Goal: Task Accomplishment & Management: Manage account settings

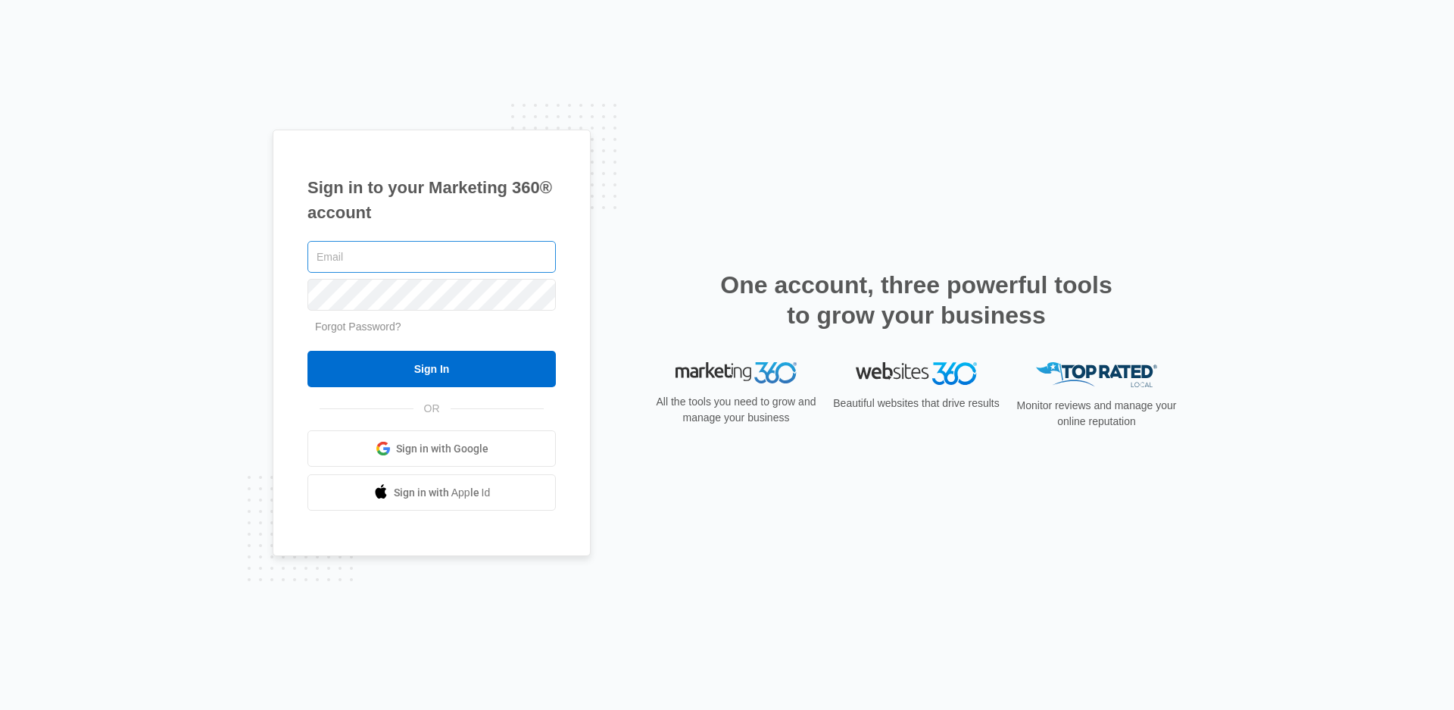
click at [362, 256] on input "text" at bounding box center [431, 257] width 248 height 32
type input "[EMAIL_ADDRESS][DOMAIN_NAME]"
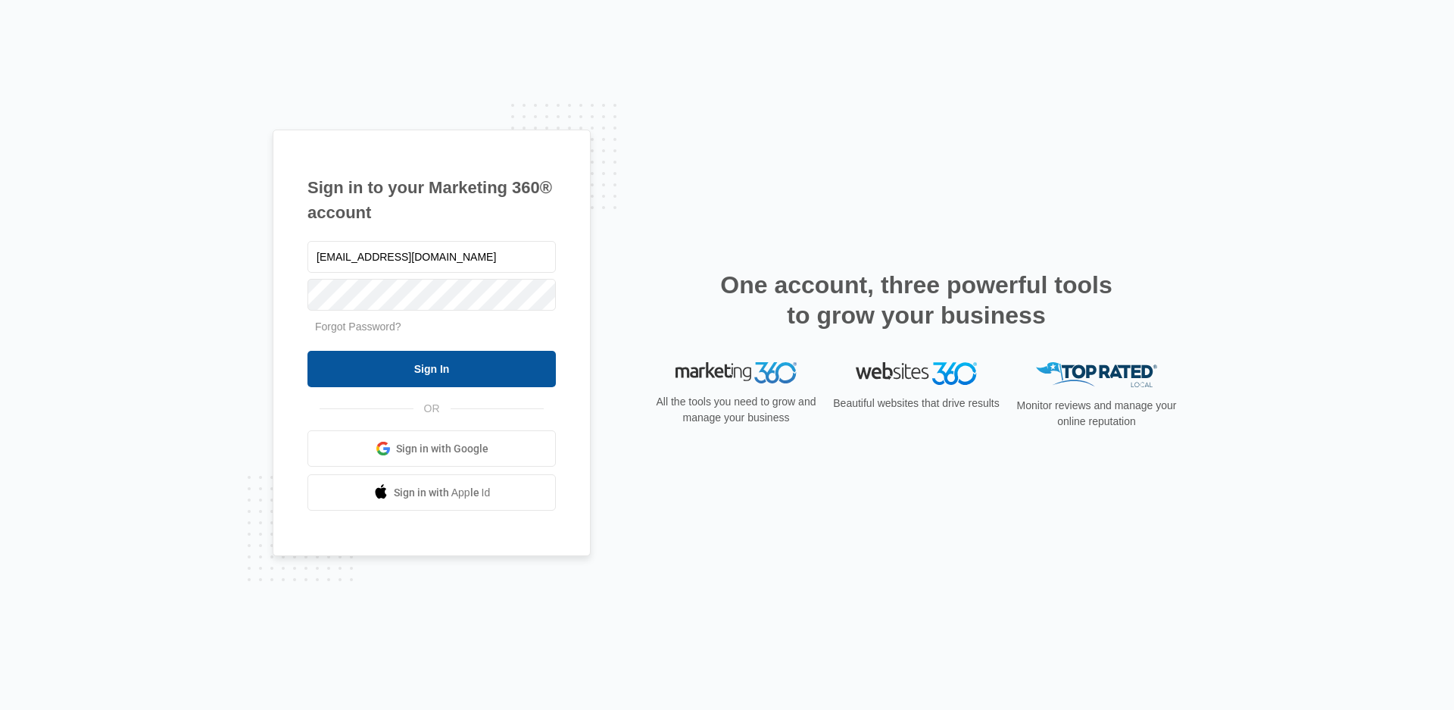
click at [439, 375] on input "Sign In" at bounding box center [431, 369] width 248 height 36
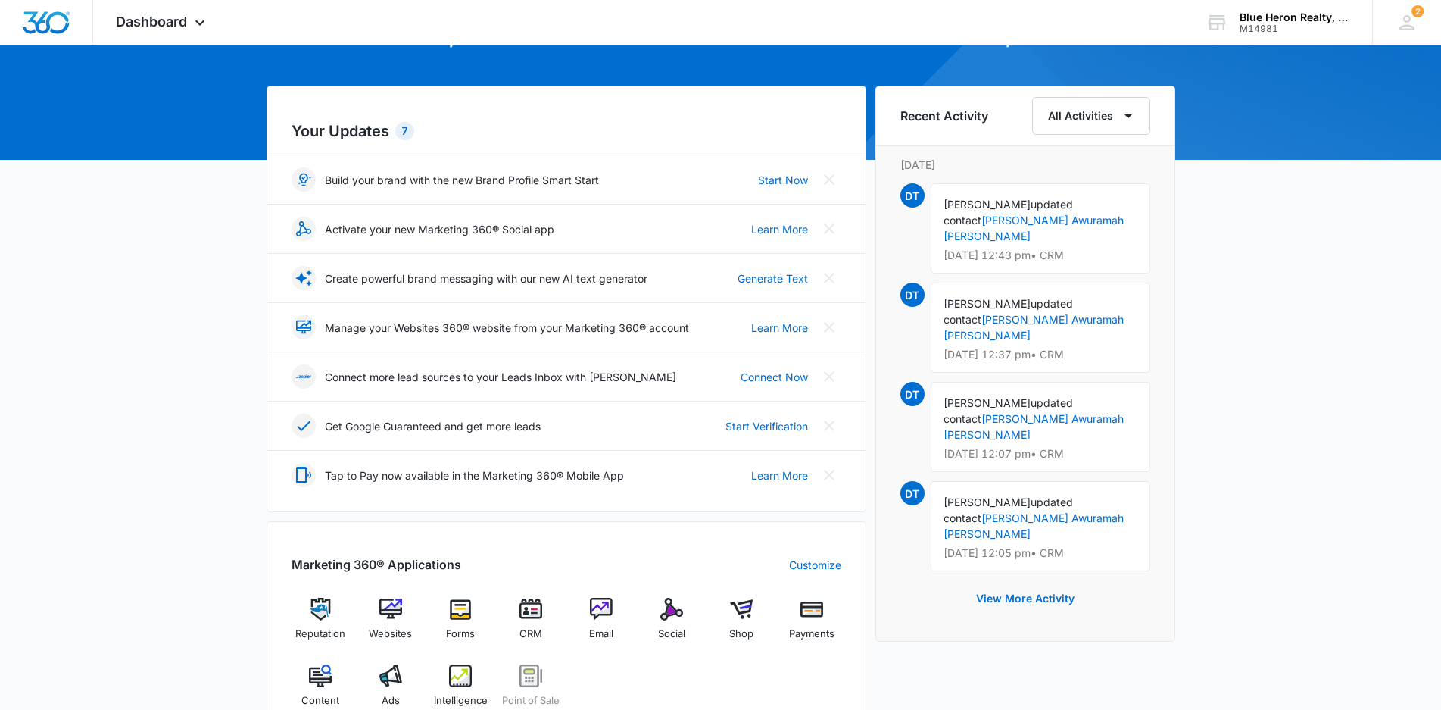
scroll to position [379, 0]
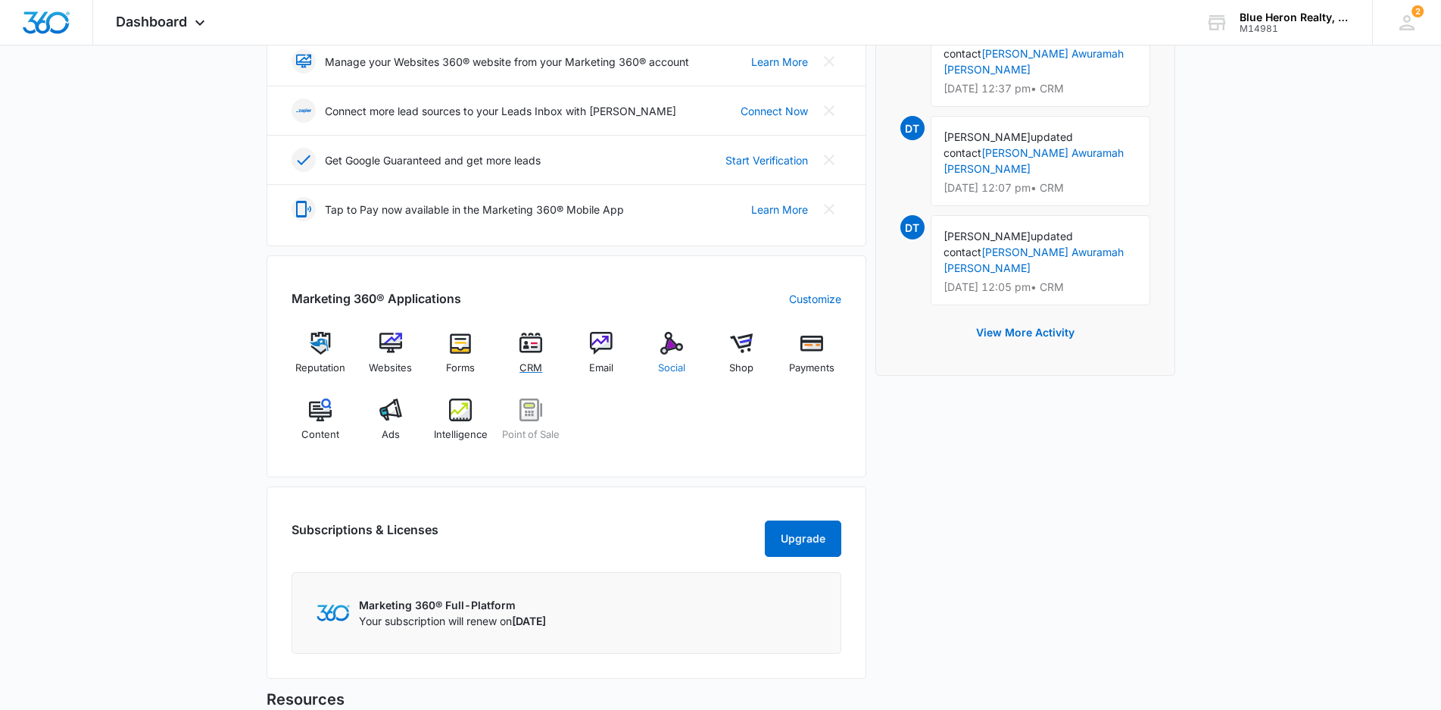
drag, startPoint x: 533, startPoint y: 349, endPoint x: 693, endPoint y: 352, distance: 159.8
click at [533, 348] on img at bounding box center [530, 343] width 23 height 23
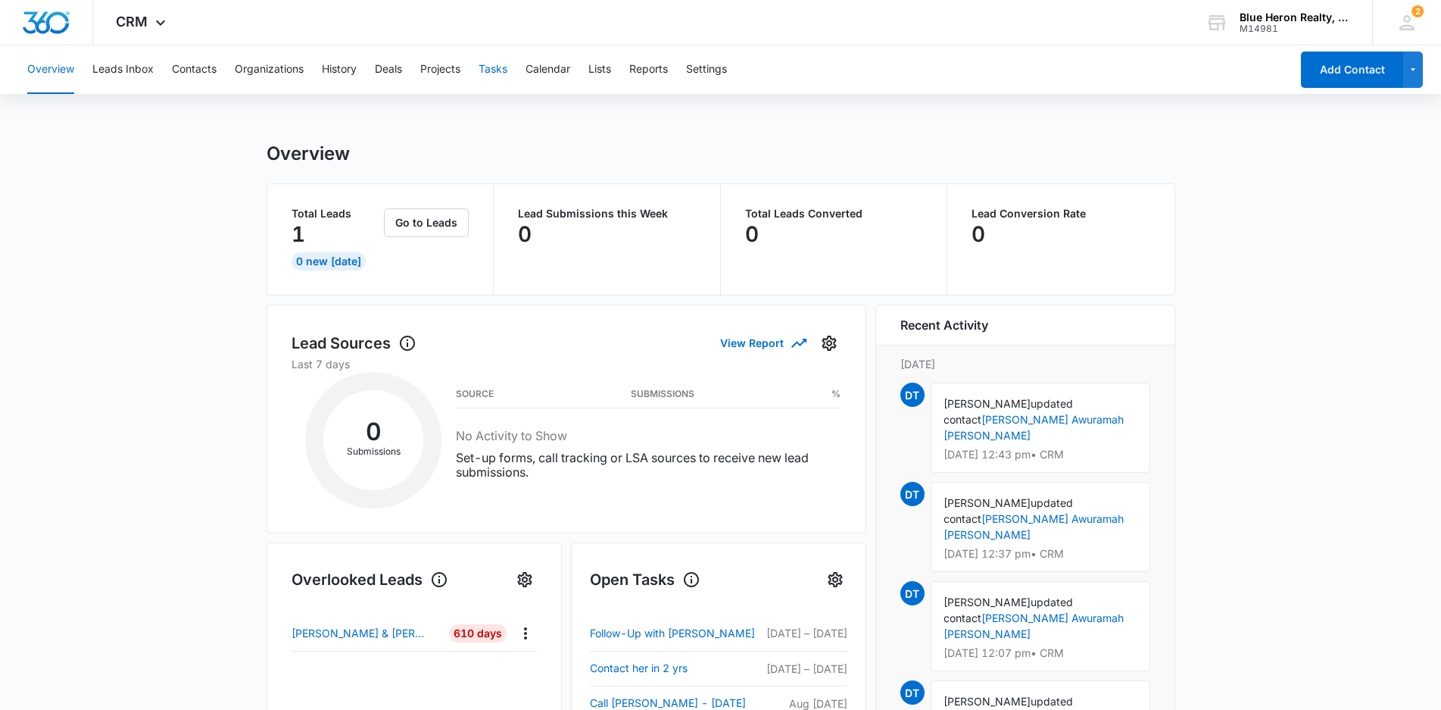
click at [499, 68] on button "Tasks" at bounding box center [493, 69] width 29 height 48
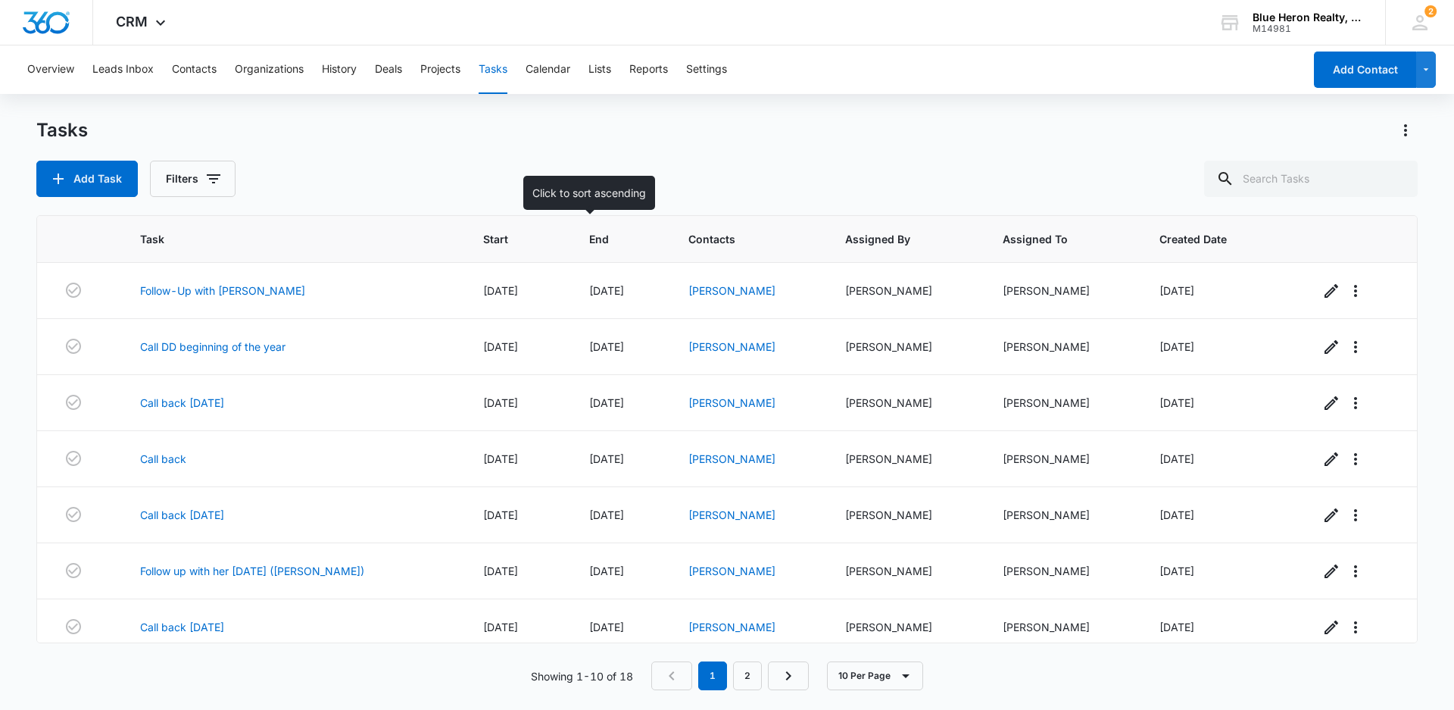
click at [589, 235] on span "End" at bounding box center [609, 239] width 41 height 16
click at [589, 245] on span "End" at bounding box center [609, 239] width 41 height 16
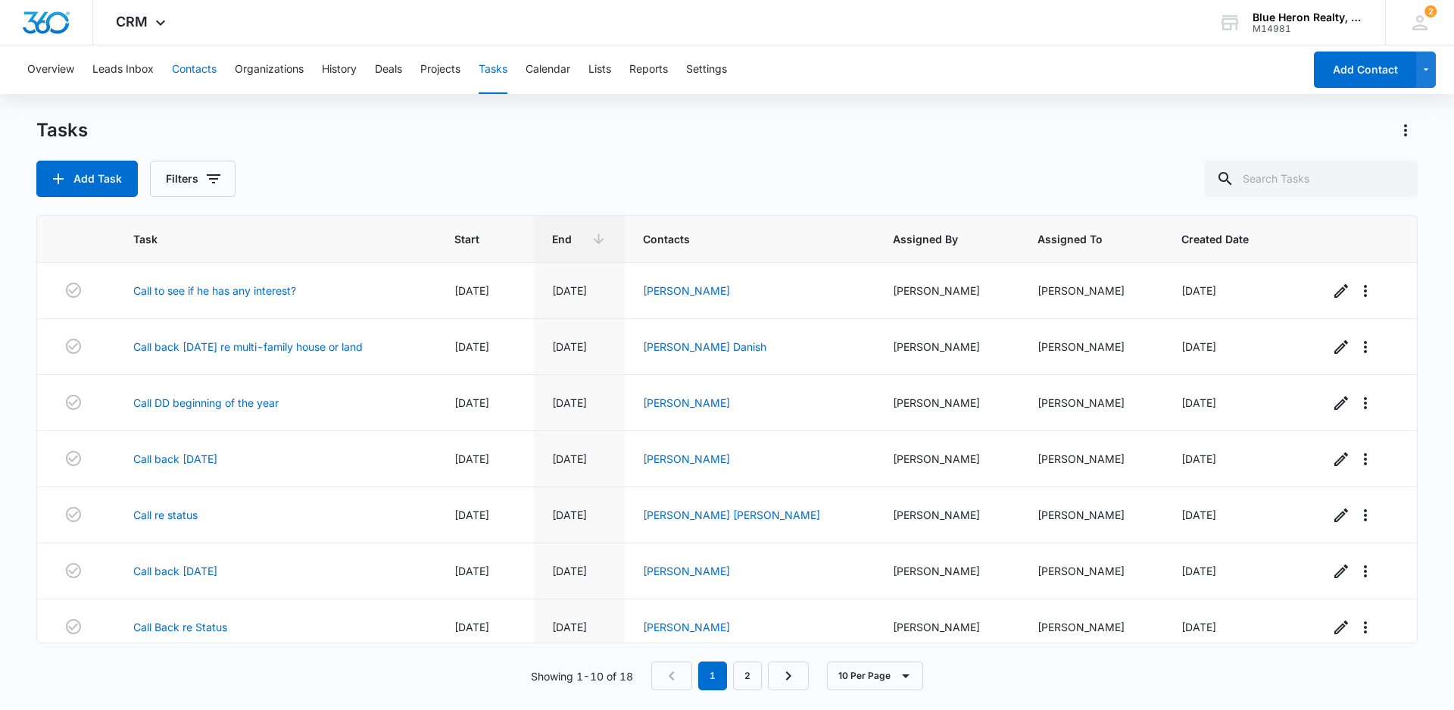
click at [198, 71] on button "Contacts" at bounding box center [194, 69] width 45 height 48
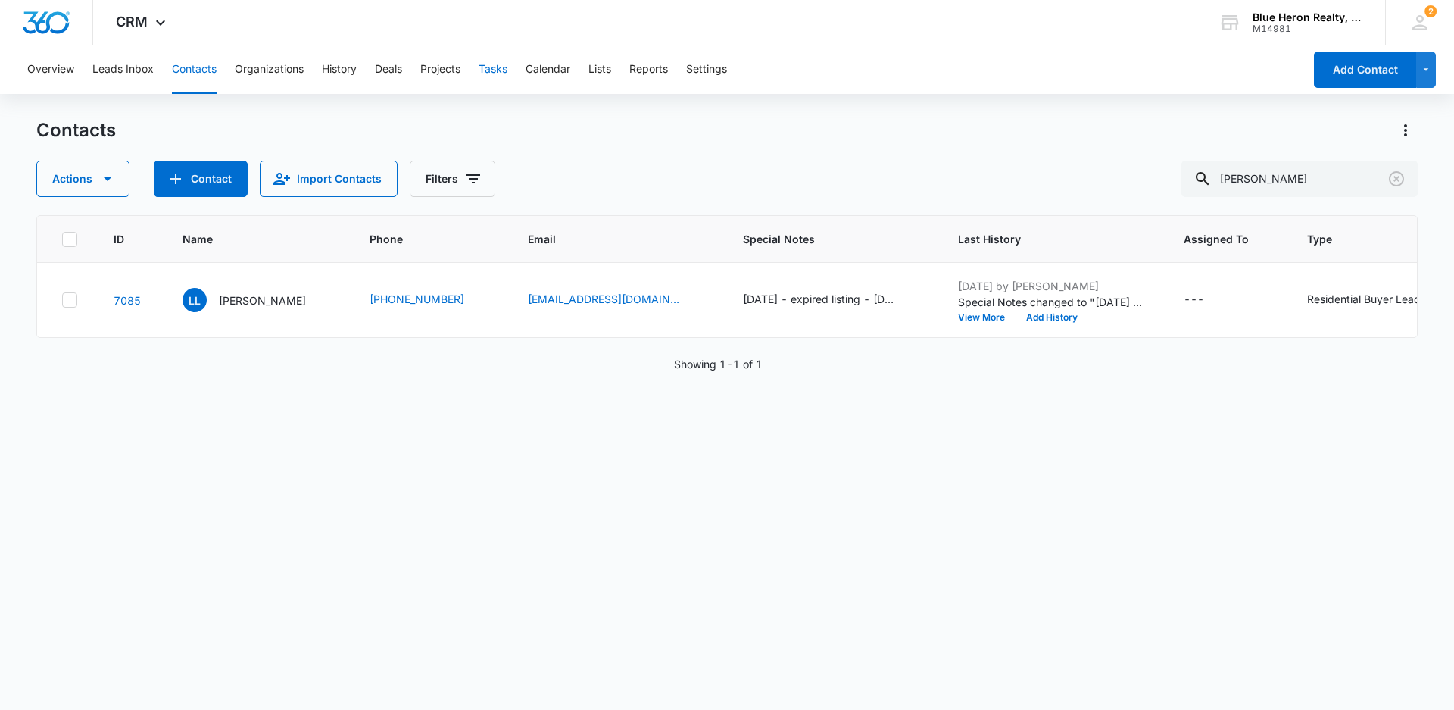
click at [494, 70] on button "Tasks" at bounding box center [493, 69] width 29 height 48
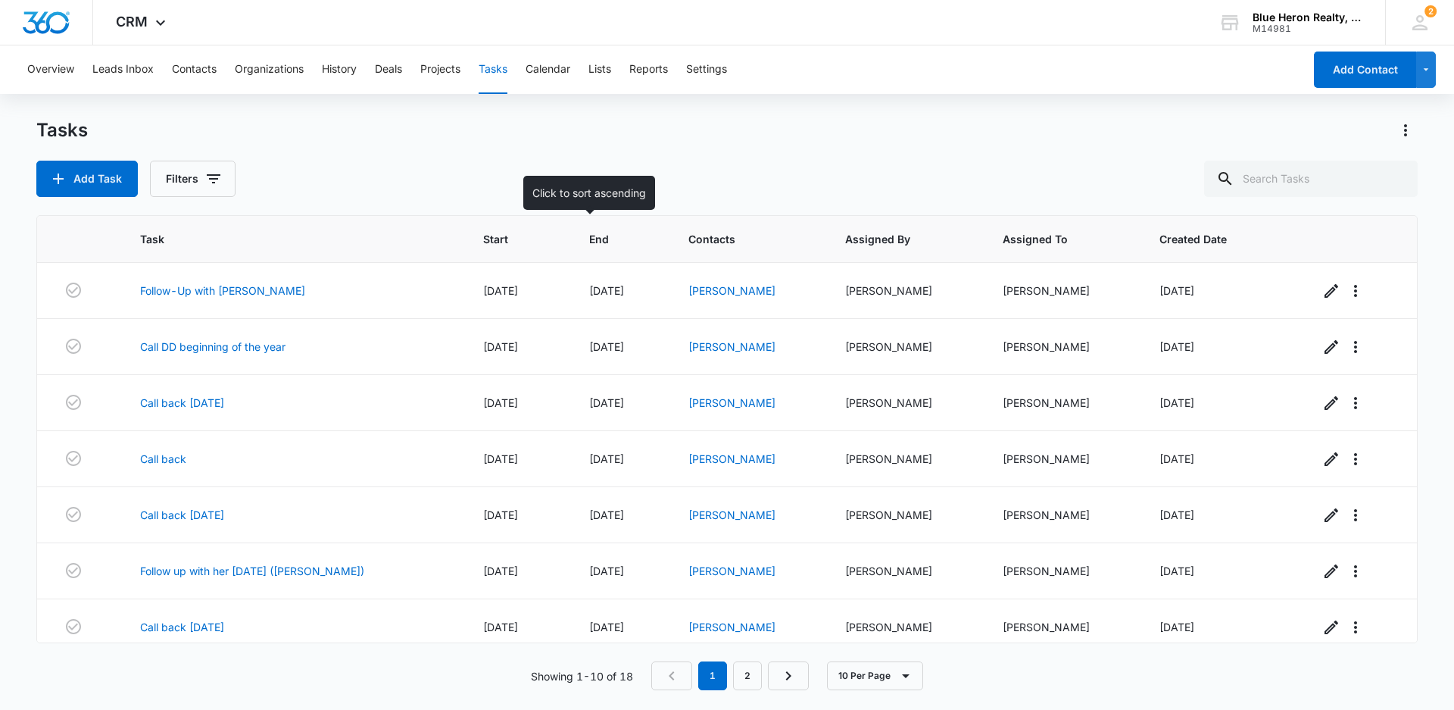
click at [589, 243] on span "End" at bounding box center [609, 239] width 41 height 16
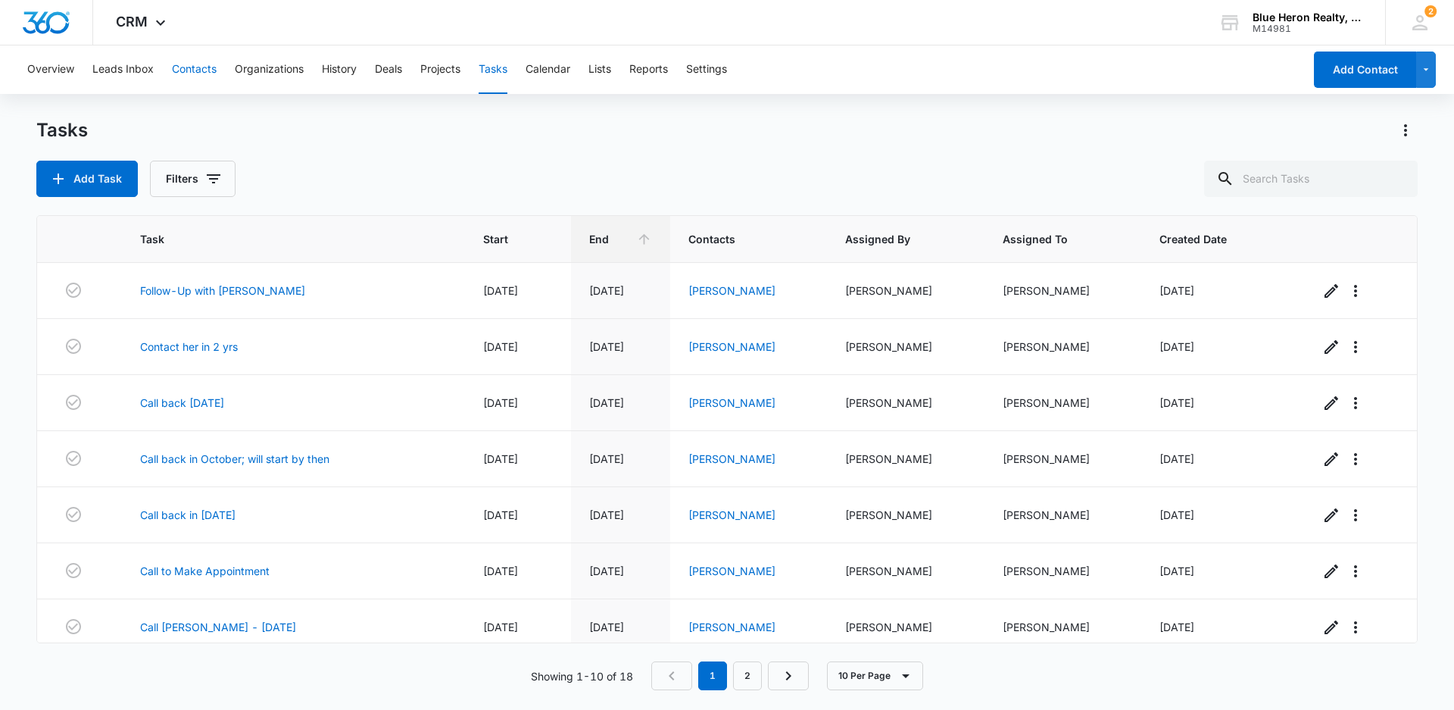
click at [201, 69] on button "Contacts" at bounding box center [194, 69] width 45 height 48
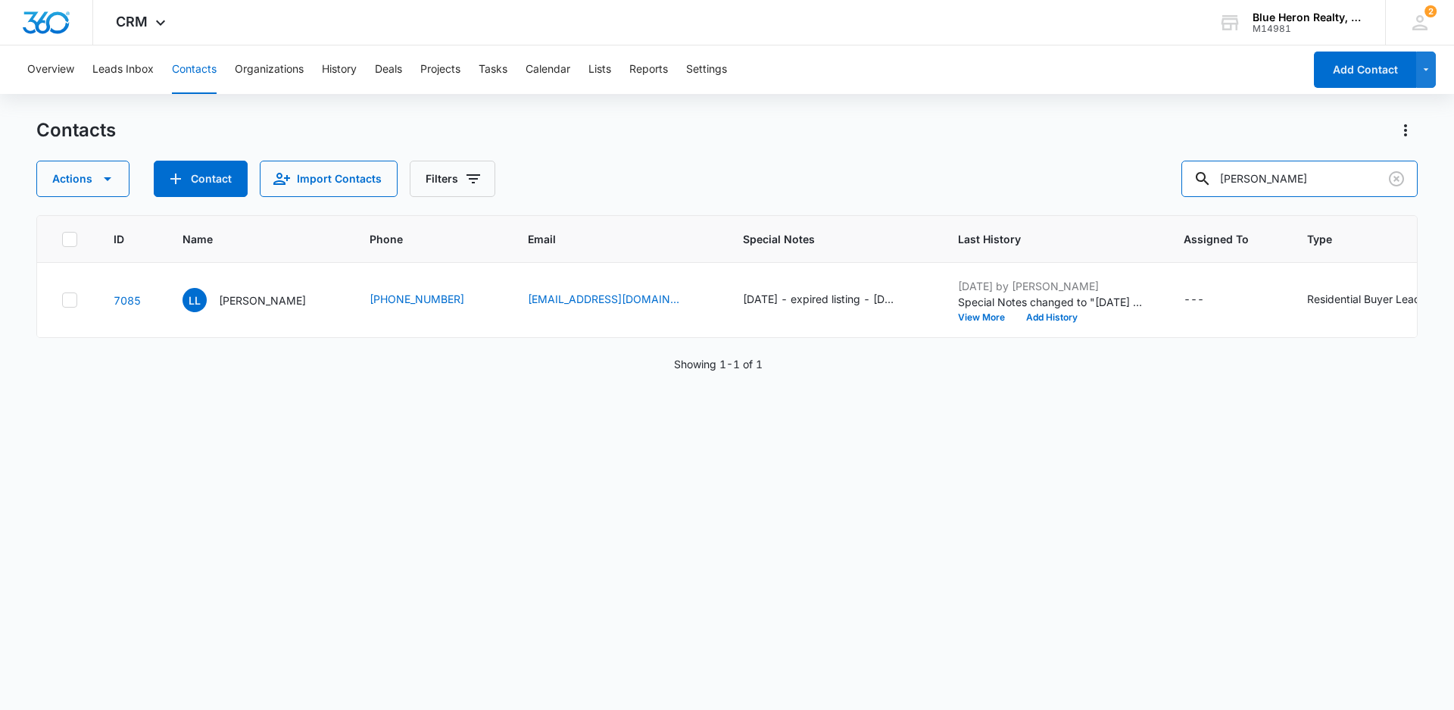
drag, startPoint x: 1287, startPoint y: 177, endPoint x: 1149, endPoint y: 191, distance: 137.7
click at [1149, 191] on div "Actions Contact Import Contacts Filters [PERSON_NAME]" at bounding box center [726, 179] width 1381 height 36
type input "[PERSON_NAME]"
click at [491, 68] on button "Tasks" at bounding box center [493, 69] width 29 height 48
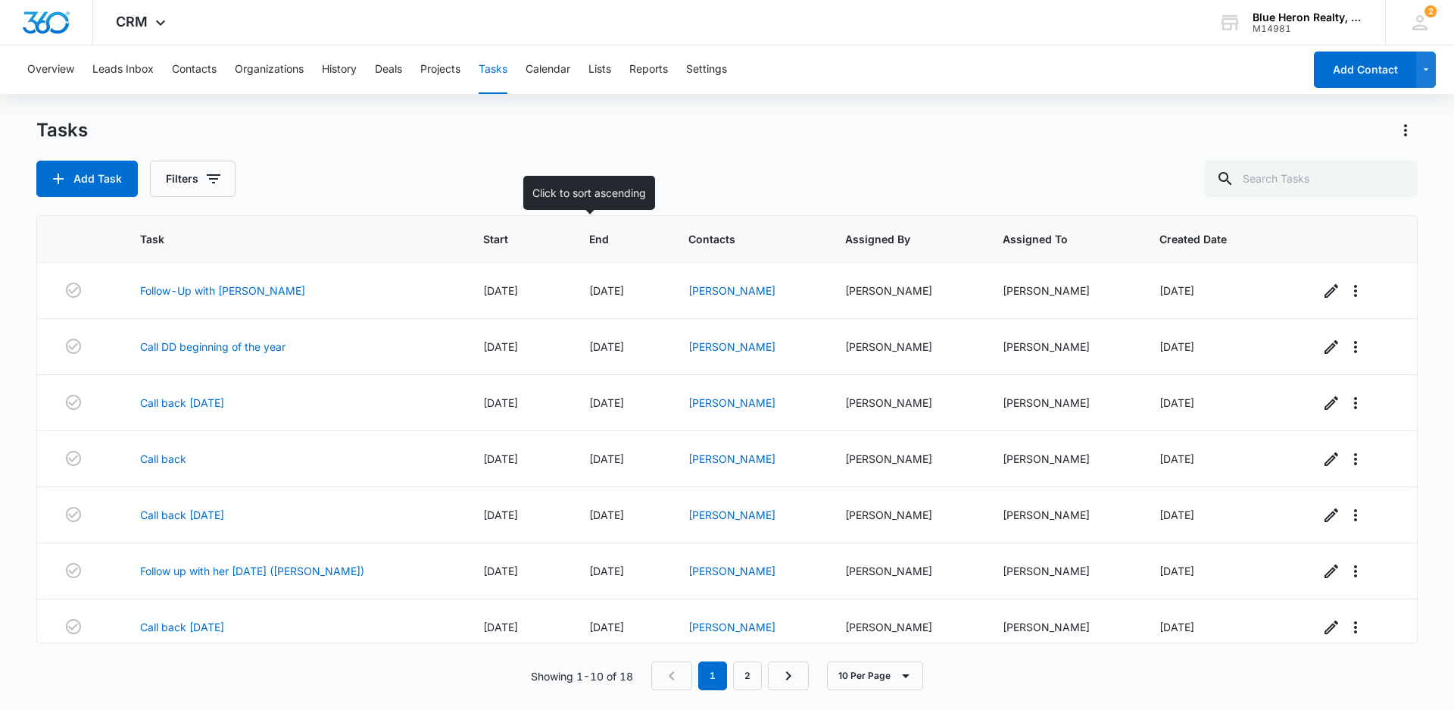
click at [589, 236] on span "End" at bounding box center [609, 239] width 41 height 16
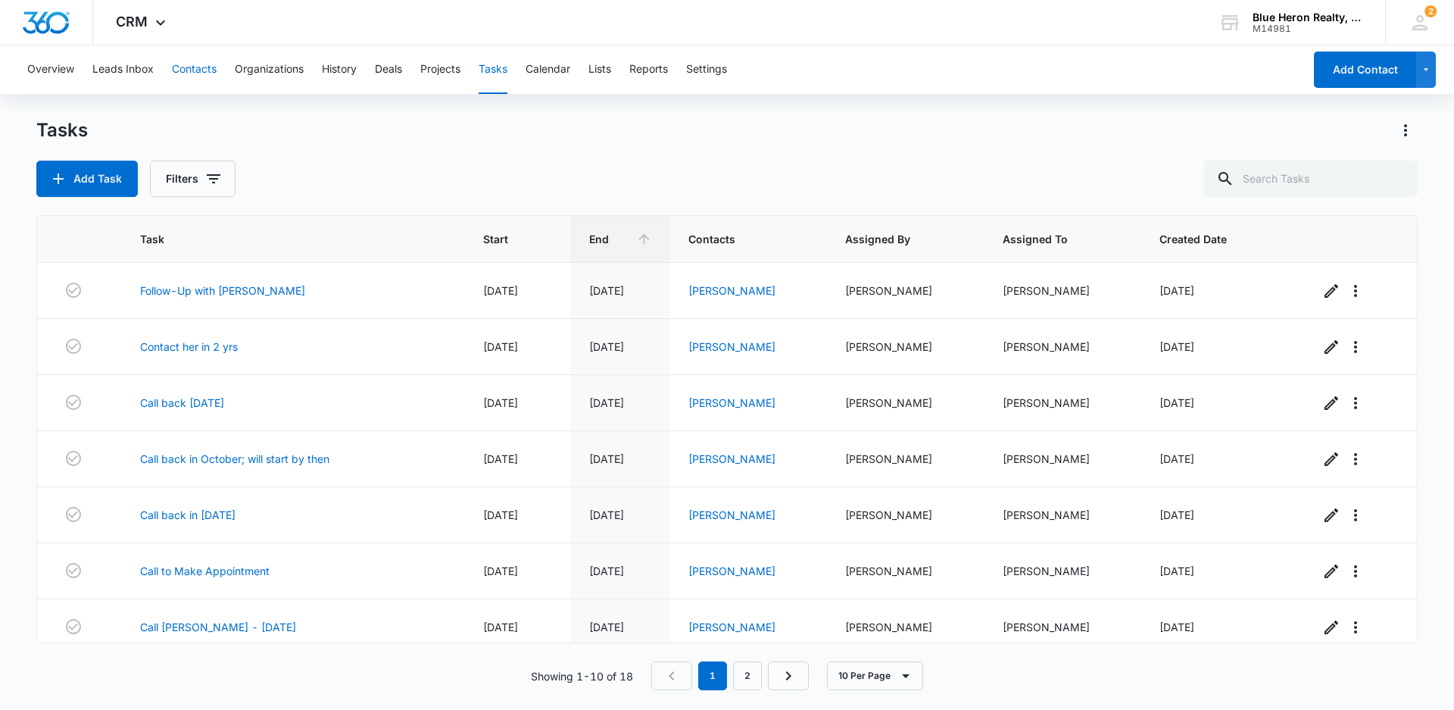
click at [186, 69] on button "Contacts" at bounding box center [194, 69] width 45 height 48
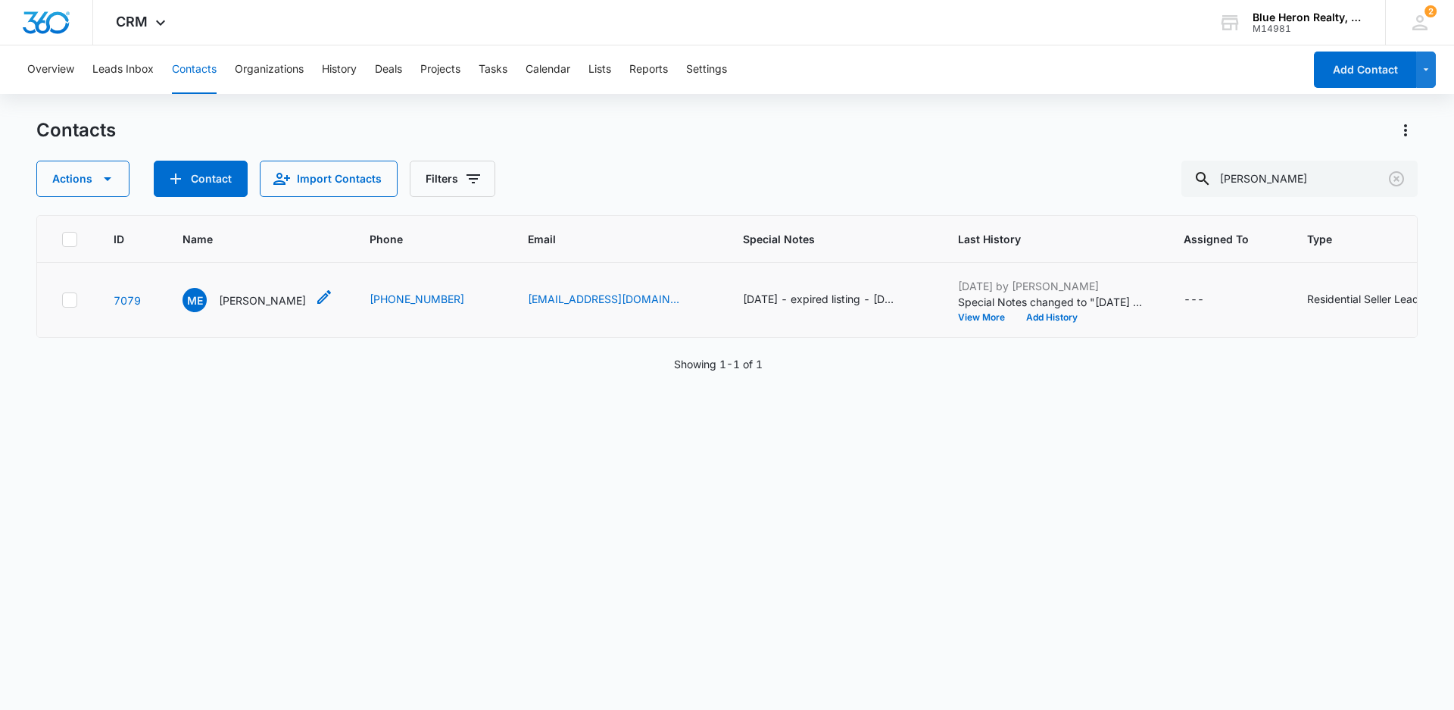
click at [243, 308] on p "[PERSON_NAME]" at bounding box center [262, 300] width 87 height 16
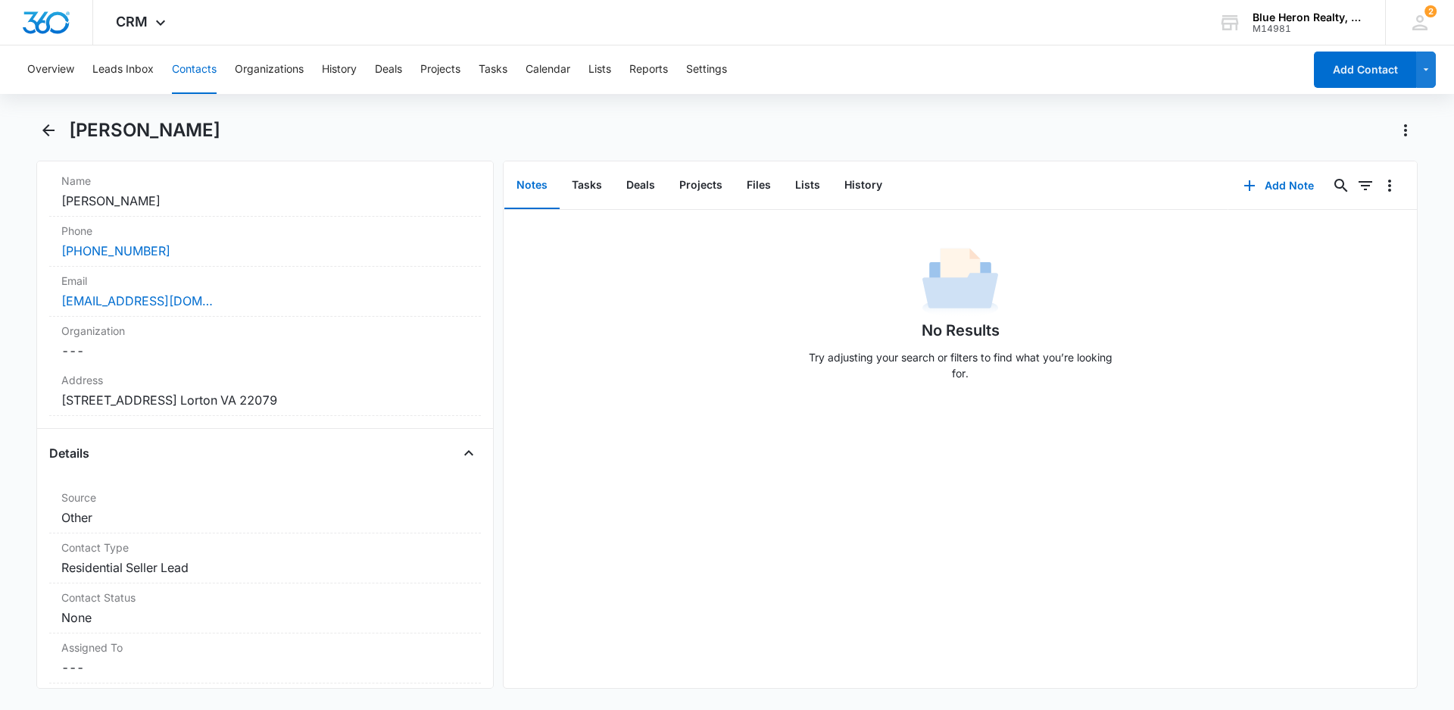
scroll to position [357, 0]
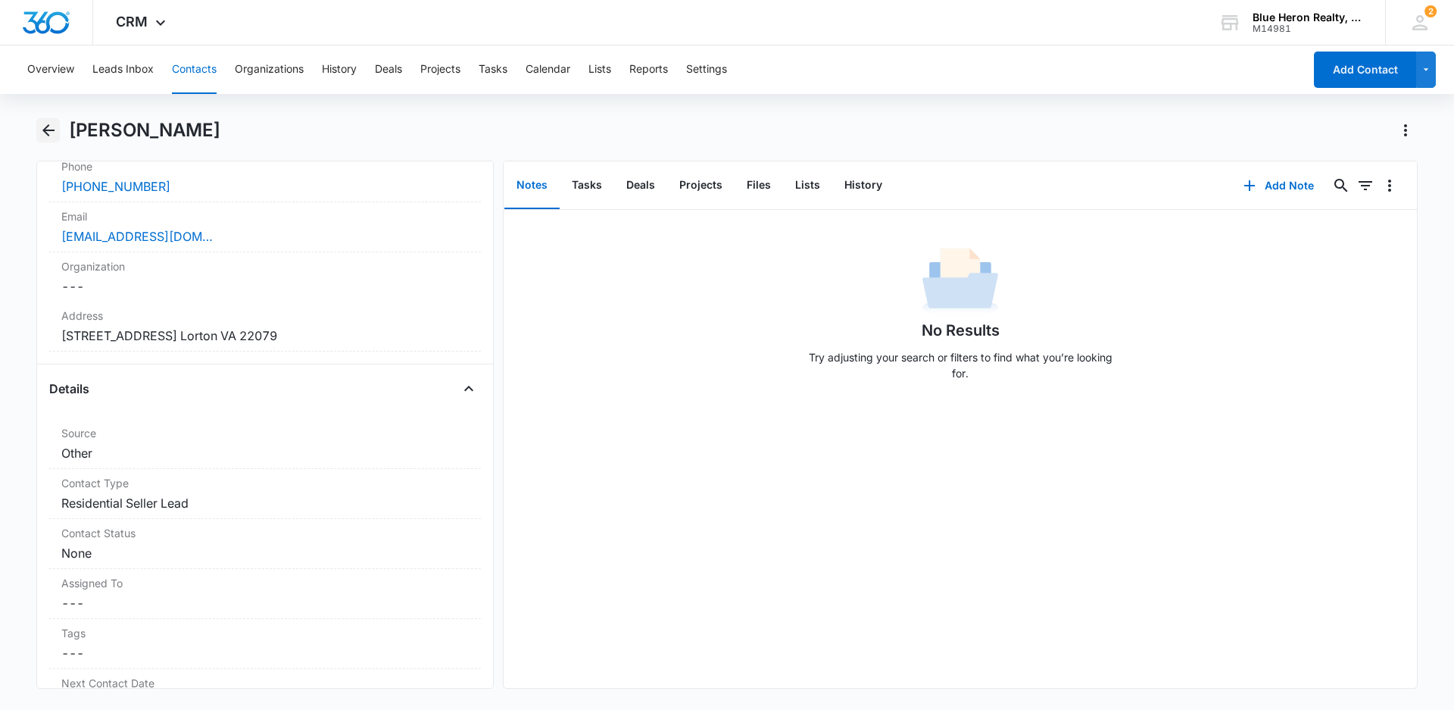
click at [45, 127] on icon "Back" at bounding box center [48, 130] width 12 height 12
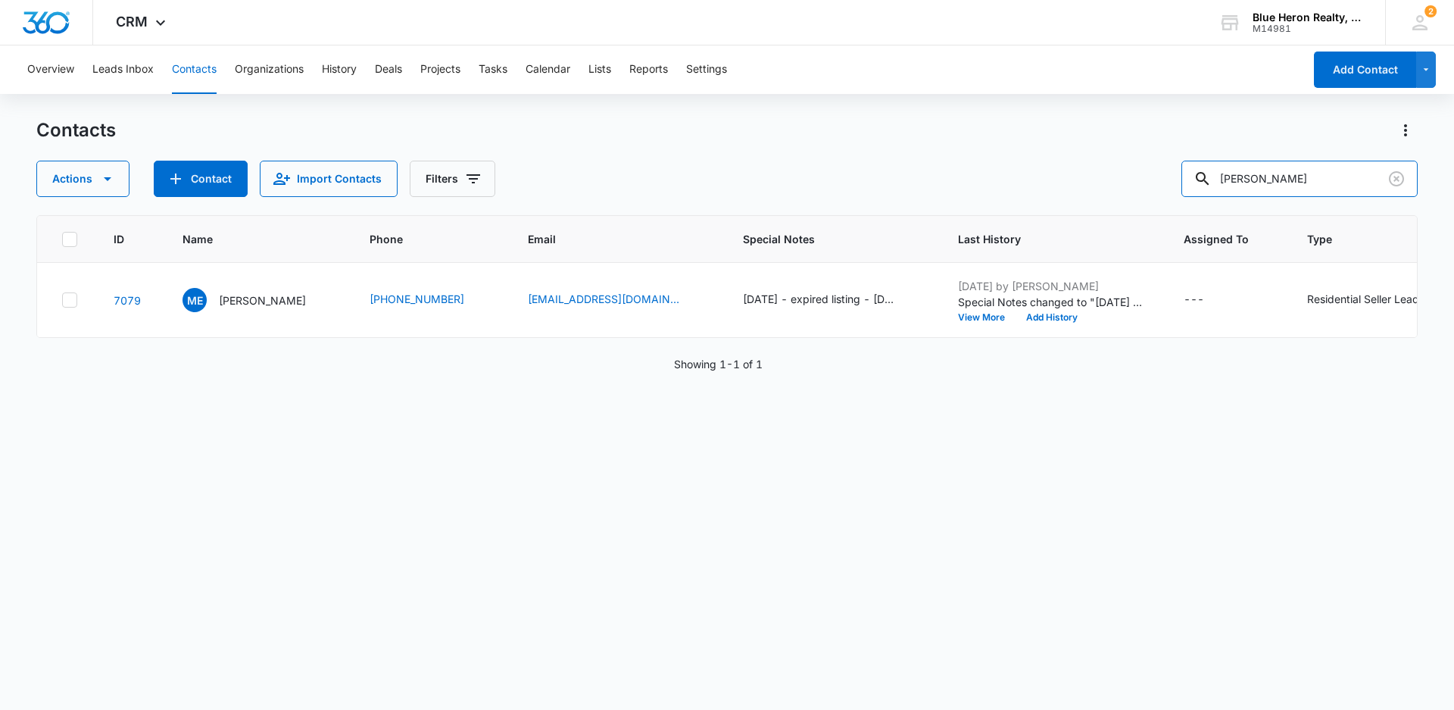
drag, startPoint x: 1319, startPoint y: 179, endPoint x: 1168, endPoint y: 196, distance: 152.4
click at [1168, 196] on div "Actions Contact Import Contacts Filters [PERSON_NAME]" at bounding box center [726, 179] width 1381 height 36
type input "[PERSON_NAME]"
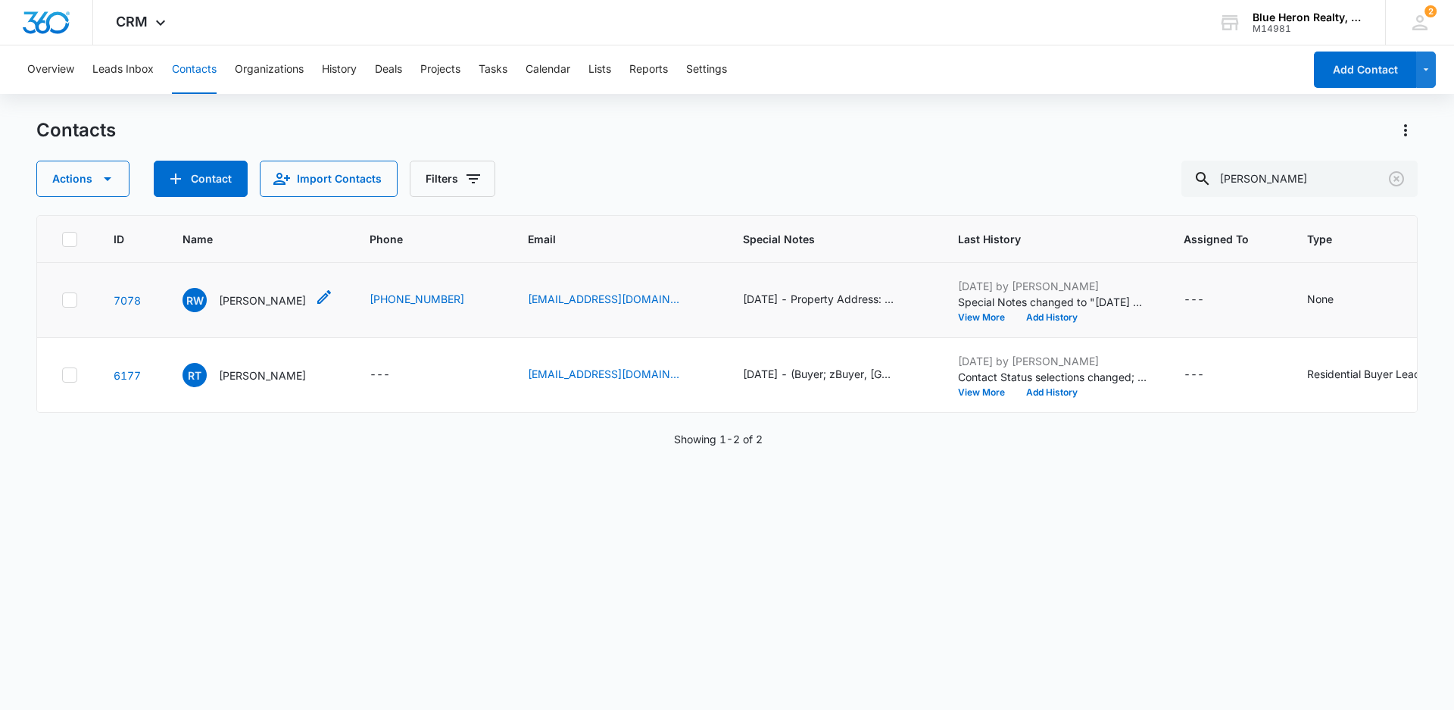
click at [245, 308] on p "[PERSON_NAME]" at bounding box center [262, 300] width 87 height 16
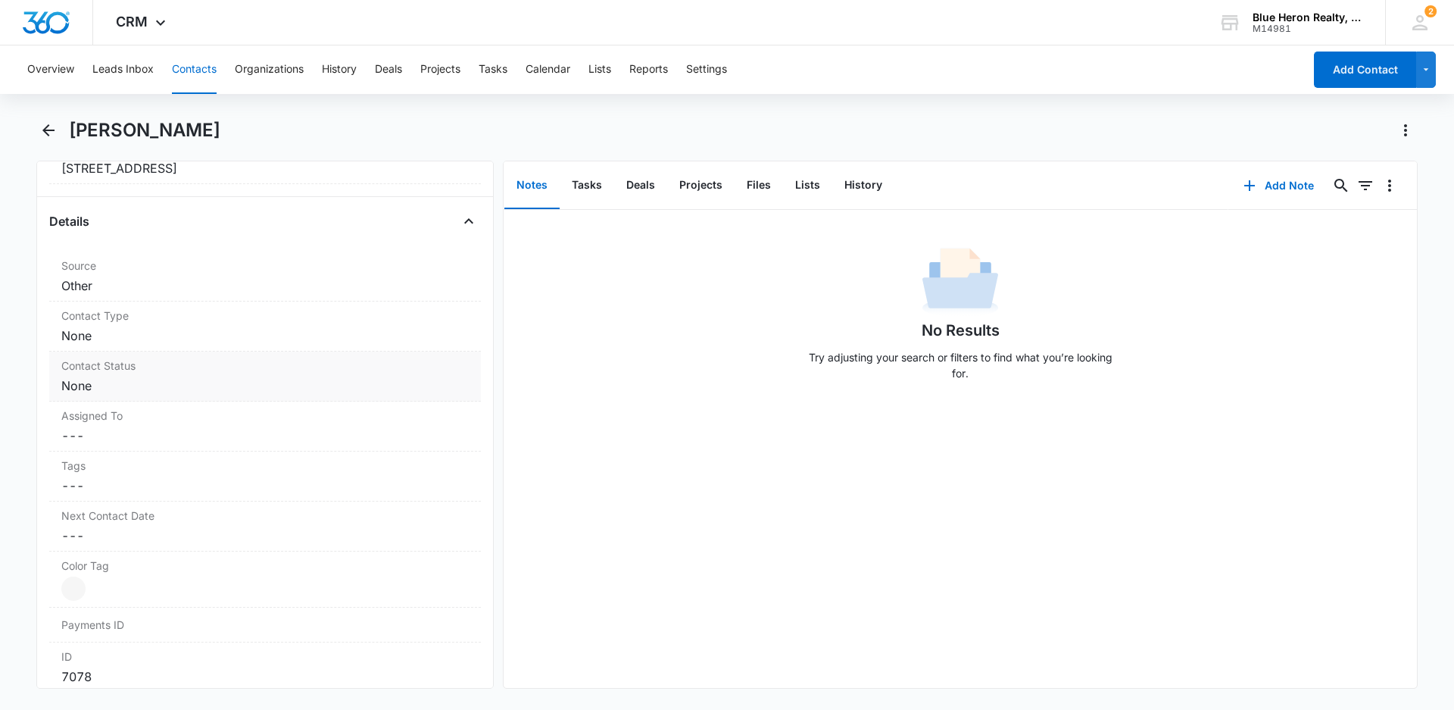
scroll to position [528, 0]
click at [156, 338] on dd "Cancel Save Changes None" at bounding box center [264, 332] width 407 height 18
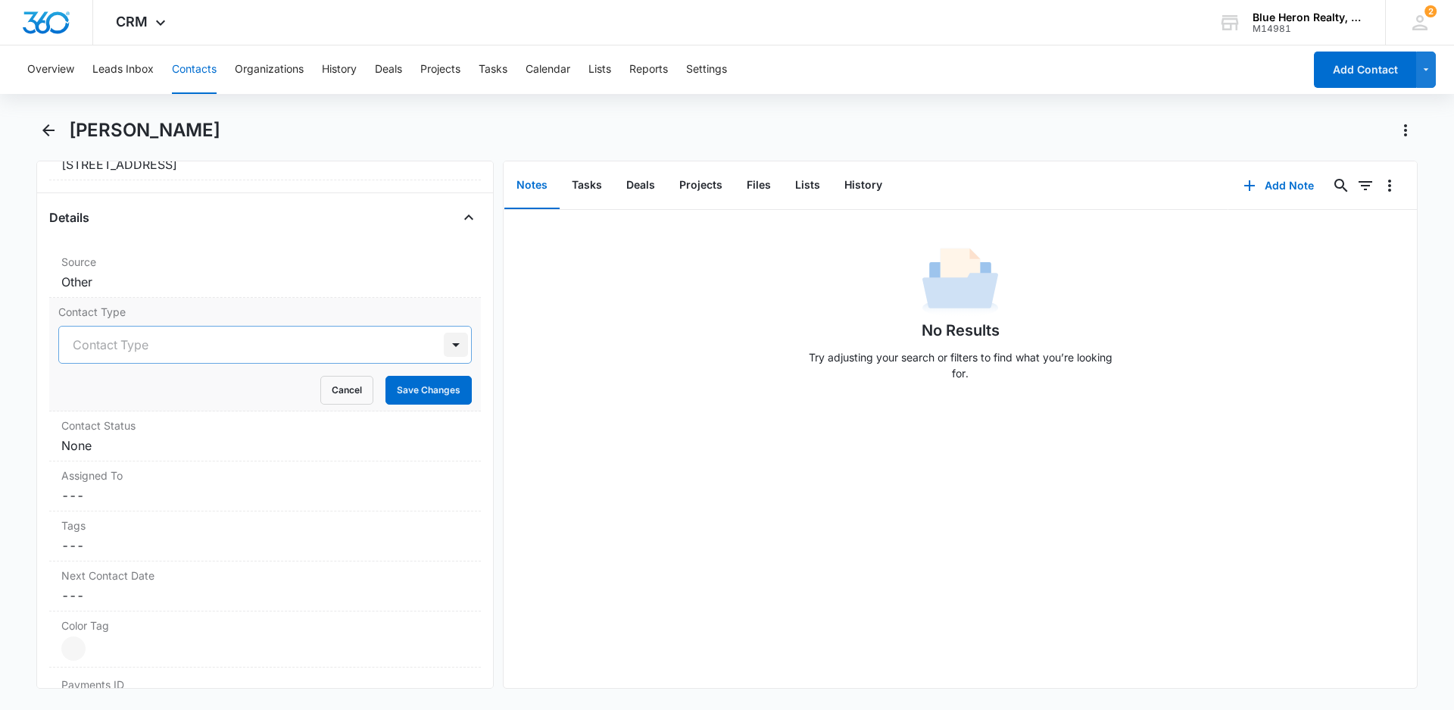
click at [444, 342] on div at bounding box center [456, 344] width 24 height 24
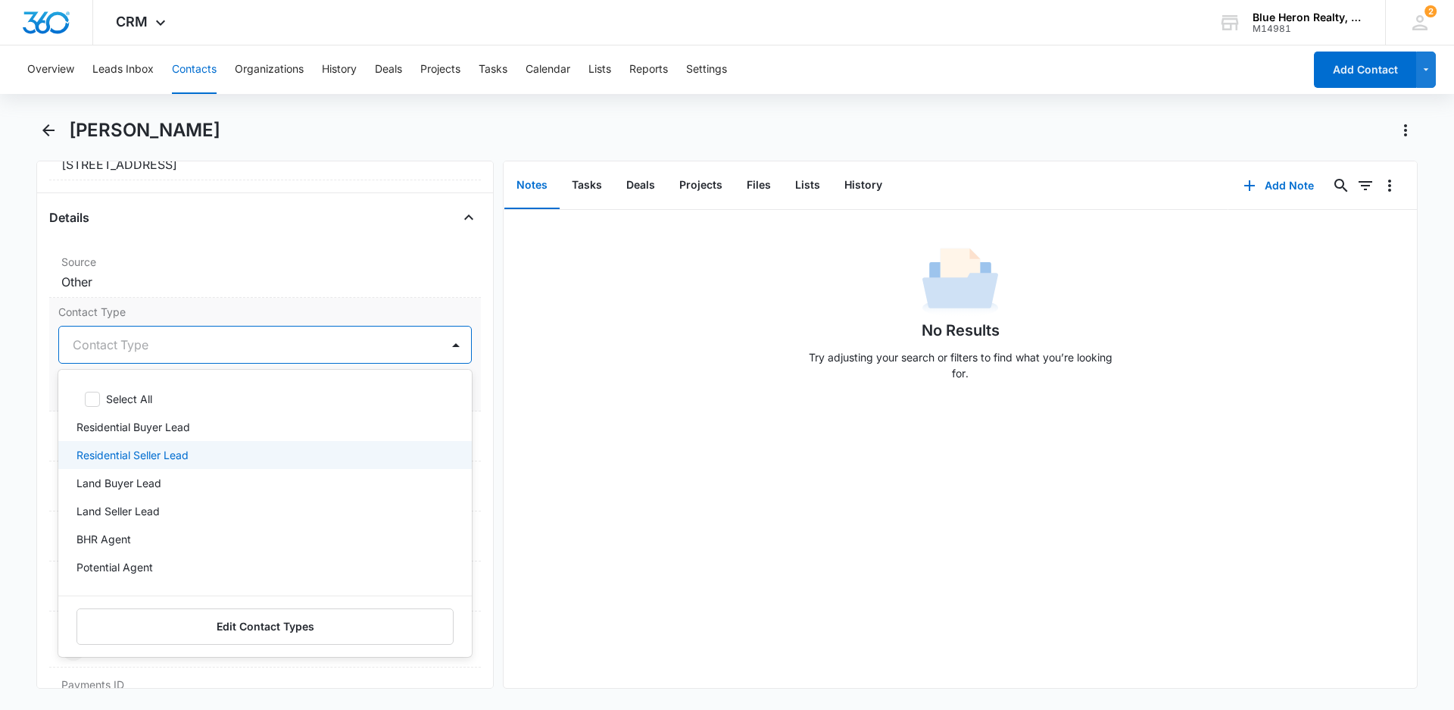
click at [161, 451] on p "Residential Seller Lead" at bounding box center [132, 455] width 112 height 16
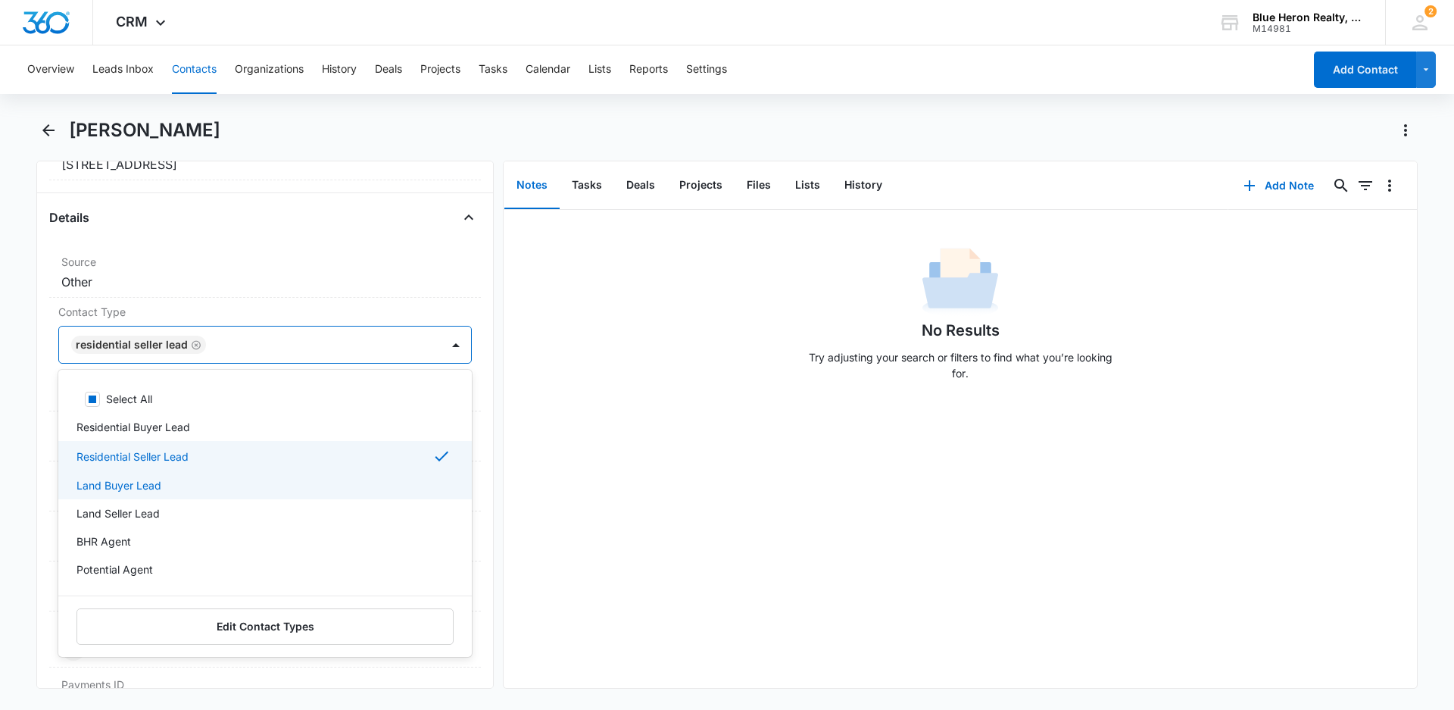
click at [598, 497] on div "No Results Try adjusting your search or filters to find what you’re looking for." at bounding box center [960, 449] width 913 height 478
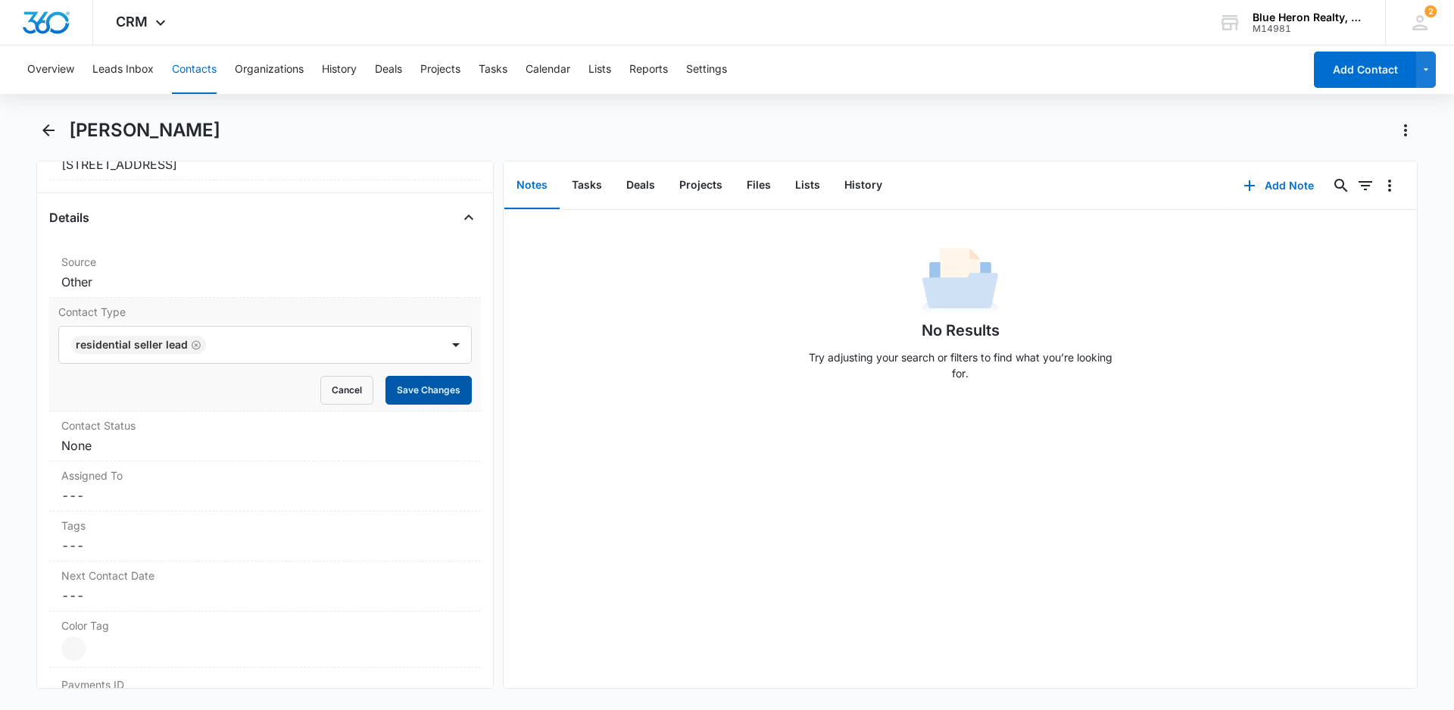
click at [414, 393] on button "Save Changes" at bounding box center [428, 390] width 86 height 29
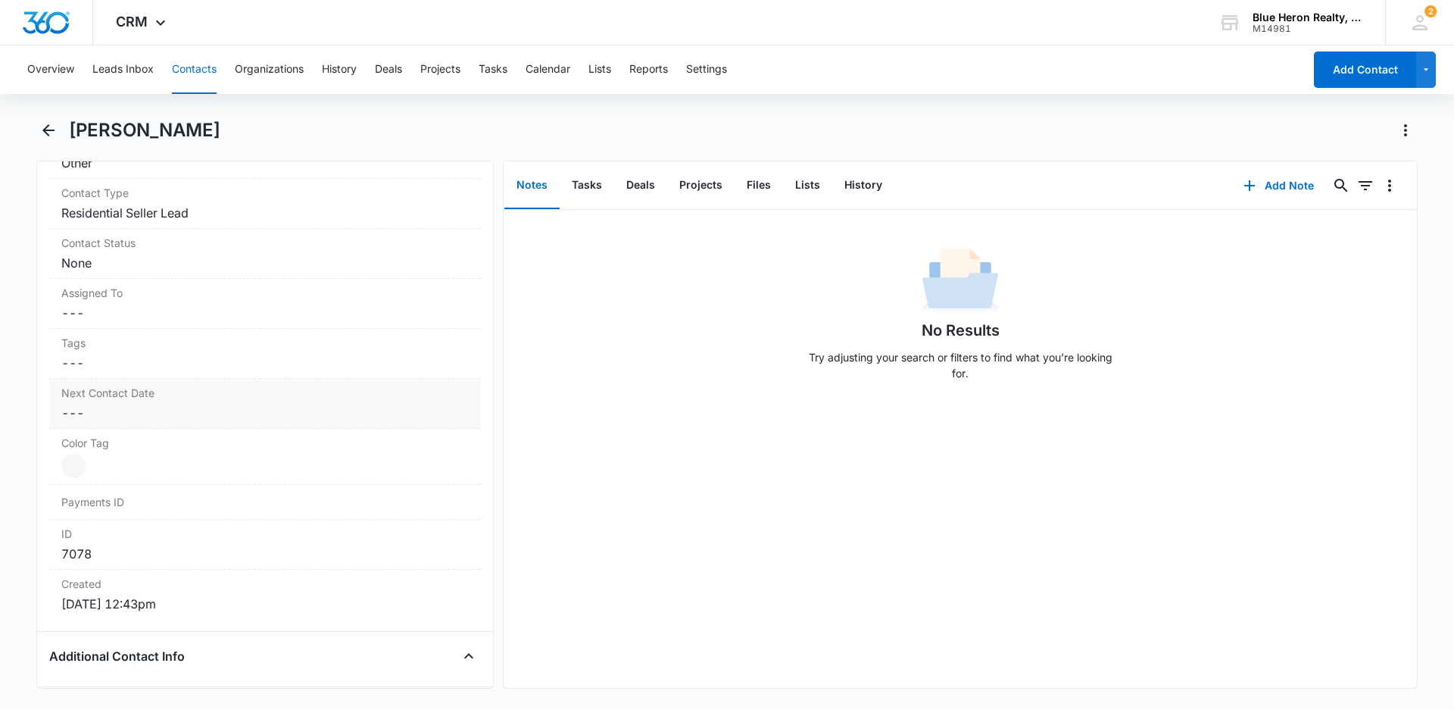
scroll to position [653, 0]
click at [100, 457] on dd "Current Color: Cancel Save Changes" at bounding box center [264, 460] width 407 height 24
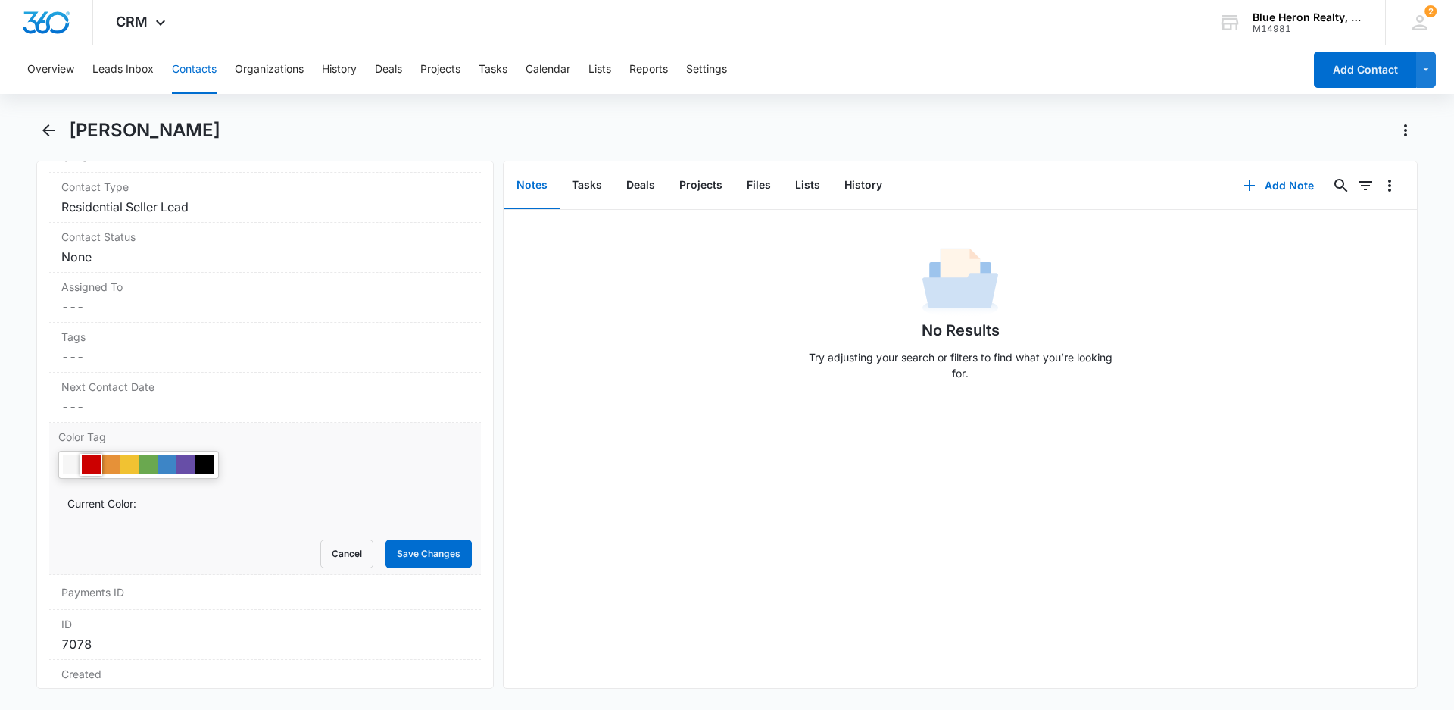
drag, startPoint x: 85, startPoint y: 466, endPoint x: 285, endPoint y: 519, distance: 207.4
click at [86, 466] on div at bounding box center [91, 464] width 19 height 19
click at [413, 555] on button "Save Changes" at bounding box center [428, 553] width 86 height 29
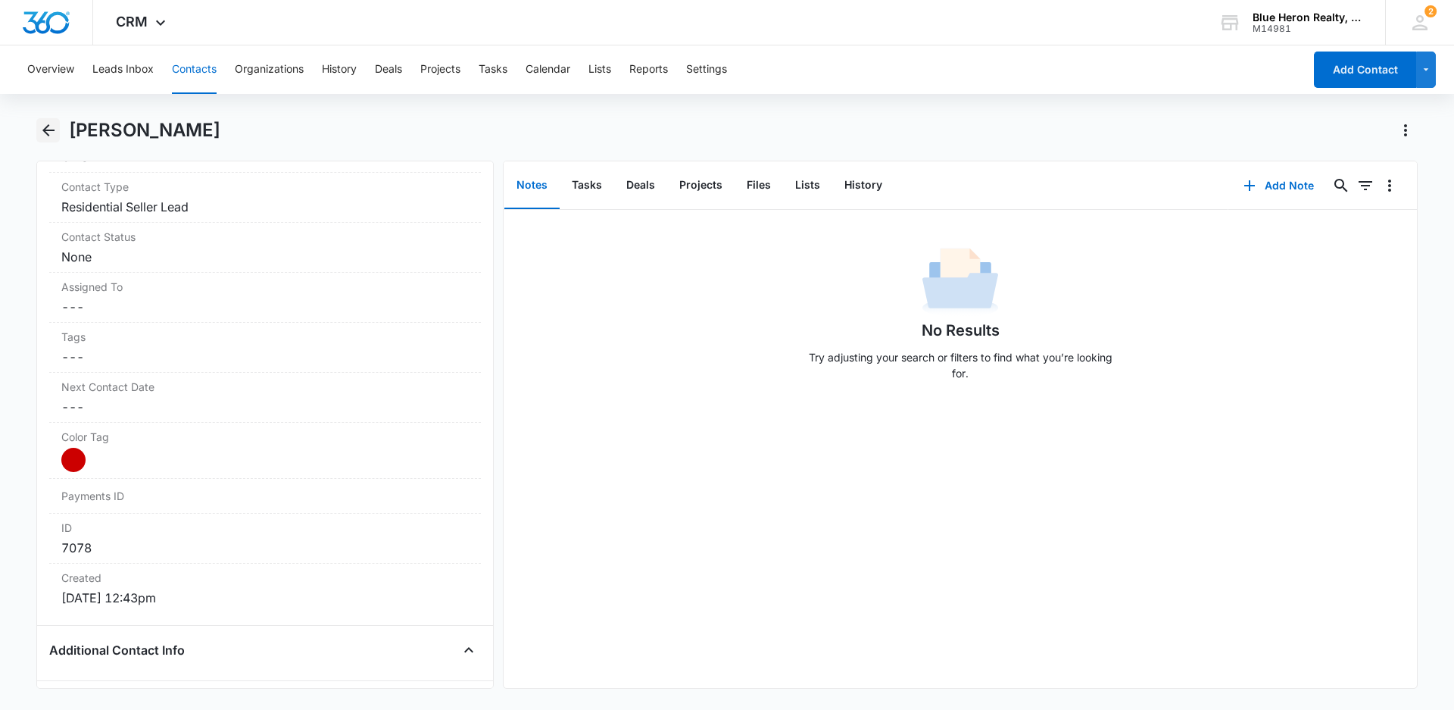
click at [44, 132] on icon "Back" at bounding box center [48, 130] width 12 height 12
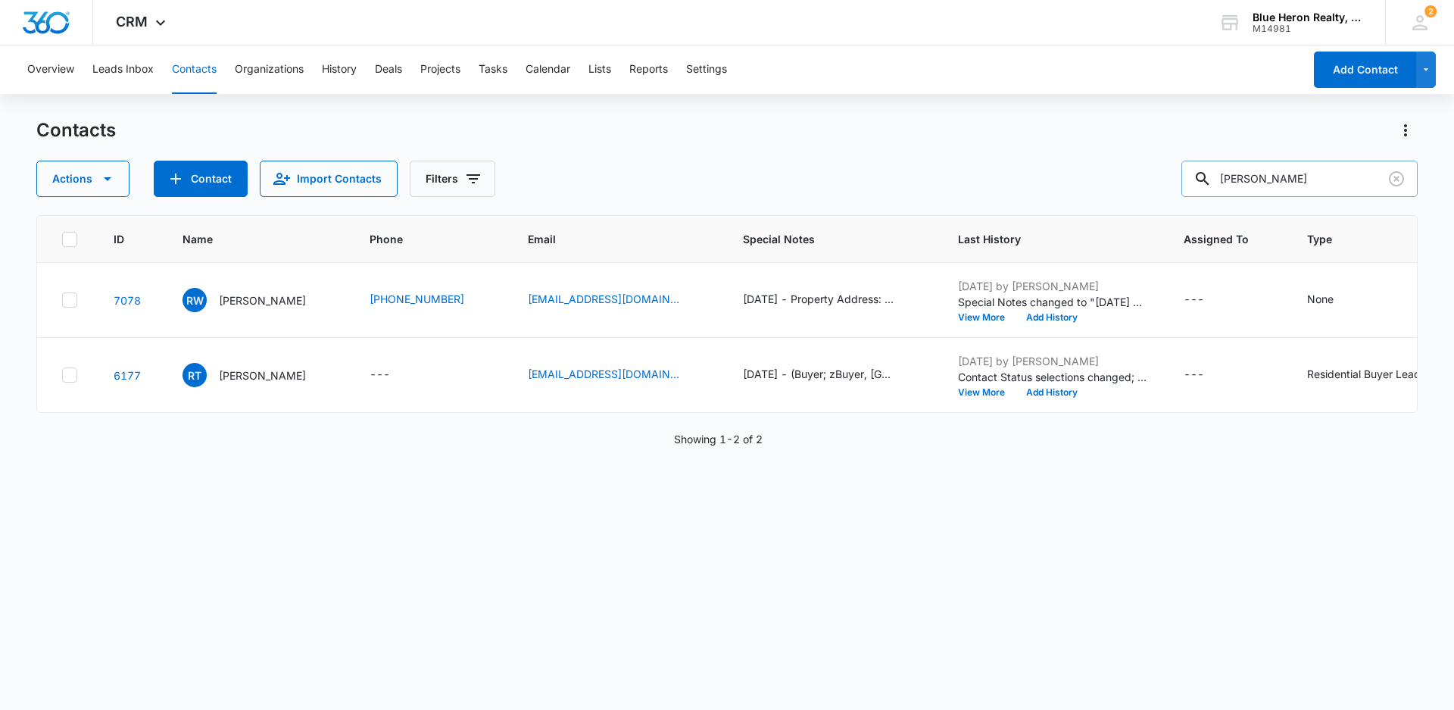
drag, startPoint x: 1349, startPoint y: 179, endPoint x: 1210, endPoint y: 189, distance: 138.9
click at [1210, 189] on div "[PERSON_NAME]" at bounding box center [1299, 179] width 236 height 36
type input "[PERSON_NAME]"
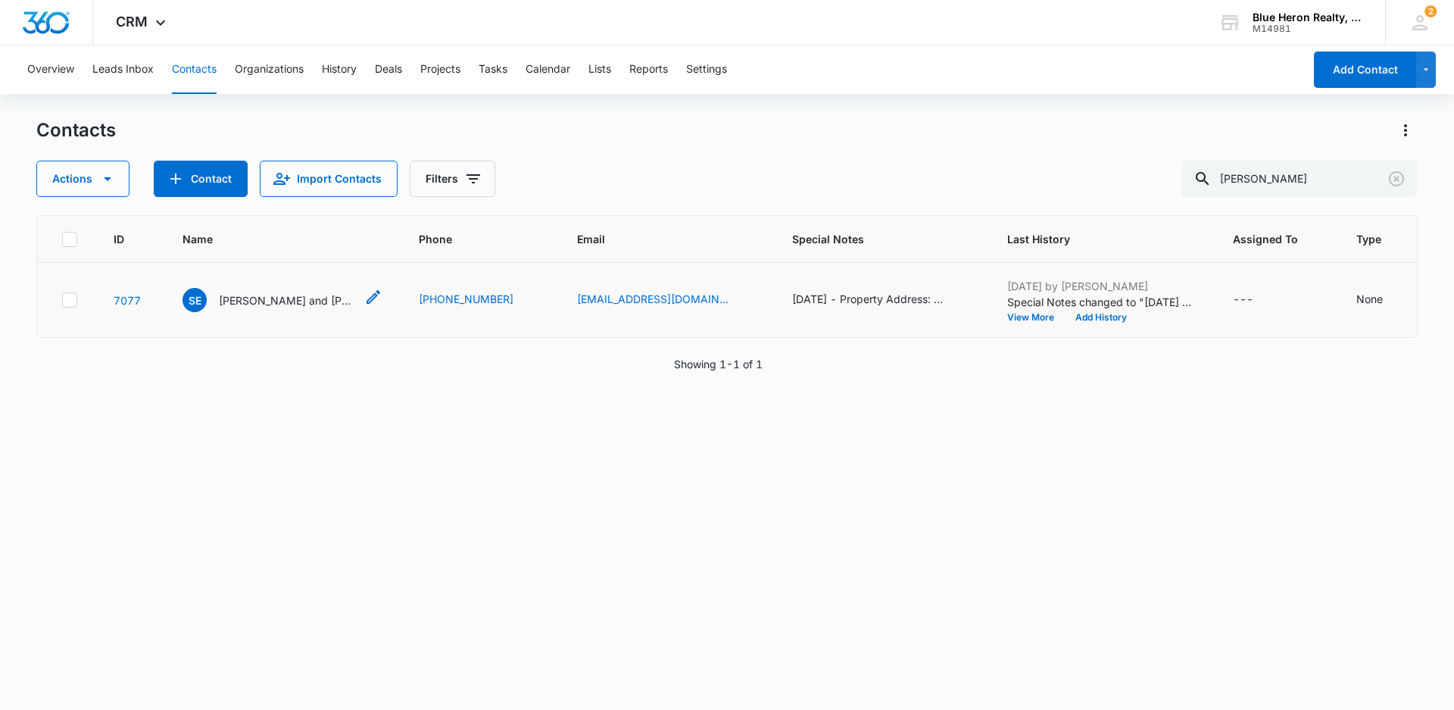
click at [265, 308] on p "[PERSON_NAME] and [PERSON_NAME]" at bounding box center [287, 300] width 136 height 16
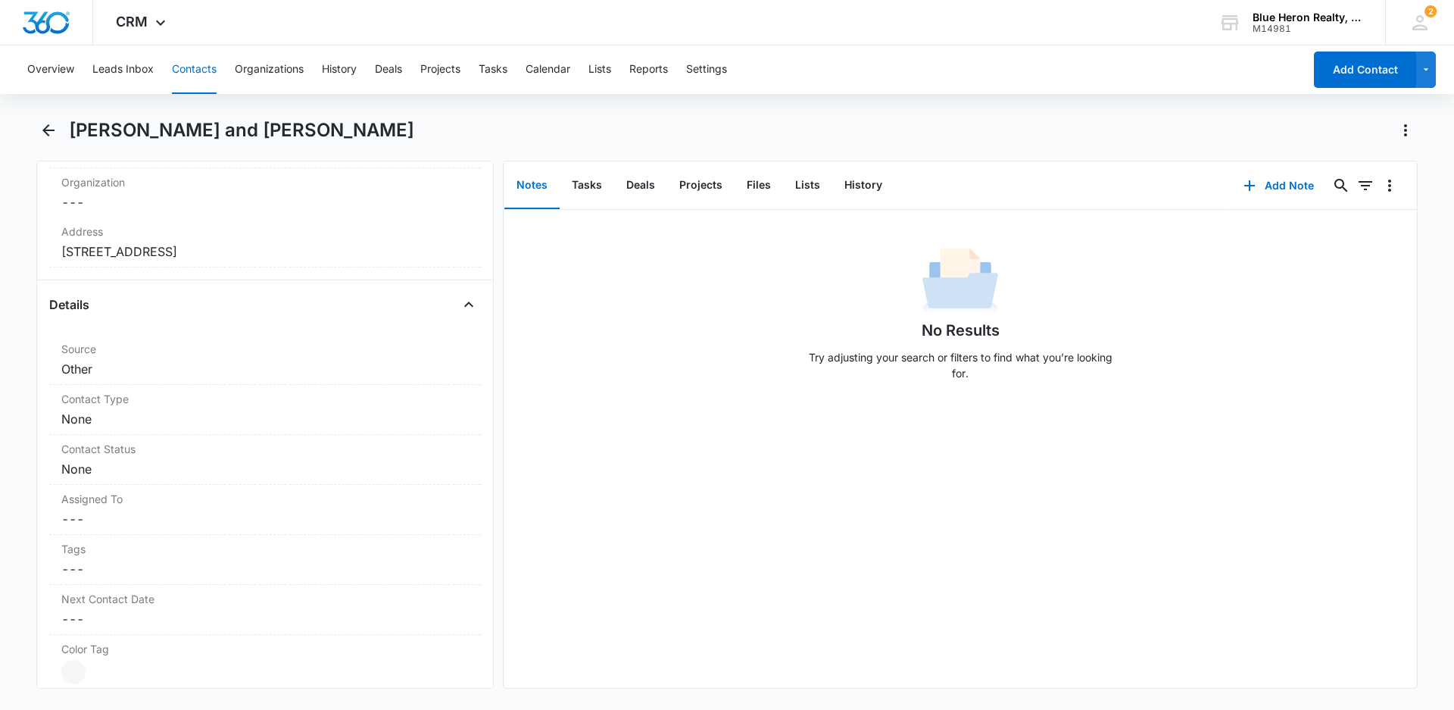
scroll to position [512, 0]
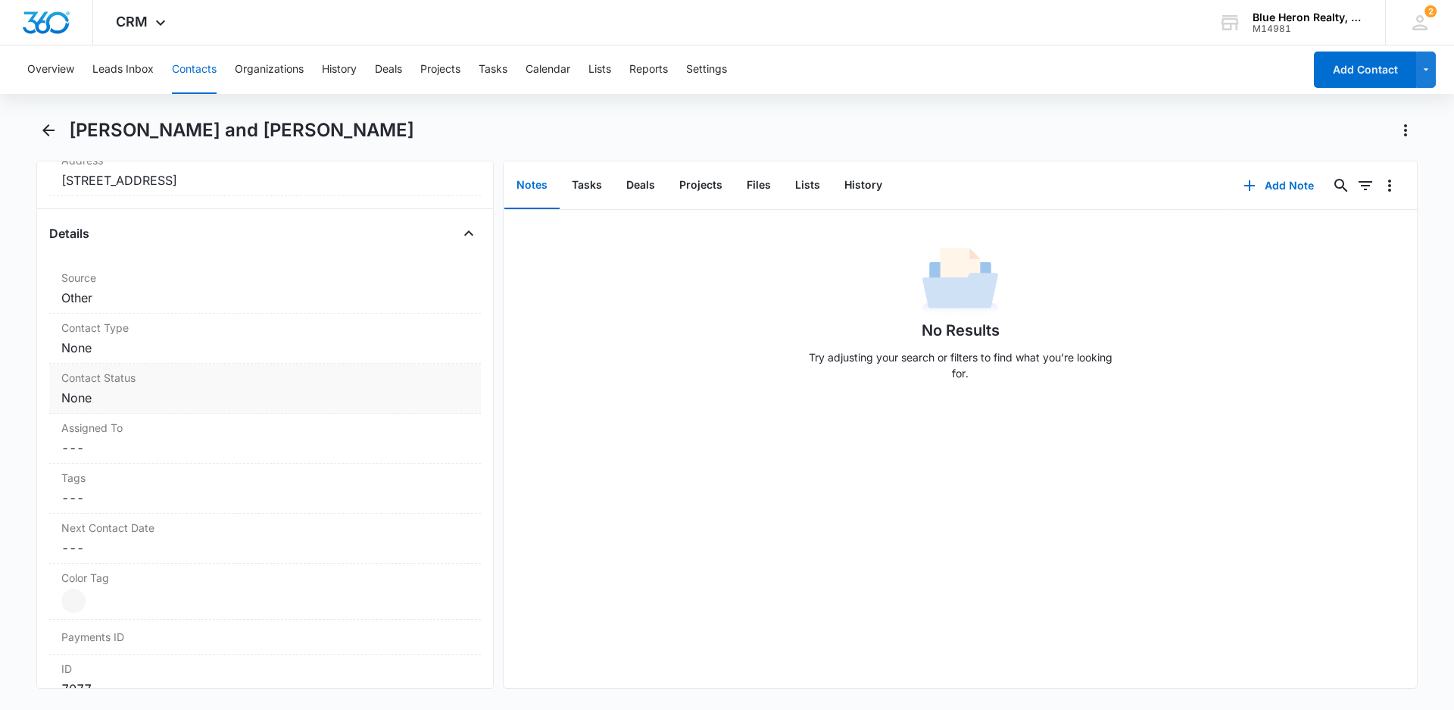
click at [184, 398] on dd "Cancel Save Changes None" at bounding box center [264, 397] width 407 height 18
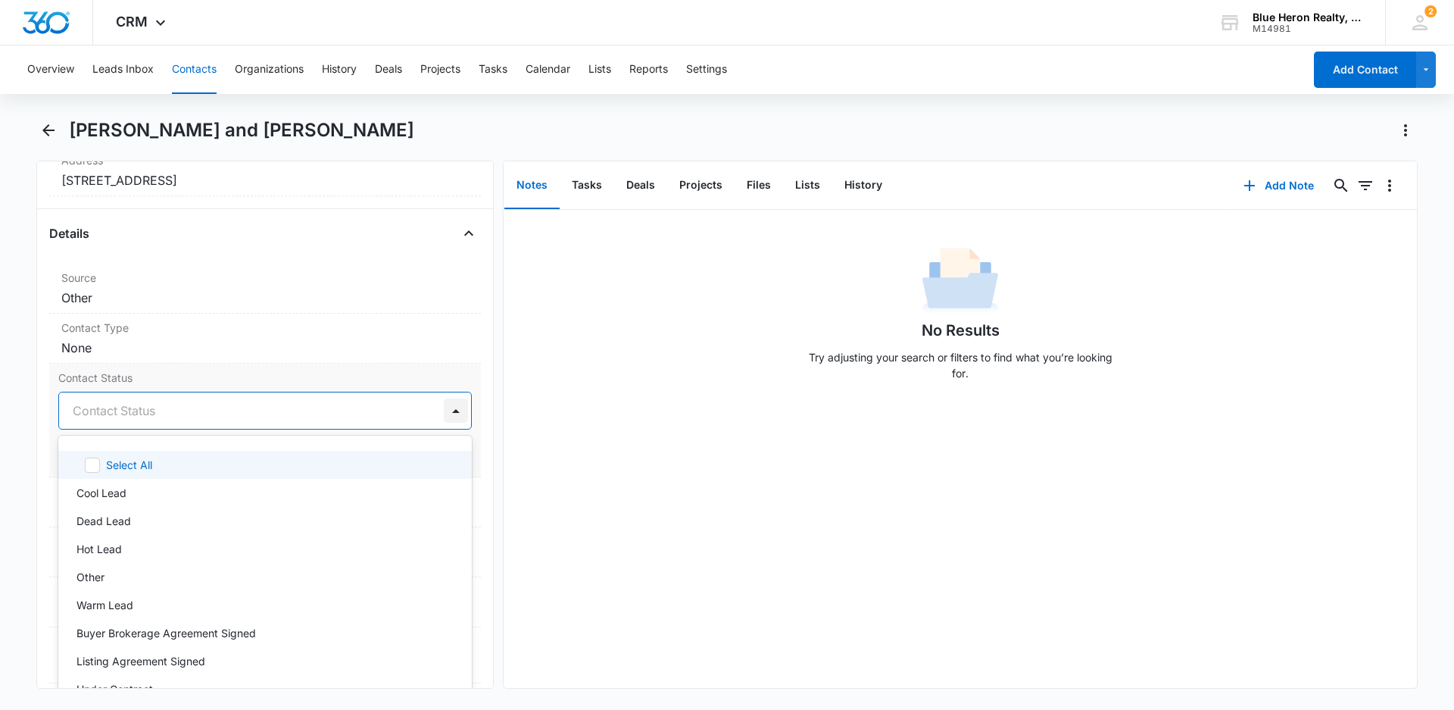
click at [444, 410] on div at bounding box center [456, 410] width 24 height 24
click at [660, 481] on div "No Results Try adjusting your search or filters to find what you’re looking for." at bounding box center [960, 449] width 913 height 478
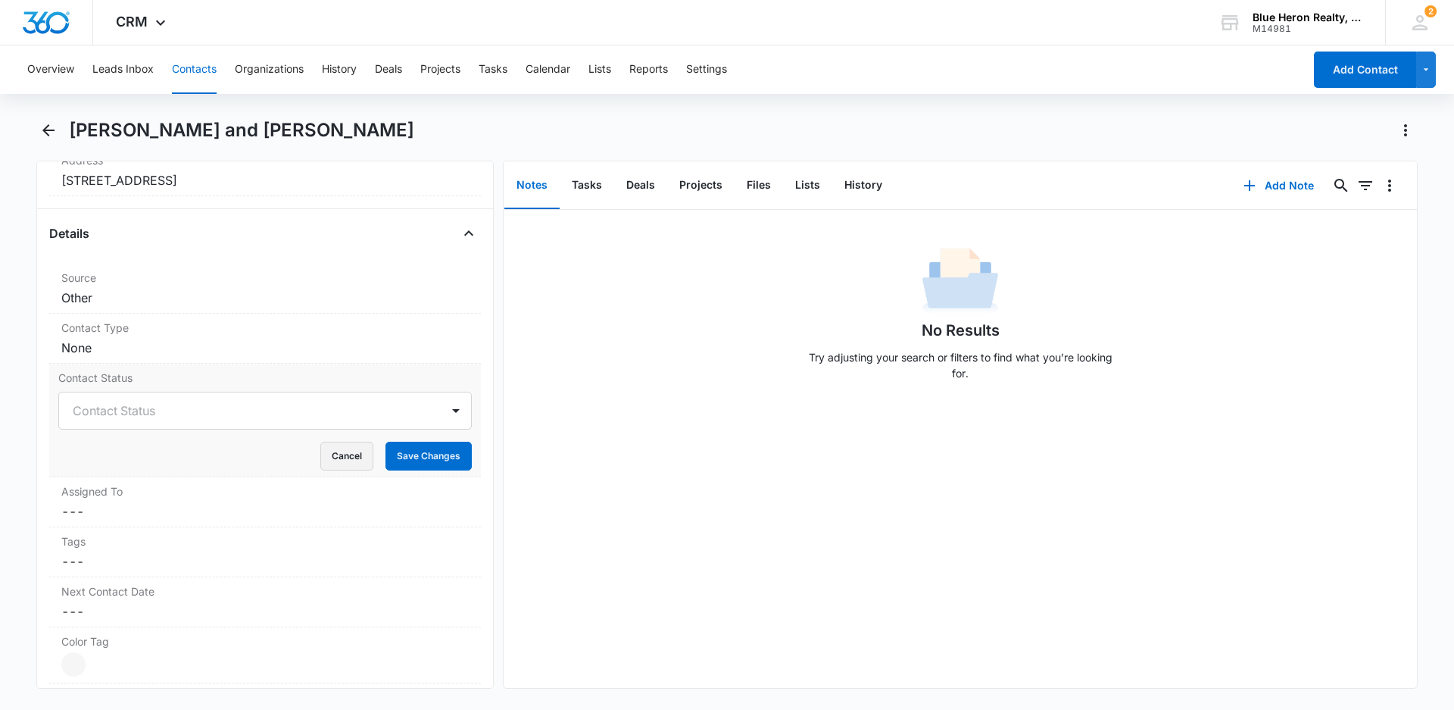
click at [331, 469] on button "Cancel" at bounding box center [346, 455] width 53 height 29
click at [136, 339] on dd "Cancel Save Changes None" at bounding box center [264, 347] width 407 height 18
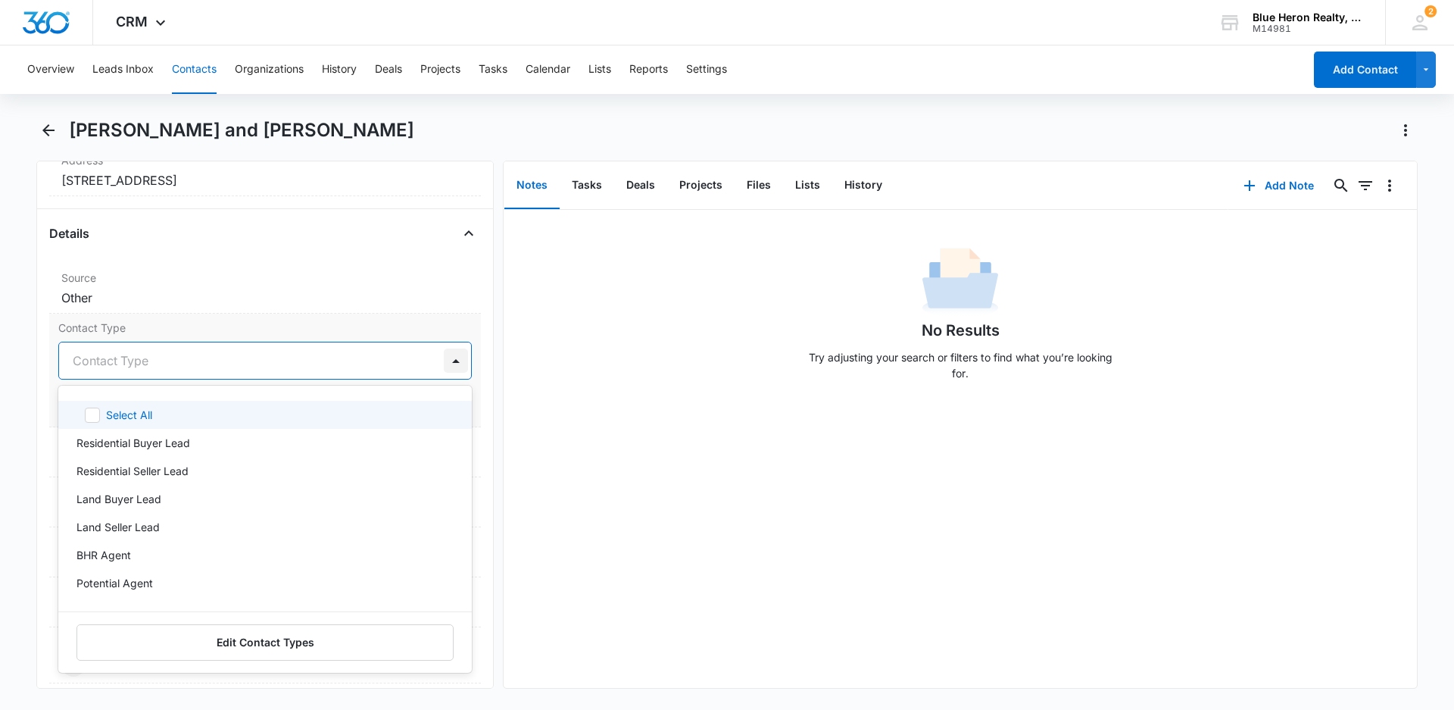
click at [444, 357] on div at bounding box center [456, 360] width 24 height 24
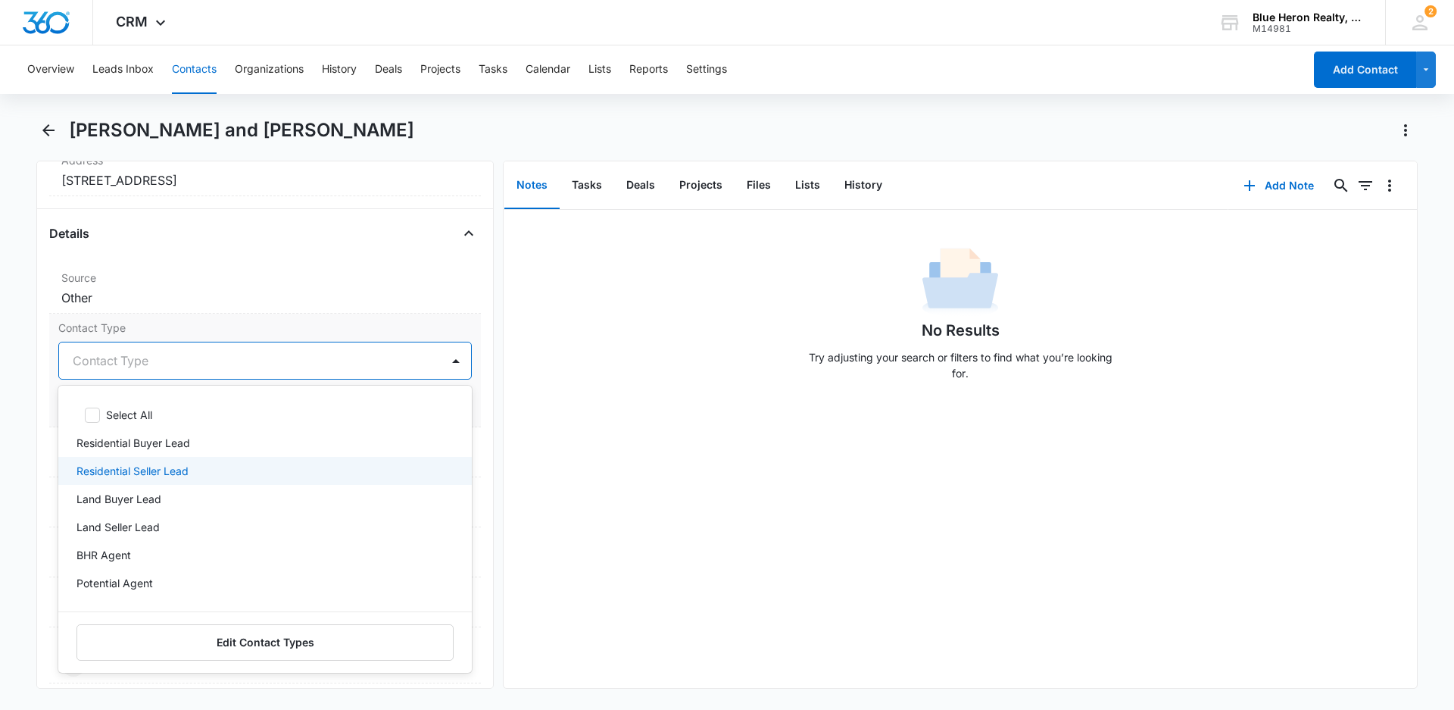
drag, startPoint x: 158, startPoint y: 472, endPoint x: 425, endPoint y: 462, distance: 267.5
click at [159, 470] on p "Residential Seller Lead" at bounding box center [132, 471] width 112 height 16
click at [627, 473] on div "No Results Try adjusting your search or filters to find what you’re looking for." at bounding box center [960, 449] width 913 height 478
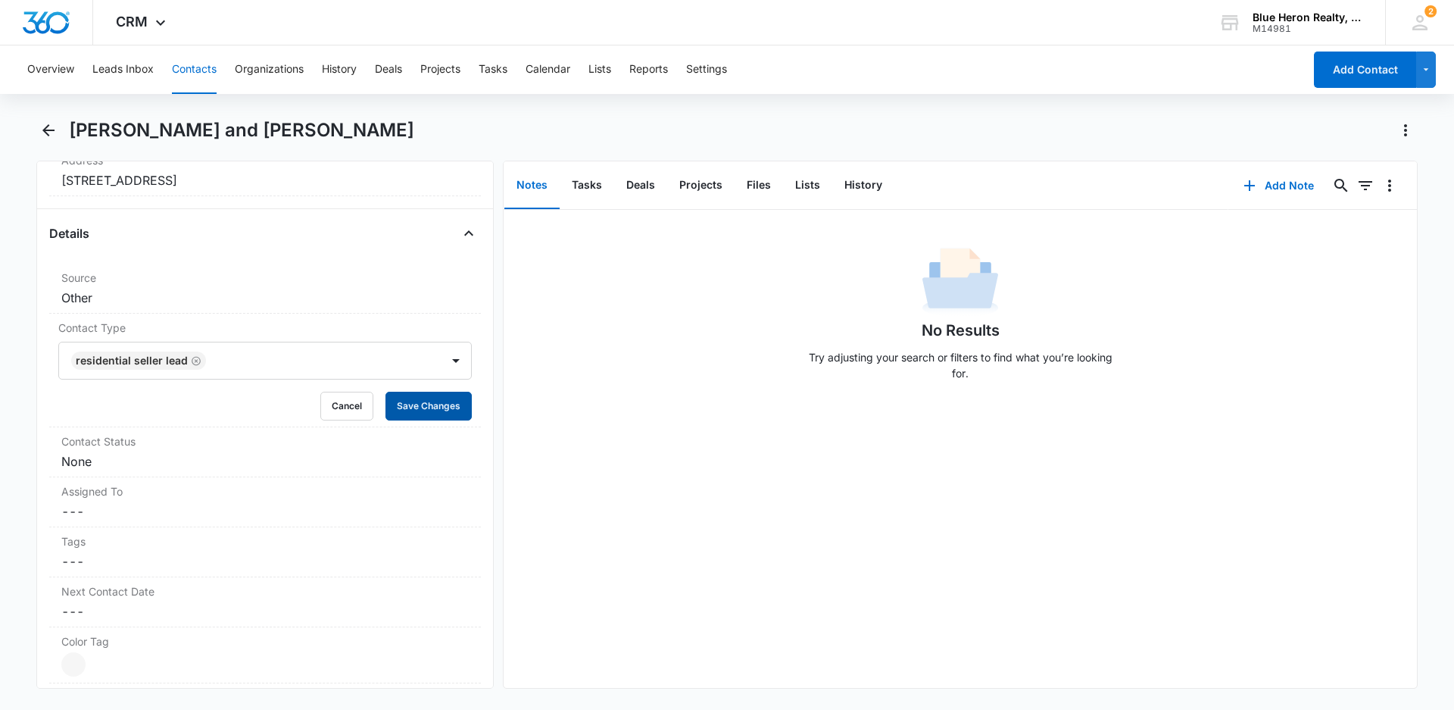
drag, startPoint x: 405, startPoint y: 405, endPoint x: 529, endPoint y: 371, distance: 128.0
click at [407, 404] on button "Save Changes" at bounding box center [428, 405] width 86 height 29
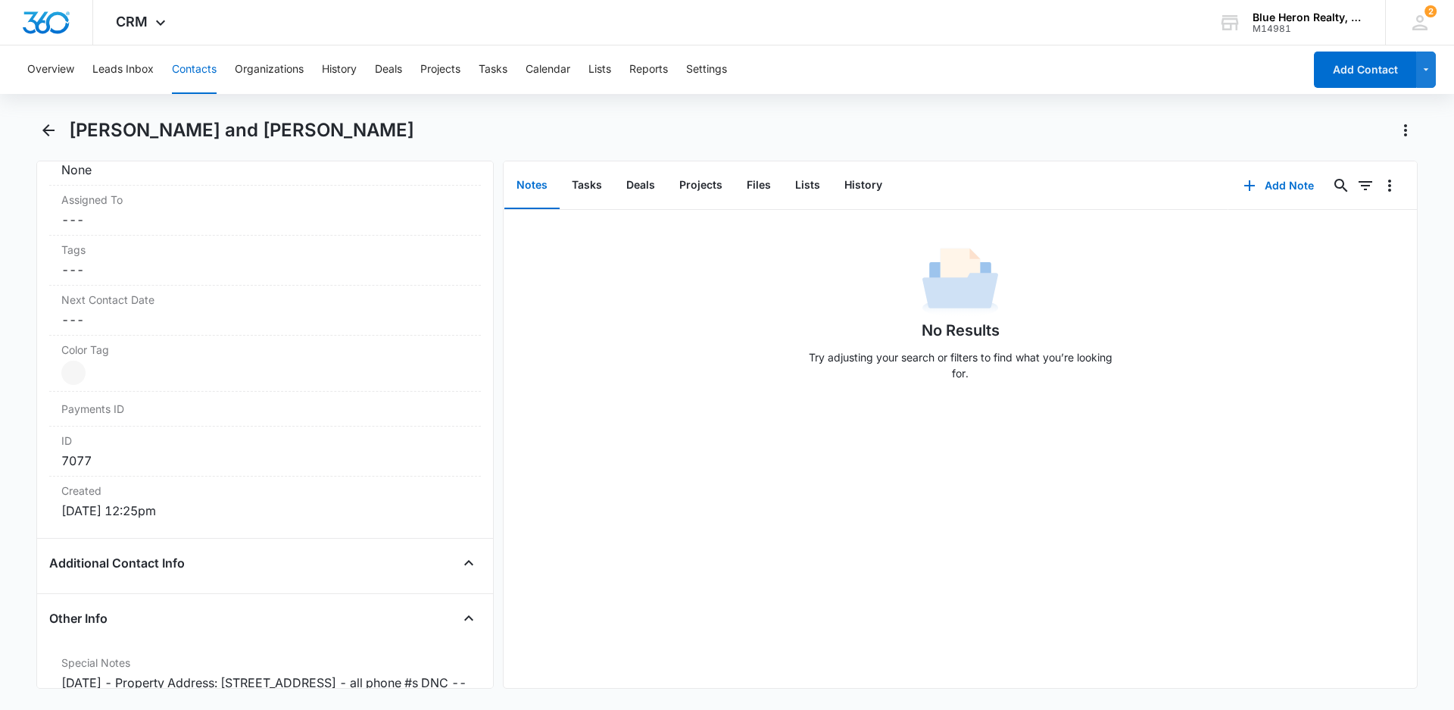
scroll to position [763, 0]
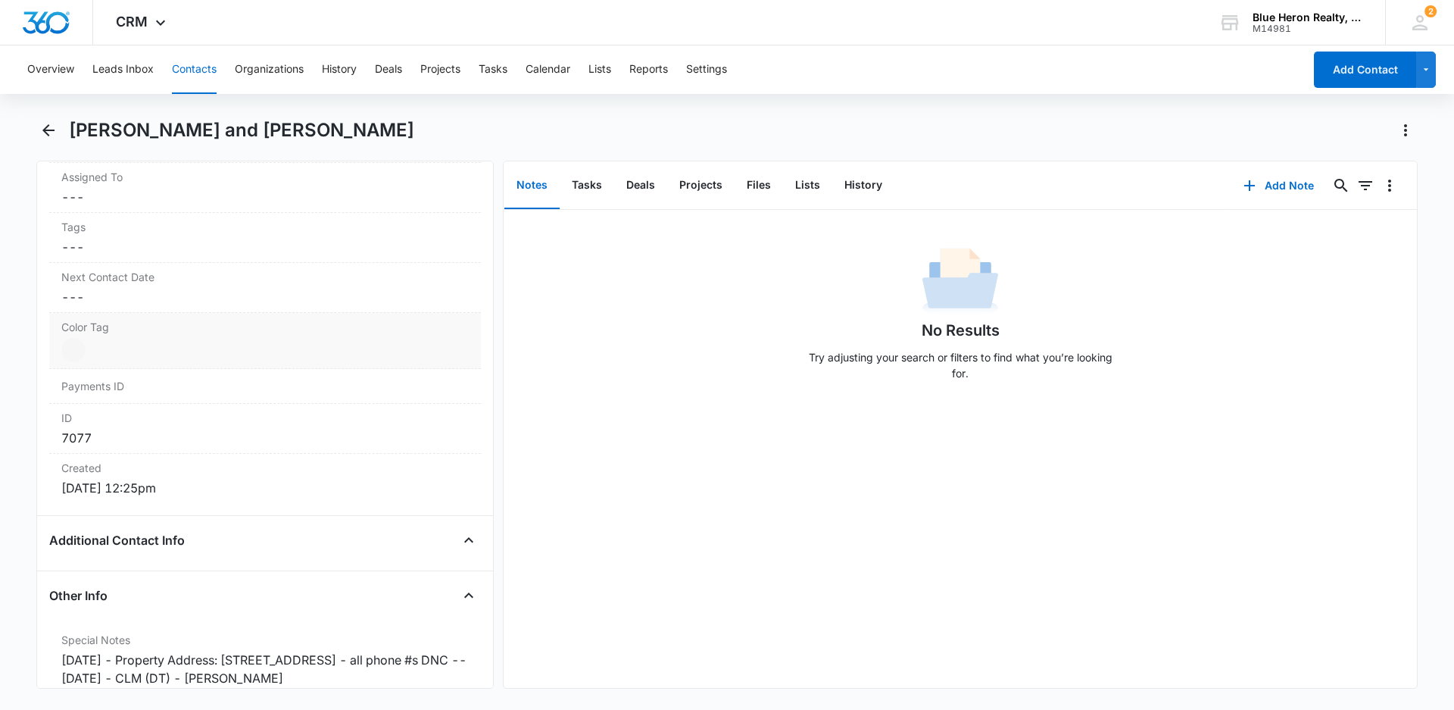
click at [71, 350] on div at bounding box center [73, 350] width 24 height 24
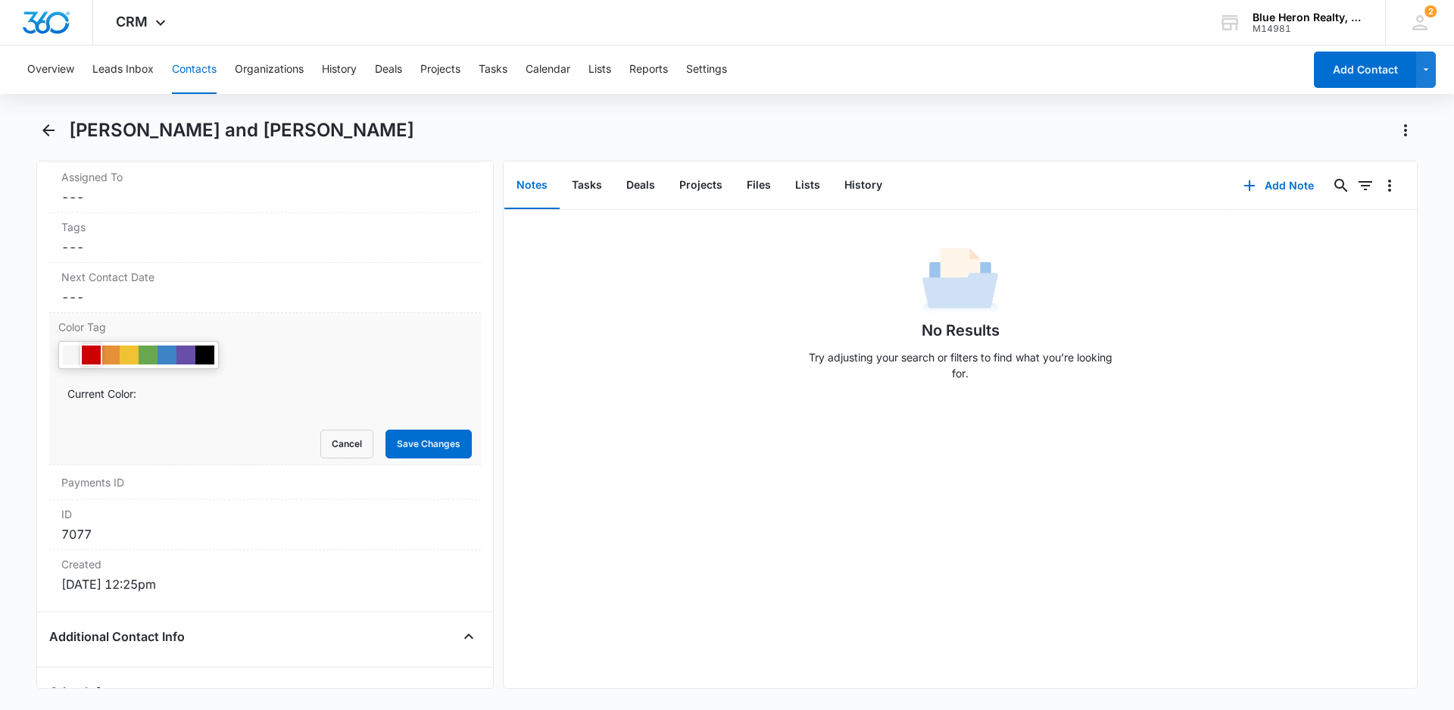
click at [91, 355] on div at bounding box center [91, 354] width 19 height 19
drag, startPoint x: 411, startPoint y: 441, endPoint x: 569, endPoint y: 462, distance: 158.8
click at [416, 441] on button "Save Changes" at bounding box center [428, 443] width 86 height 29
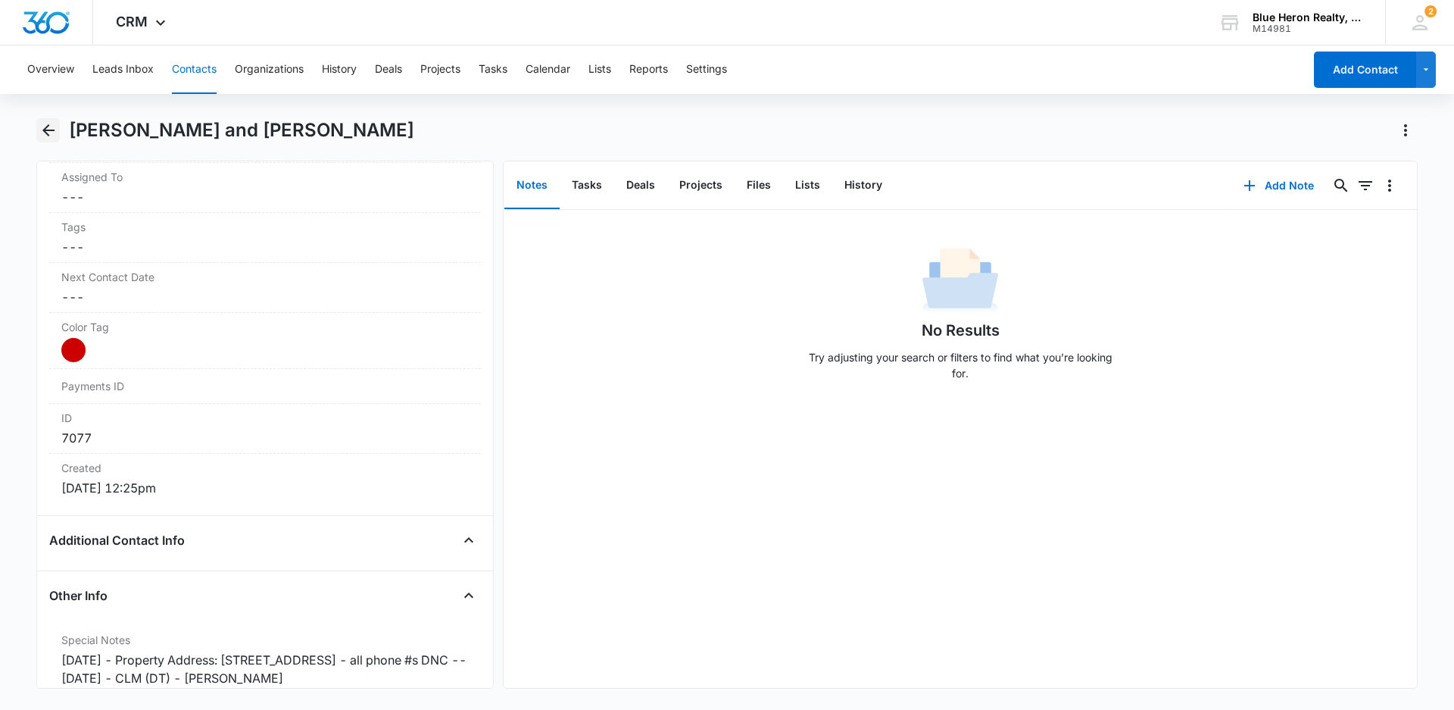
click at [49, 129] on icon "Back" at bounding box center [48, 130] width 18 height 18
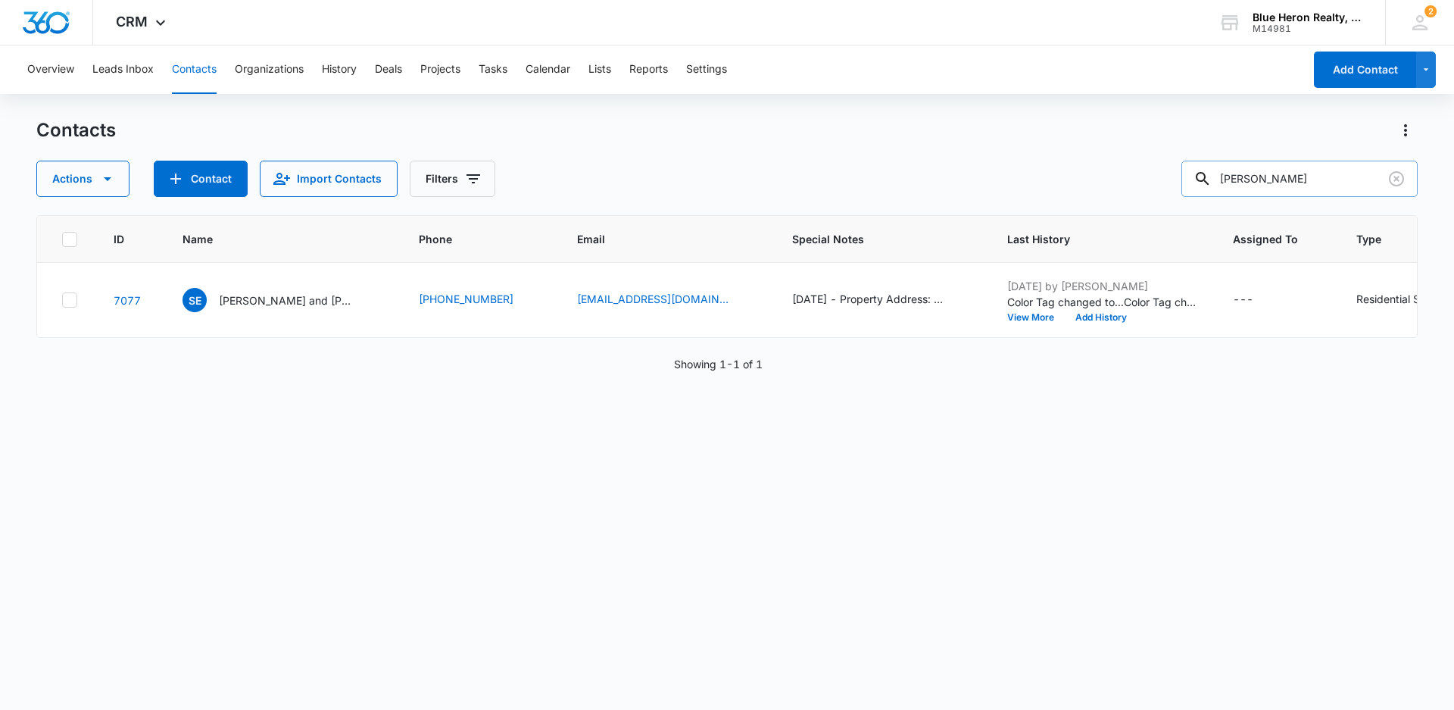
drag, startPoint x: 1344, startPoint y: 169, endPoint x: 1198, endPoint y: 196, distance: 148.7
click at [1198, 196] on input "[PERSON_NAME]" at bounding box center [1299, 179] width 236 height 36
type input "D Contrac"
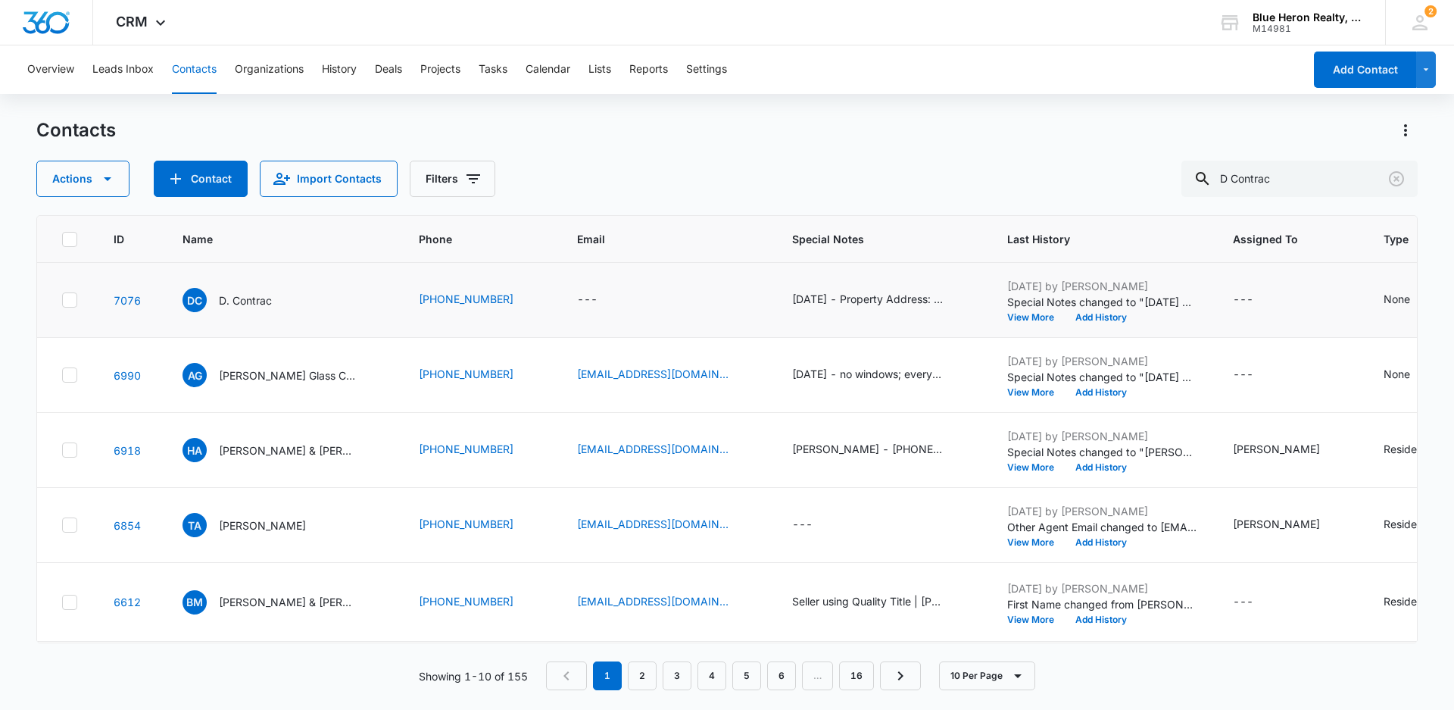
click at [232, 320] on td "DC D. Contrac" at bounding box center [282, 300] width 236 height 75
click at [246, 304] on p "D. Contrac" at bounding box center [245, 300] width 53 height 16
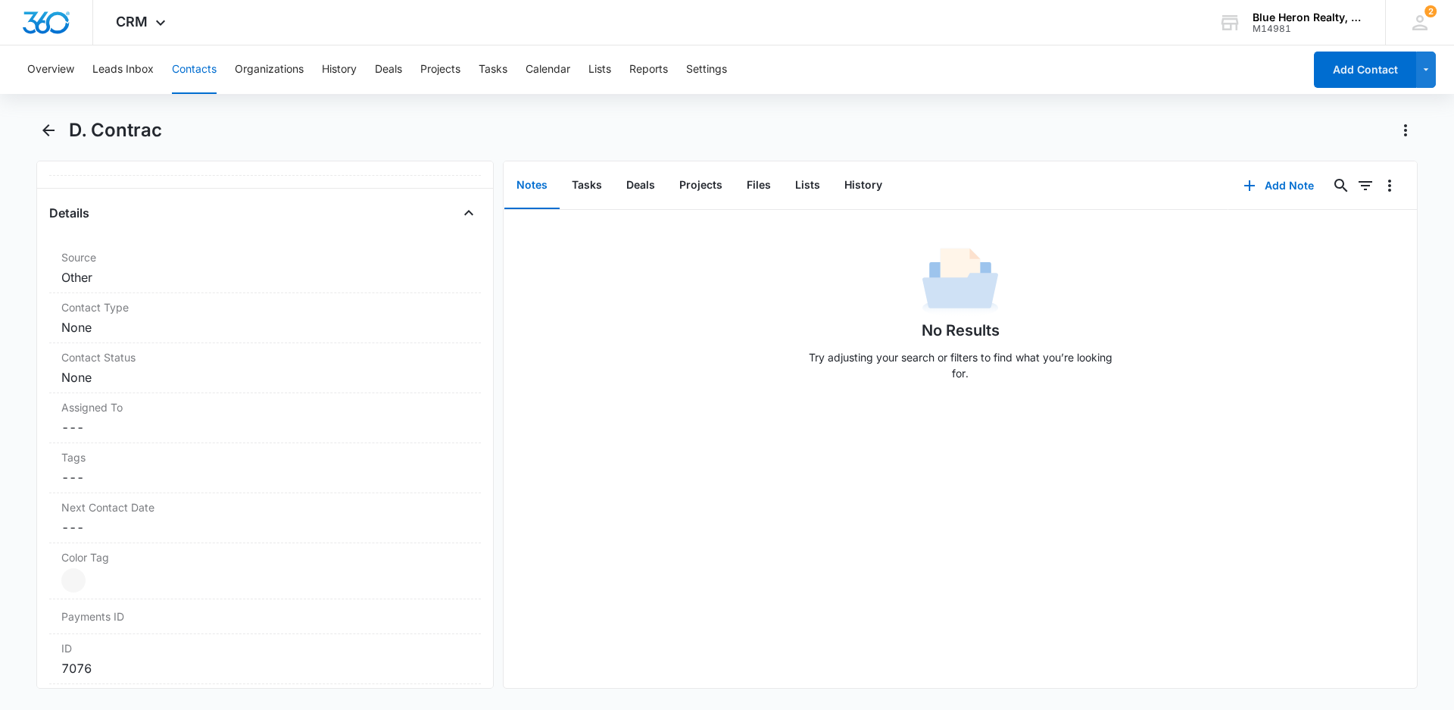
scroll to position [549, 0]
click at [264, 356] on dd "Cancel Save Changes None" at bounding box center [264, 360] width 407 height 18
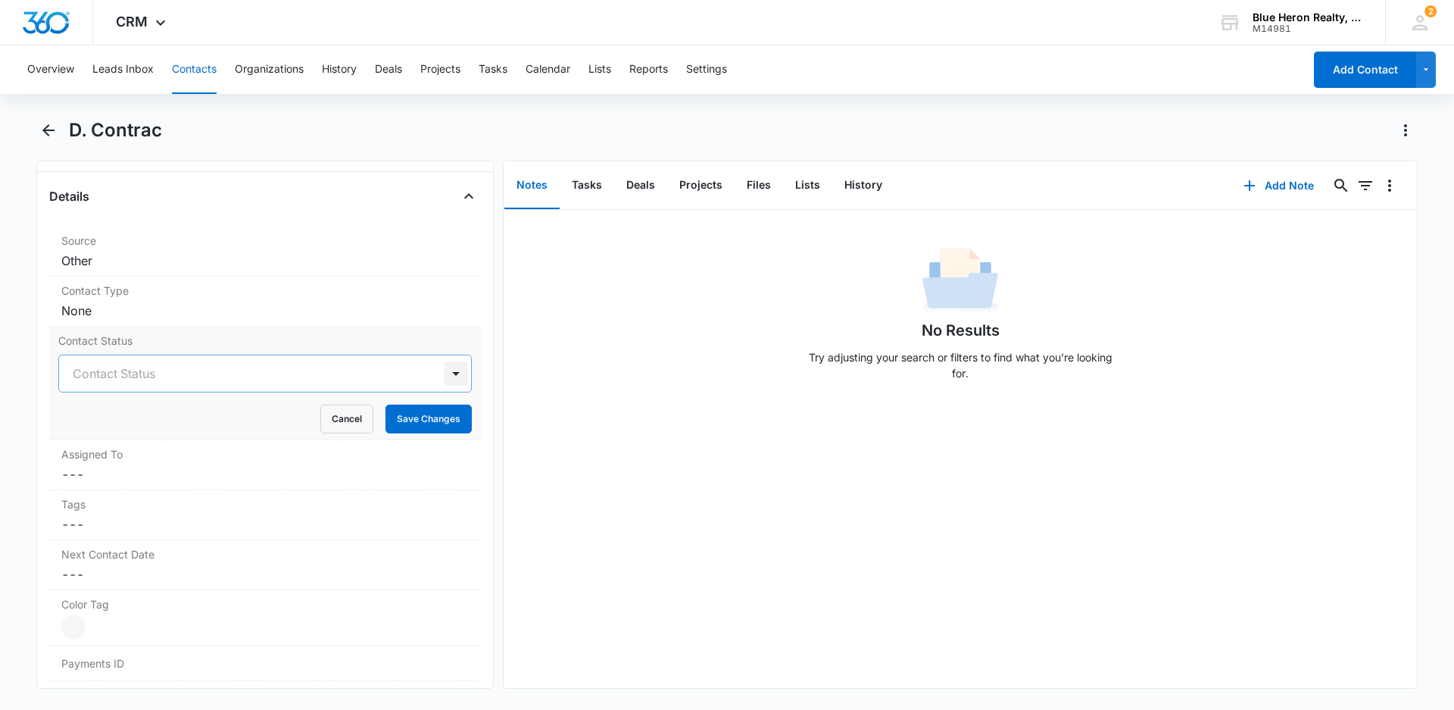
click at [444, 371] on div at bounding box center [456, 373] width 24 height 24
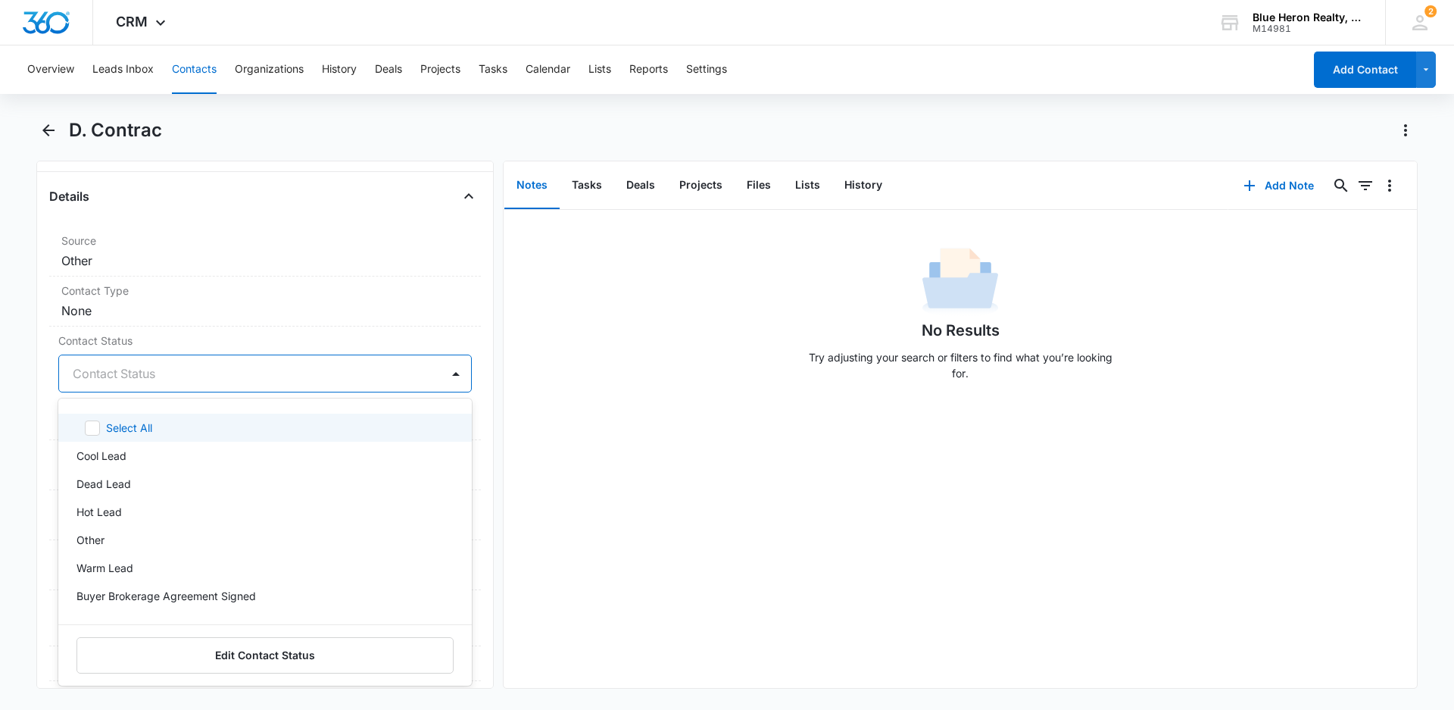
click at [632, 481] on div "No Results Try adjusting your search or filters to find what you’re looking for." at bounding box center [960, 449] width 913 height 478
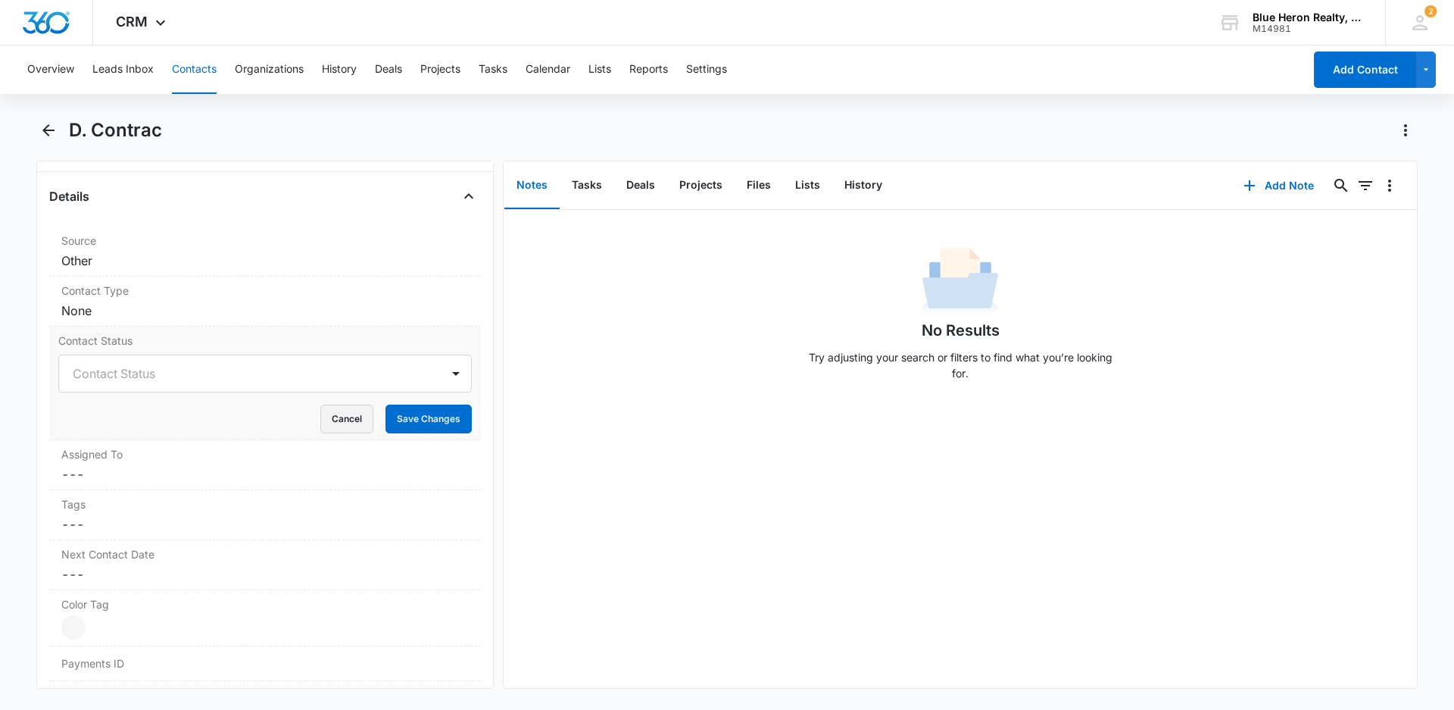
click at [340, 418] on button "Cancel" at bounding box center [346, 418] width 53 height 29
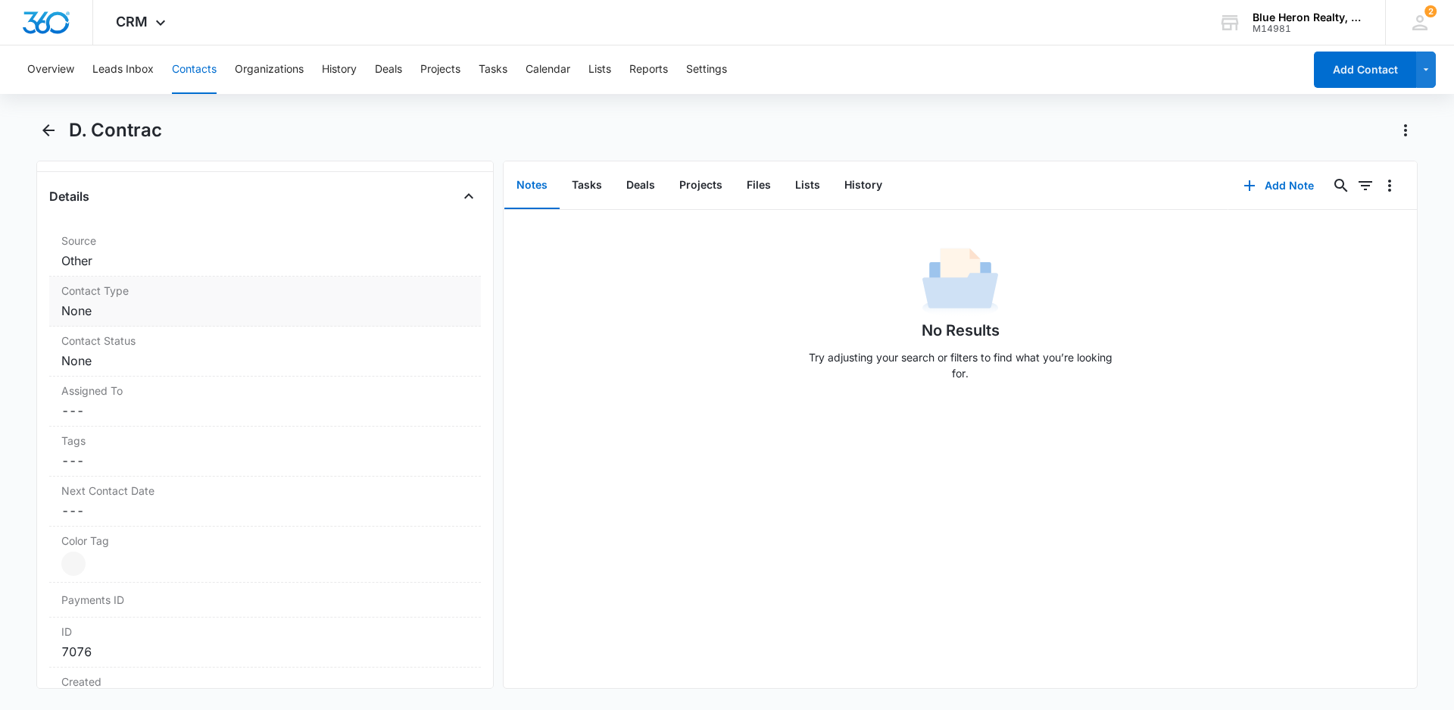
click at [456, 302] on div "Contact Type Cancel Save Changes None" at bounding box center [265, 301] width 432 height 50
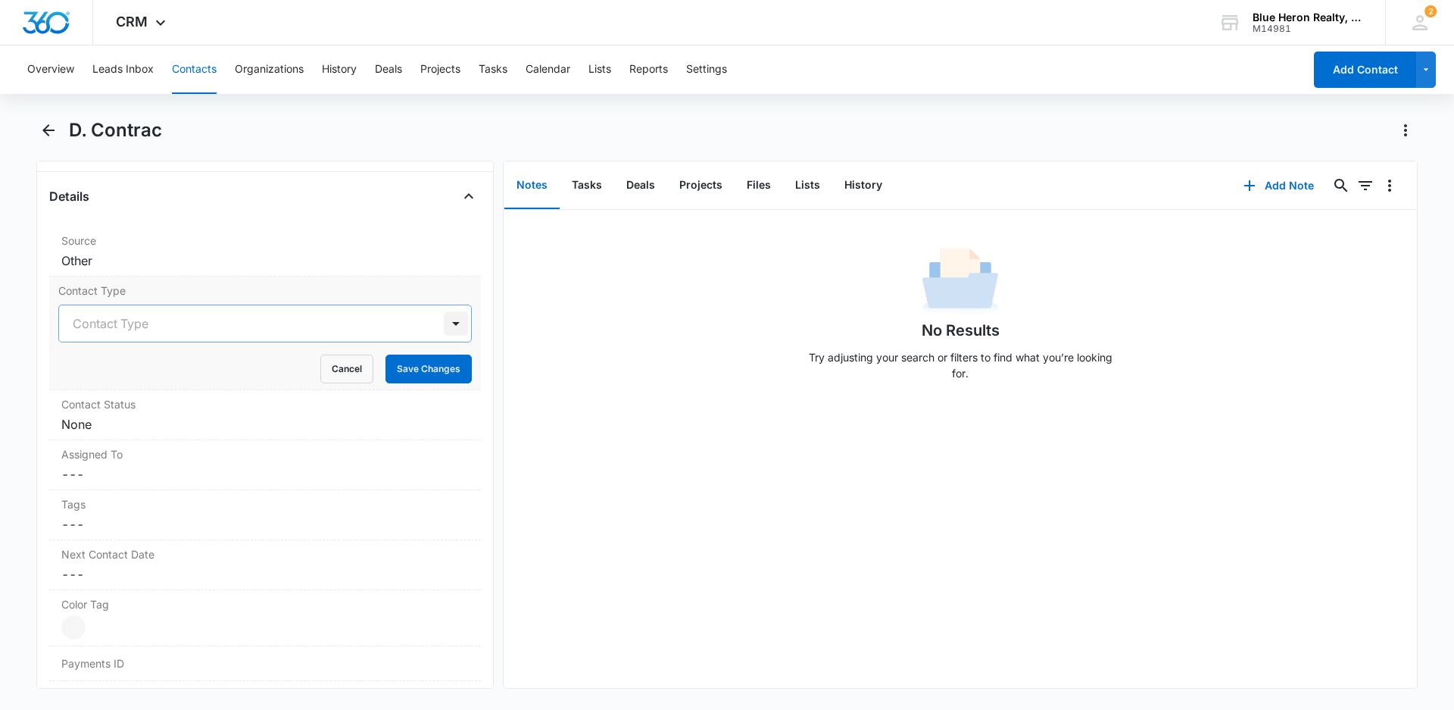
click at [444, 320] on div at bounding box center [456, 323] width 24 height 24
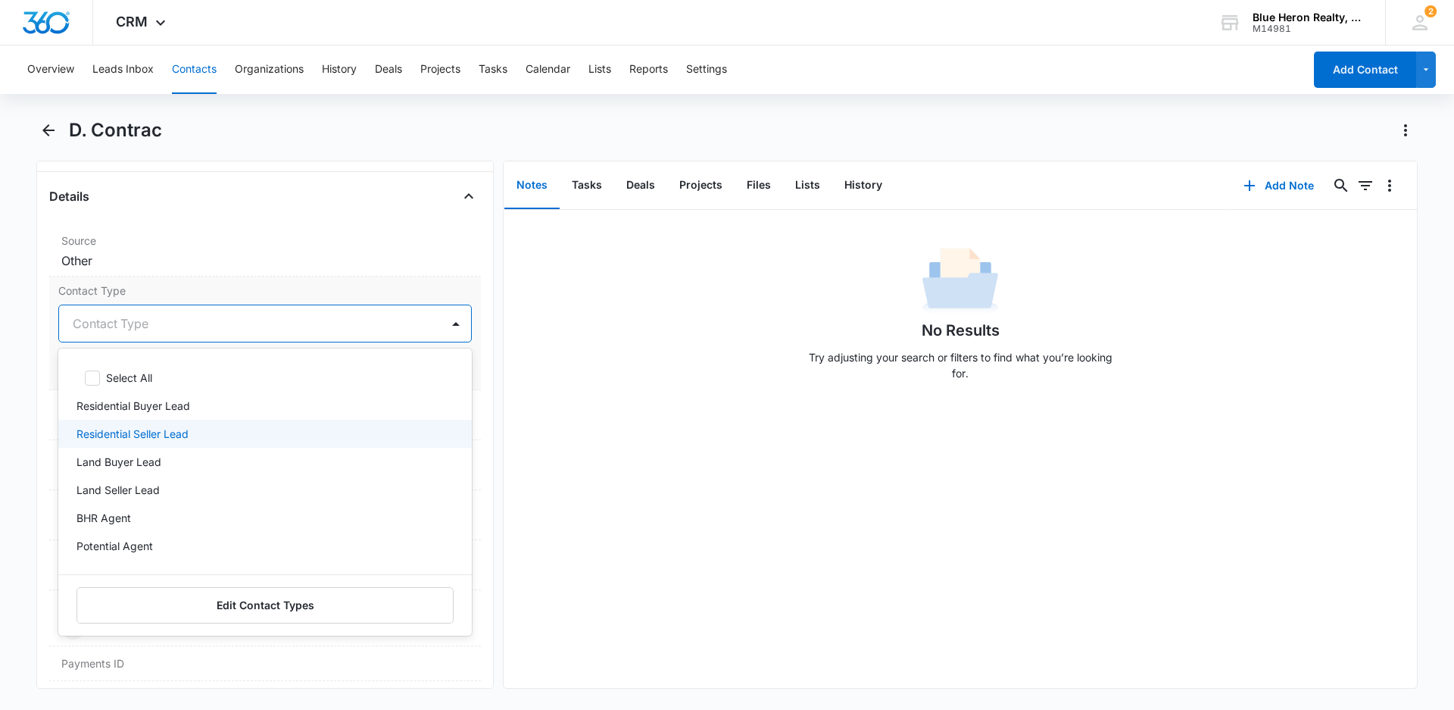
click at [217, 433] on div "Residential Seller Lead" at bounding box center [263, 434] width 374 height 16
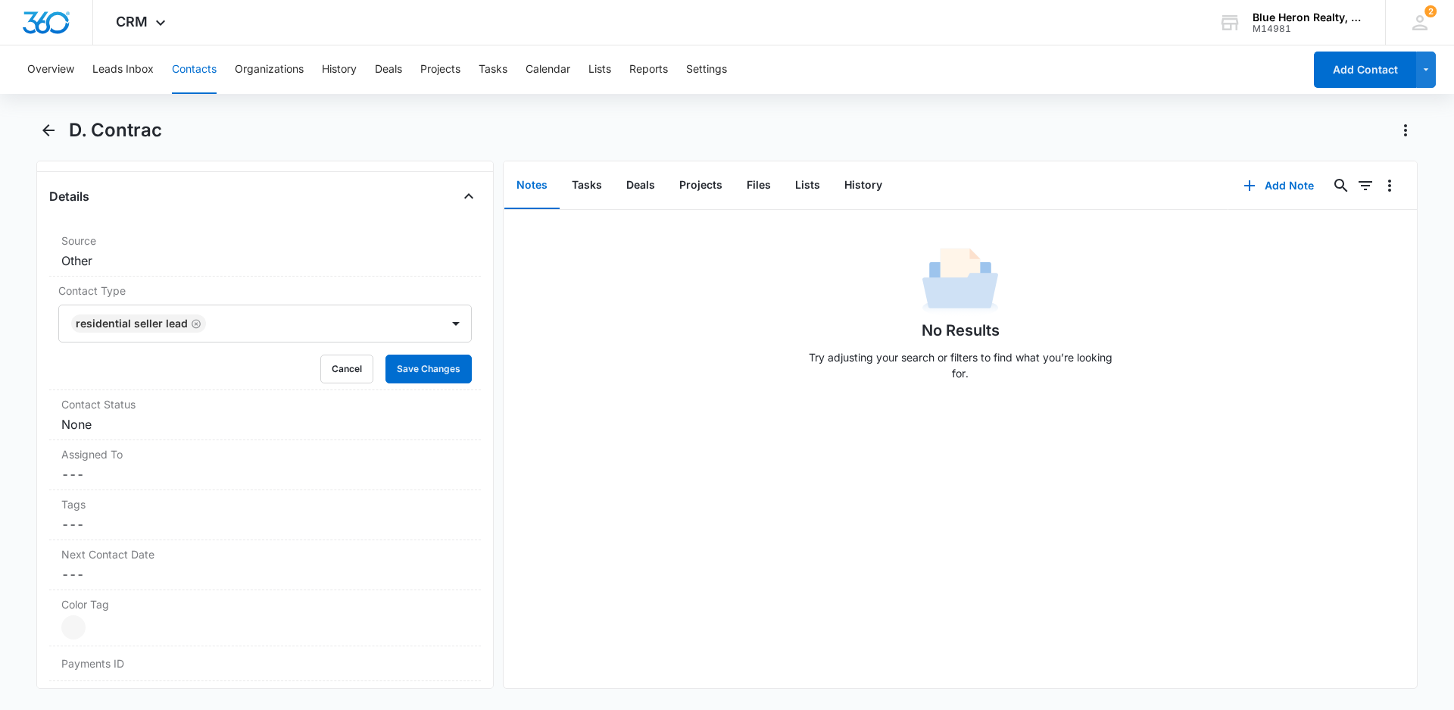
click at [579, 459] on div "No Results Try adjusting your search or filters to find what you’re looking for." at bounding box center [960, 449] width 913 height 478
click at [390, 370] on button "Save Changes" at bounding box center [428, 368] width 86 height 29
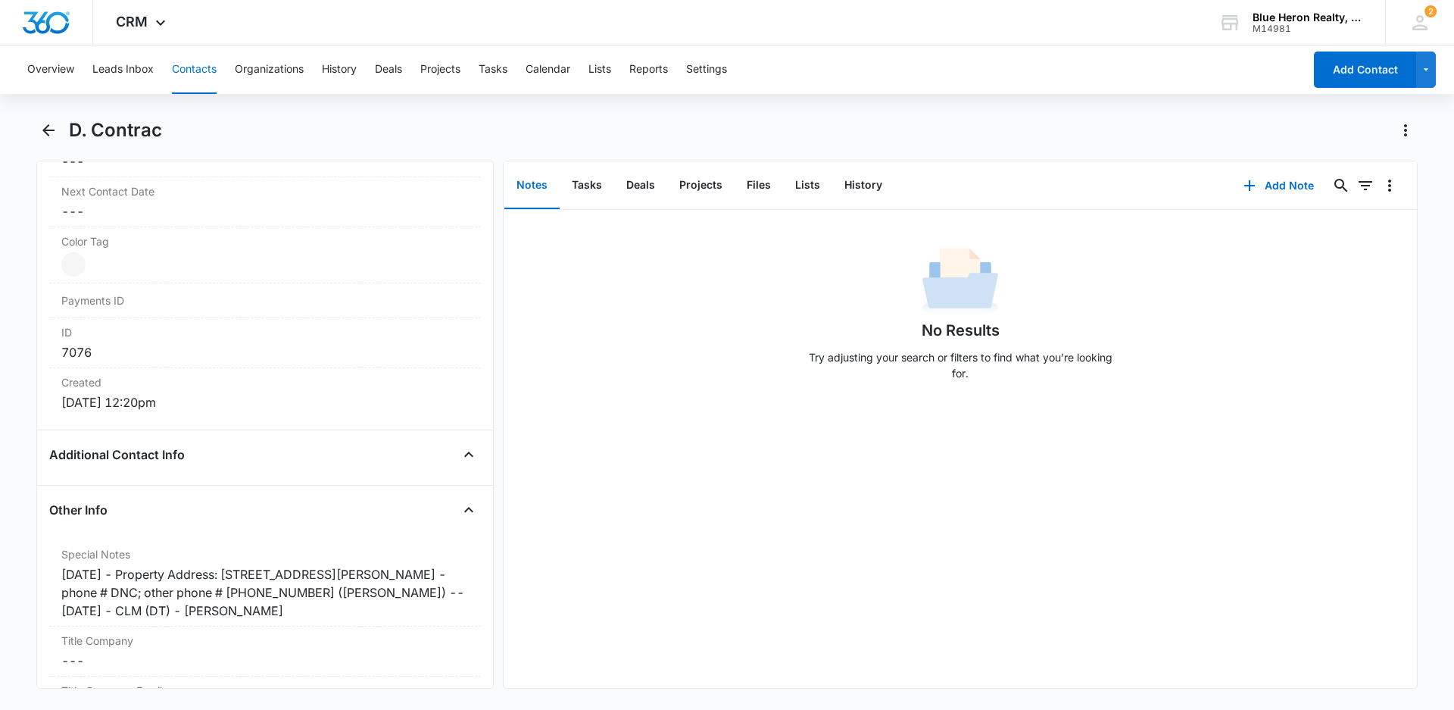
scroll to position [857, 0]
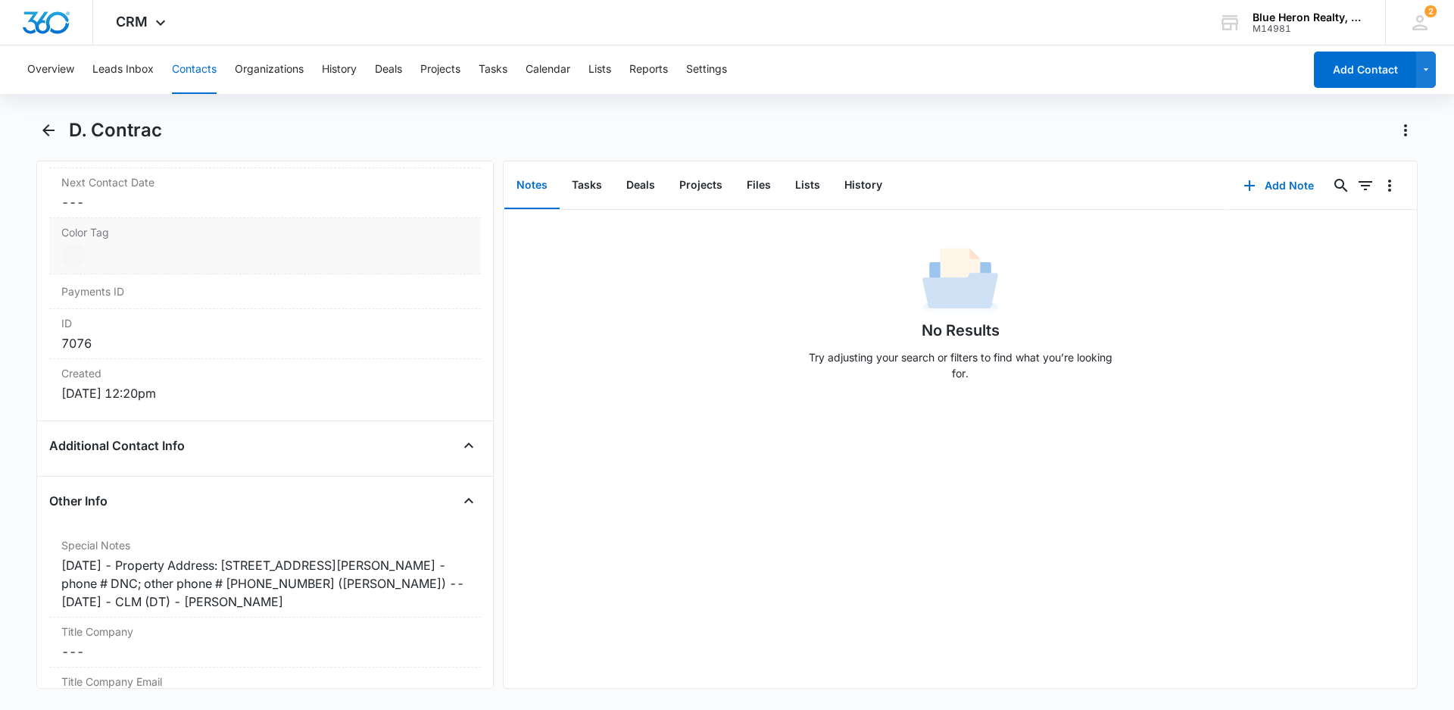
click at [81, 258] on div at bounding box center [73, 255] width 24 height 24
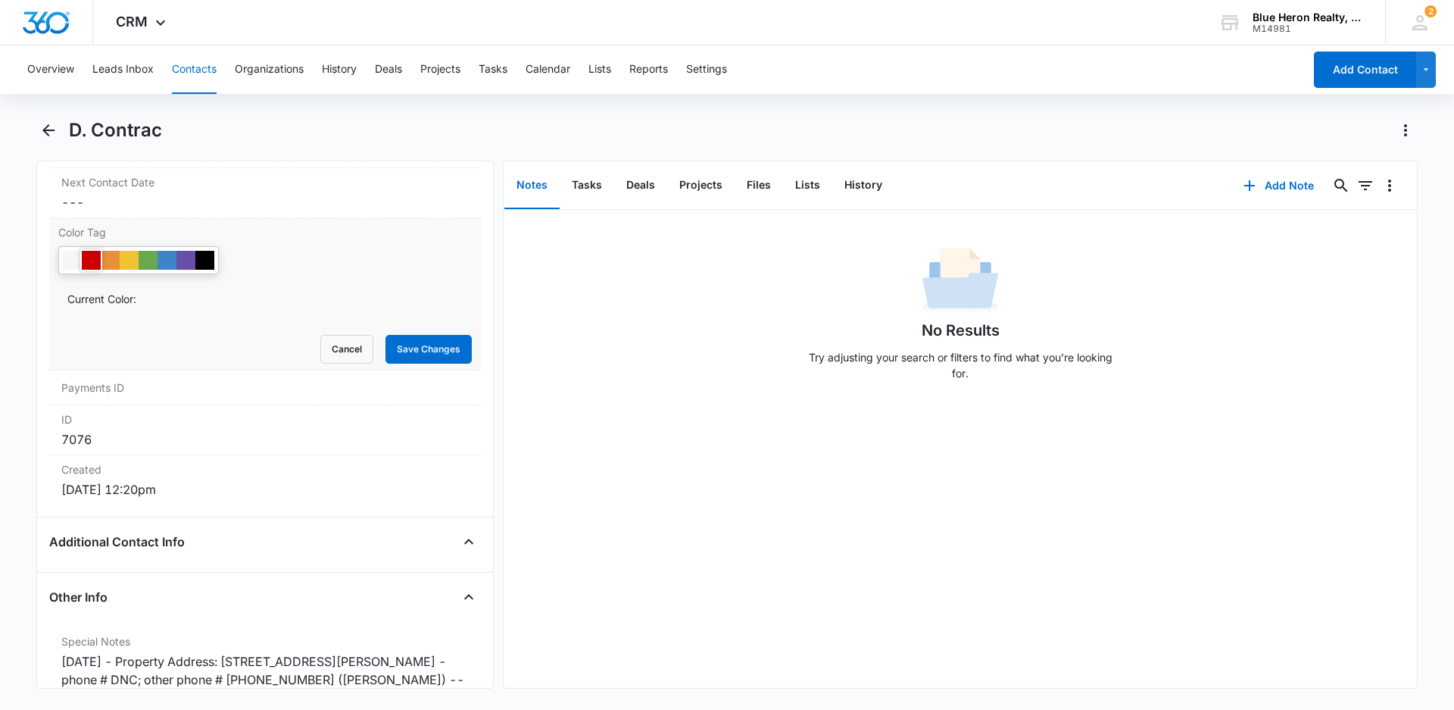
click at [92, 264] on div at bounding box center [91, 260] width 19 height 19
click at [407, 345] on button "Save Changes" at bounding box center [428, 349] width 86 height 29
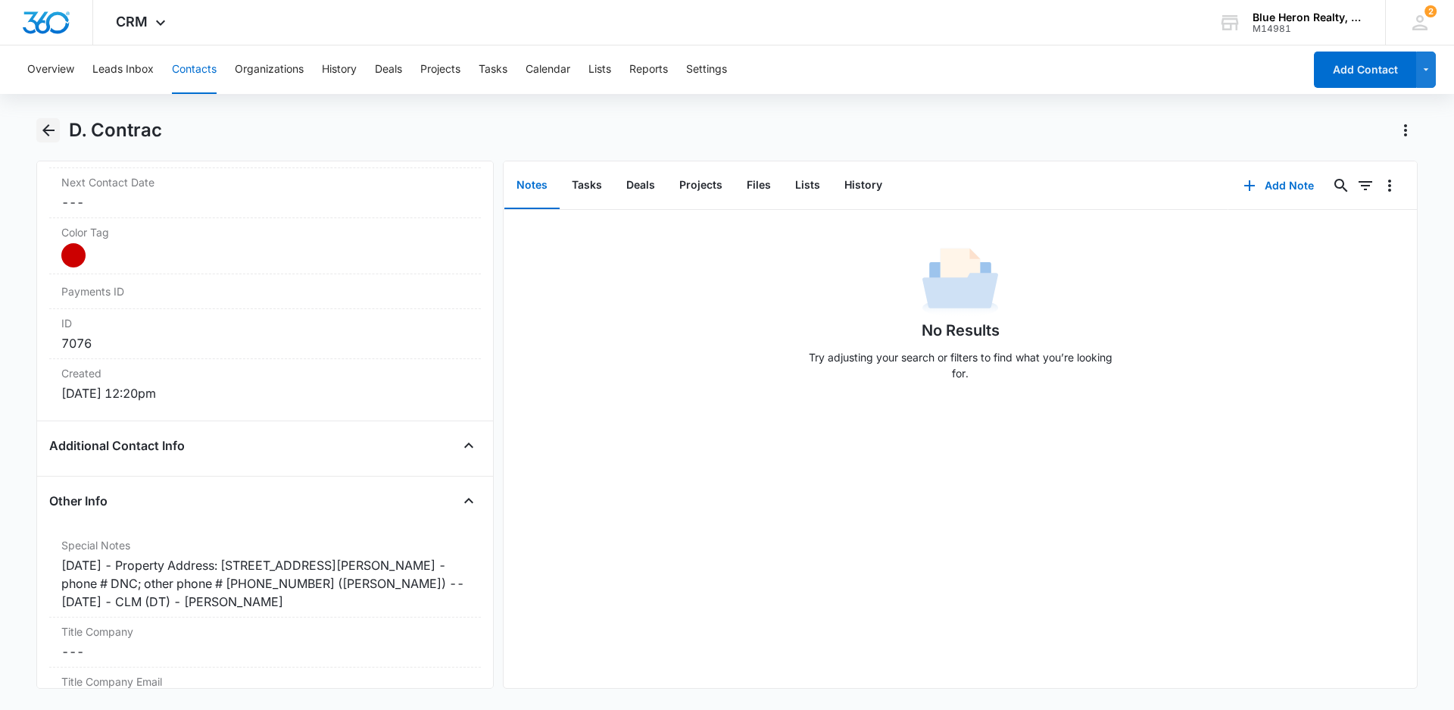
click at [46, 131] on icon "Back" at bounding box center [48, 130] width 12 height 12
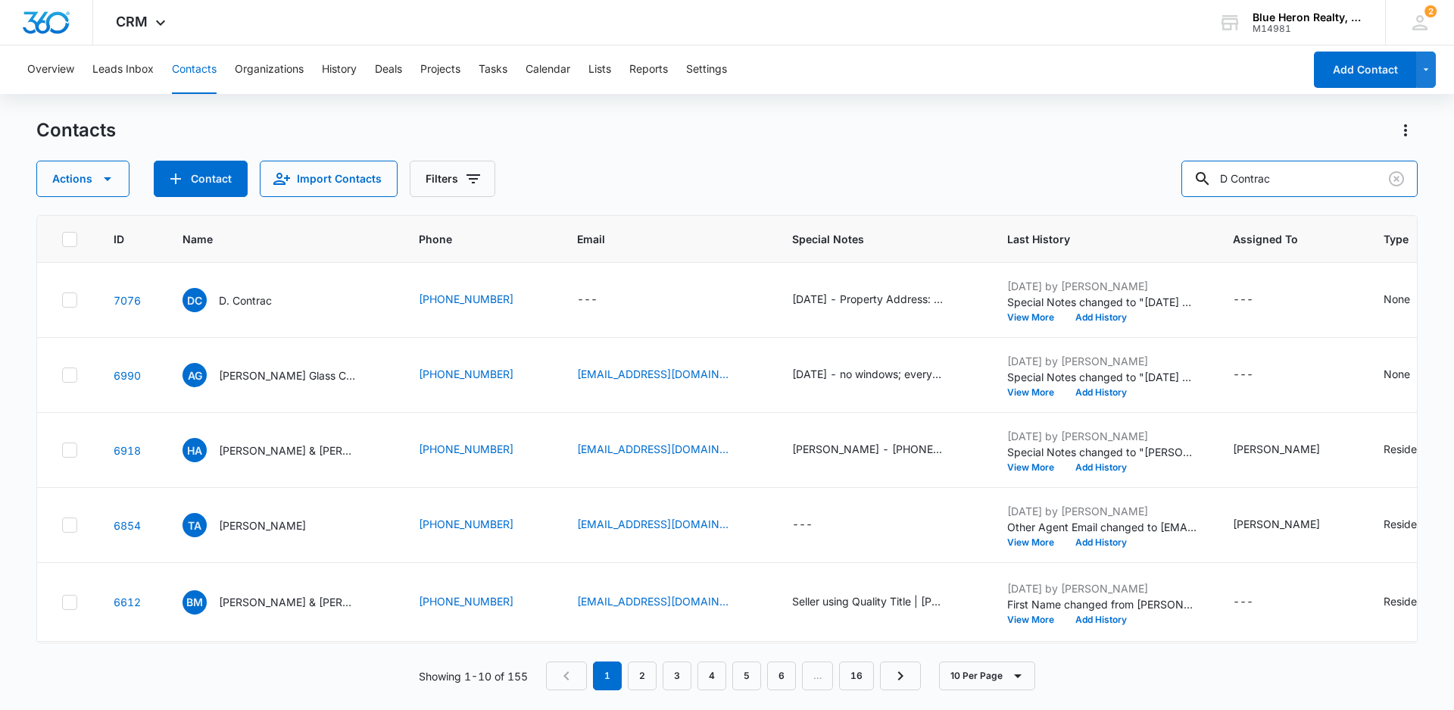
drag, startPoint x: 1296, startPoint y: 176, endPoint x: 1207, endPoint y: 203, distance: 92.7
click at [1207, 203] on div "Contacts Actions Contact Import Contacts Filters D Contrac ID Name Phone Email …" at bounding box center [726, 413] width 1381 height 590
type input "S"
click at [242, 306] on p "D. Contrac" at bounding box center [245, 300] width 53 height 16
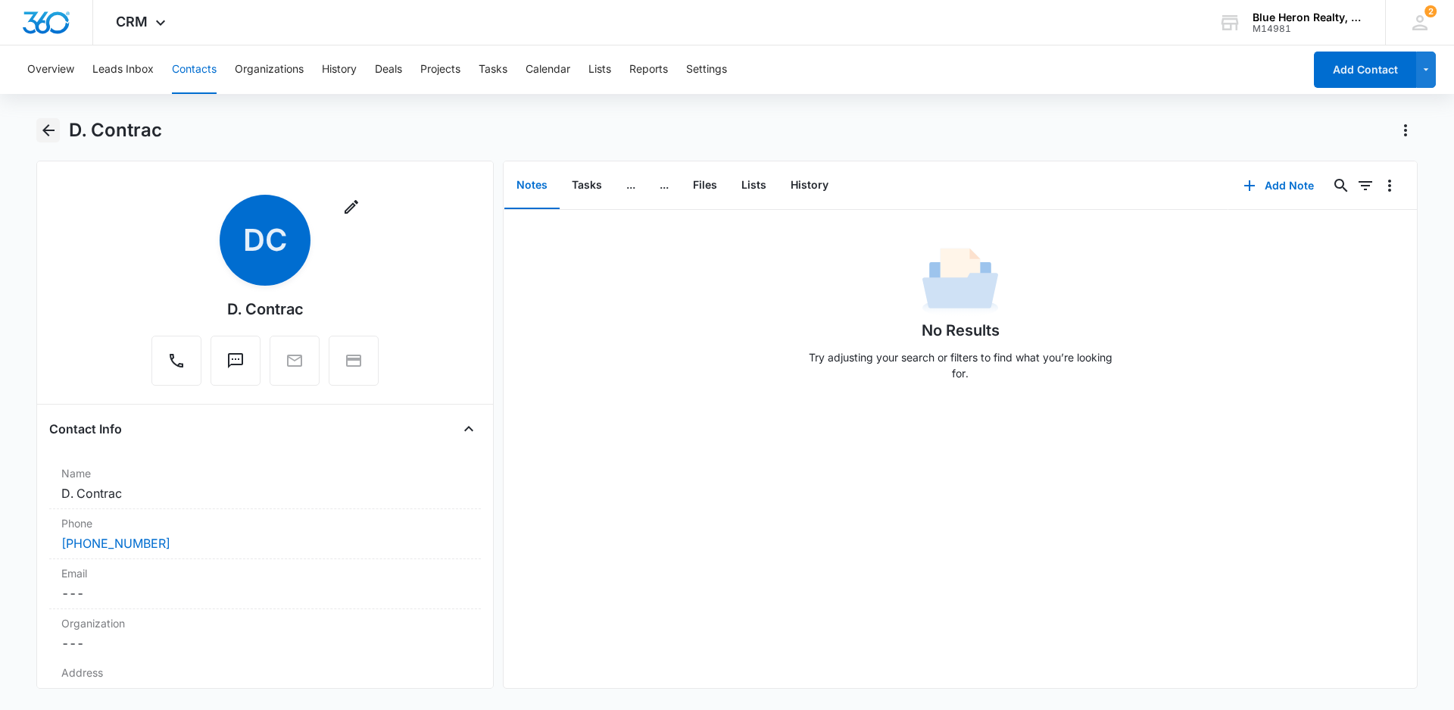
click at [48, 132] on icon "Back" at bounding box center [48, 130] width 18 height 18
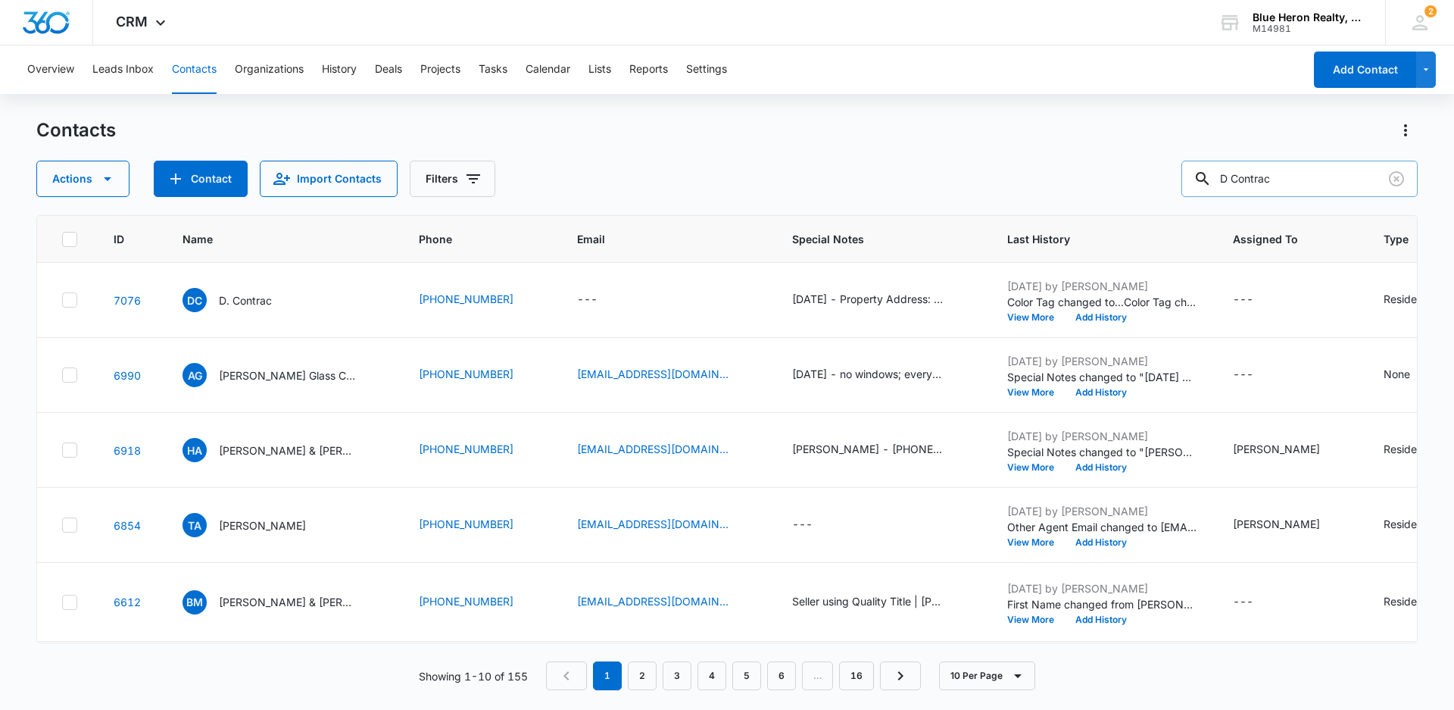
drag, startPoint x: 1302, startPoint y: 182, endPoint x: 1219, endPoint y: 183, distance: 82.5
click at [1219, 183] on div "D Contrac" at bounding box center [1299, 179] width 236 height 36
type input "[PERSON_NAME]"
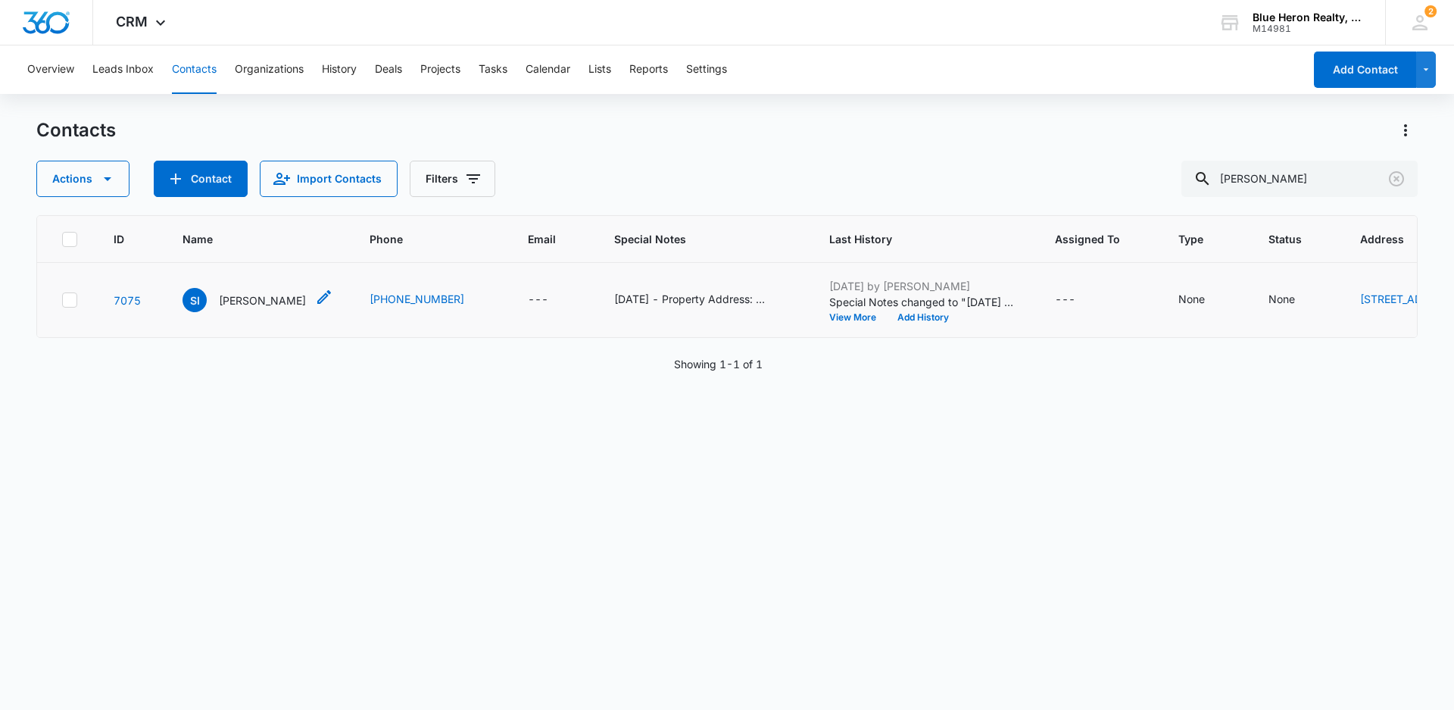
click at [260, 308] on p "[PERSON_NAME]" at bounding box center [262, 300] width 87 height 16
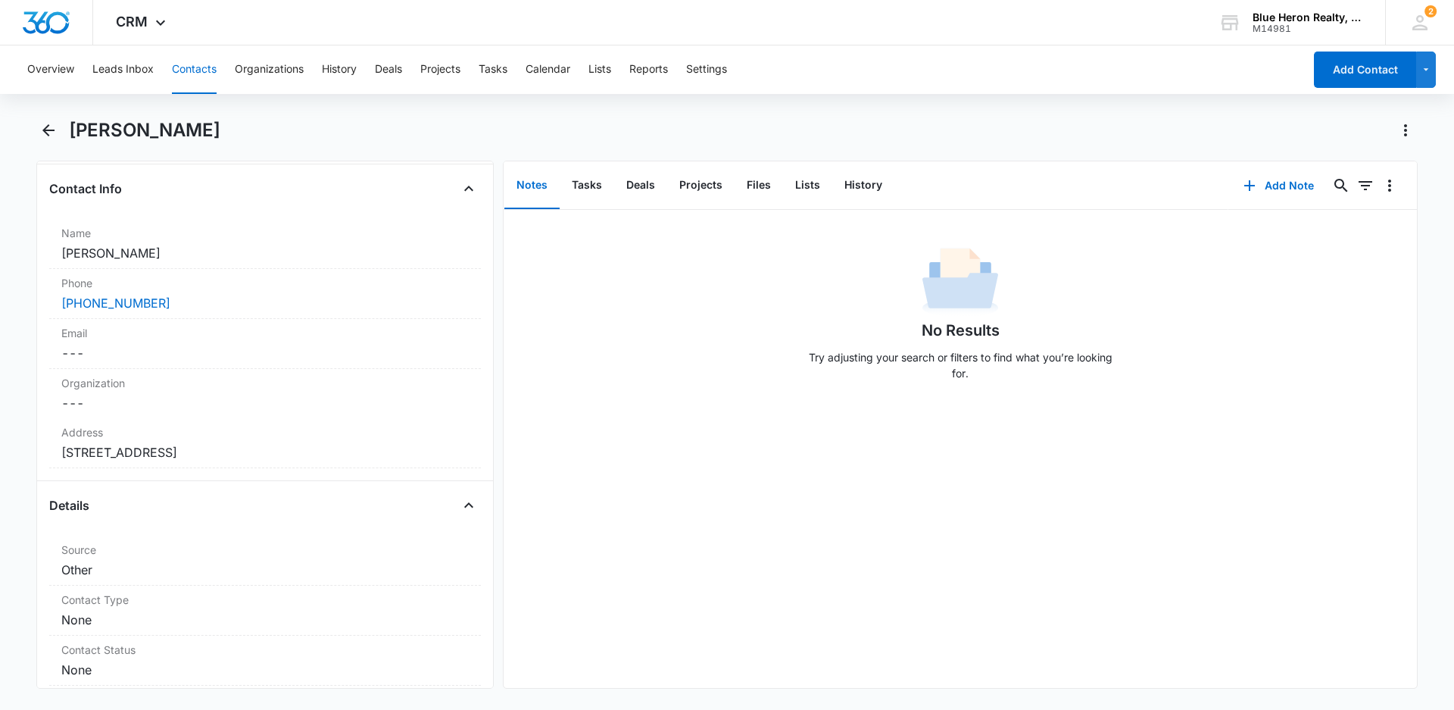
scroll to position [320, 0]
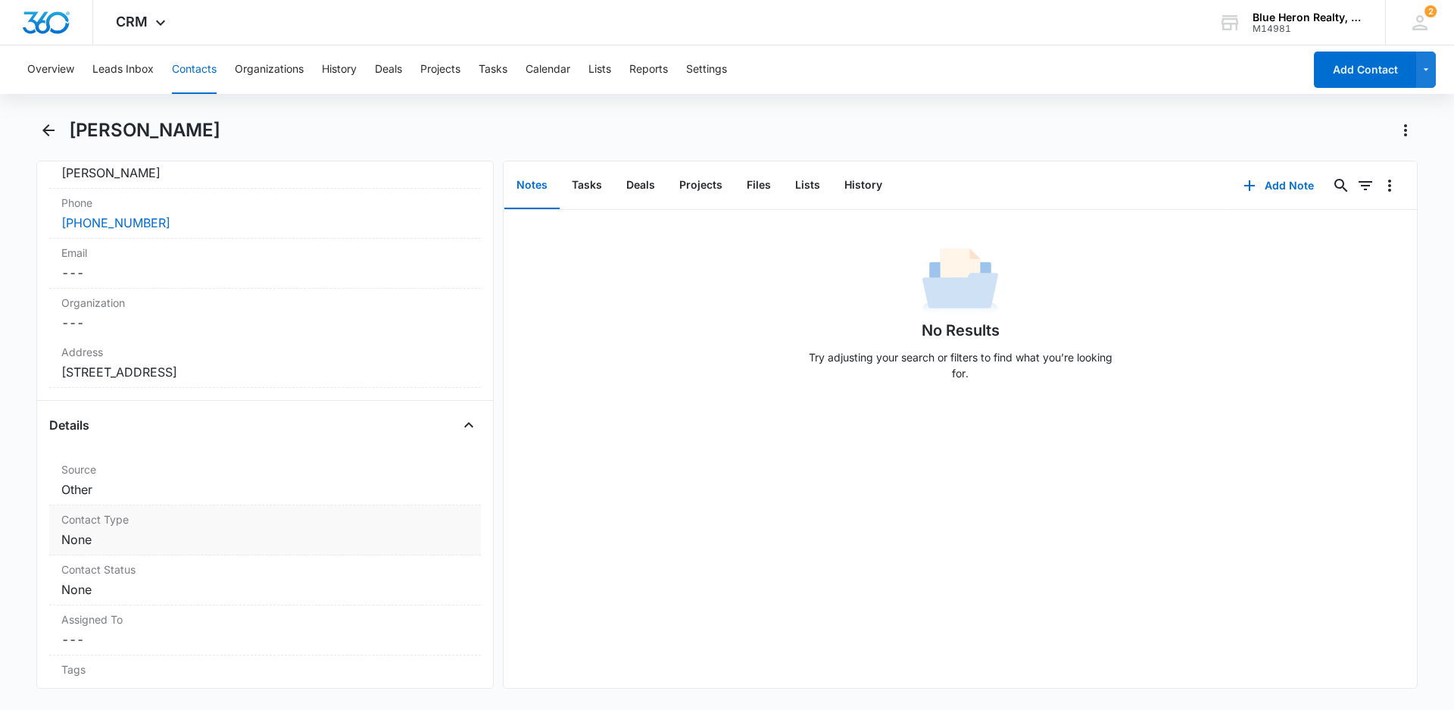
click at [186, 545] on dd "Cancel Save Changes None" at bounding box center [264, 539] width 407 height 18
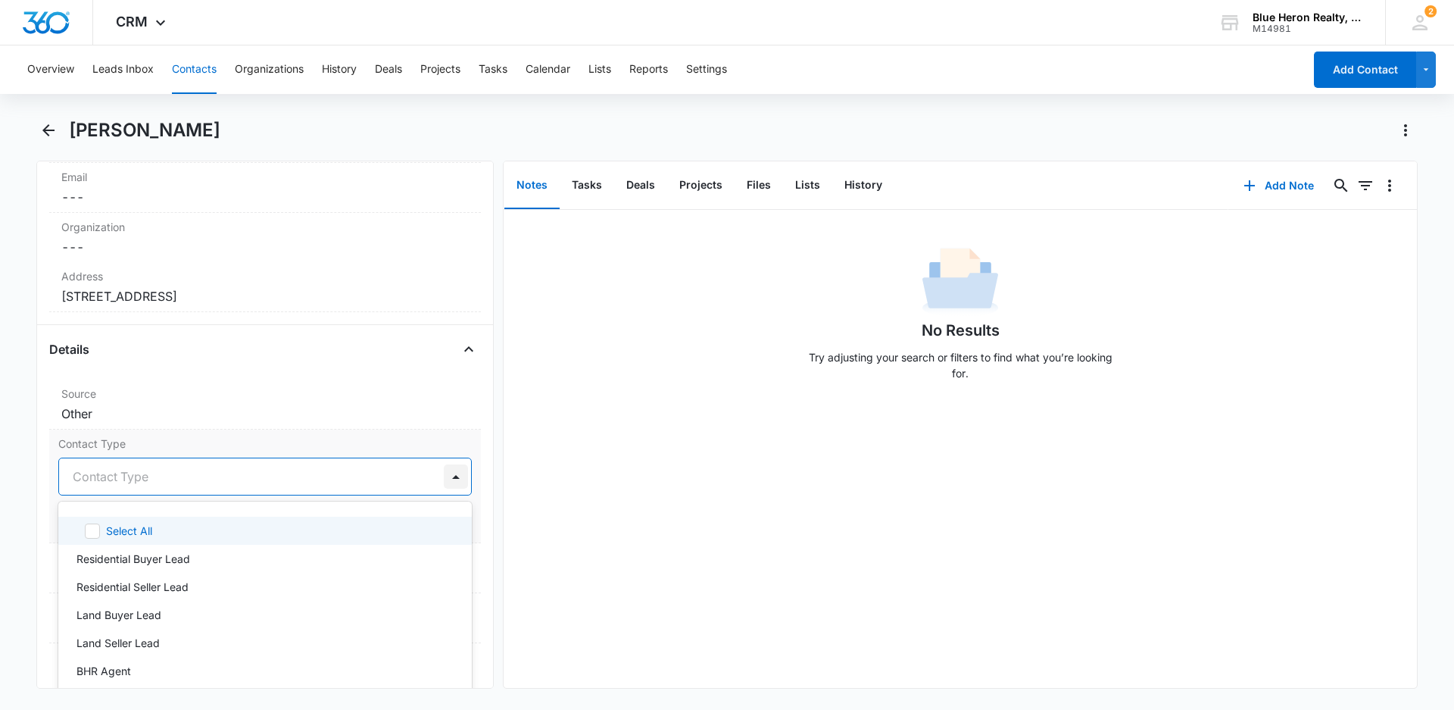
click at [444, 475] on div at bounding box center [456, 476] width 24 height 24
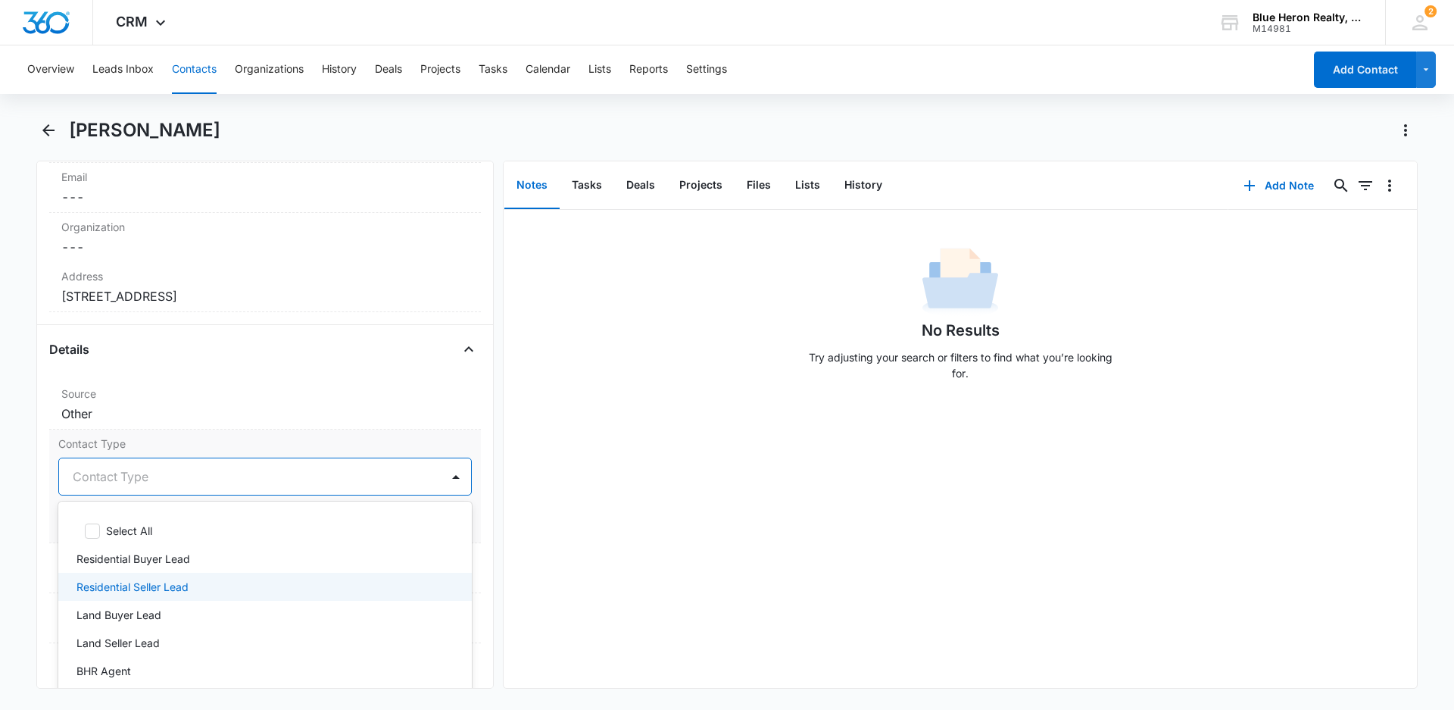
click at [136, 585] on p "Residential Seller Lead" at bounding box center [132, 587] width 112 height 16
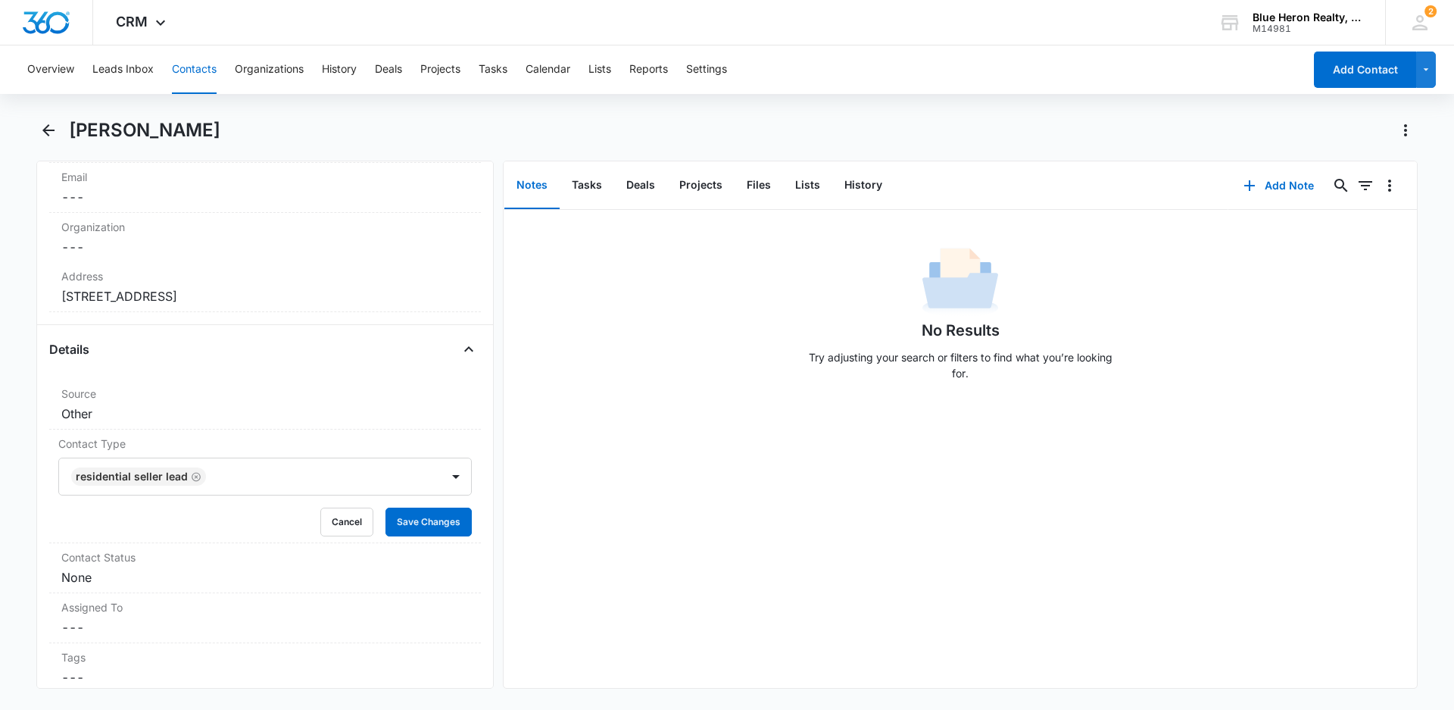
click at [580, 553] on div "No Results Try adjusting your search or filters to find what you’re looking for." at bounding box center [960, 449] width 913 height 478
click at [410, 520] on button "Save Changes" at bounding box center [428, 521] width 86 height 29
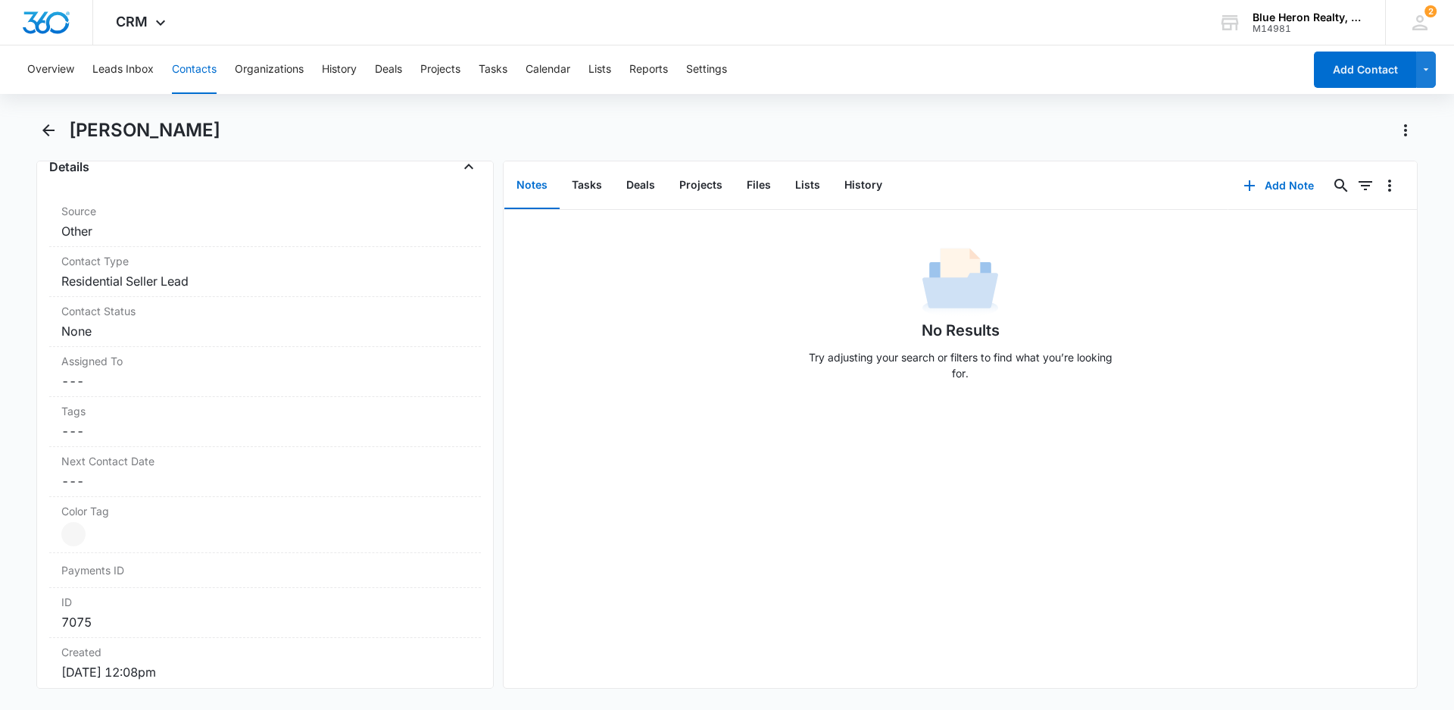
scroll to position [637, 0]
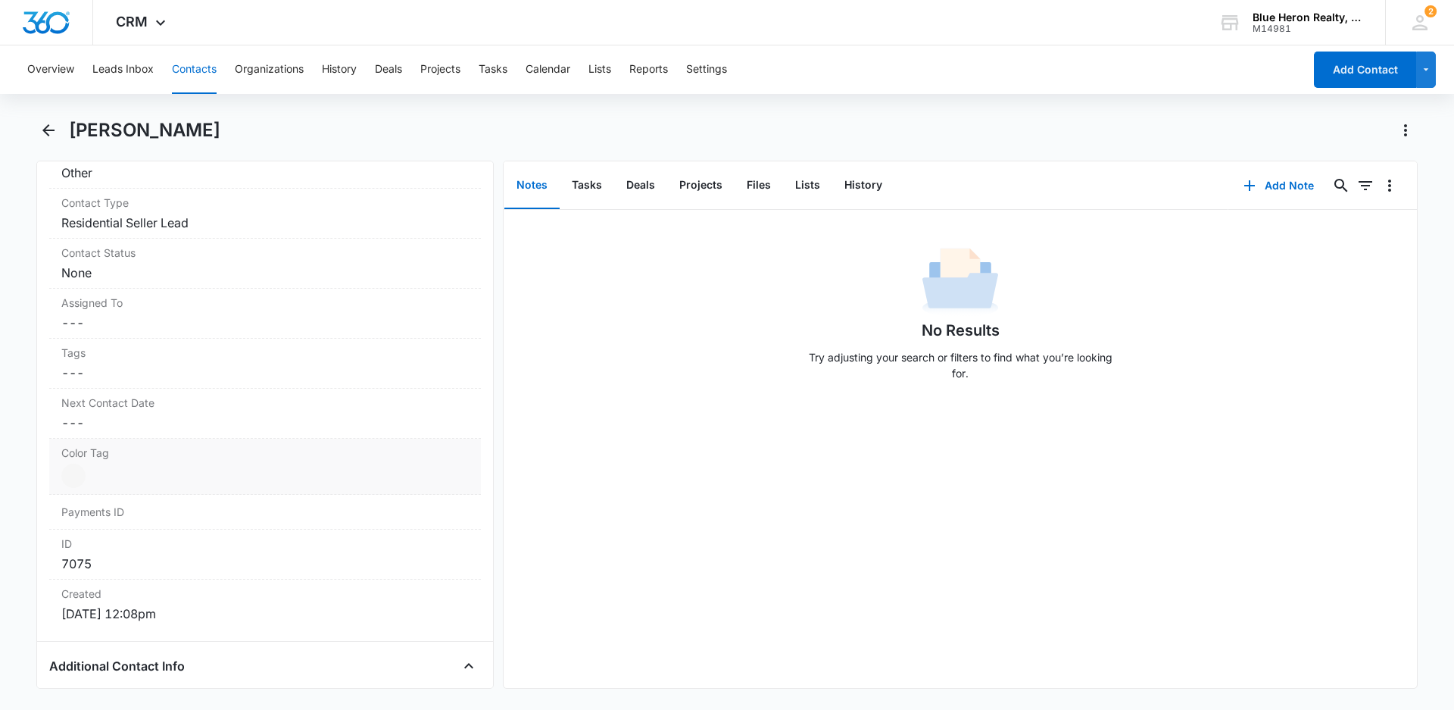
drag, startPoint x: 67, startPoint y: 479, endPoint x: 117, endPoint y: 481, distance: 50.0
click at [70, 479] on div at bounding box center [73, 475] width 24 height 24
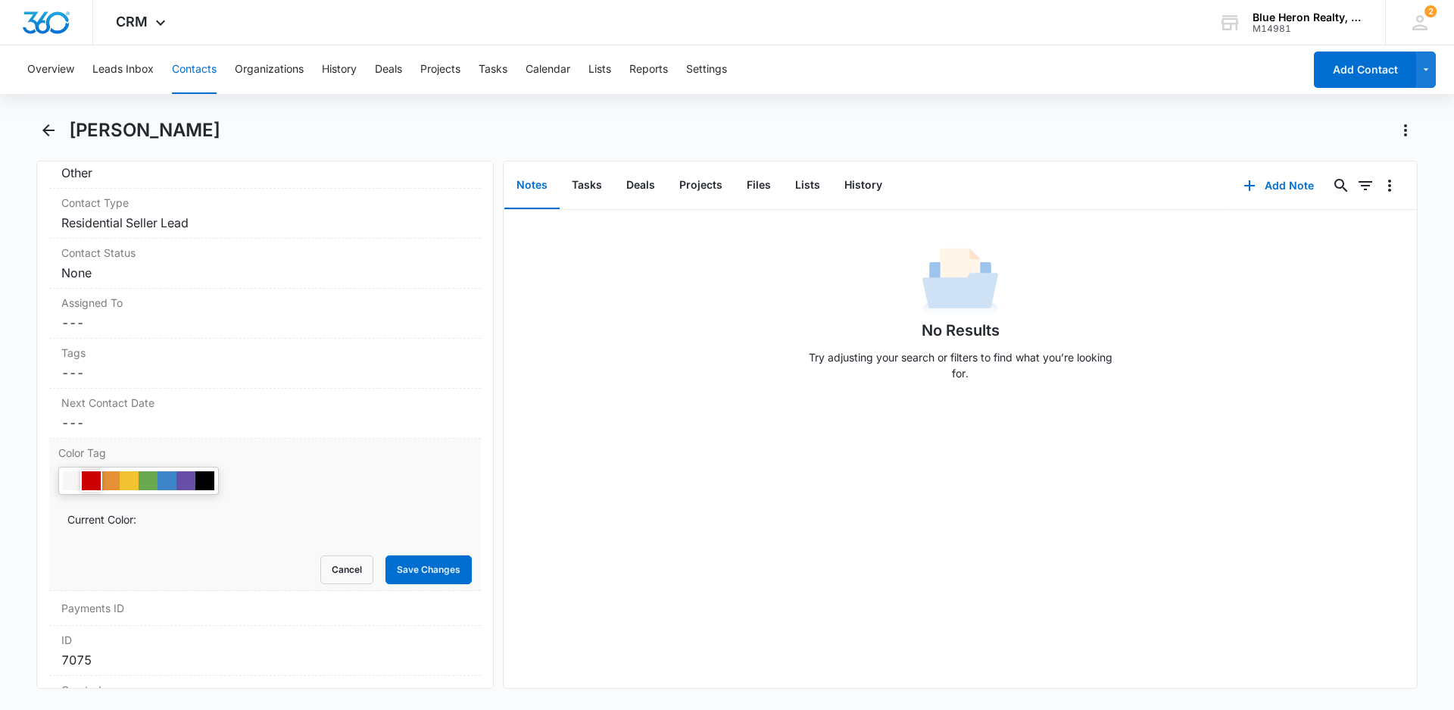
click at [92, 477] on div at bounding box center [91, 480] width 19 height 19
drag, startPoint x: 421, startPoint y: 571, endPoint x: 494, endPoint y: 559, distance: 73.7
click at [423, 570] on button "Save Changes" at bounding box center [428, 569] width 86 height 29
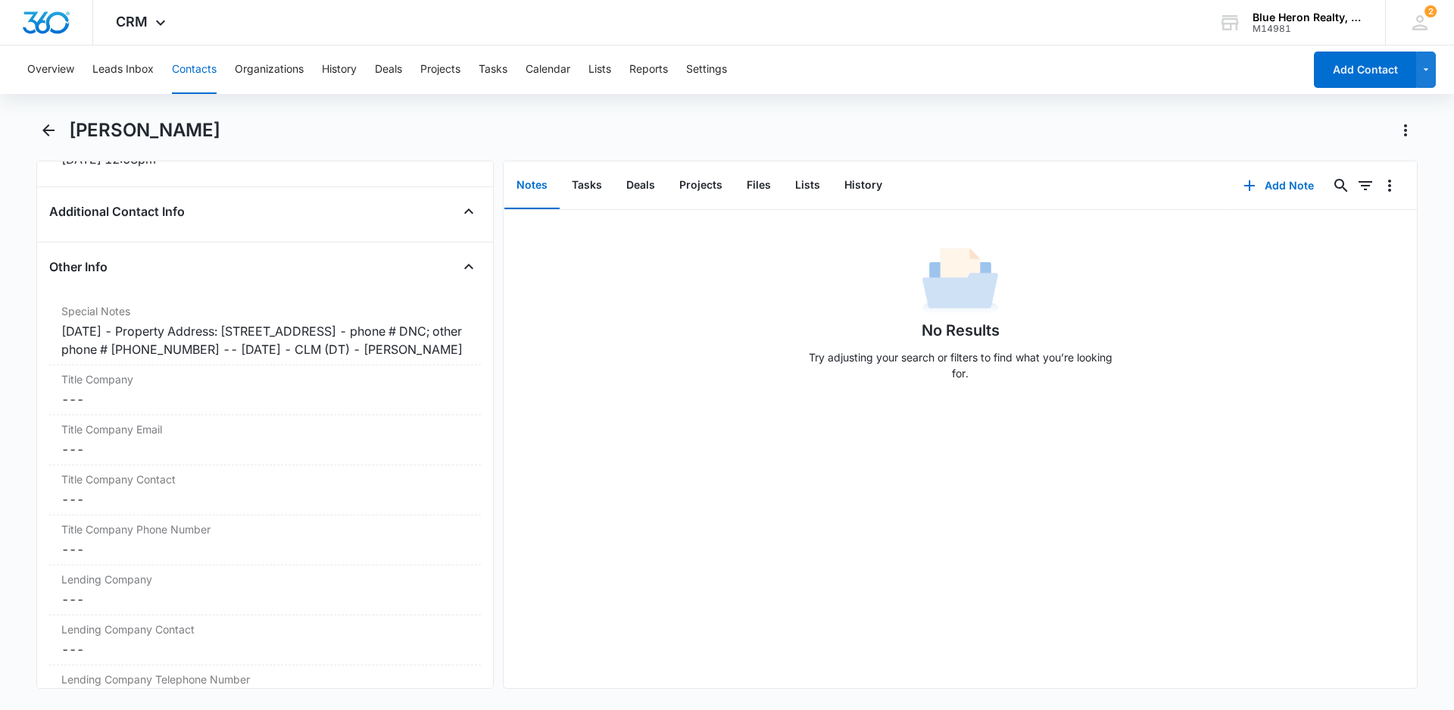
scroll to position [1131, 0]
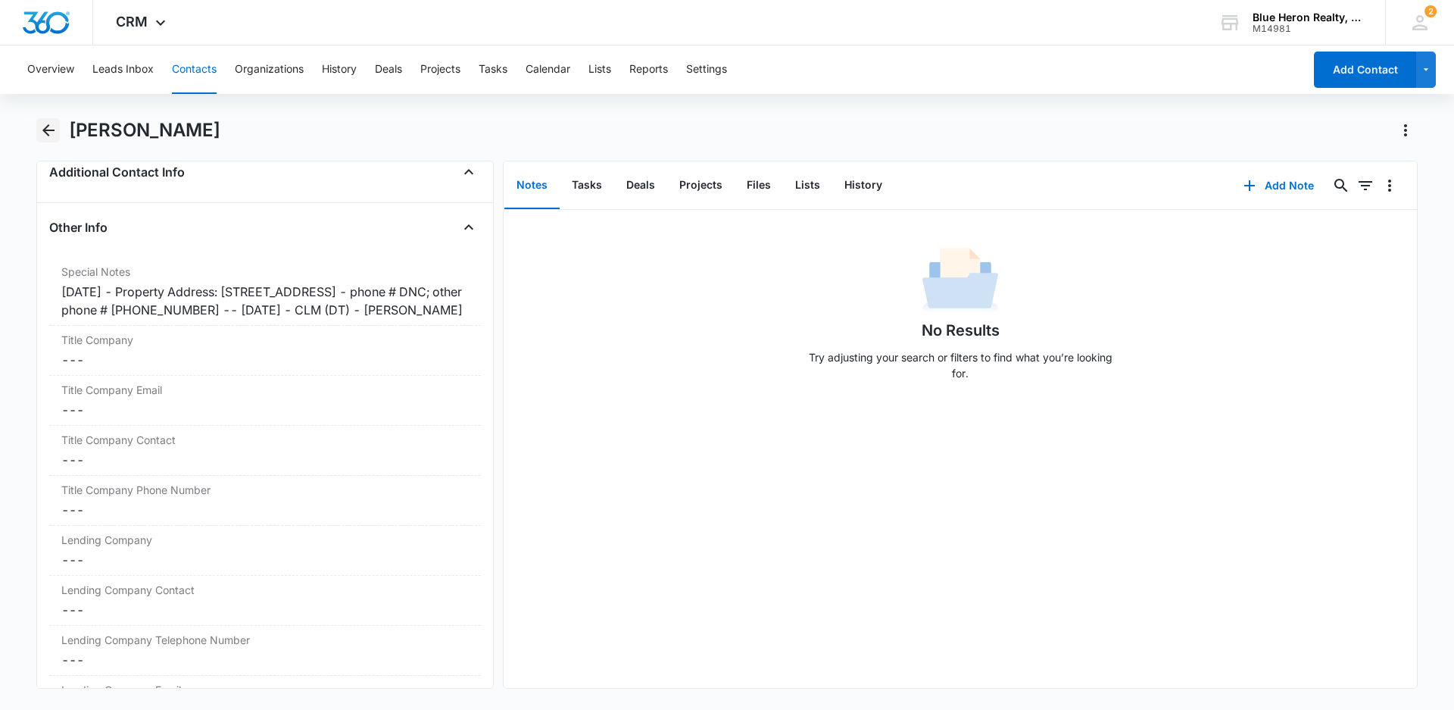
click at [48, 129] on icon "Back" at bounding box center [48, 130] width 12 height 12
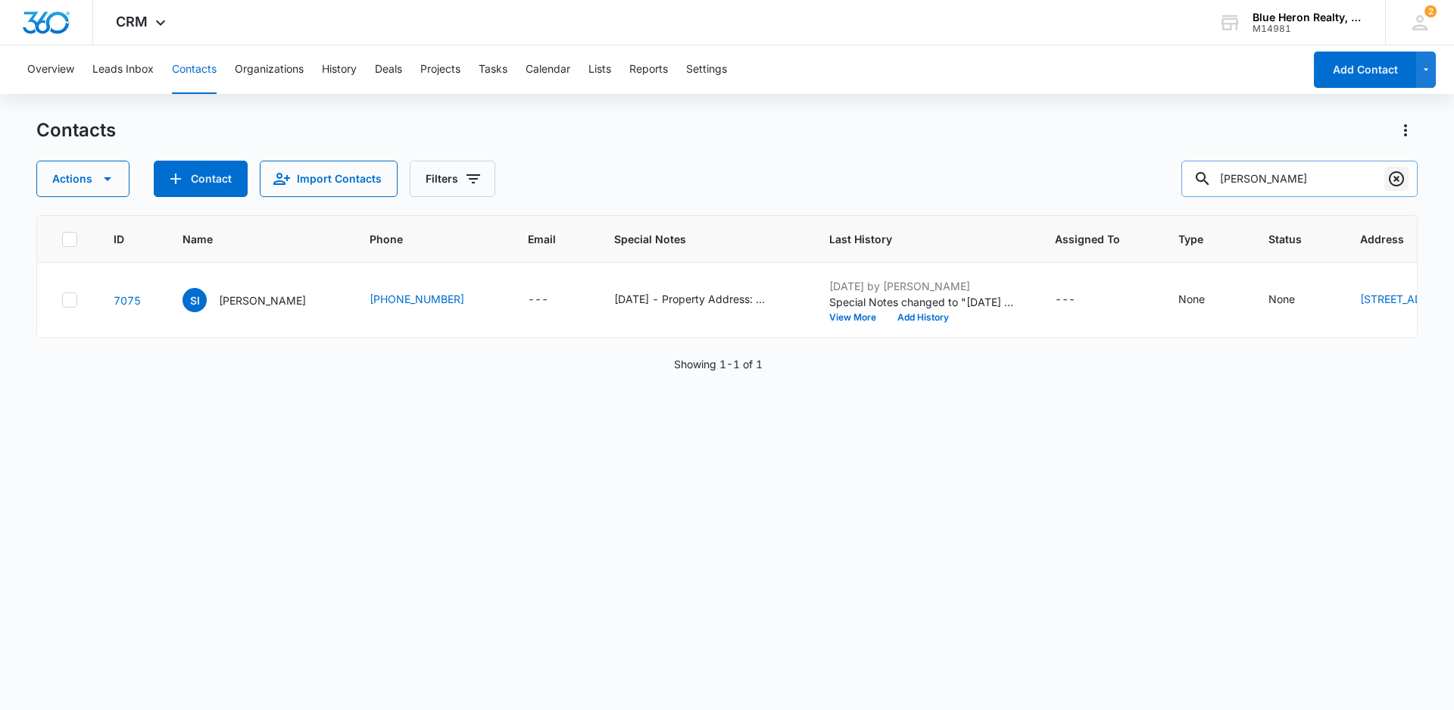
click at [1402, 181] on icon "Clear" at bounding box center [1396, 178] width 15 height 15
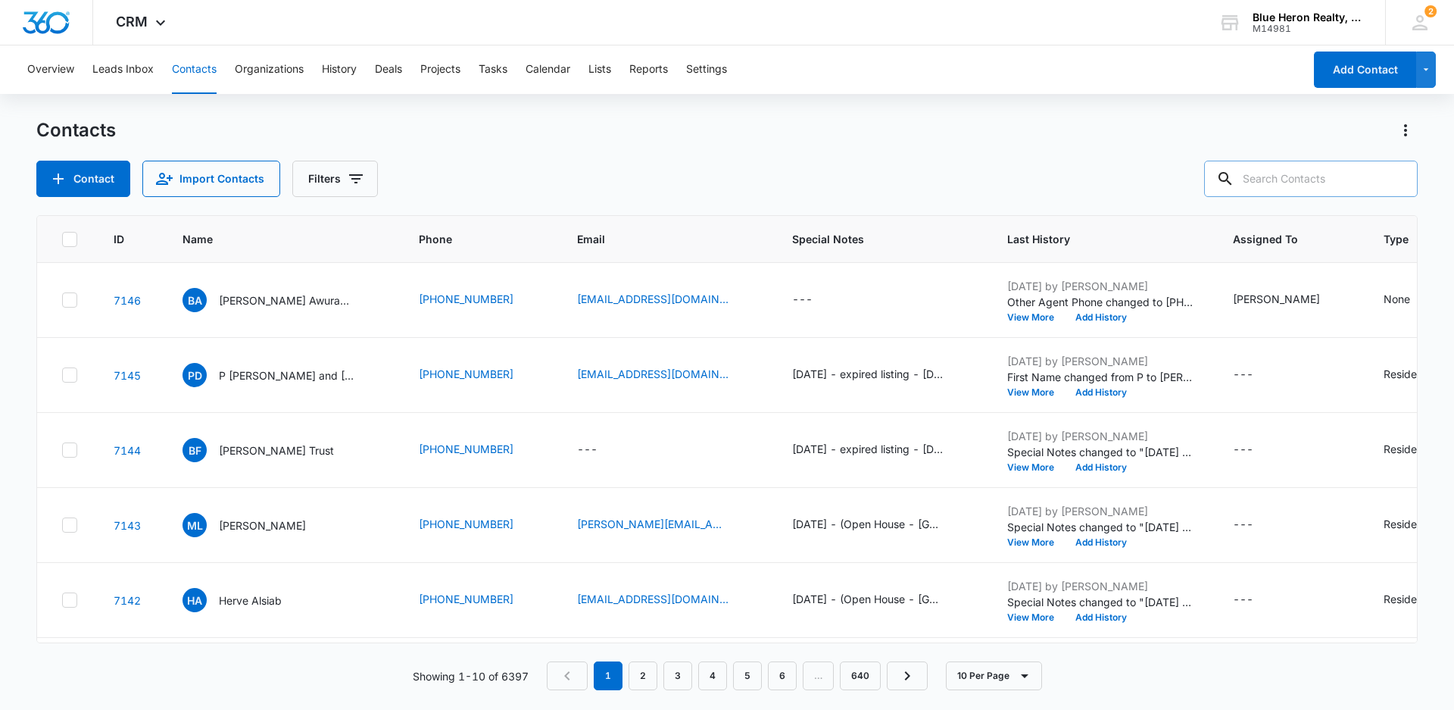
click at [1267, 185] on input "text" at bounding box center [1311, 179] width 214 height 36
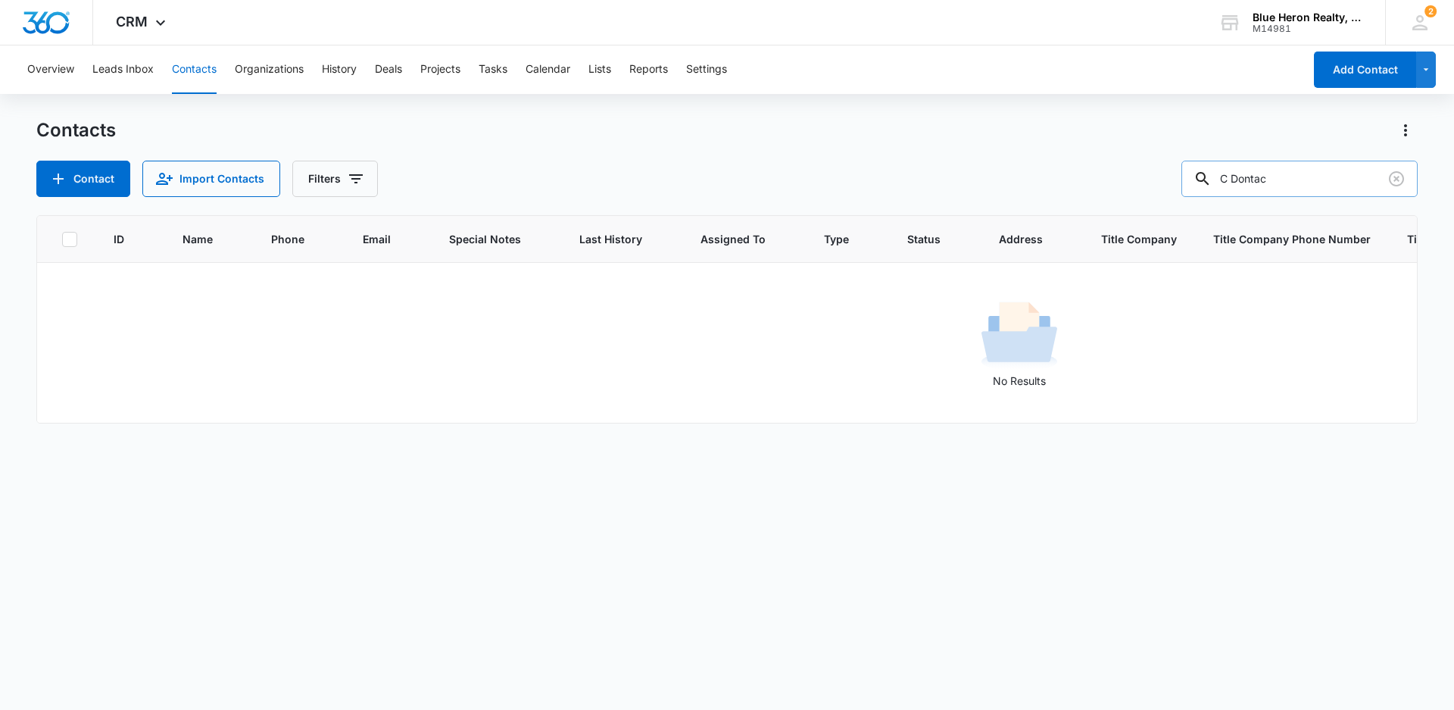
drag, startPoint x: 1297, startPoint y: 180, endPoint x: 1200, endPoint y: 183, distance: 97.0
click at [1200, 183] on input "C Dontac" at bounding box center [1299, 179] width 236 height 36
type input "D. Contrac"
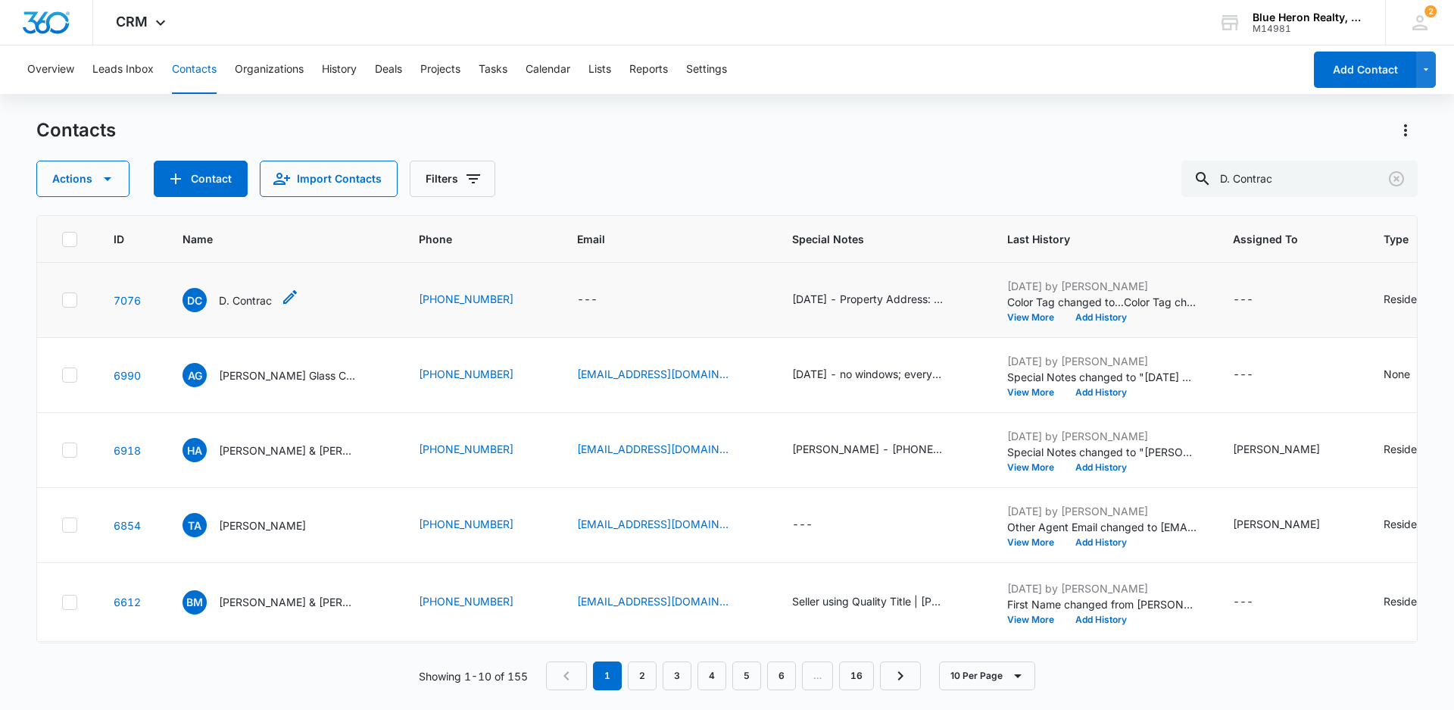
click at [264, 301] on p "D. Contrac" at bounding box center [245, 300] width 53 height 16
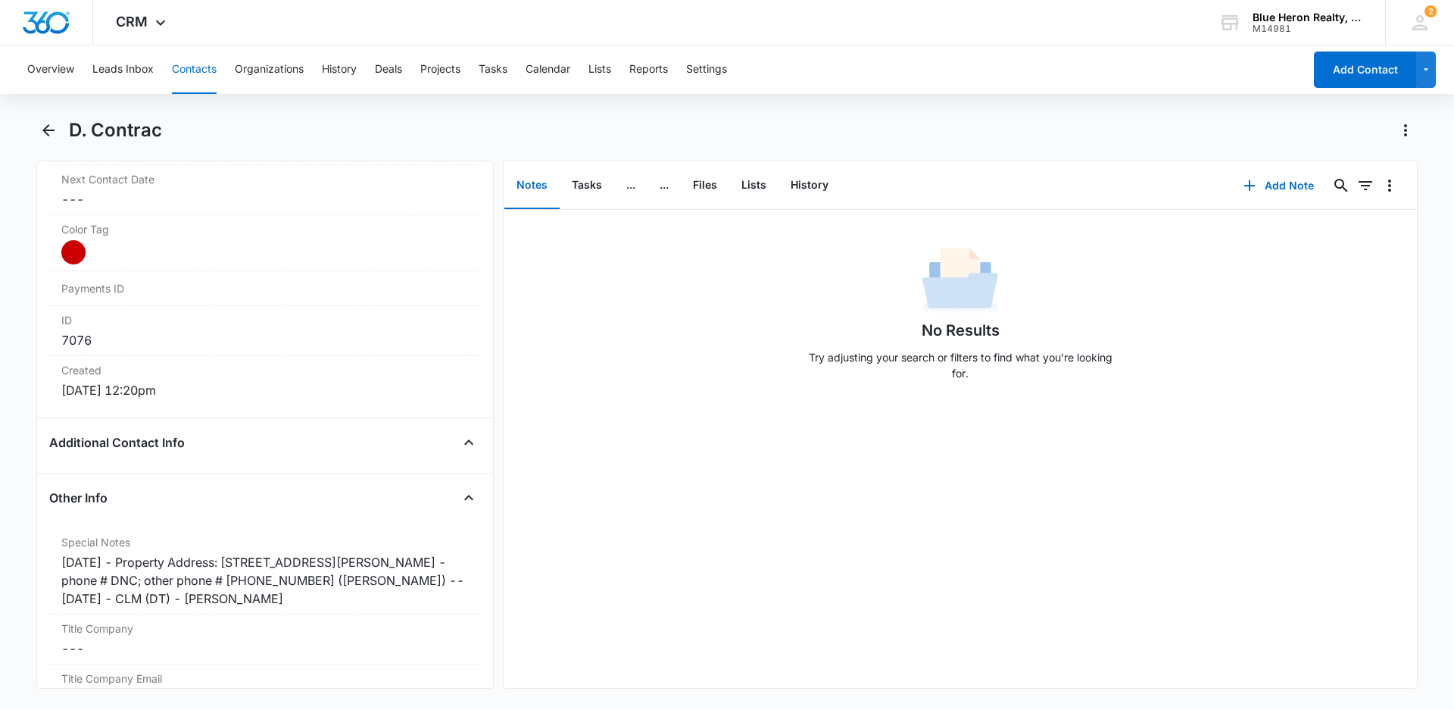
scroll to position [864, 0]
click at [48, 133] on icon "Back" at bounding box center [48, 130] width 18 height 18
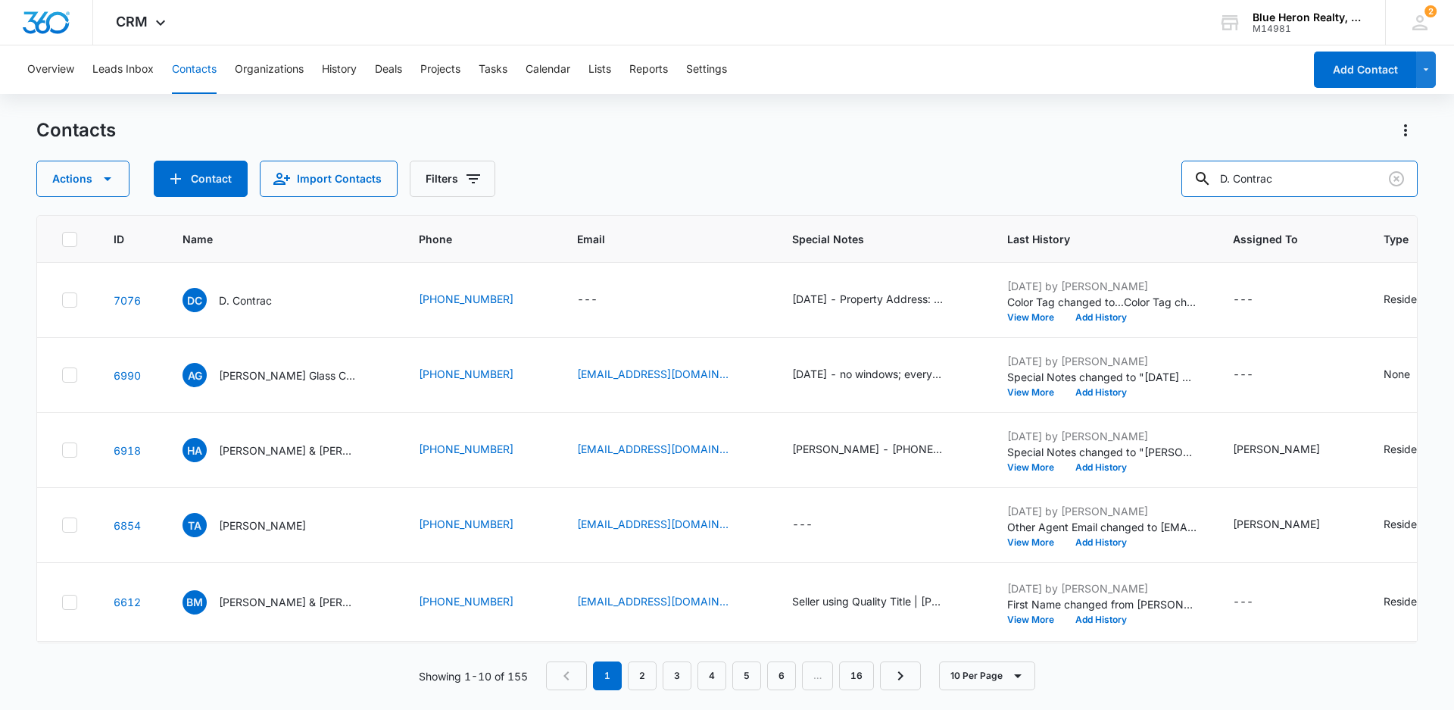
drag, startPoint x: 1313, startPoint y: 174, endPoint x: 1148, endPoint y: 202, distance: 167.4
click at [1148, 202] on div "Contacts Actions Contact Import Contacts Filters D. Contrac ID Name Phone Email…" at bounding box center [726, 413] width 1381 height 590
type input "[PERSON_NAME]"
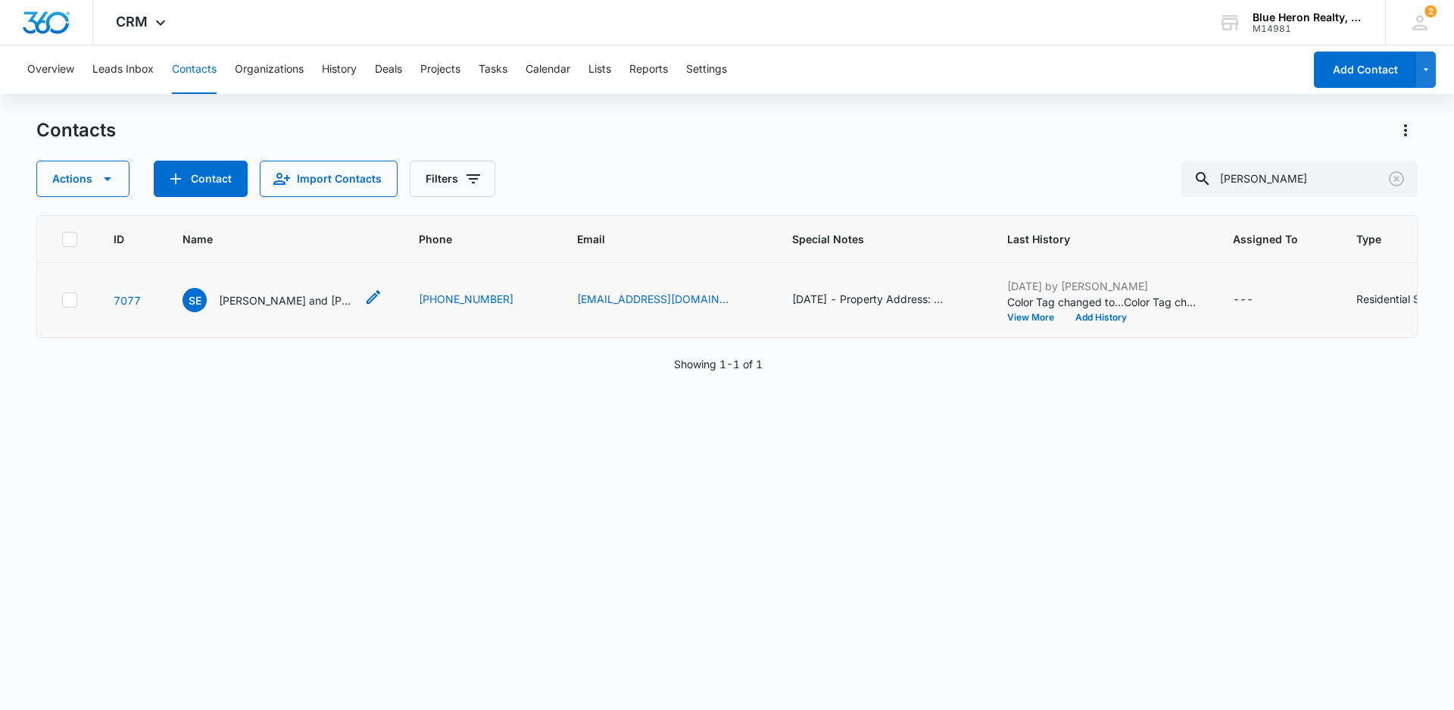
click at [289, 308] on p "[PERSON_NAME] and [PERSON_NAME]" at bounding box center [287, 300] width 136 height 16
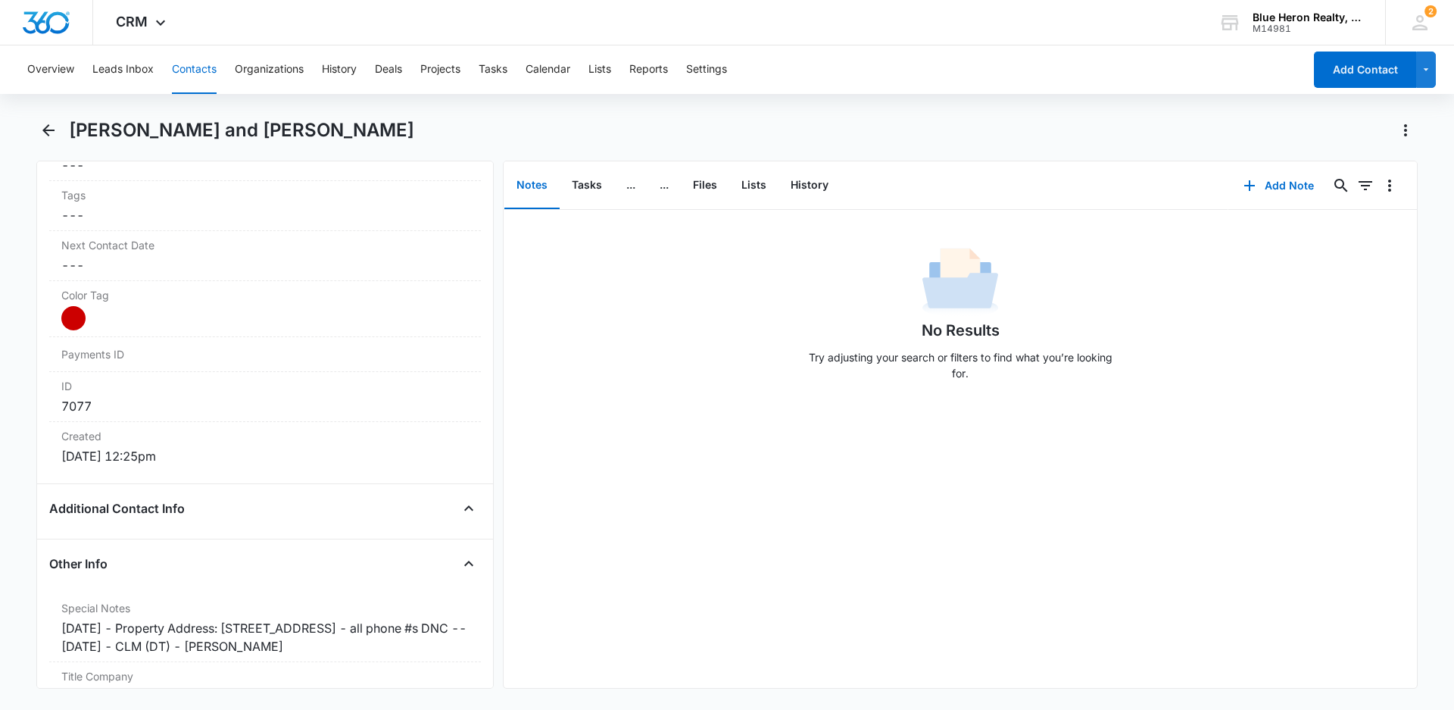
scroll to position [826, 0]
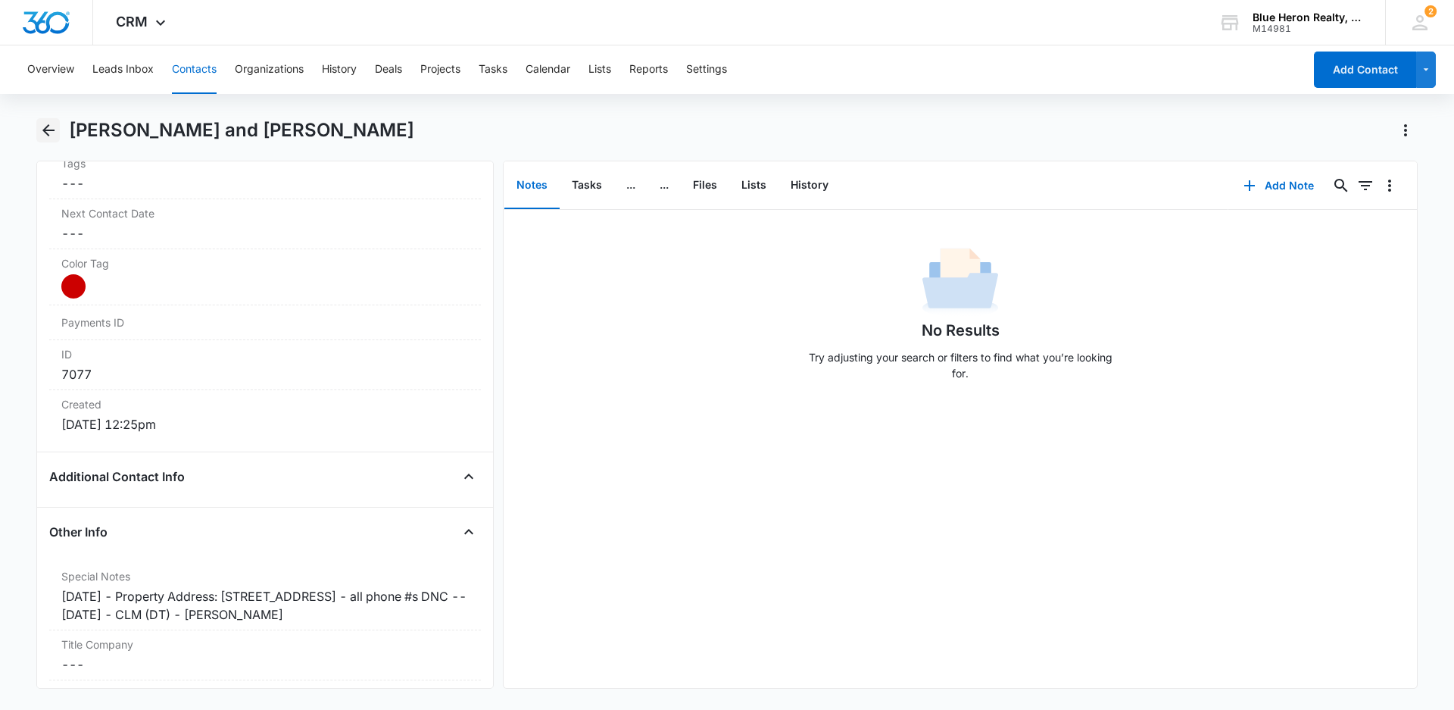
click at [48, 132] on icon "Back" at bounding box center [48, 130] width 18 height 18
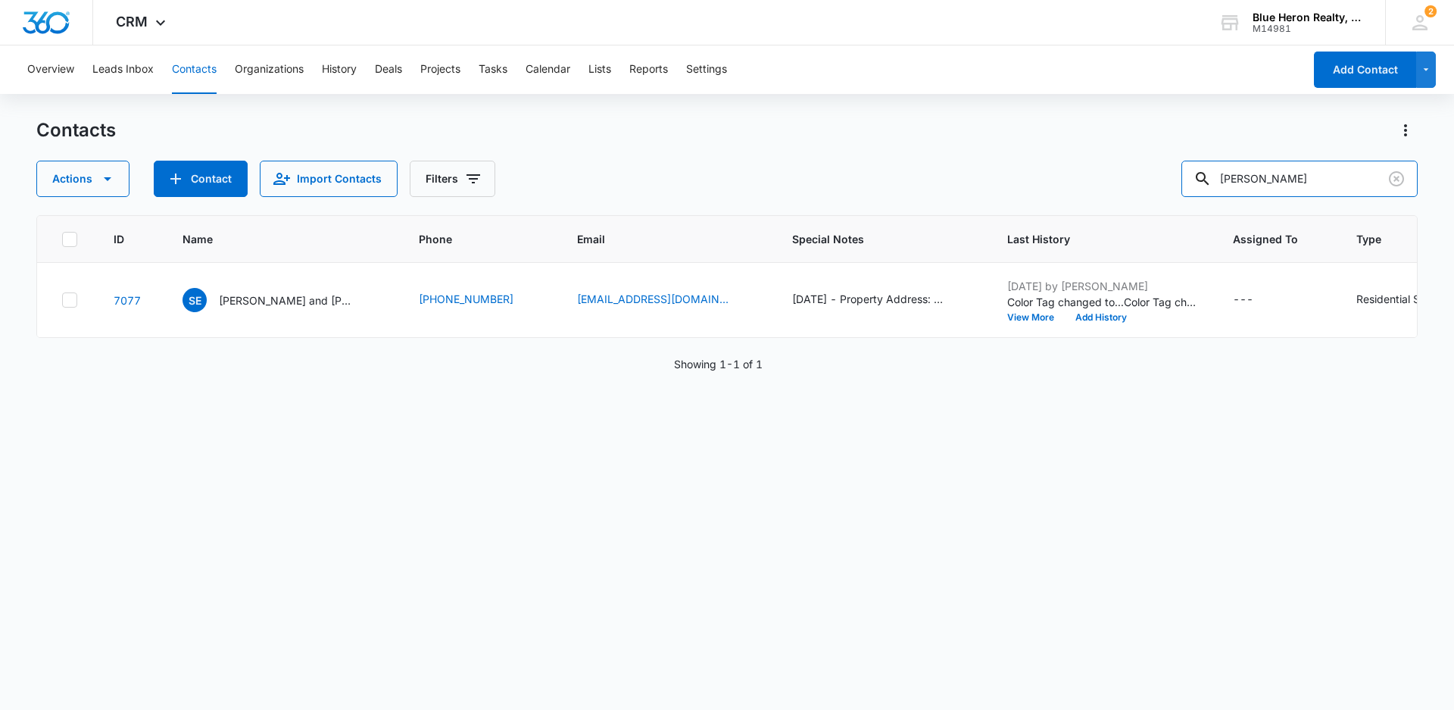
drag, startPoint x: 1346, startPoint y: 176, endPoint x: 1115, endPoint y: 204, distance: 232.6
click at [1115, 204] on div "Contacts Actions Contact Import Contacts Filters [PERSON_NAME] ID Name Phone Em…" at bounding box center [726, 413] width 1381 height 590
type input "[PERSON_NAME] [PERSON_NAME]"
click at [237, 308] on p "[PERSON_NAME] [PERSON_NAME]" at bounding box center [287, 300] width 136 height 16
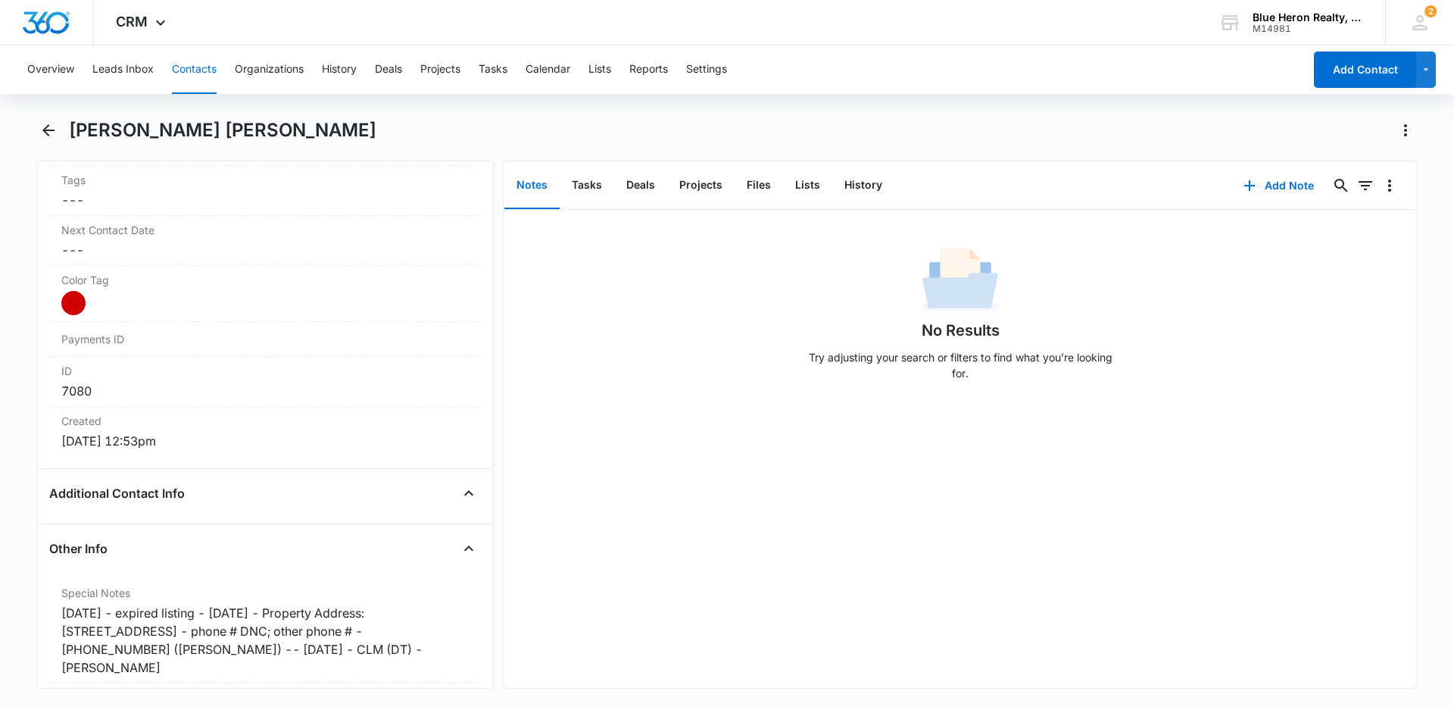
scroll to position [822, 0]
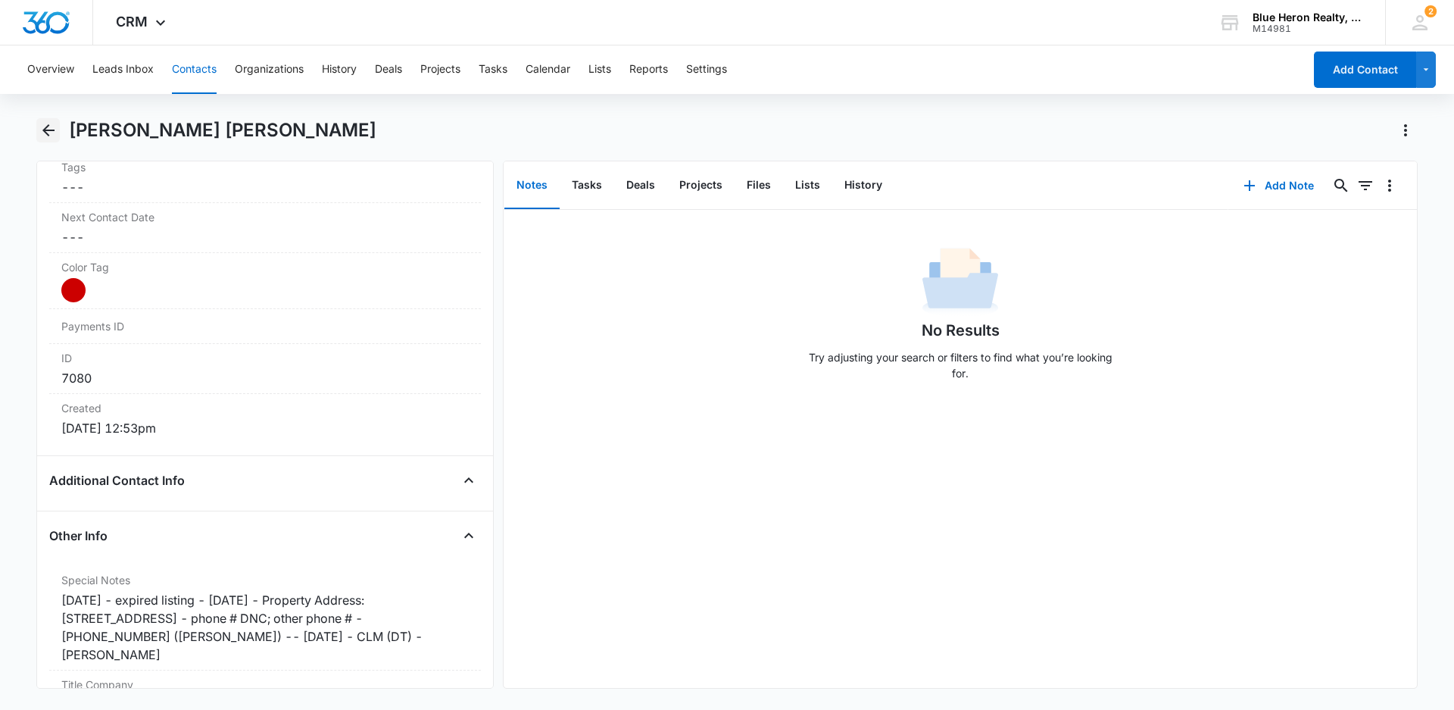
click at [46, 126] on icon "Back" at bounding box center [48, 130] width 12 height 12
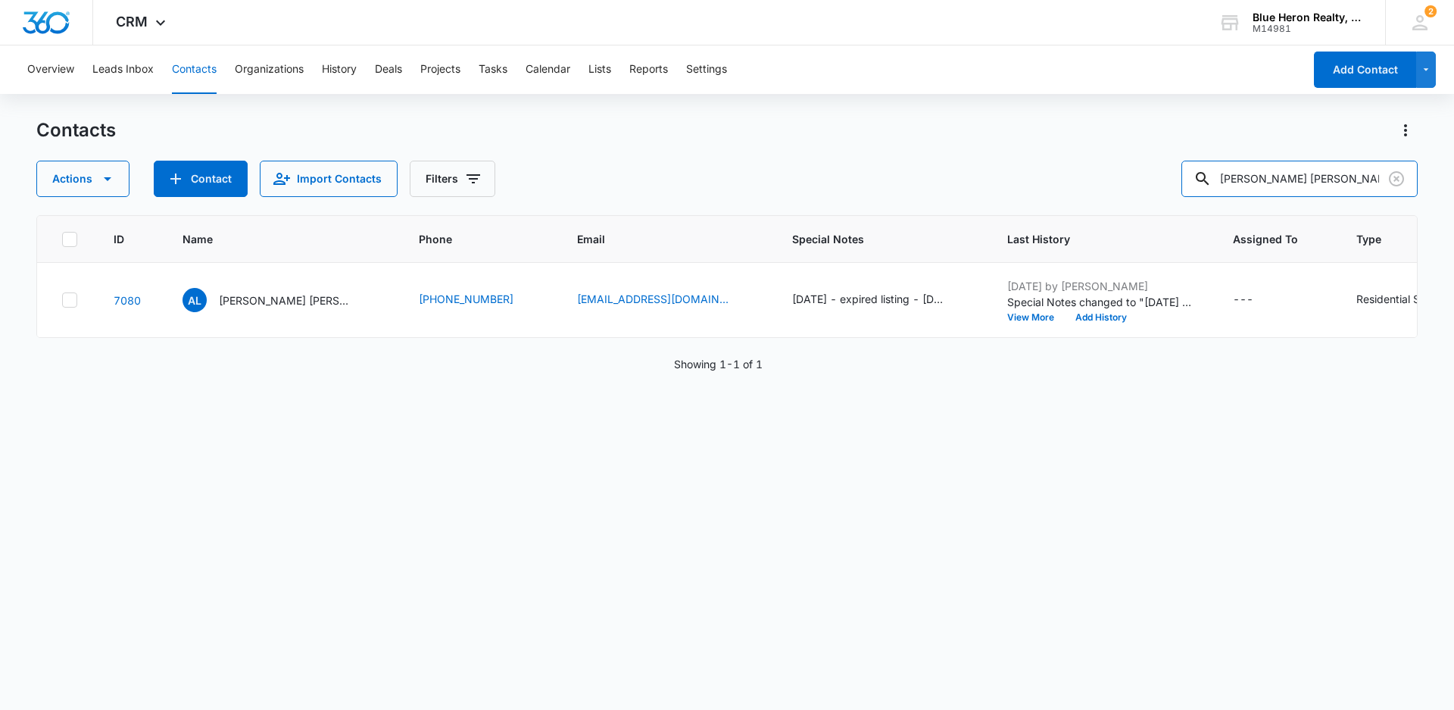
drag, startPoint x: 1315, startPoint y: 178, endPoint x: 1186, endPoint y: 209, distance: 133.2
click at [1186, 209] on div "Contacts Actions Contact Import Contacts Filters [PERSON_NAME] [PERSON_NAME] ID…" at bounding box center [726, 413] width 1381 height 590
type input "[PERSON_NAME]"
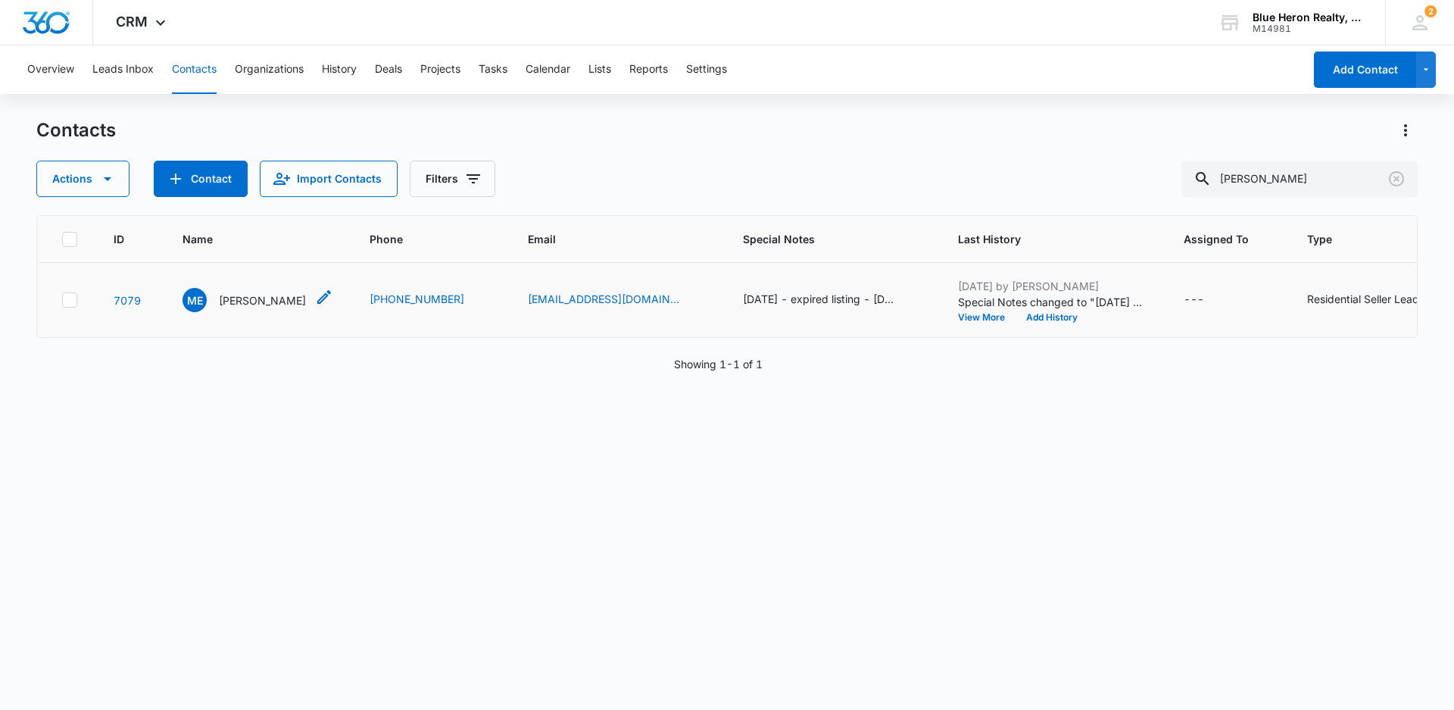
click at [281, 307] on p "[PERSON_NAME]" at bounding box center [262, 300] width 87 height 16
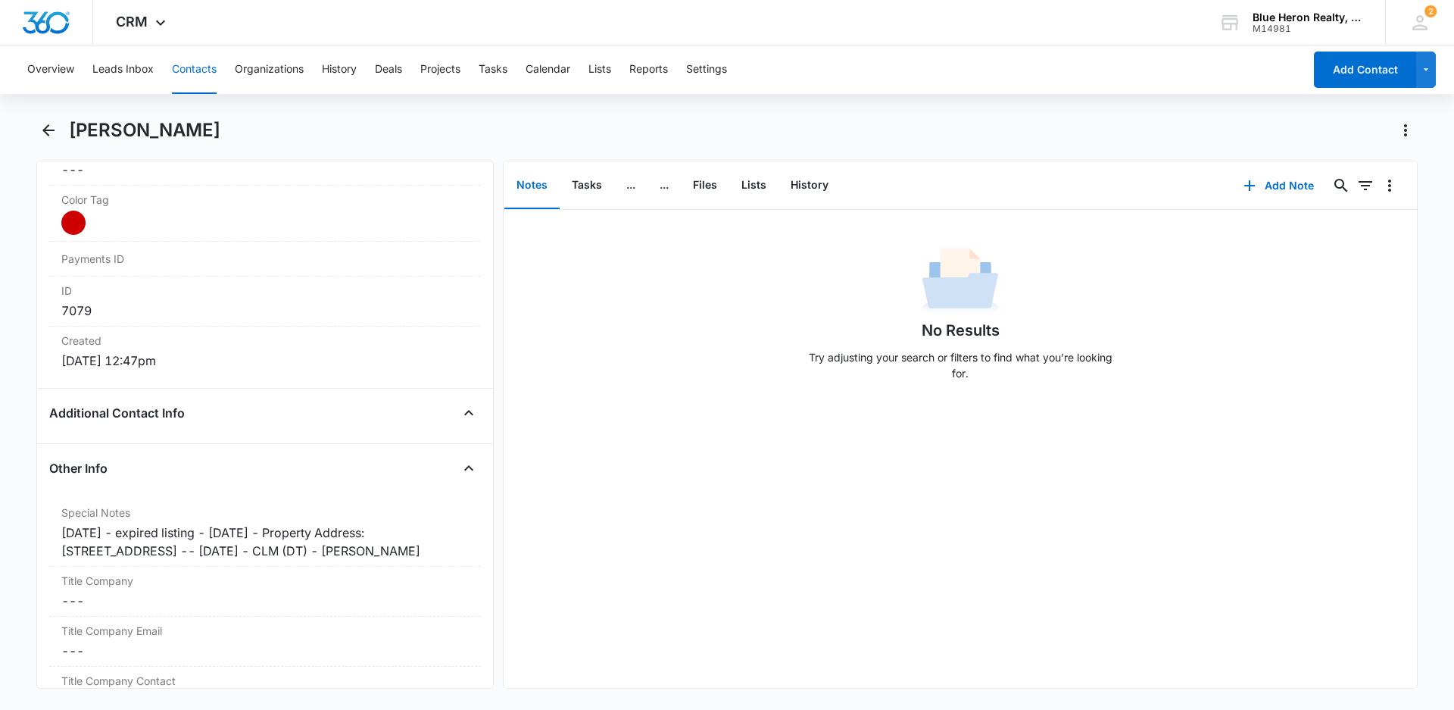
scroll to position [909, 0]
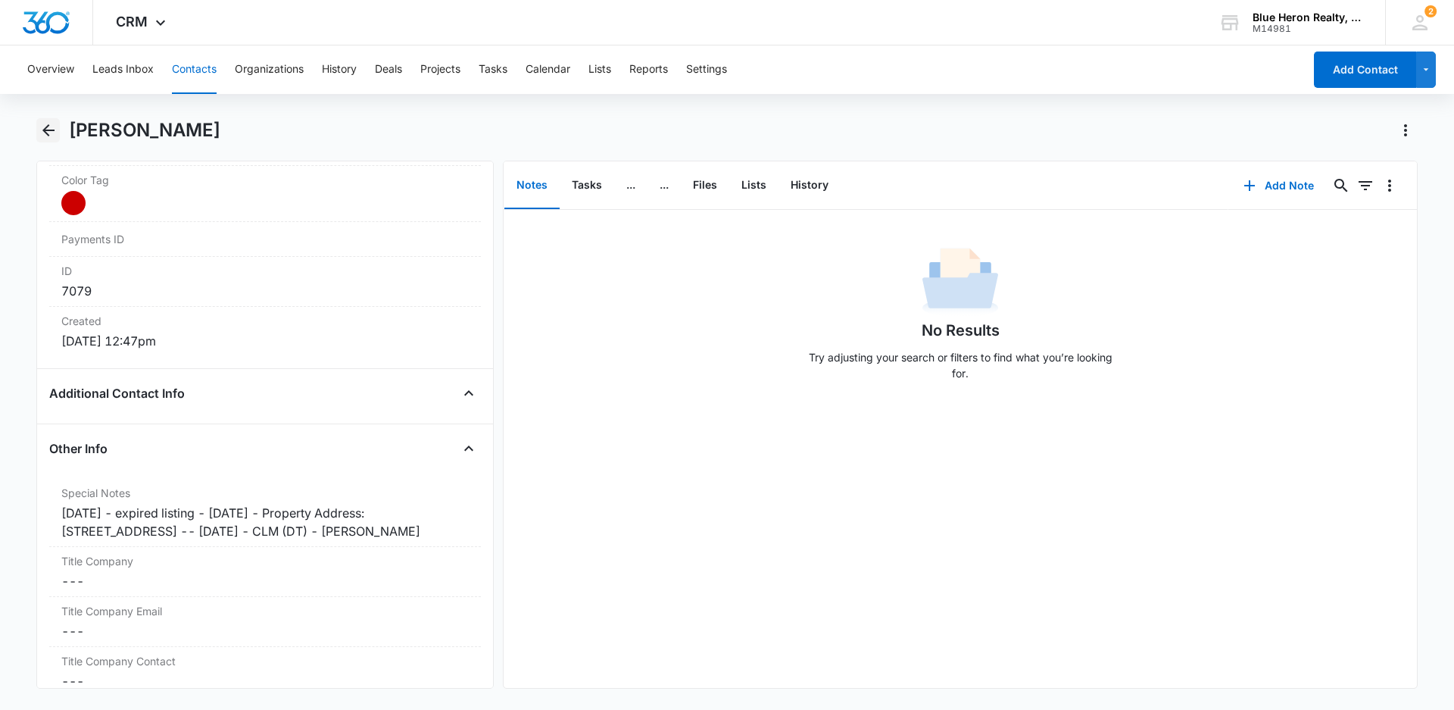
click at [50, 129] on icon "Back" at bounding box center [48, 130] width 18 height 18
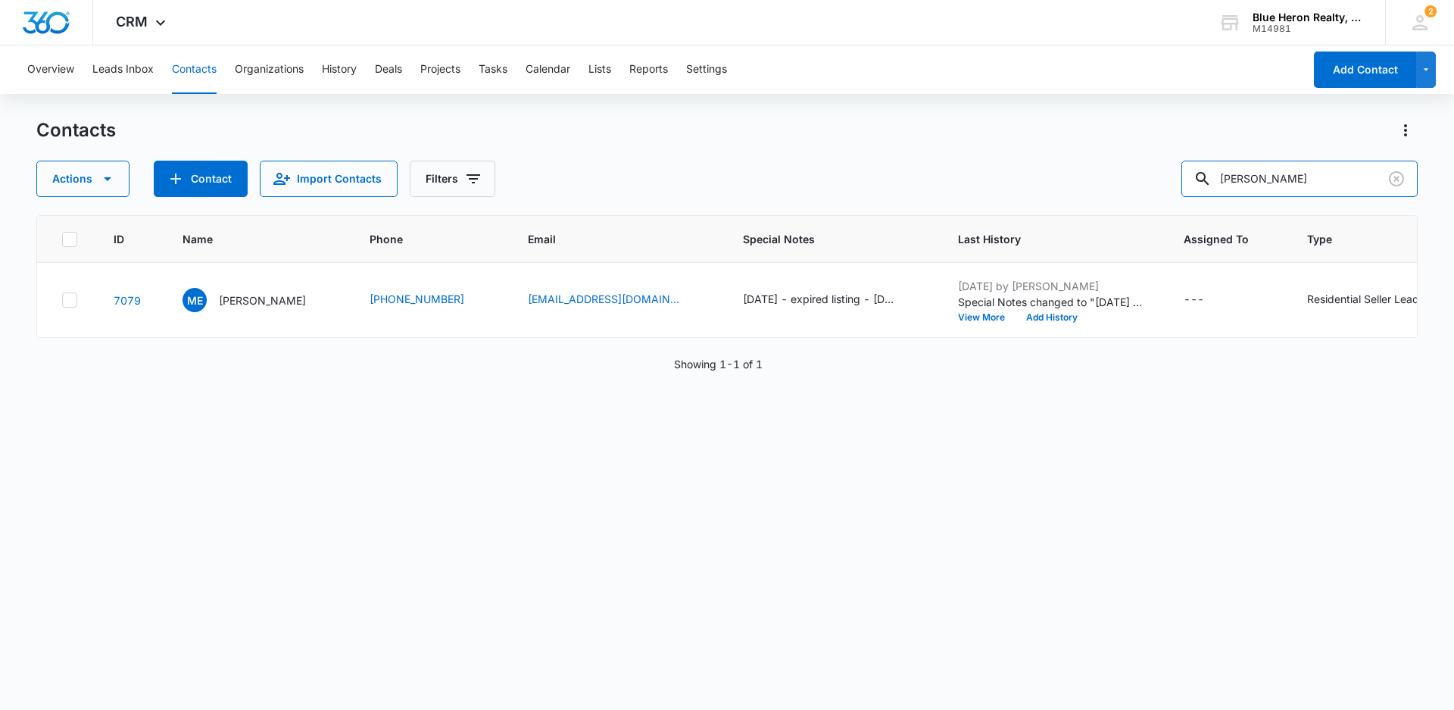
drag, startPoint x: 1331, startPoint y: 179, endPoint x: 1186, endPoint y: 207, distance: 147.9
click at [1186, 207] on div "Contacts Actions Contact Import Contacts Filters [PERSON_NAME] ID Name Phone Em…" at bounding box center [726, 413] width 1381 height 590
type input "[PERSON_NAME]"
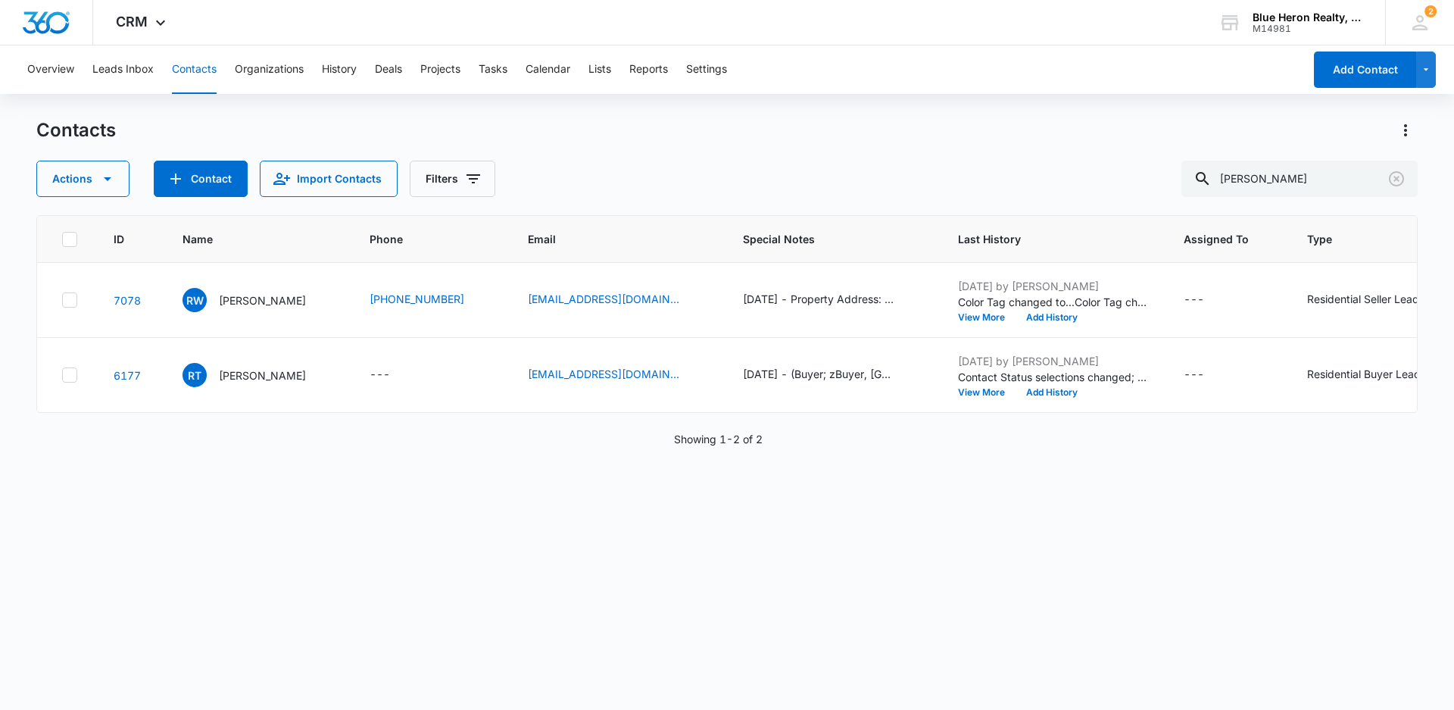
click at [262, 308] on p "[PERSON_NAME]" at bounding box center [262, 300] width 87 height 16
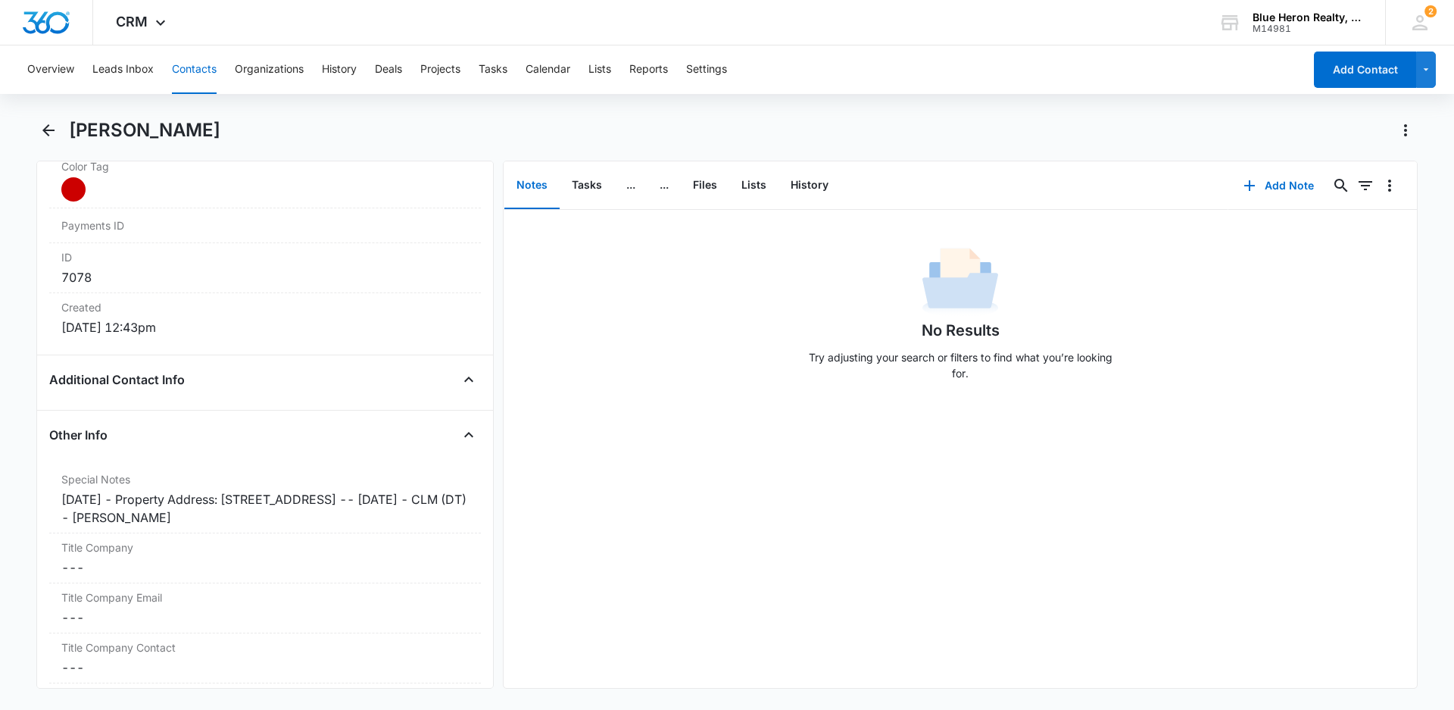
scroll to position [940, 0]
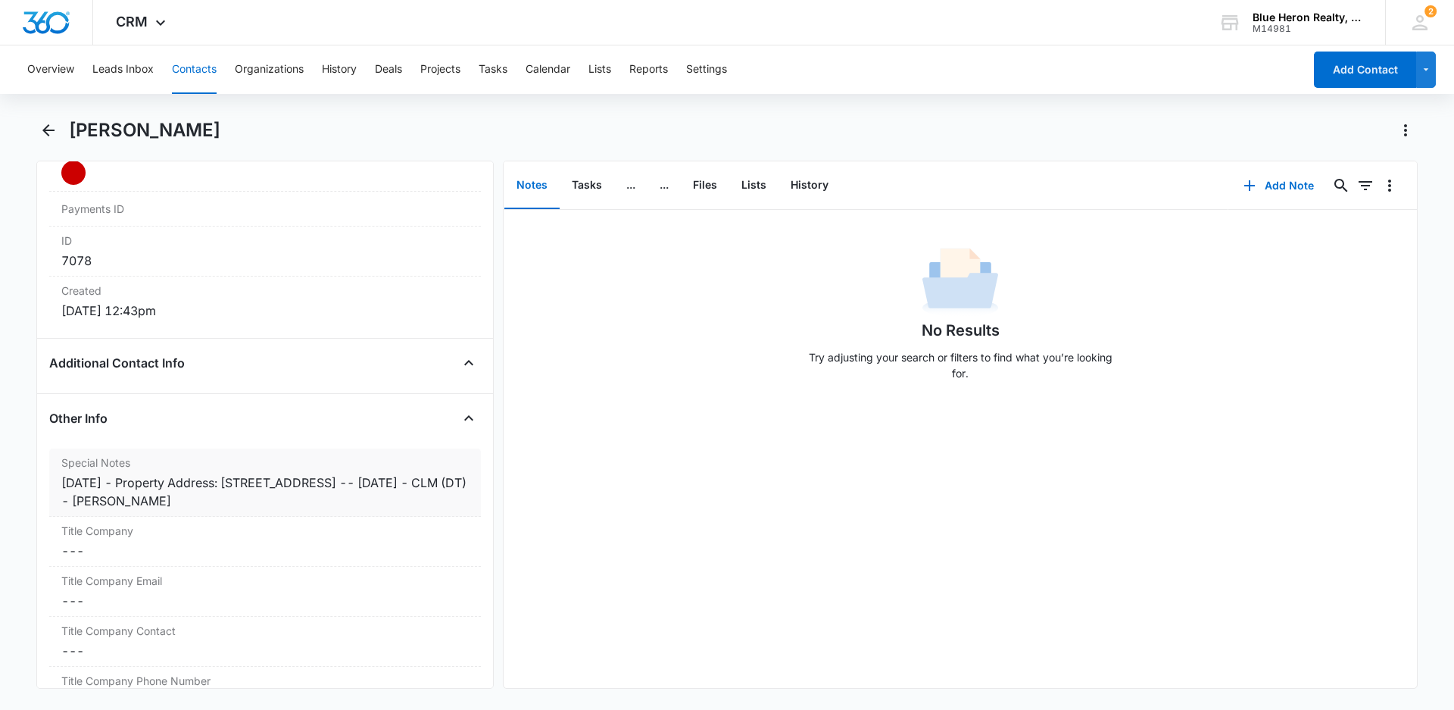
click at [133, 482] on div "[DATE] - Property Address: [STREET_ADDRESS] -- [DATE] - CLM (DT) - [PERSON_NAME]" at bounding box center [264, 491] width 407 height 36
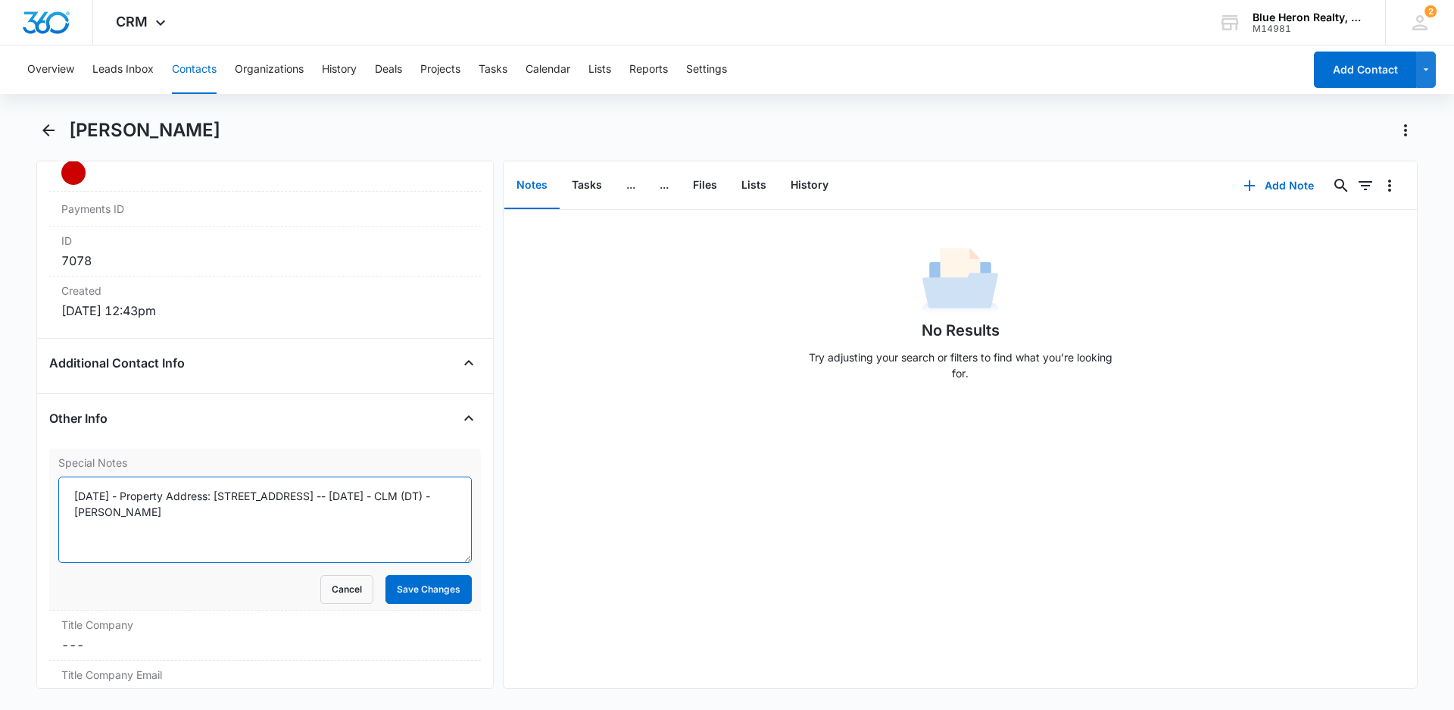
click at [136, 492] on textarea "[DATE] - Property Address: [STREET_ADDRESS] -- [DATE] - CLM (DT) - [PERSON_NAME]" at bounding box center [264, 519] width 413 height 86
type textarea "[DATE] - expired listing - [DATE] - Property Address: [STREET_ADDRESS] -- [DATE…"
click at [420, 588] on button "Save Changes" at bounding box center [428, 589] width 86 height 29
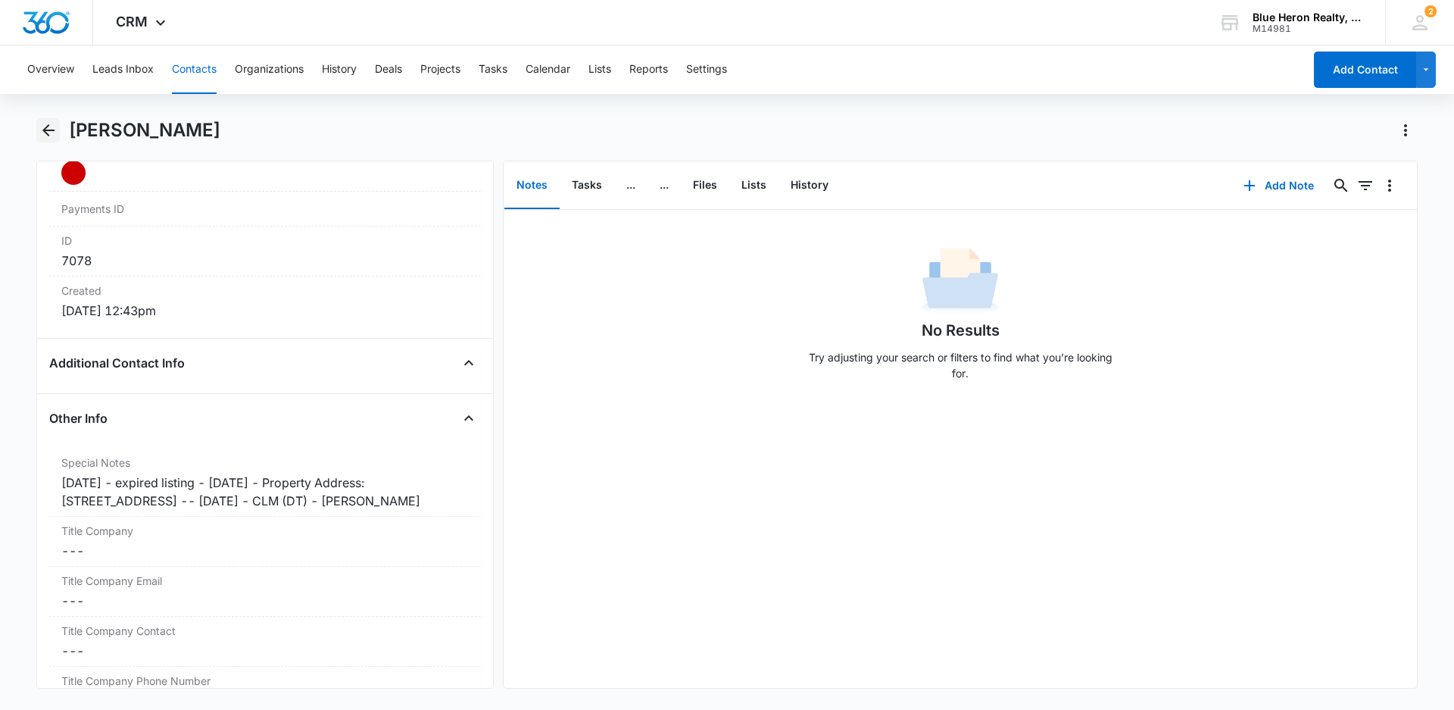
click at [47, 133] on icon "Back" at bounding box center [48, 130] width 18 height 18
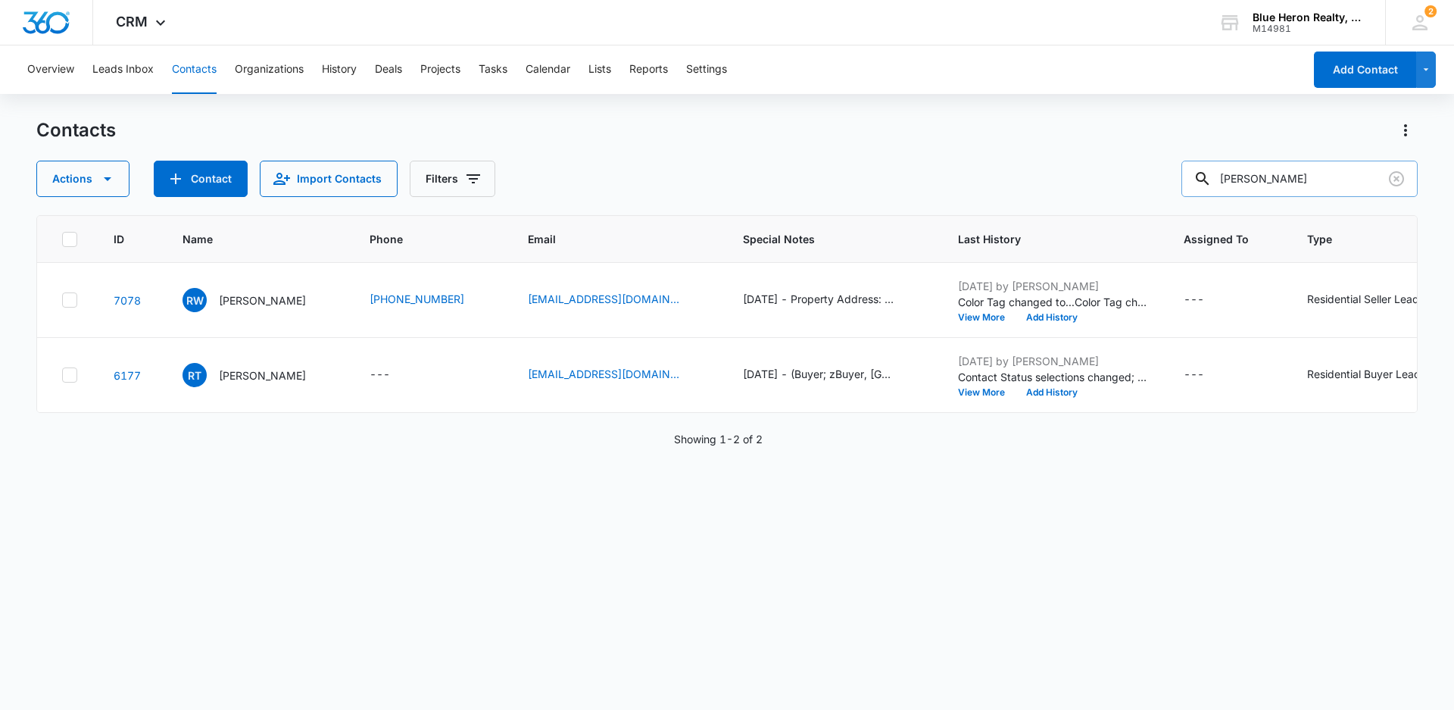
drag, startPoint x: 1338, startPoint y: 173, endPoint x: 1198, endPoint y: 182, distance: 140.4
click at [1198, 182] on input "[PERSON_NAME]" at bounding box center [1299, 179] width 236 height 36
type input "[PERSON_NAME]"
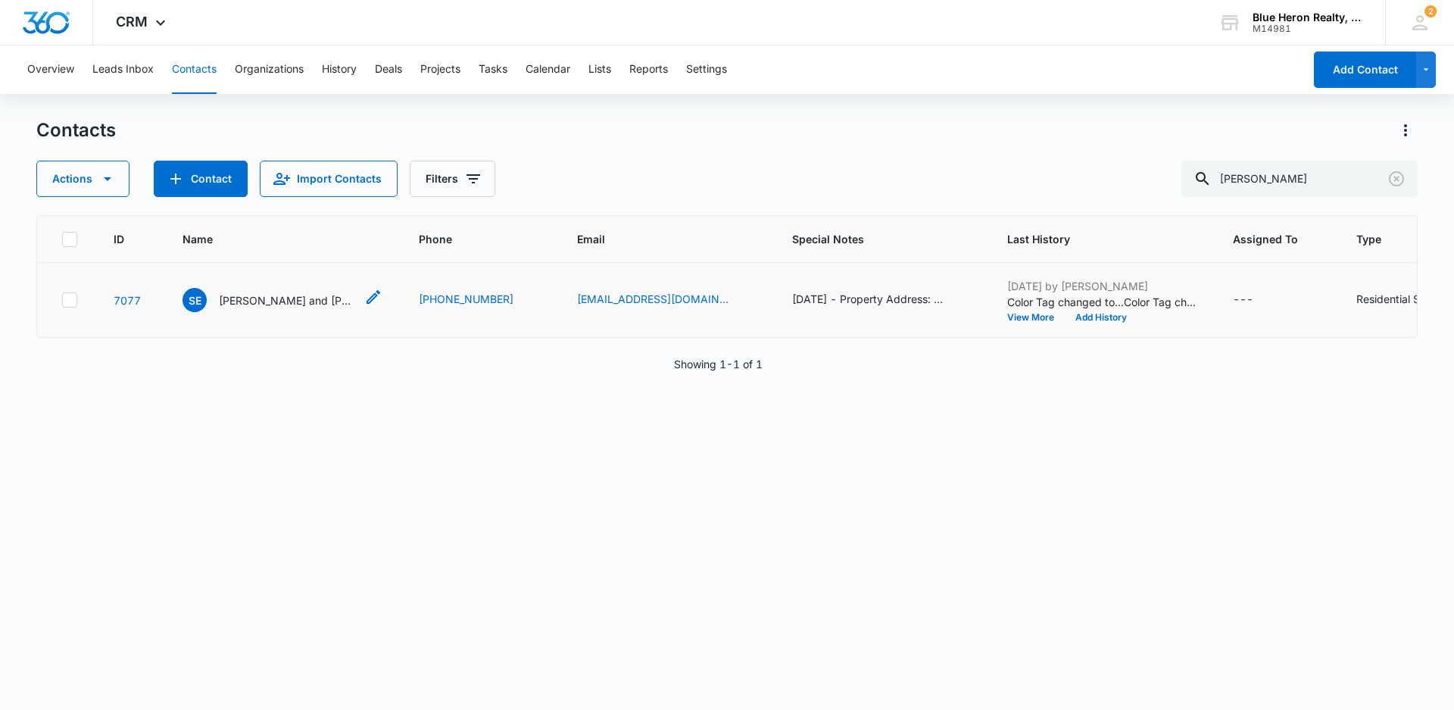
click at [280, 308] on p "[PERSON_NAME] and [PERSON_NAME]" at bounding box center [287, 300] width 136 height 16
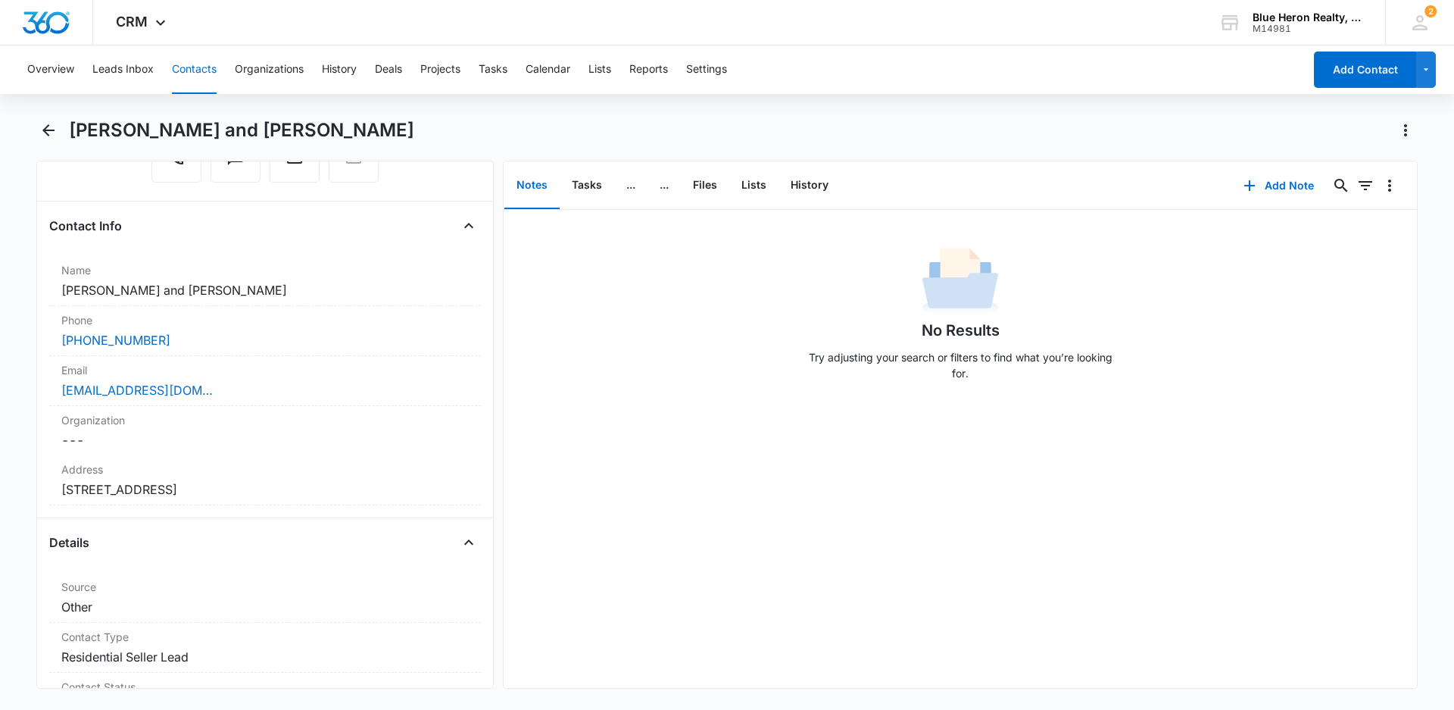
scroll to position [206, 0]
click at [59, 286] on div "Name Cancel Save Changes [PERSON_NAME] and [PERSON_NAME]" at bounding box center [265, 278] width 432 height 50
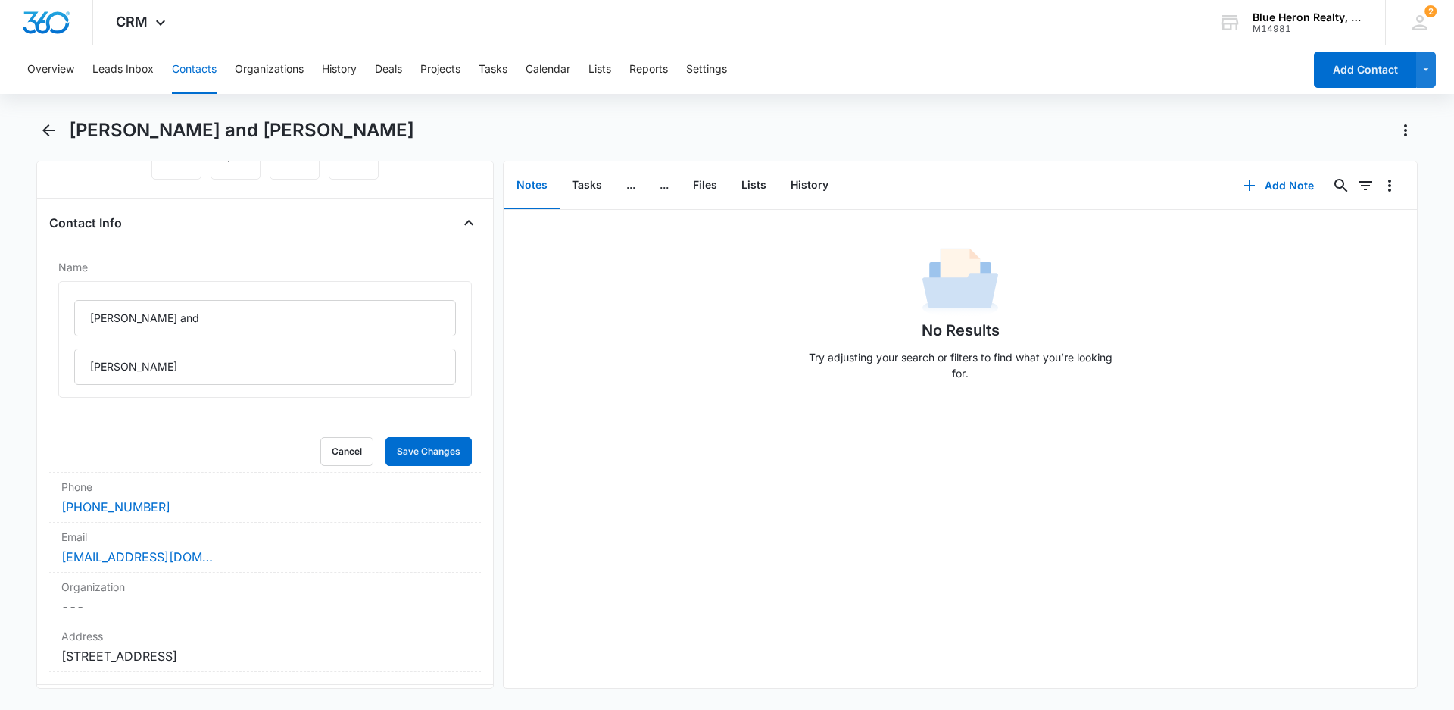
click at [686, 413] on div "No Results Try adjusting your search or filters to find what you’re looking for." at bounding box center [960, 449] width 913 height 478
click at [332, 456] on button "Cancel" at bounding box center [346, 451] width 53 height 29
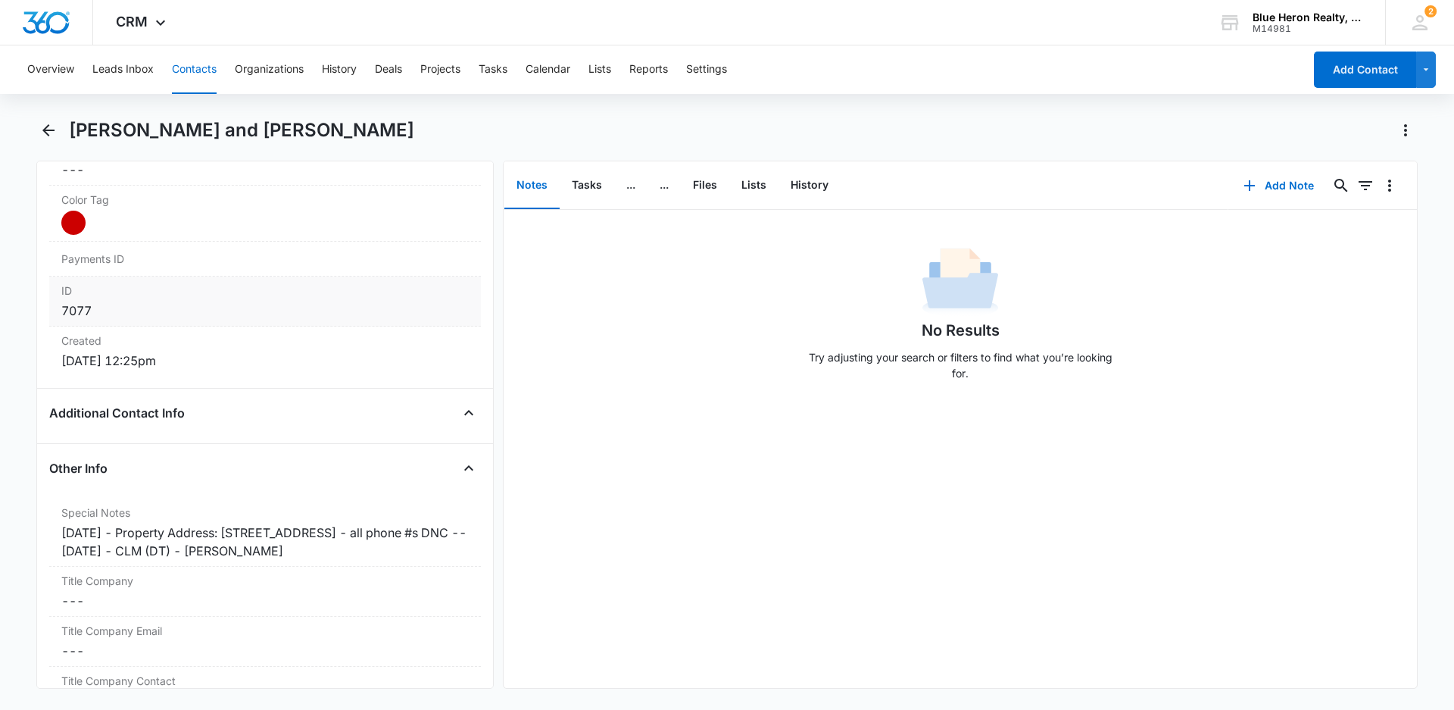
scroll to position [1039, 0]
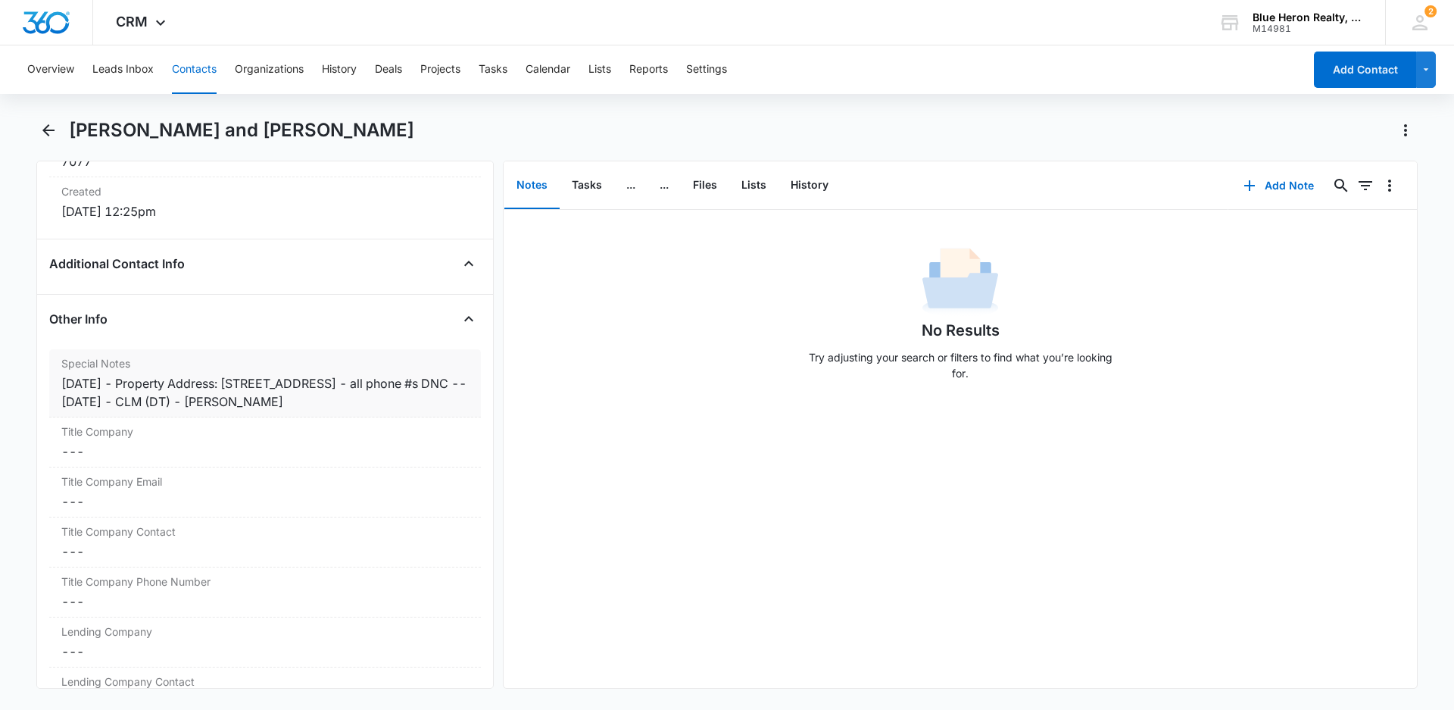
click at [130, 383] on div "[DATE] - Property Address: [STREET_ADDRESS] - all phone #s DNC -- [DATE] - CLM …" at bounding box center [264, 392] width 407 height 36
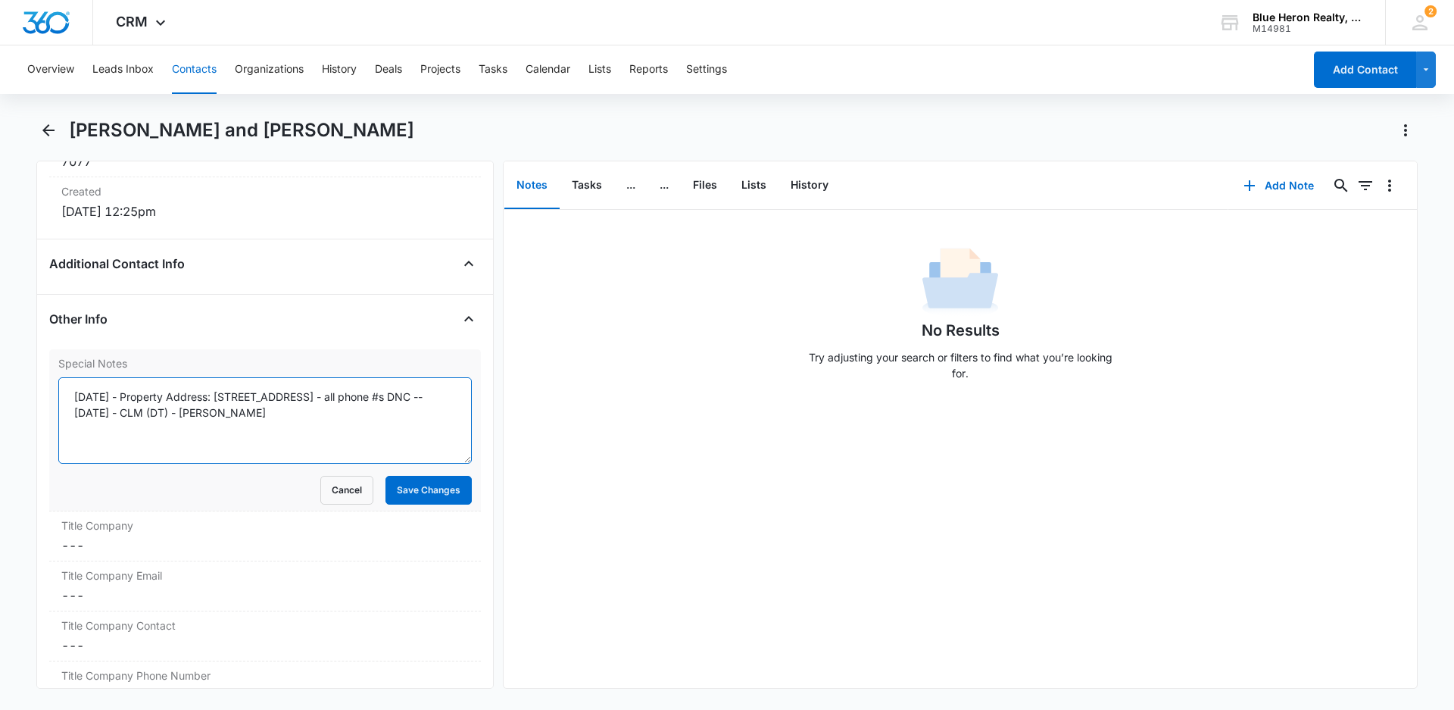
click at [136, 395] on textarea "[DATE] - Property Address: [STREET_ADDRESS] - all phone #s DNC -- [DATE] - CLM …" at bounding box center [264, 420] width 413 height 86
type textarea "[DATE] - expired listing - [DATE] - Property Address: [STREET_ADDRESS] - all ph…"
click at [417, 488] on button "Save Changes" at bounding box center [428, 490] width 86 height 29
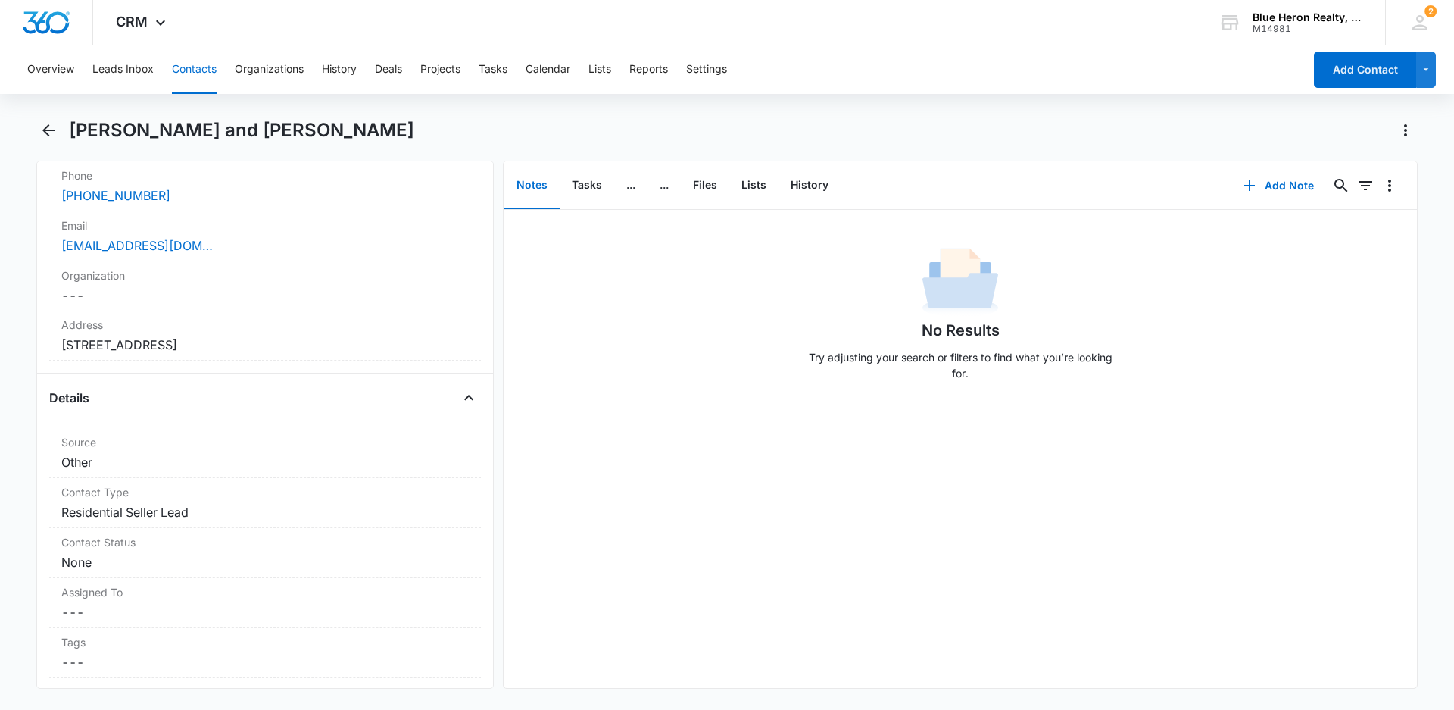
scroll to position [0, 0]
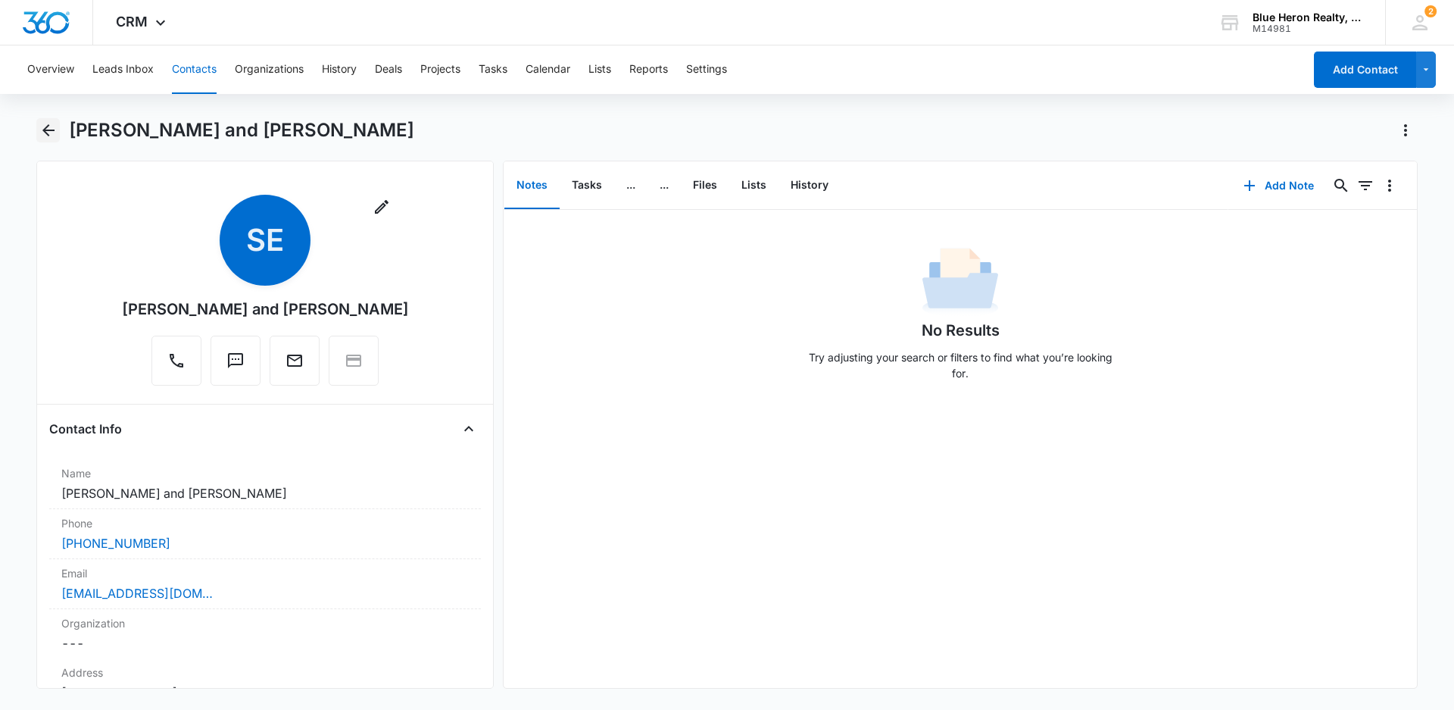
click at [50, 128] on icon "Back" at bounding box center [48, 130] width 18 height 18
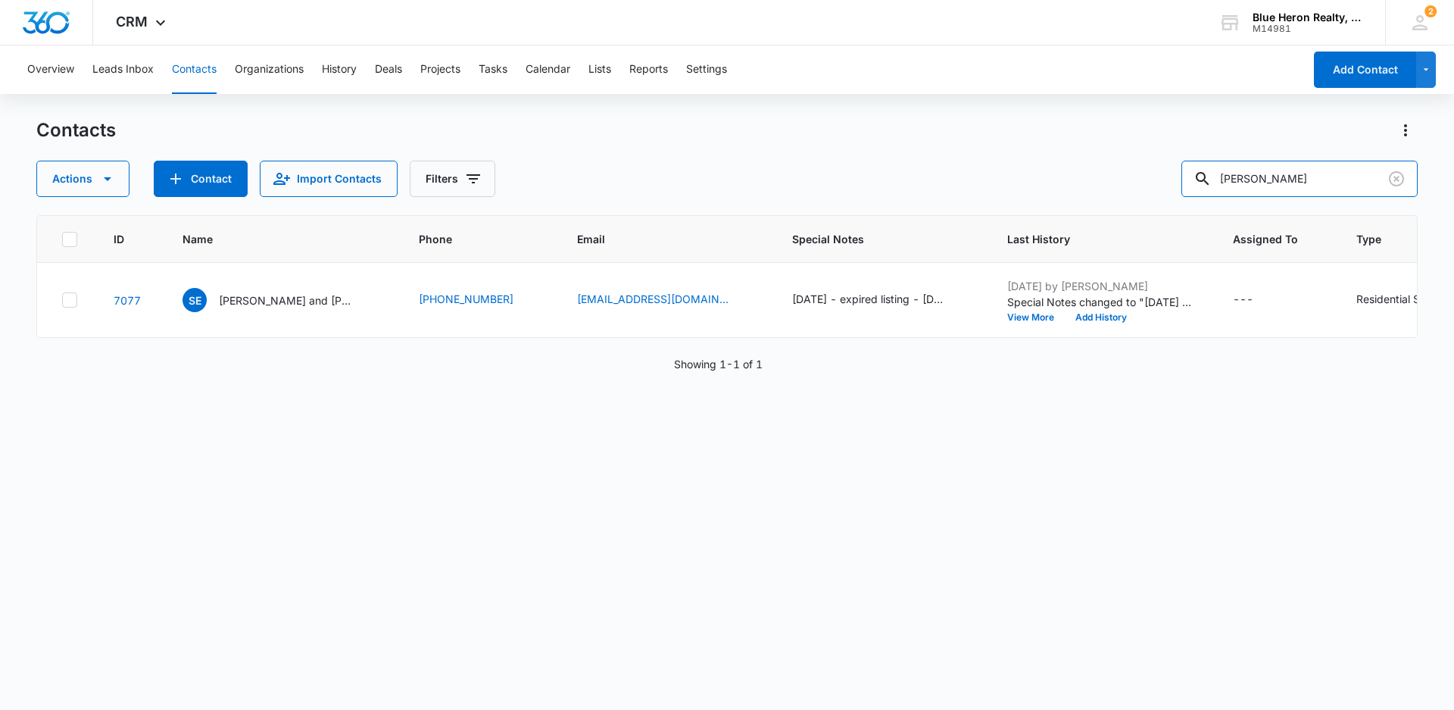
drag, startPoint x: 1337, startPoint y: 171, endPoint x: 1118, endPoint y: 170, distance: 218.8
click at [1119, 170] on div "Actions Contact Import Contacts Filters [PERSON_NAME]" at bounding box center [726, 179] width 1381 height 36
type input "D Contrac"
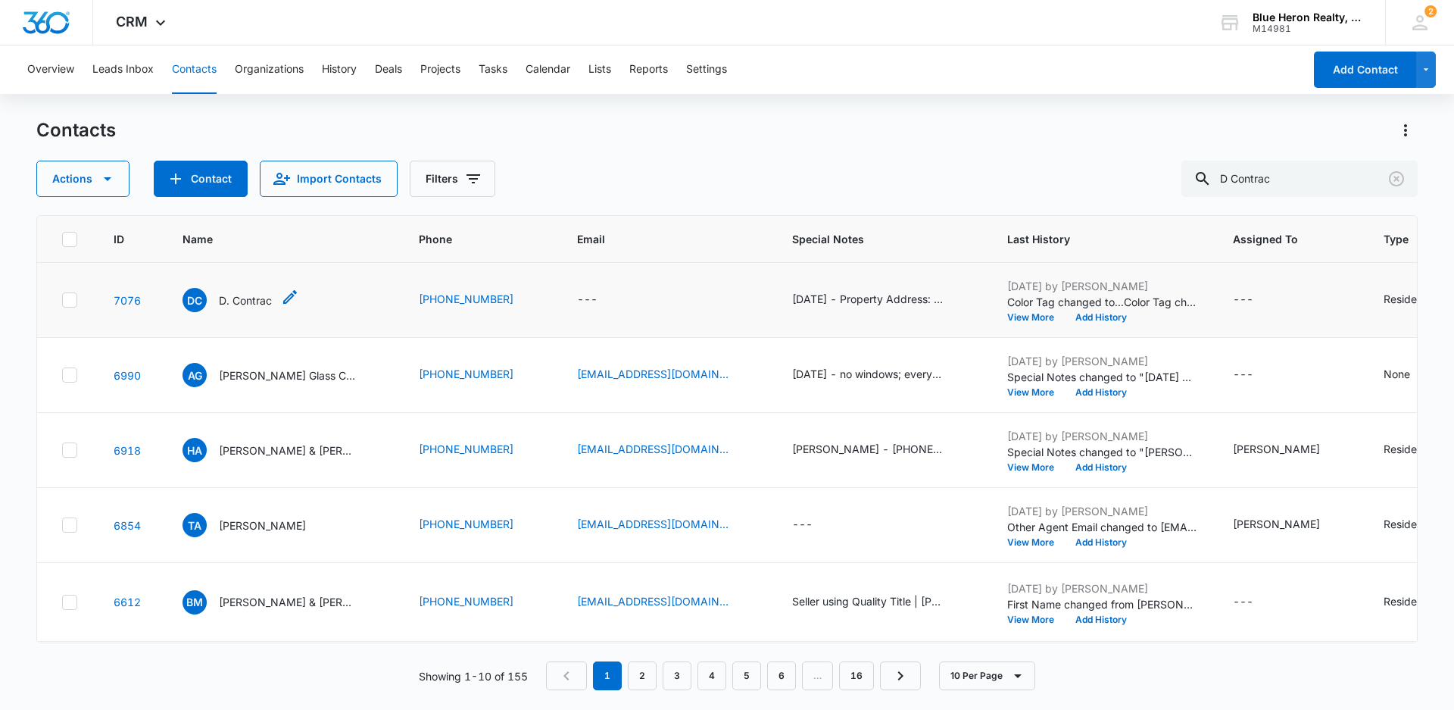
click at [245, 304] on p "D. Contrac" at bounding box center [245, 300] width 53 height 16
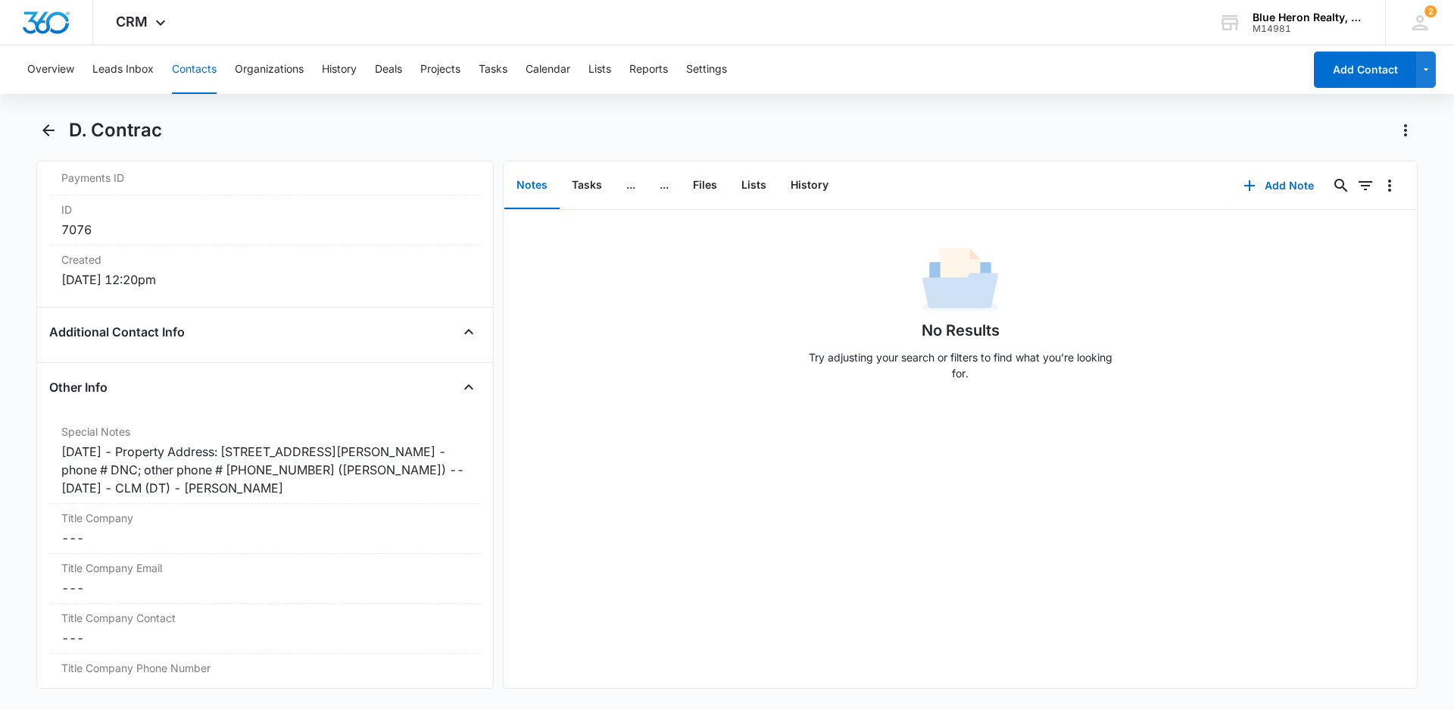
scroll to position [1053, 0]
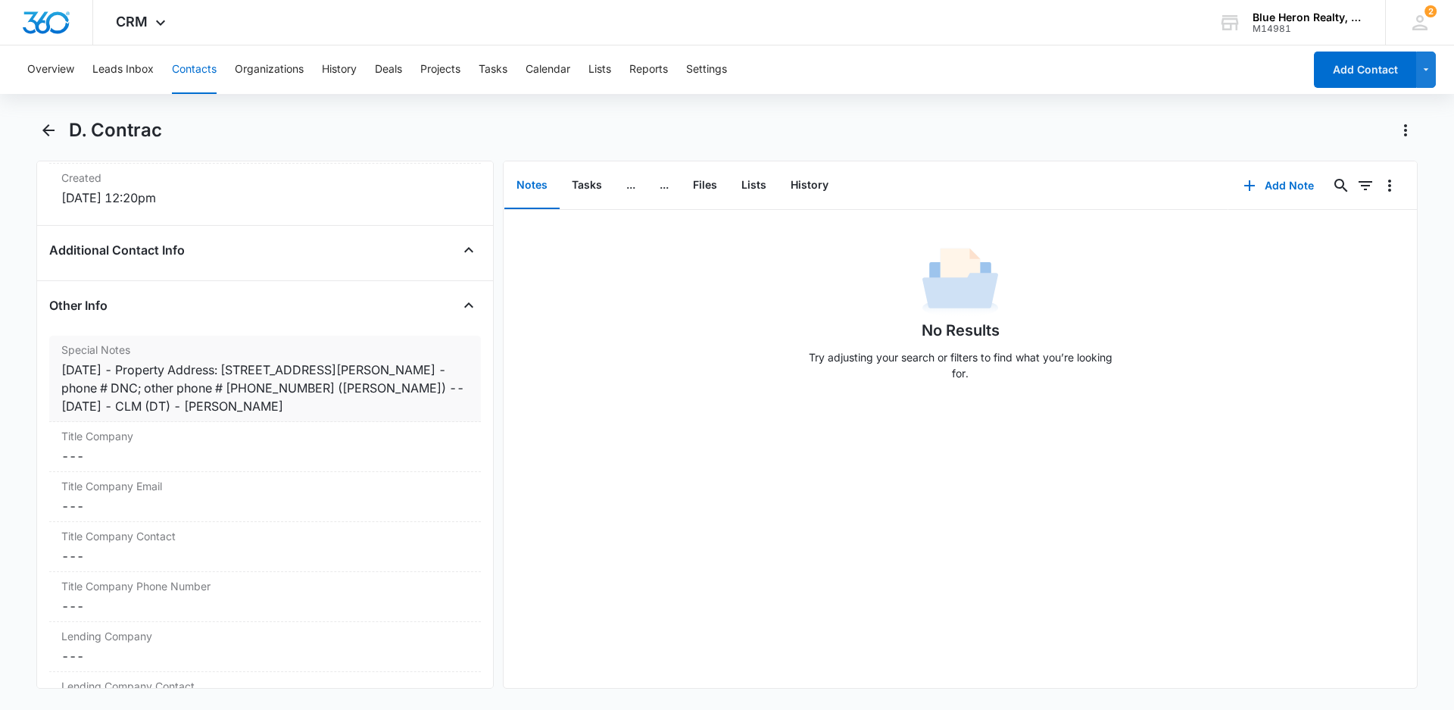
click at [132, 368] on div "[DATE] - Property Address: [STREET_ADDRESS][PERSON_NAME] - phone # DNC; other p…" at bounding box center [264, 387] width 407 height 55
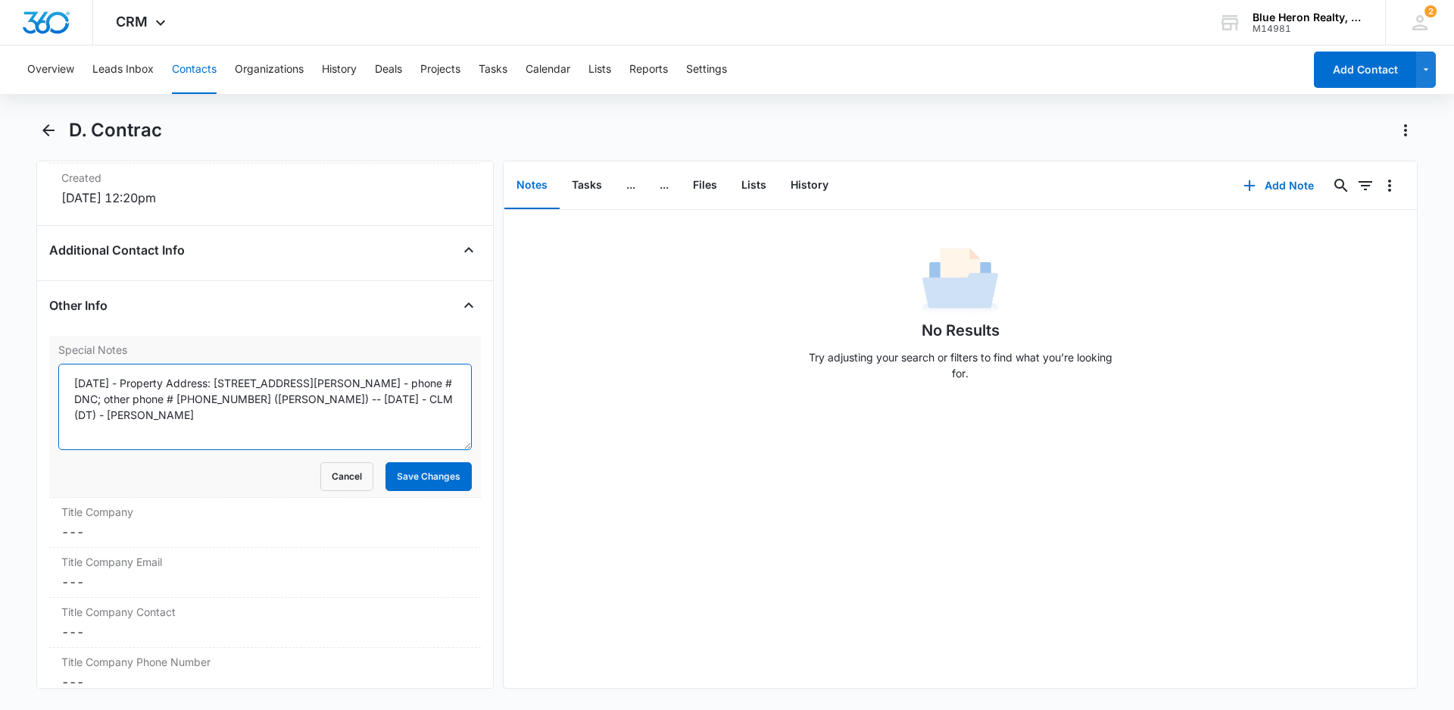
click at [135, 383] on textarea "[DATE] - Property Address: [STREET_ADDRESS][PERSON_NAME] - phone # DNC; other p…" at bounding box center [264, 406] width 413 height 86
type textarea "[DATE] - expired listing - [DATE] - Property Address: [STREET_ADDRESS][PERSON_N…"
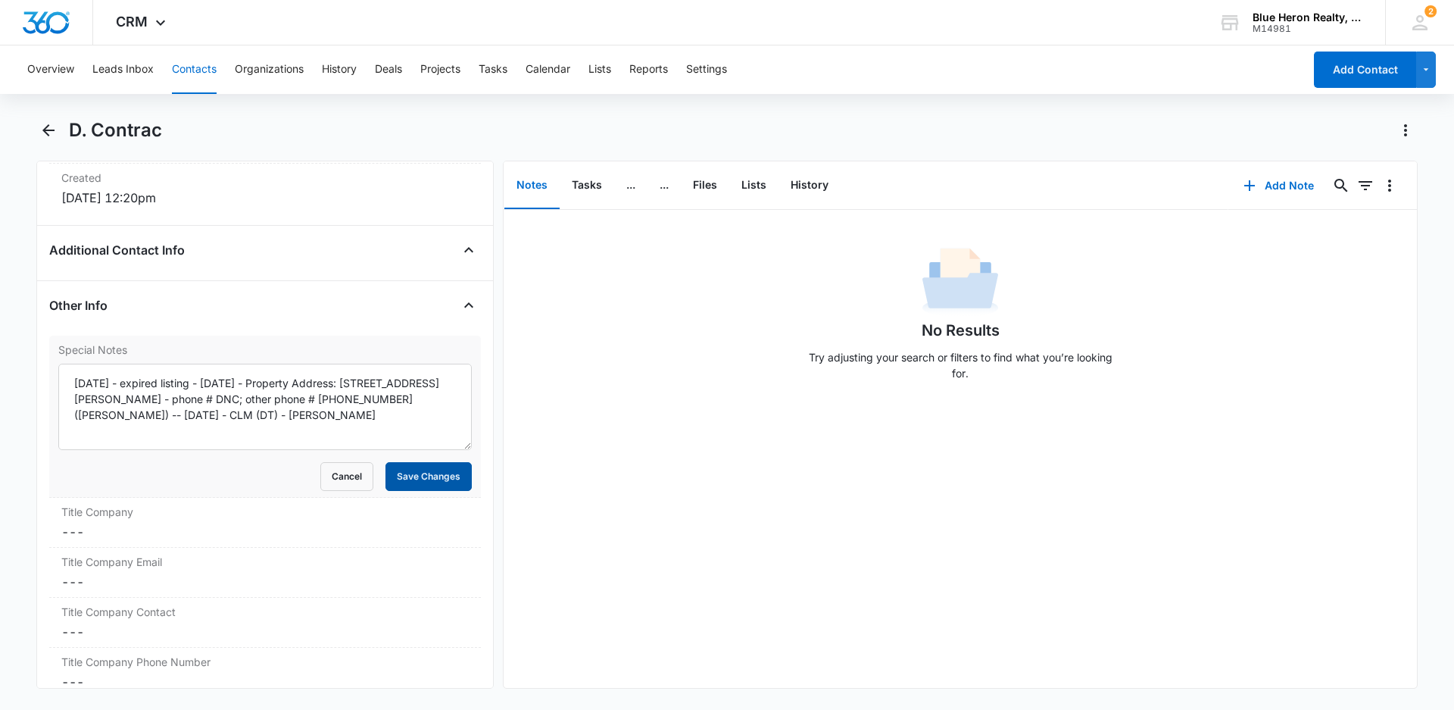
click at [414, 474] on button "Save Changes" at bounding box center [428, 476] width 86 height 29
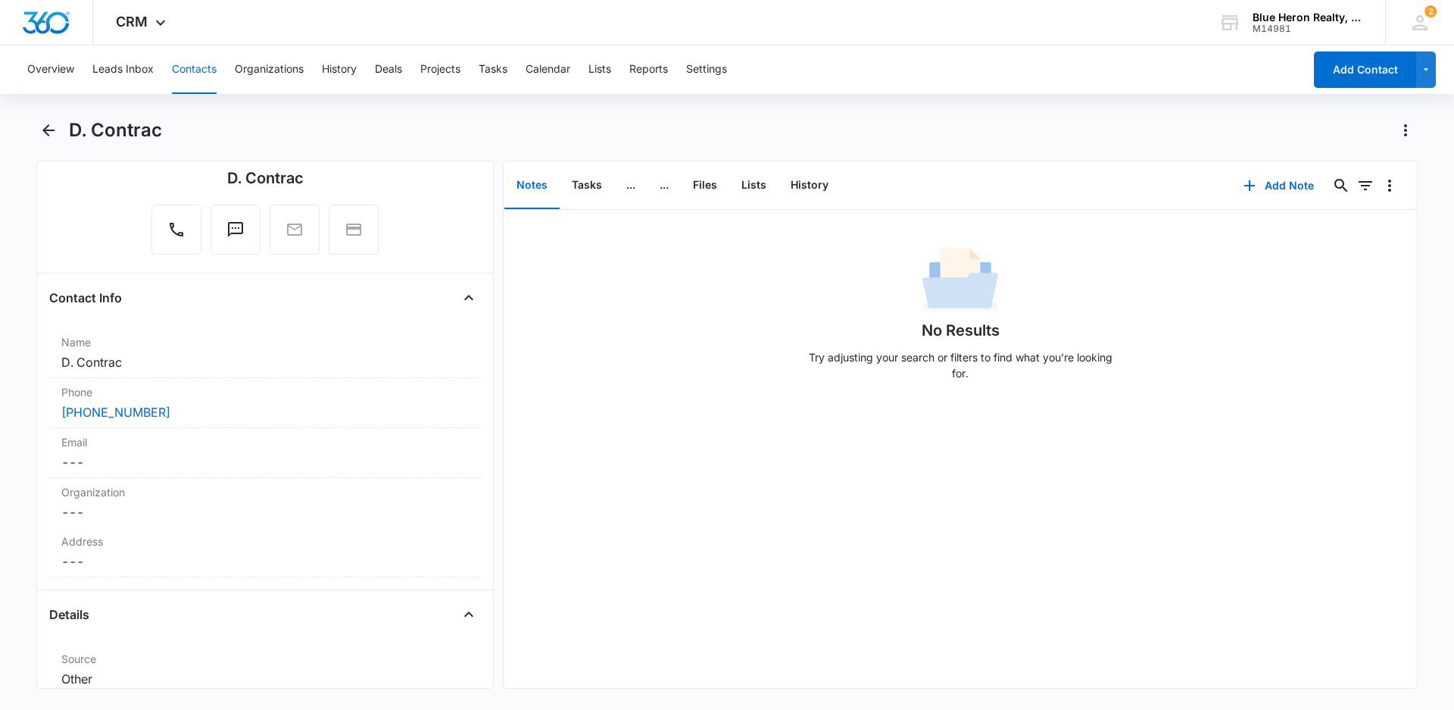
scroll to position [0, 0]
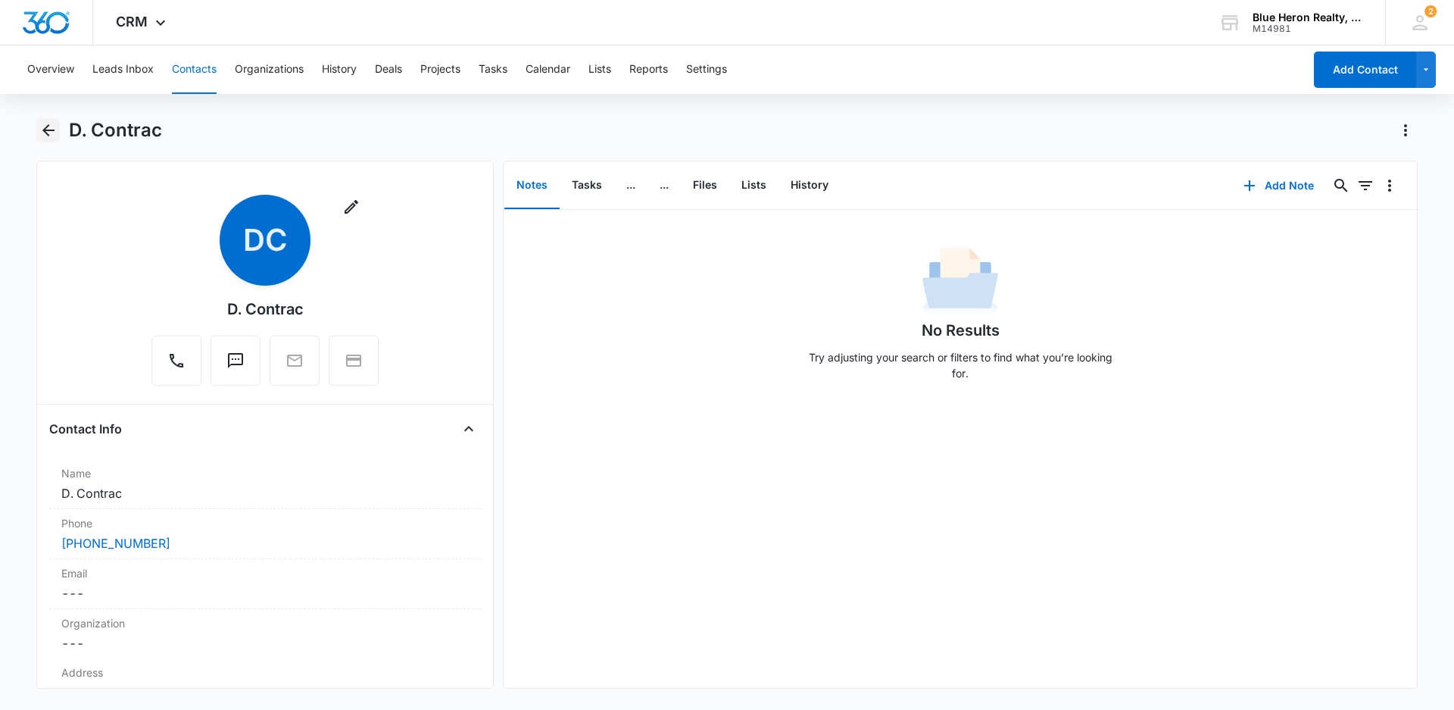
click at [50, 133] on icon "Back" at bounding box center [48, 130] width 18 height 18
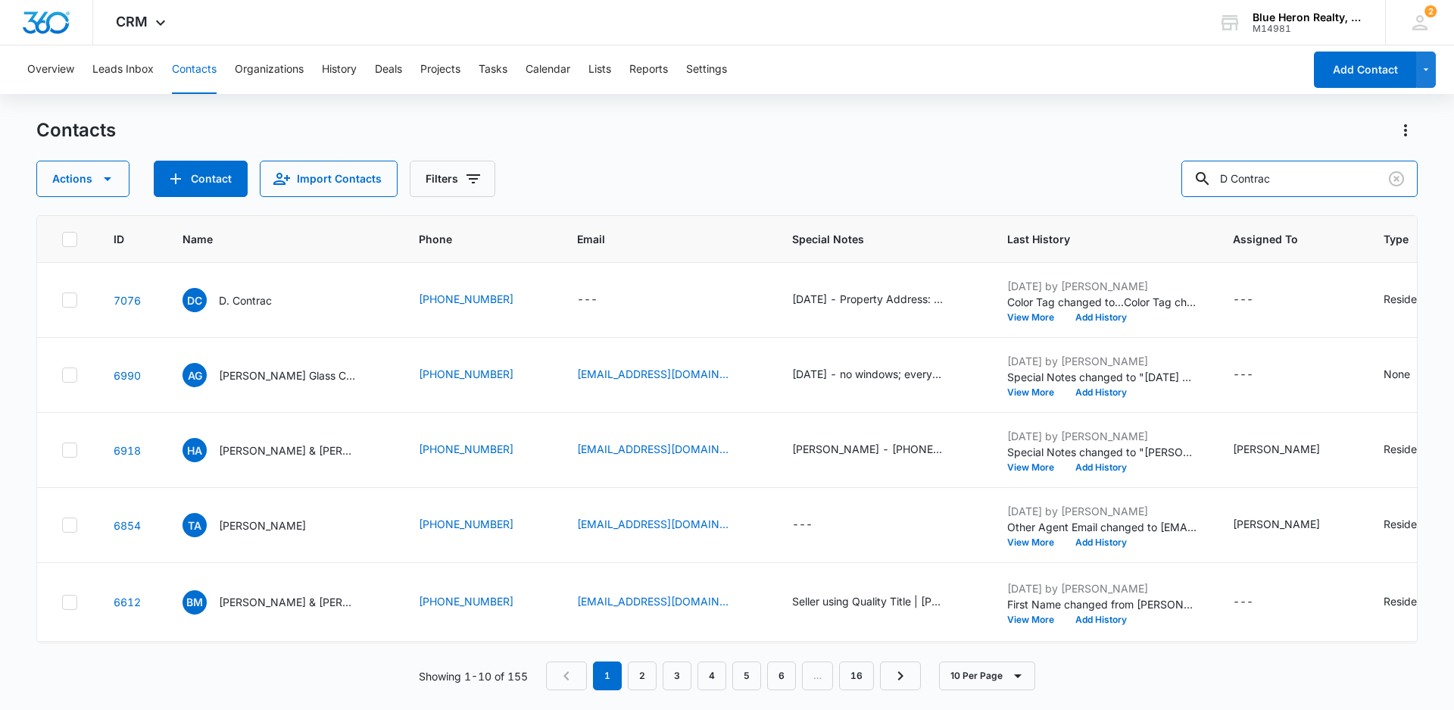
drag, startPoint x: 1299, startPoint y: 180, endPoint x: 1154, endPoint y: 173, distance: 144.8
click at [1156, 174] on div "Actions Contact Import Contacts Filters D Contrac" at bounding box center [726, 179] width 1381 height 36
type input "[PERSON_NAME]"
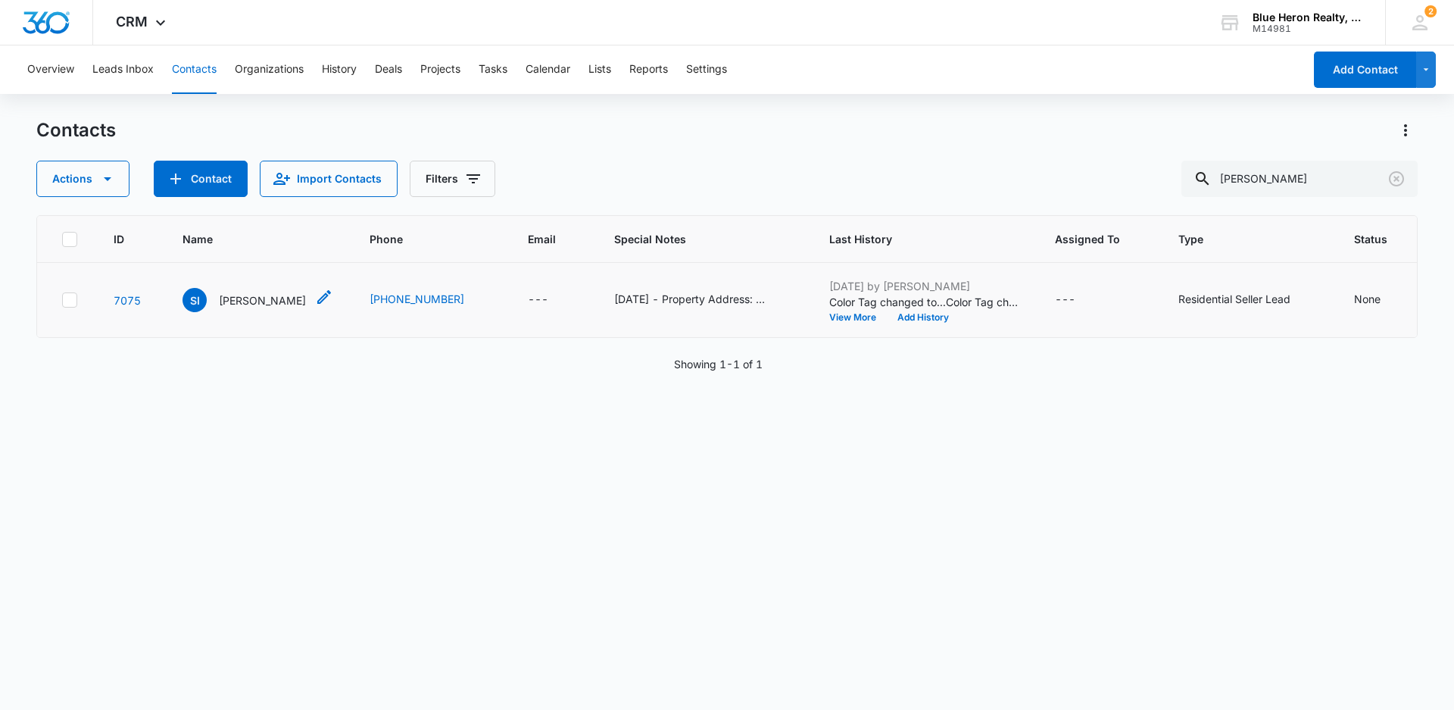
click at [246, 308] on p "[PERSON_NAME]" at bounding box center [262, 300] width 87 height 16
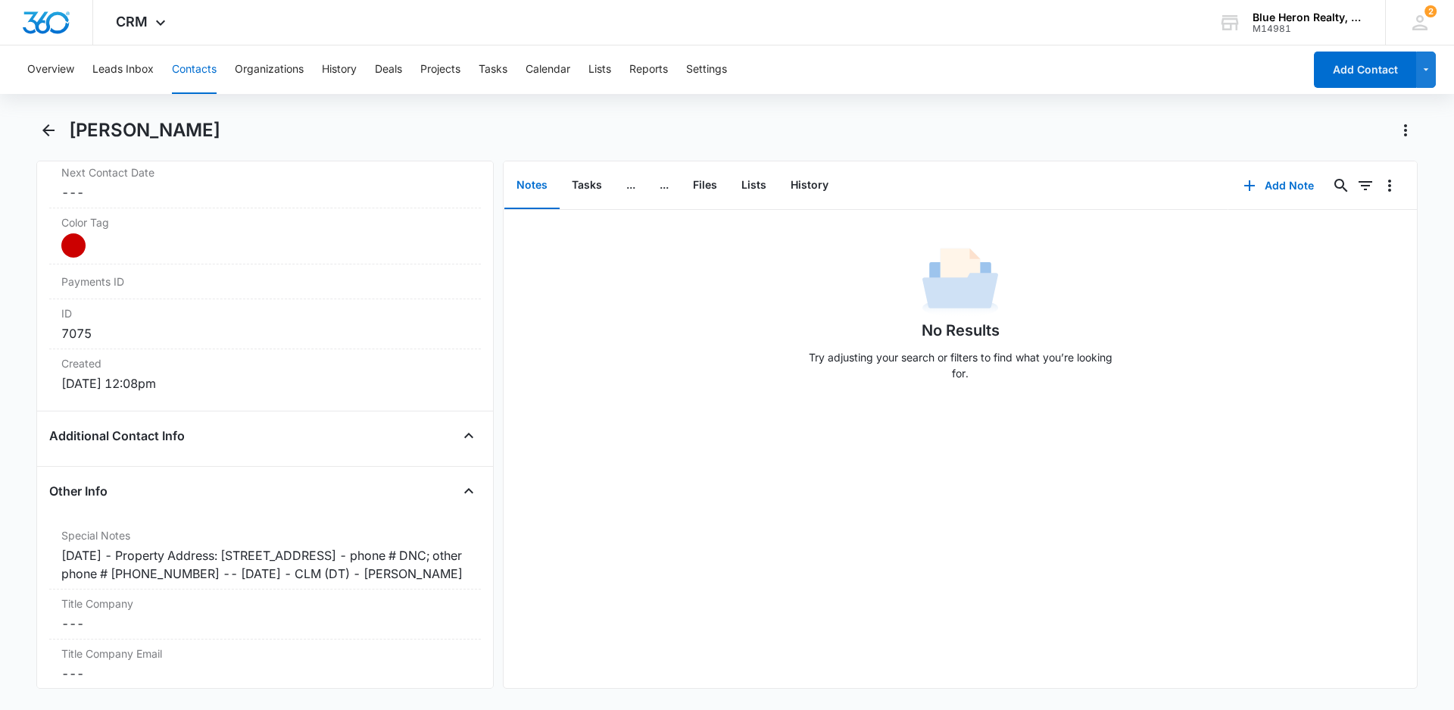
scroll to position [874, 0]
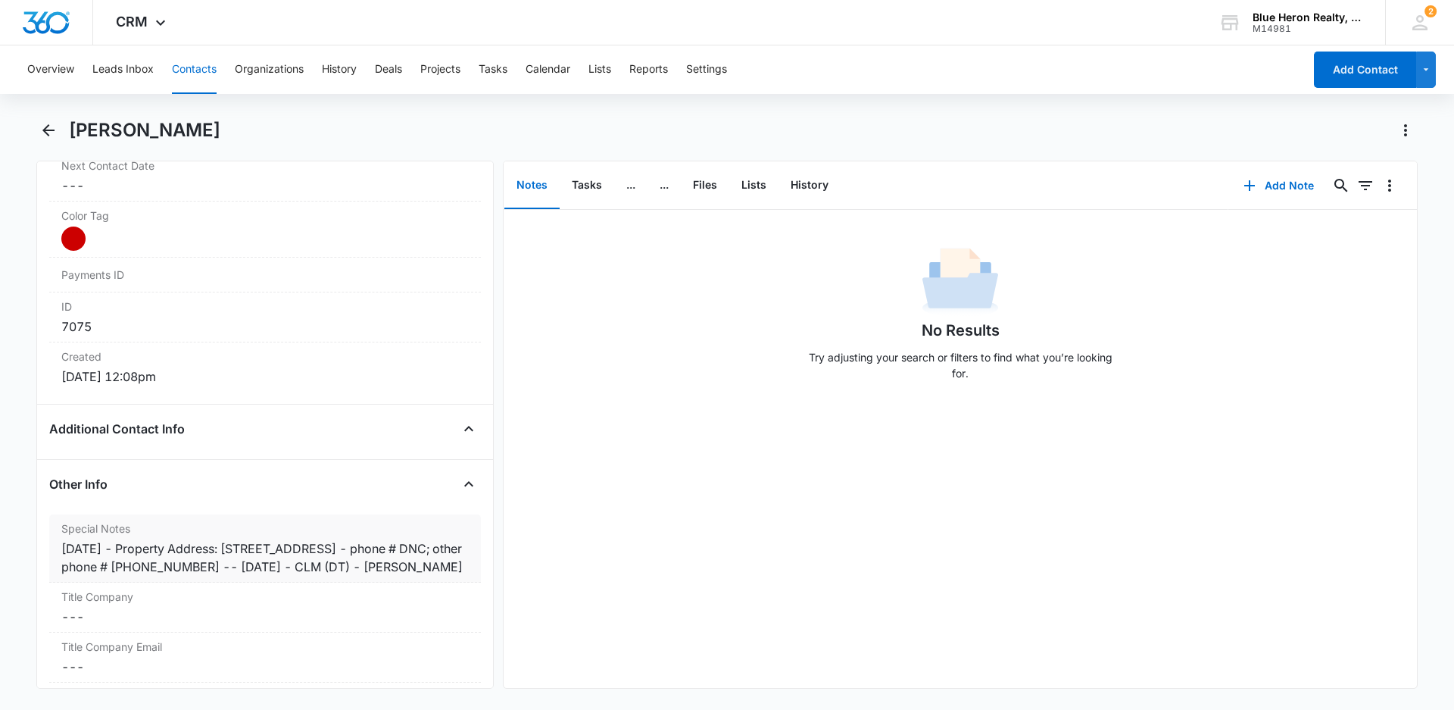
click at [131, 549] on div "[DATE] - Property Address: [STREET_ADDRESS] - phone # DNC; other phone # [PHONE…" at bounding box center [264, 557] width 407 height 36
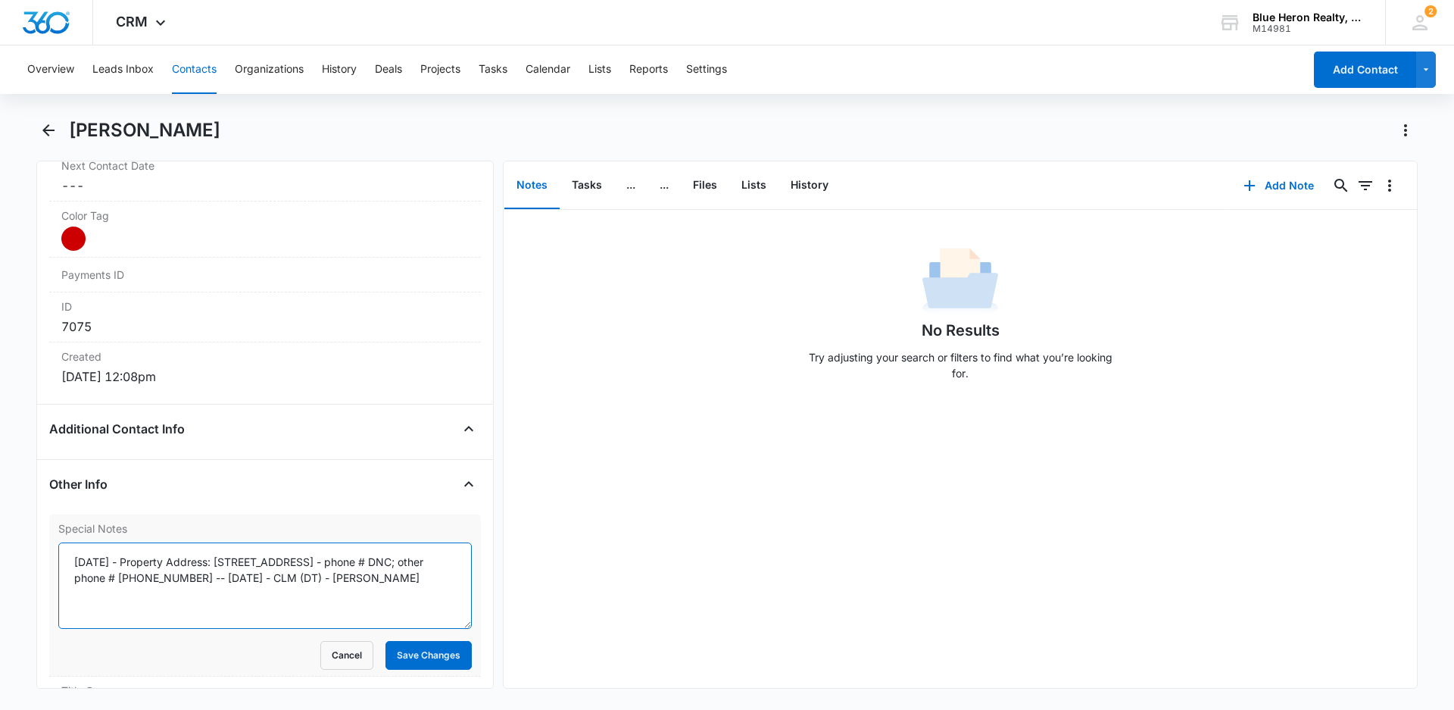
click at [136, 560] on textarea "[DATE] - Property Address: [STREET_ADDRESS] - phone # DNC; other phone # [PHONE…" at bounding box center [264, 585] width 413 height 86
type textarea "[DATE] - expired listing - [DATE] - Property Address: [STREET_ADDRESS] - phone …"
click at [417, 652] on button "Save Changes" at bounding box center [428, 655] width 86 height 29
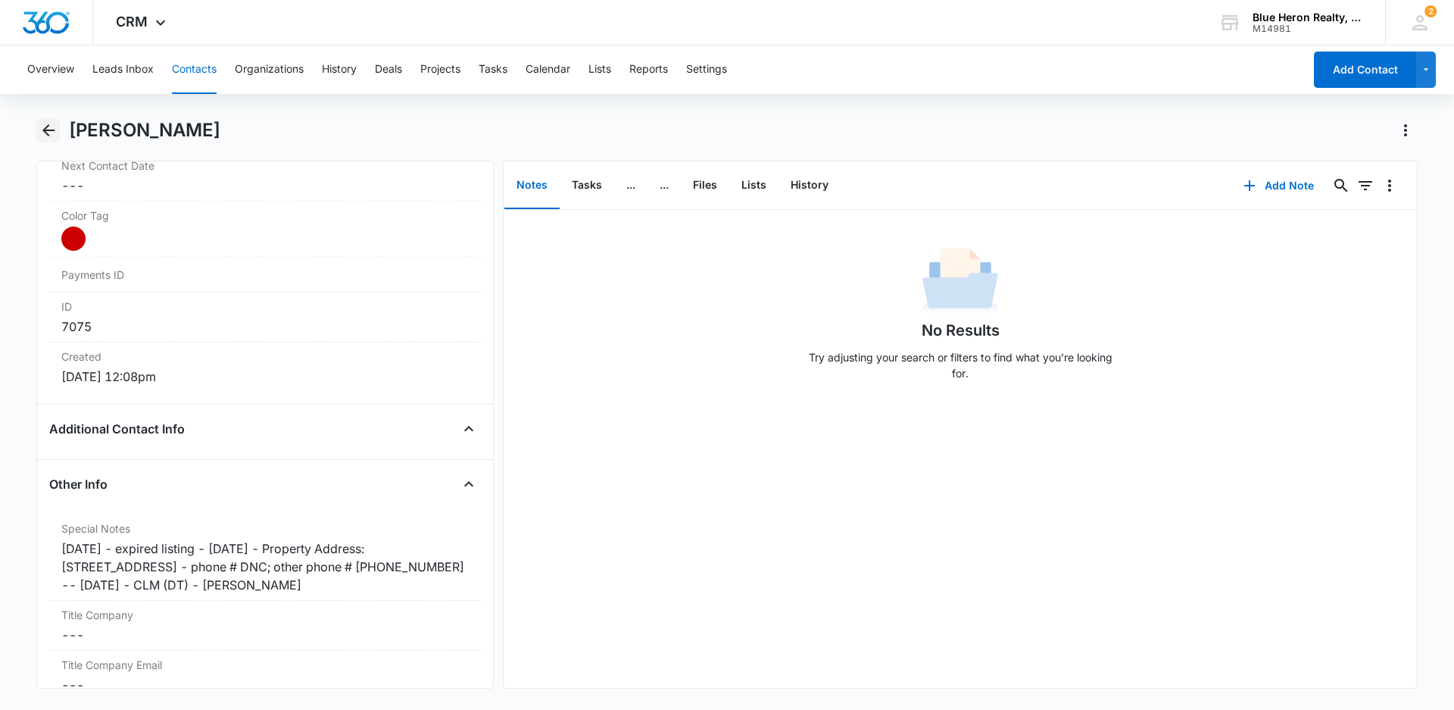
click at [45, 128] on icon "Back" at bounding box center [48, 130] width 12 height 12
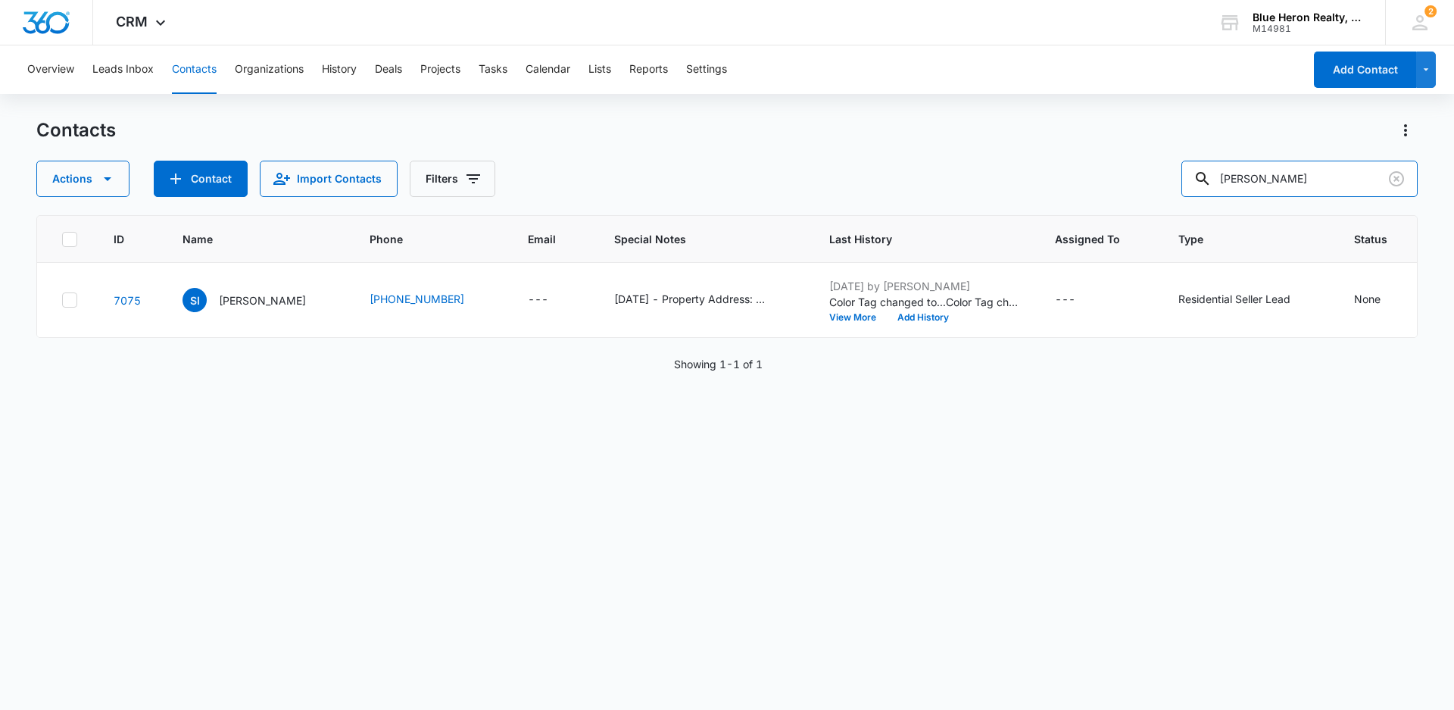
drag, startPoint x: 1310, startPoint y: 169, endPoint x: 1156, endPoint y: 172, distance: 154.5
click at [1156, 172] on div "Actions Contact Import Contacts Filters [PERSON_NAME]" at bounding box center [726, 179] width 1381 height 36
type input "[PERSON_NAME]"
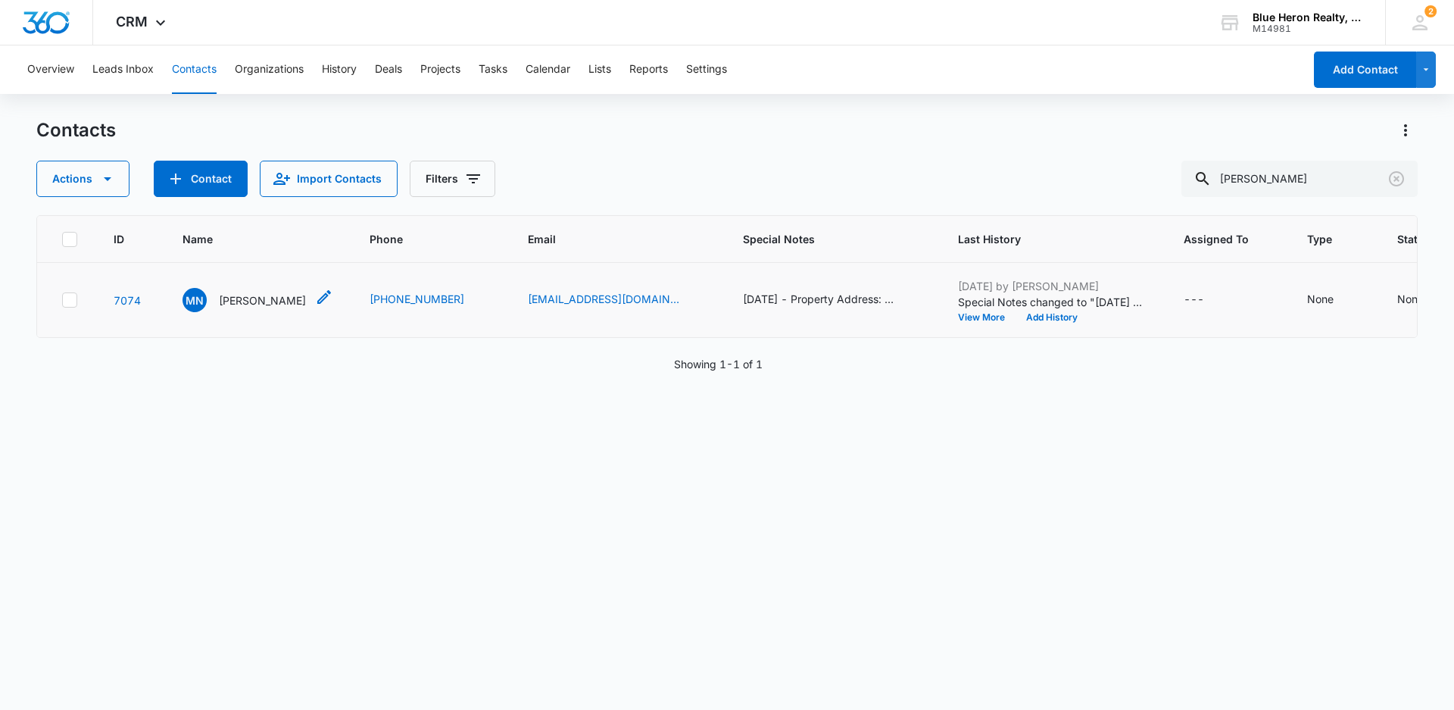
click at [306, 308] on p "[PERSON_NAME]" at bounding box center [262, 300] width 87 height 16
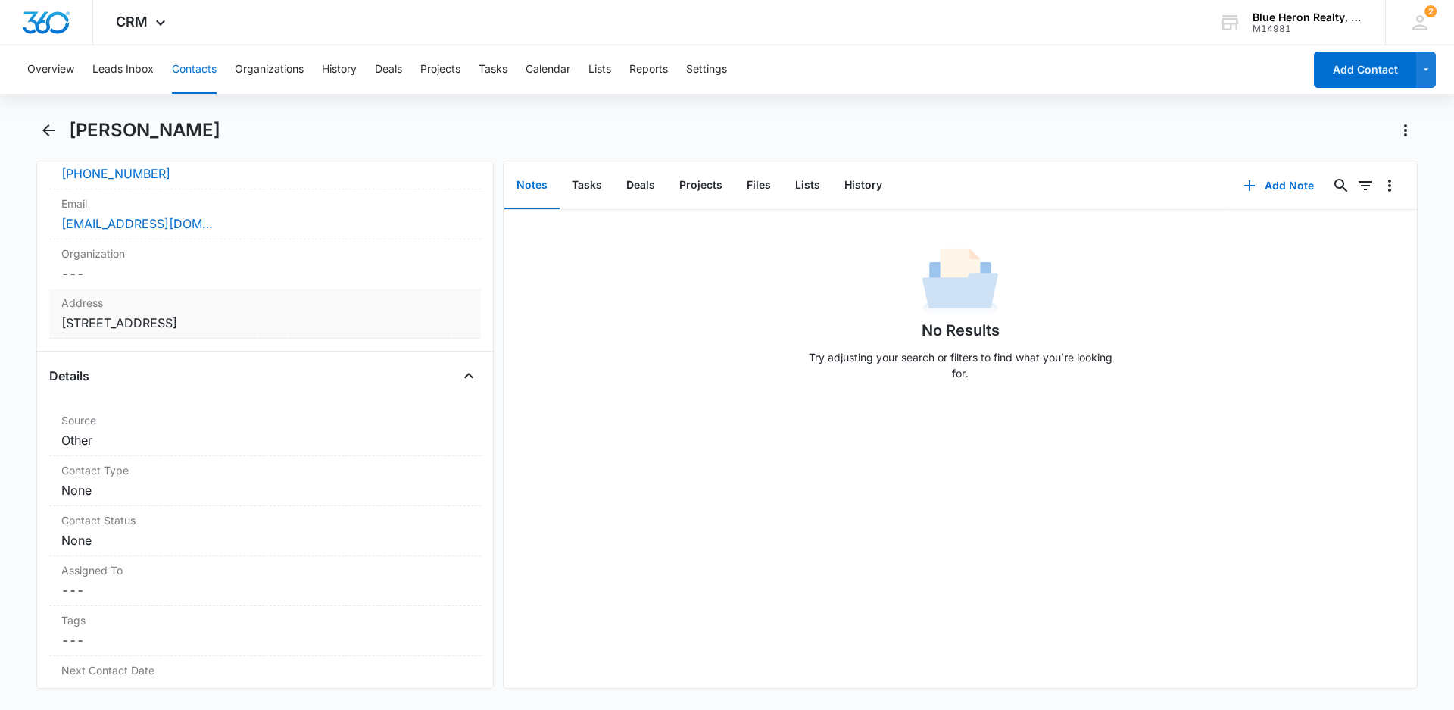
scroll to position [539, 0]
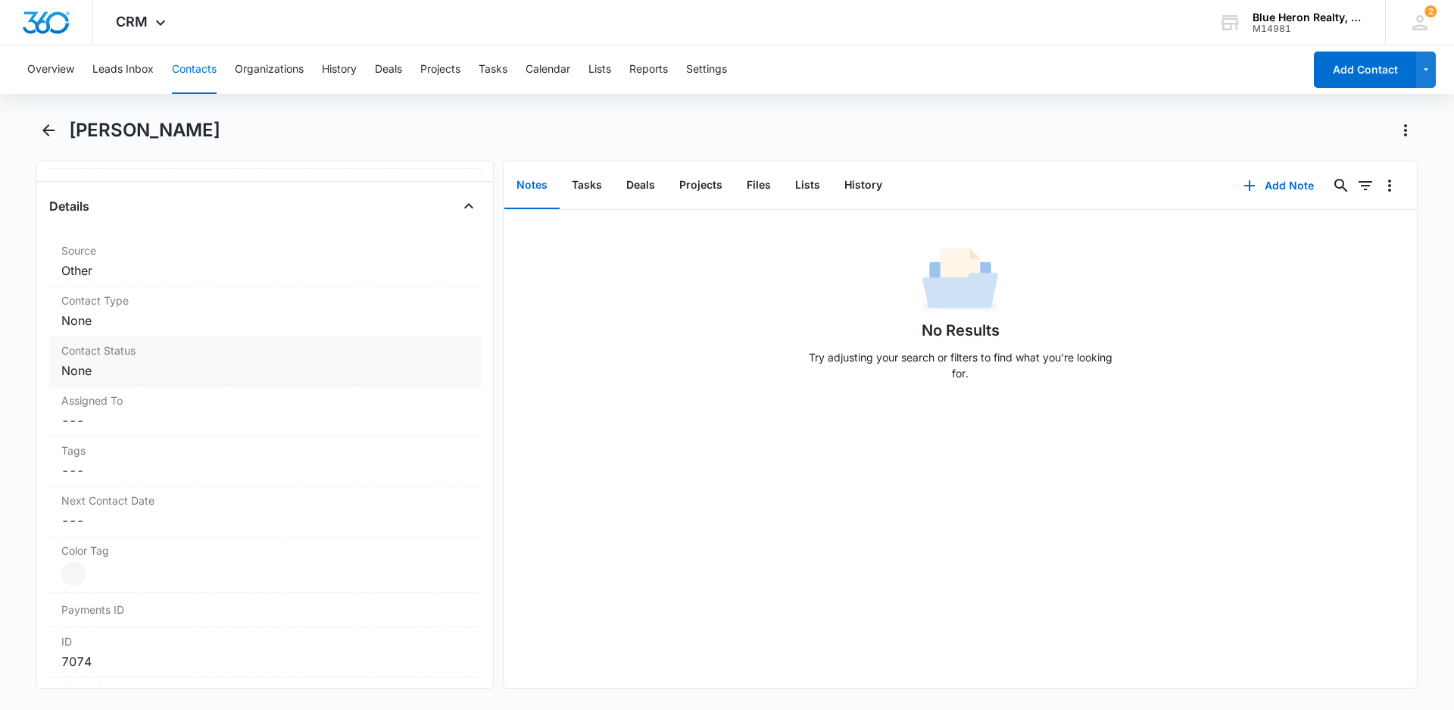
click at [231, 375] on dd "Cancel Save Changes None" at bounding box center [264, 370] width 407 height 18
click at [329, 427] on button "Cancel" at bounding box center [346, 428] width 53 height 29
click at [293, 329] on dd "Cancel Save Changes None" at bounding box center [264, 320] width 407 height 18
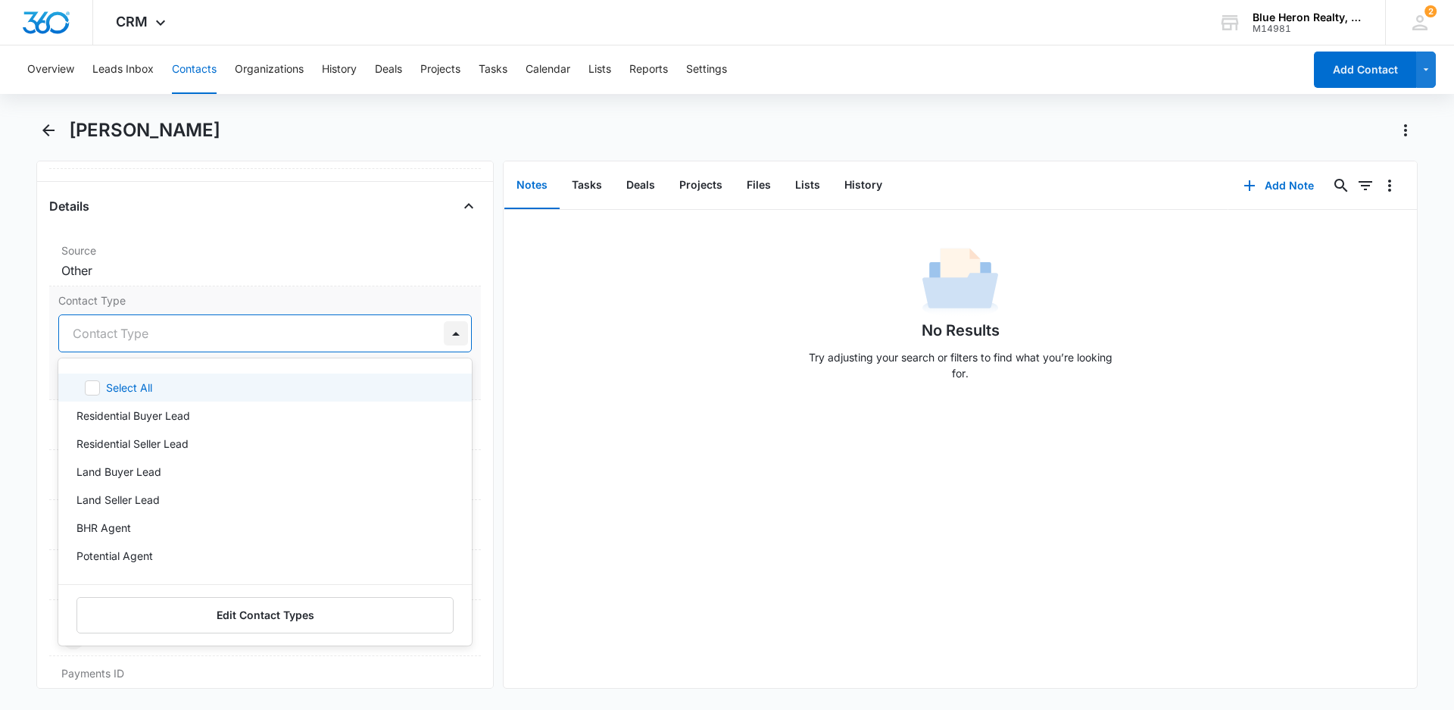
click at [444, 332] on div at bounding box center [456, 333] width 24 height 24
click at [174, 447] on p "Residential Seller Lead" at bounding box center [132, 443] width 112 height 16
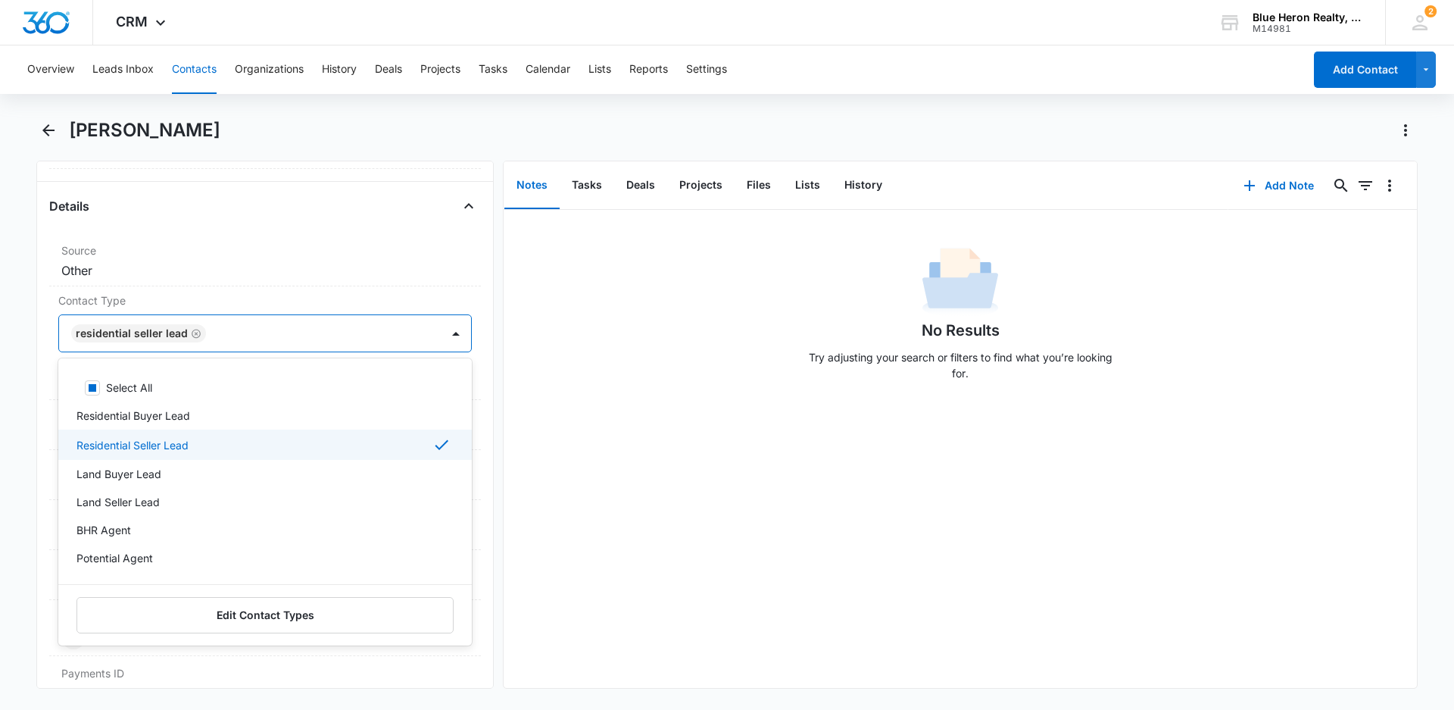
click at [572, 410] on div "No Results Try adjusting your search or filters to find what you’re looking for." at bounding box center [960, 449] width 913 height 478
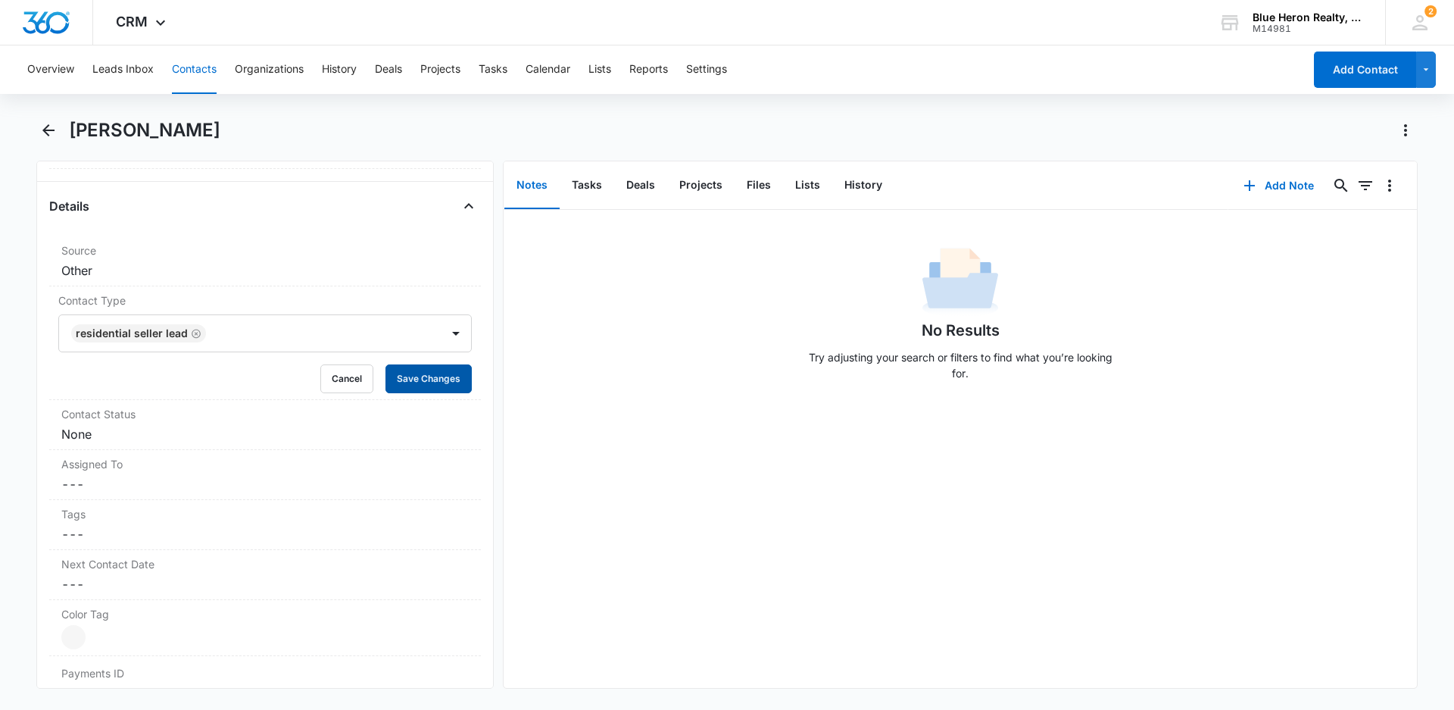
drag, startPoint x: 407, startPoint y: 382, endPoint x: 642, endPoint y: 426, distance: 238.8
click at [406, 382] on button "Save Changes" at bounding box center [428, 378] width 86 height 29
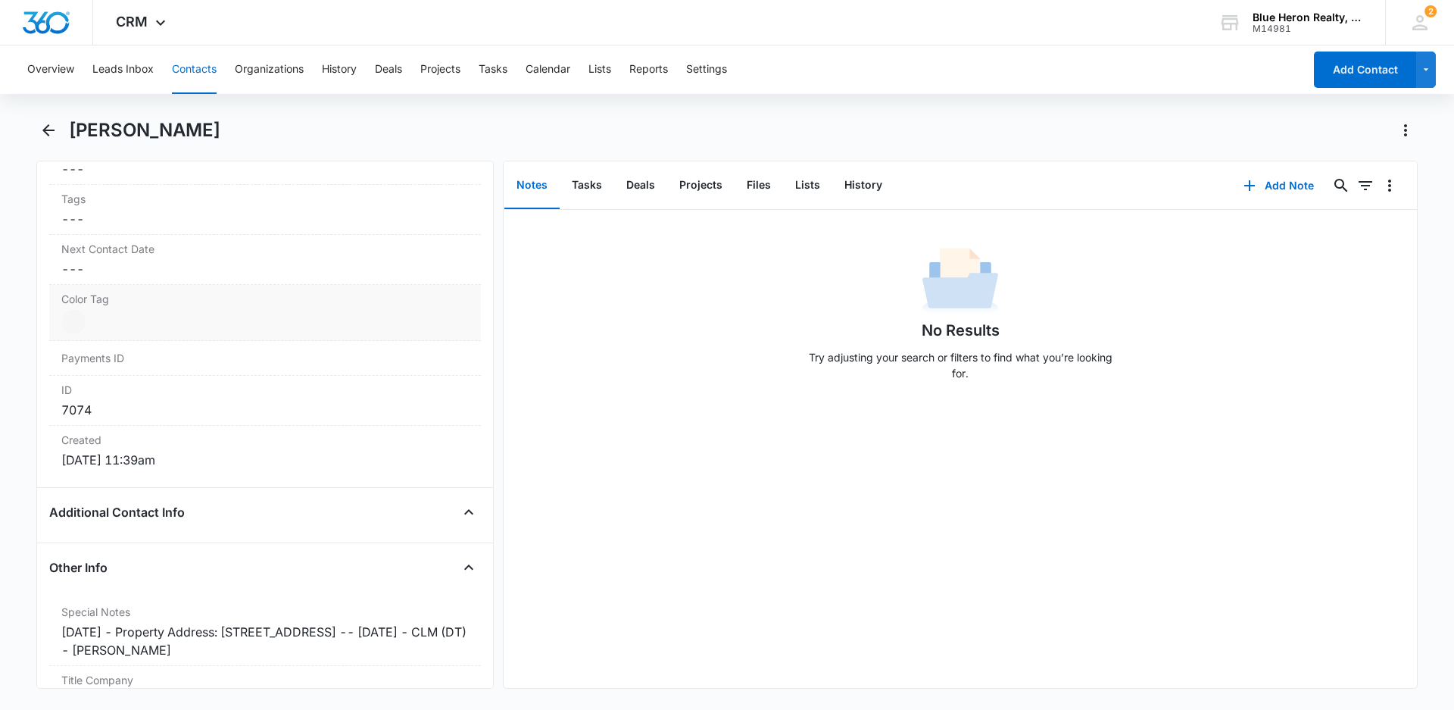
scroll to position [778, 0]
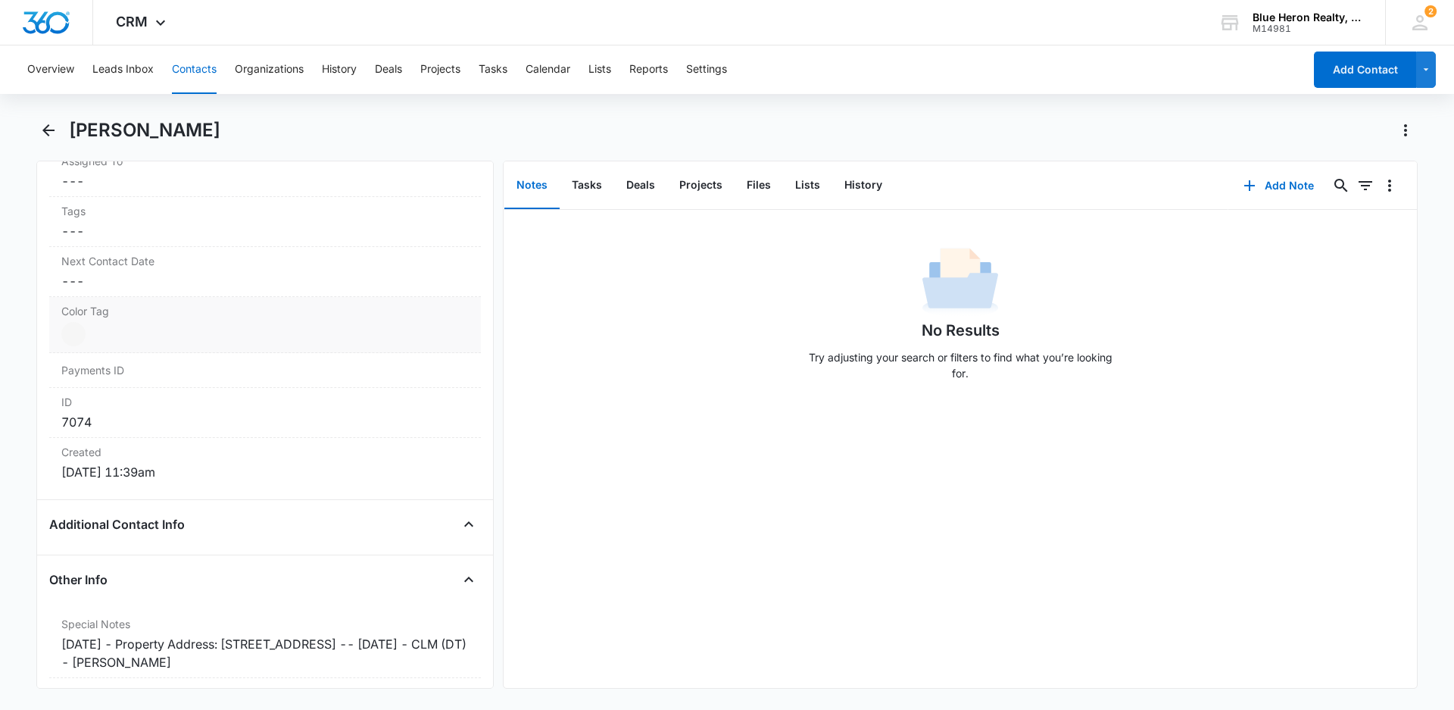
click at [202, 330] on dd "Current Color: Cancel Save Changes" at bounding box center [264, 334] width 407 height 24
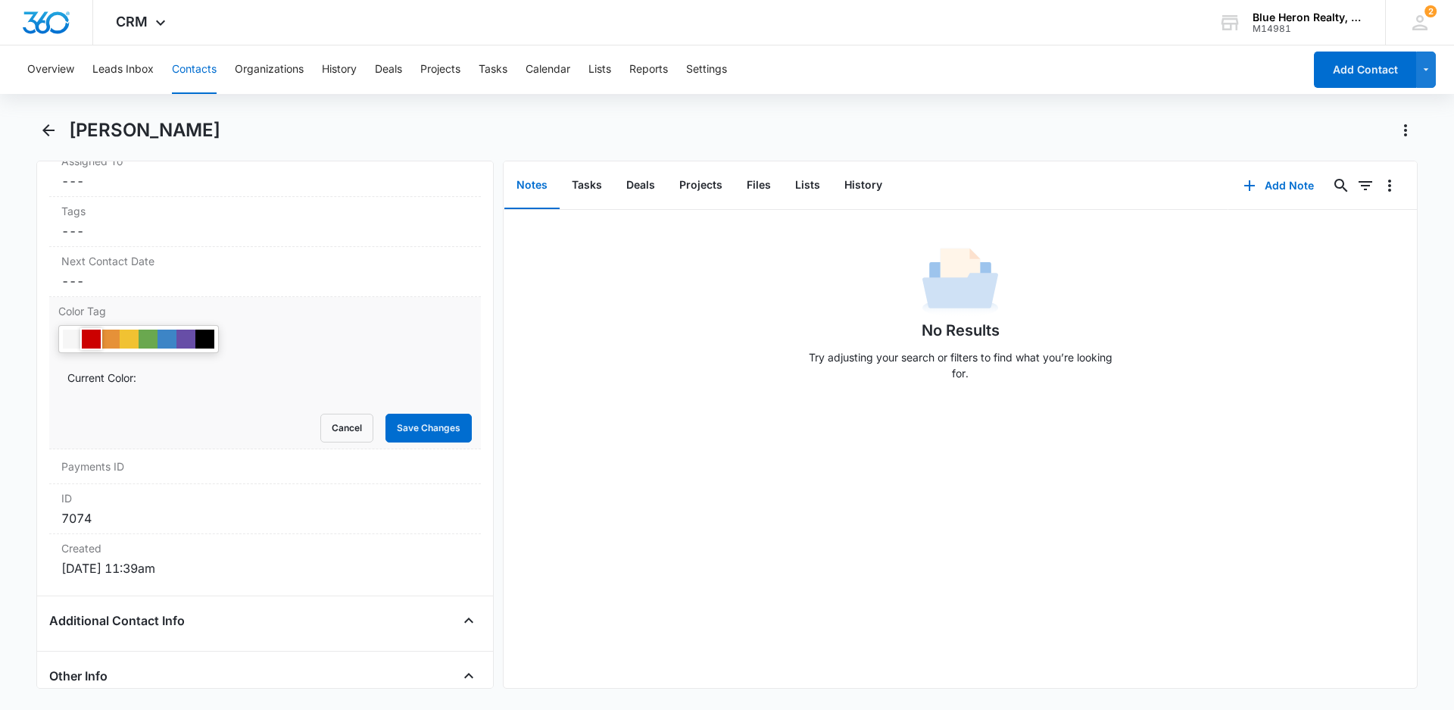
drag, startPoint x: 91, startPoint y: 341, endPoint x: 174, endPoint y: 356, distance: 84.7
click at [94, 340] on div at bounding box center [91, 338] width 19 height 19
click at [414, 426] on button "Save Changes" at bounding box center [428, 427] width 86 height 29
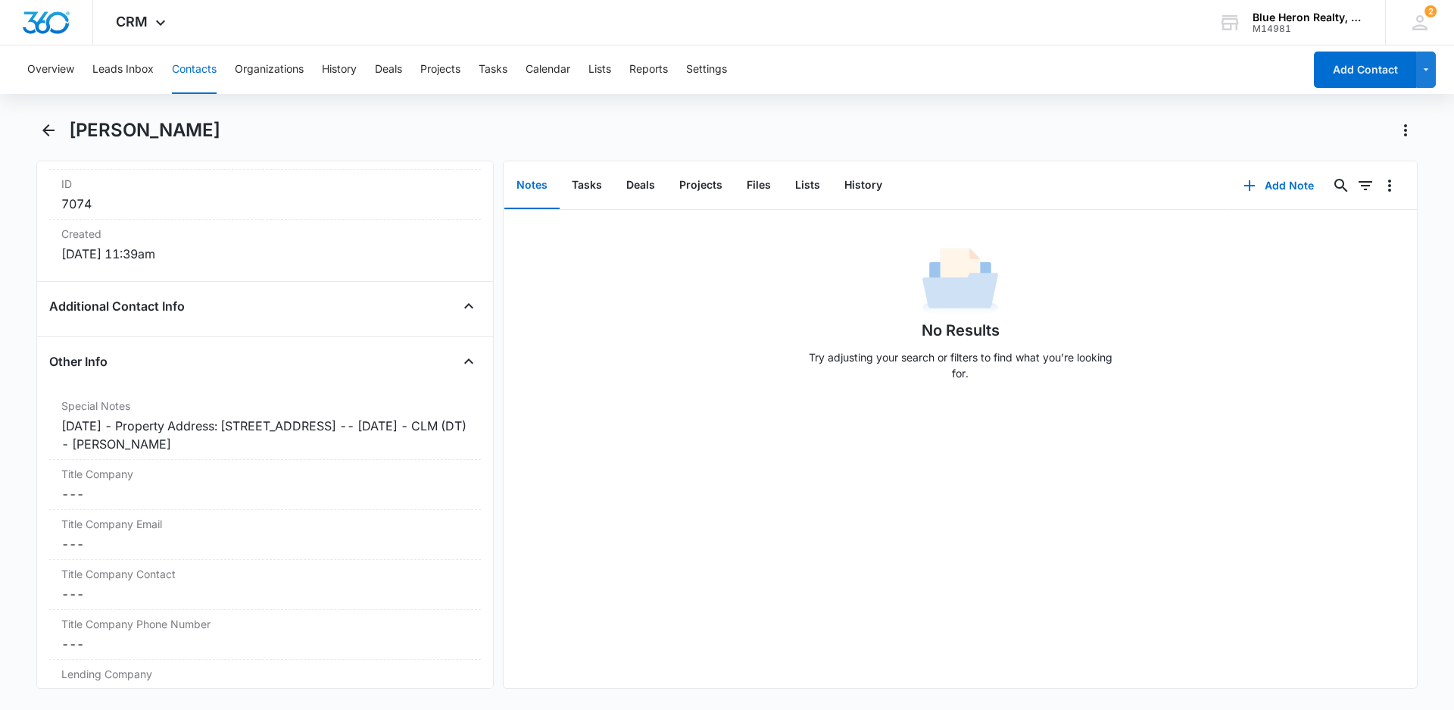
scroll to position [1062, 0]
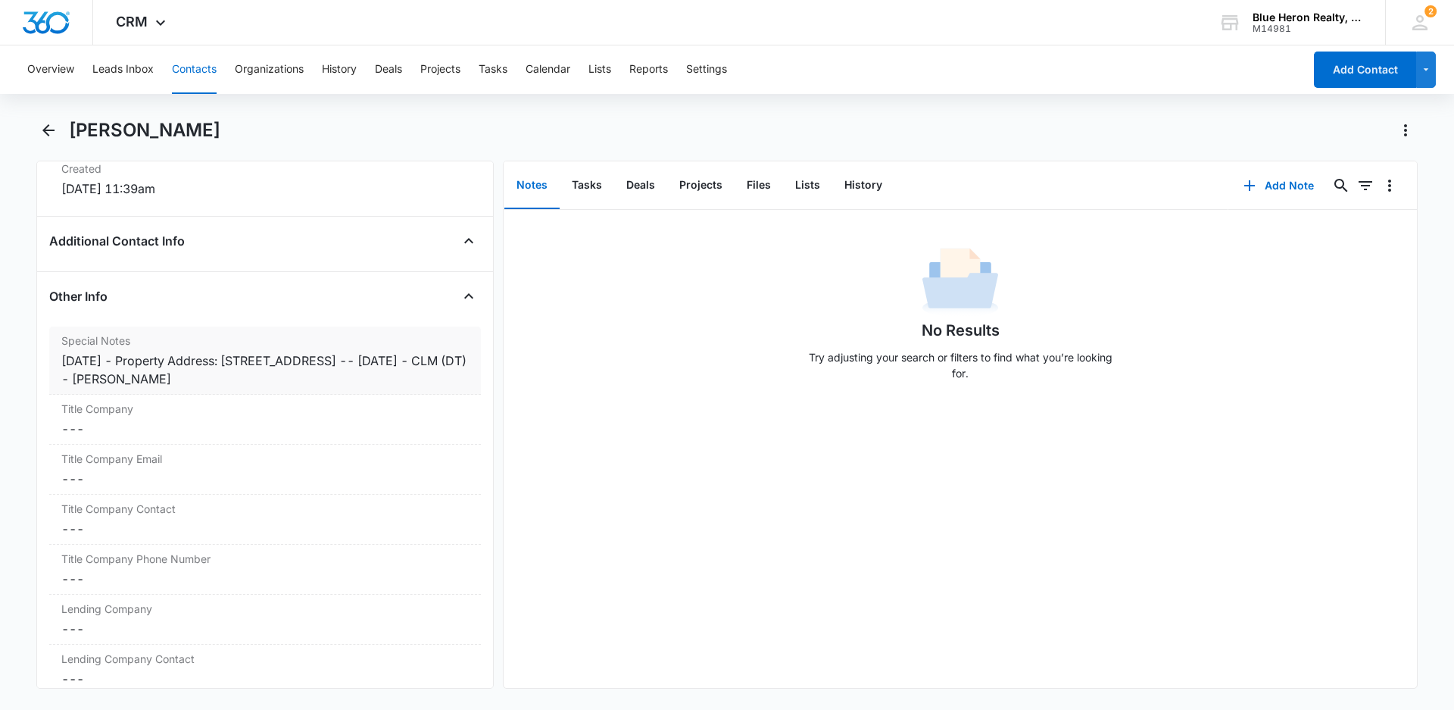
click at [131, 363] on div "[DATE] - Property Address: [STREET_ADDRESS] -- [DATE] - CLM (DT) - [PERSON_NAME]" at bounding box center [264, 369] width 407 height 36
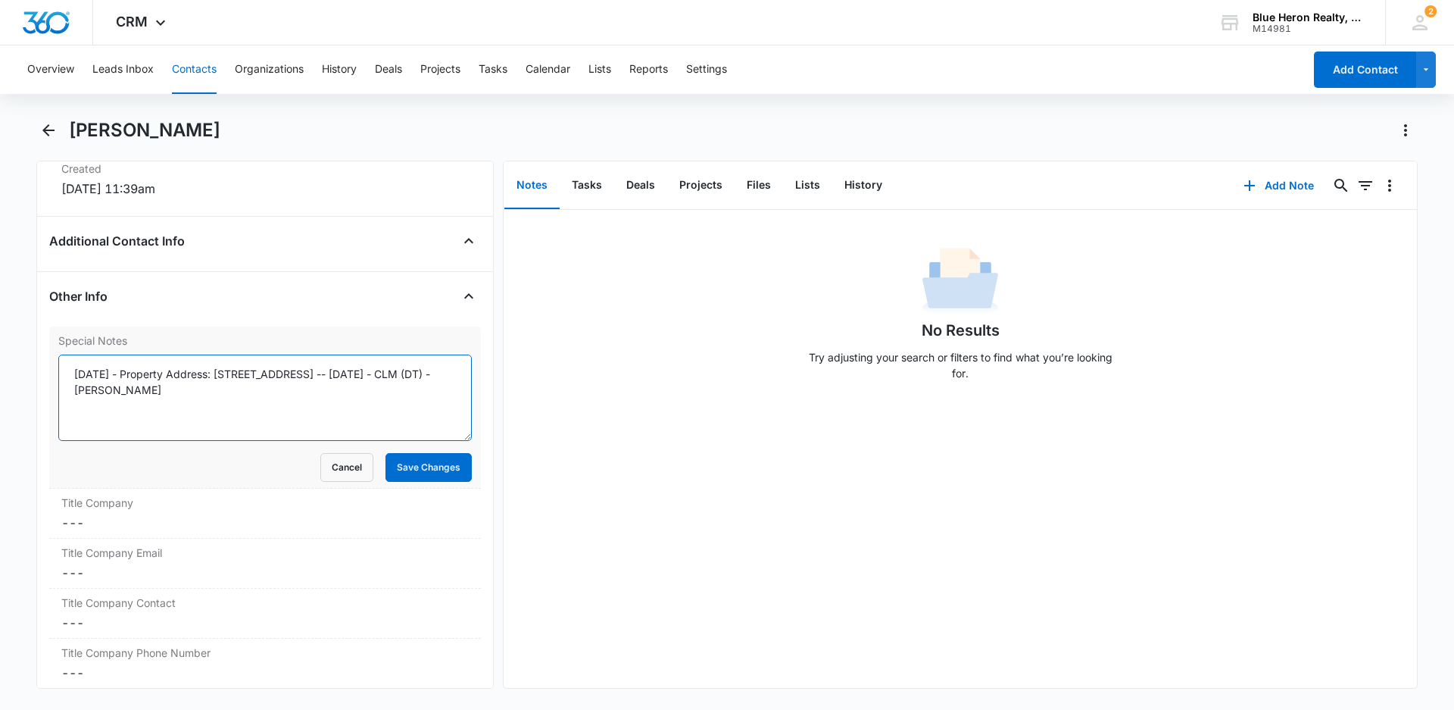
click at [136, 371] on textarea "[DATE] - Property Address: [STREET_ADDRESS] -- [DATE] - CLM (DT) - [PERSON_NAME]" at bounding box center [264, 397] width 413 height 86
type textarea "[DATE] - expired listing - [DATE] - Property Address: [STREET_ADDRESS] -- [DATE…"
click at [411, 471] on button "Save Changes" at bounding box center [428, 467] width 86 height 29
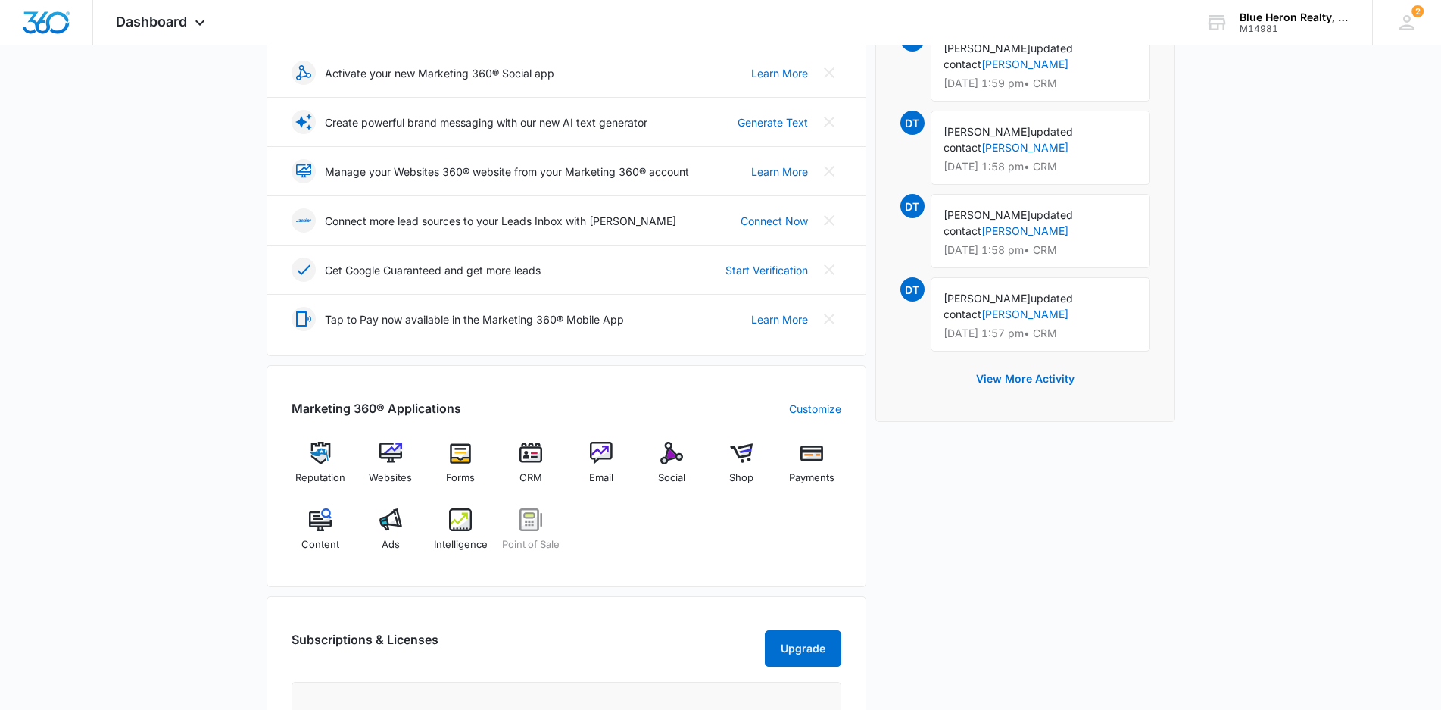
scroll to position [303, 0]
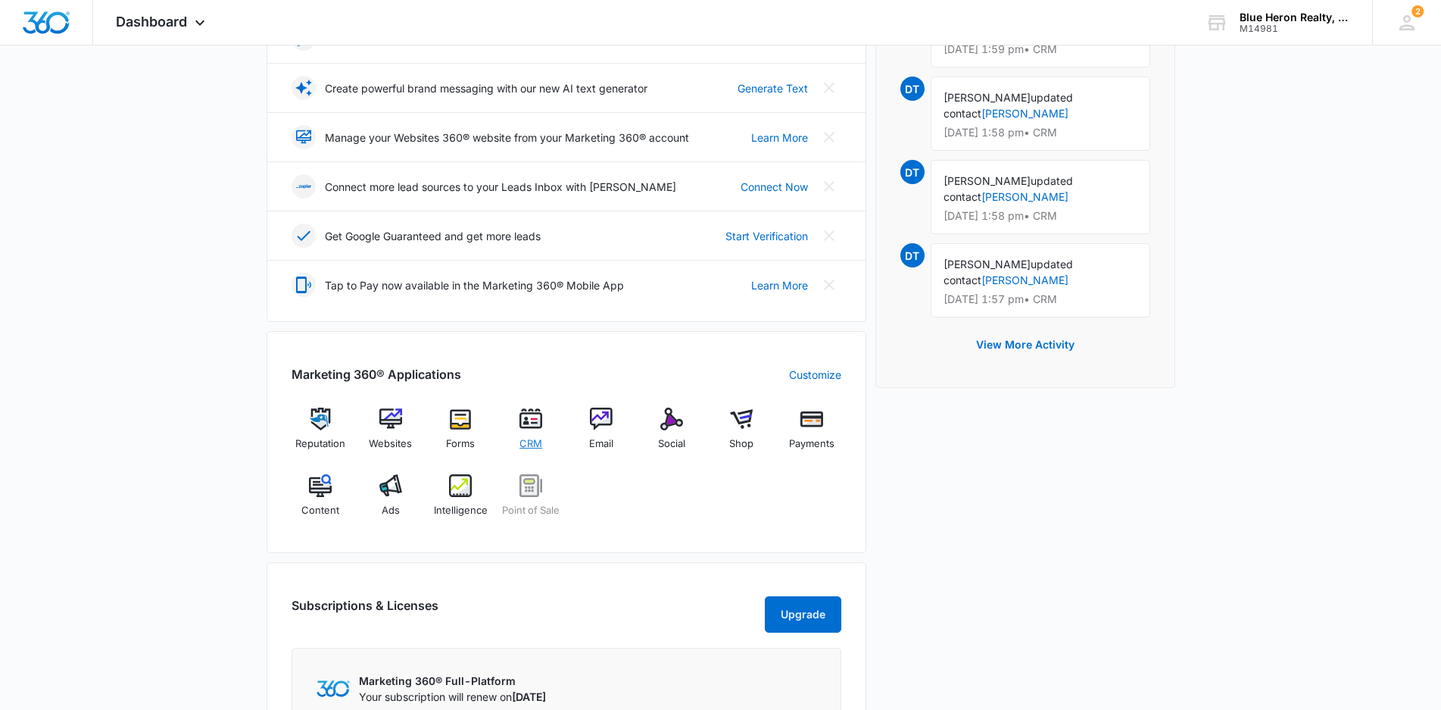
click at [532, 420] on img at bounding box center [530, 418] width 23 height 23
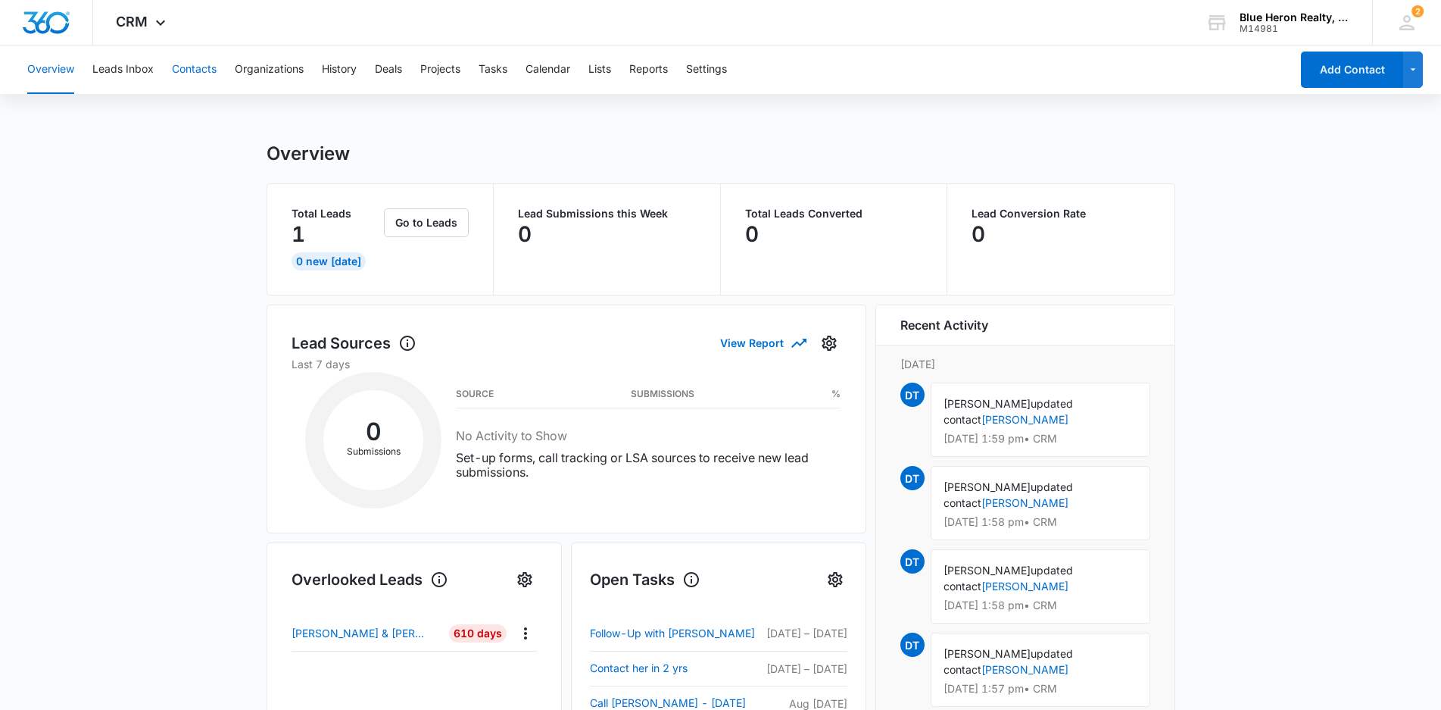
click at [200, 72] on button "Contacts" at bounding box center [194, 69] width 45 height 48
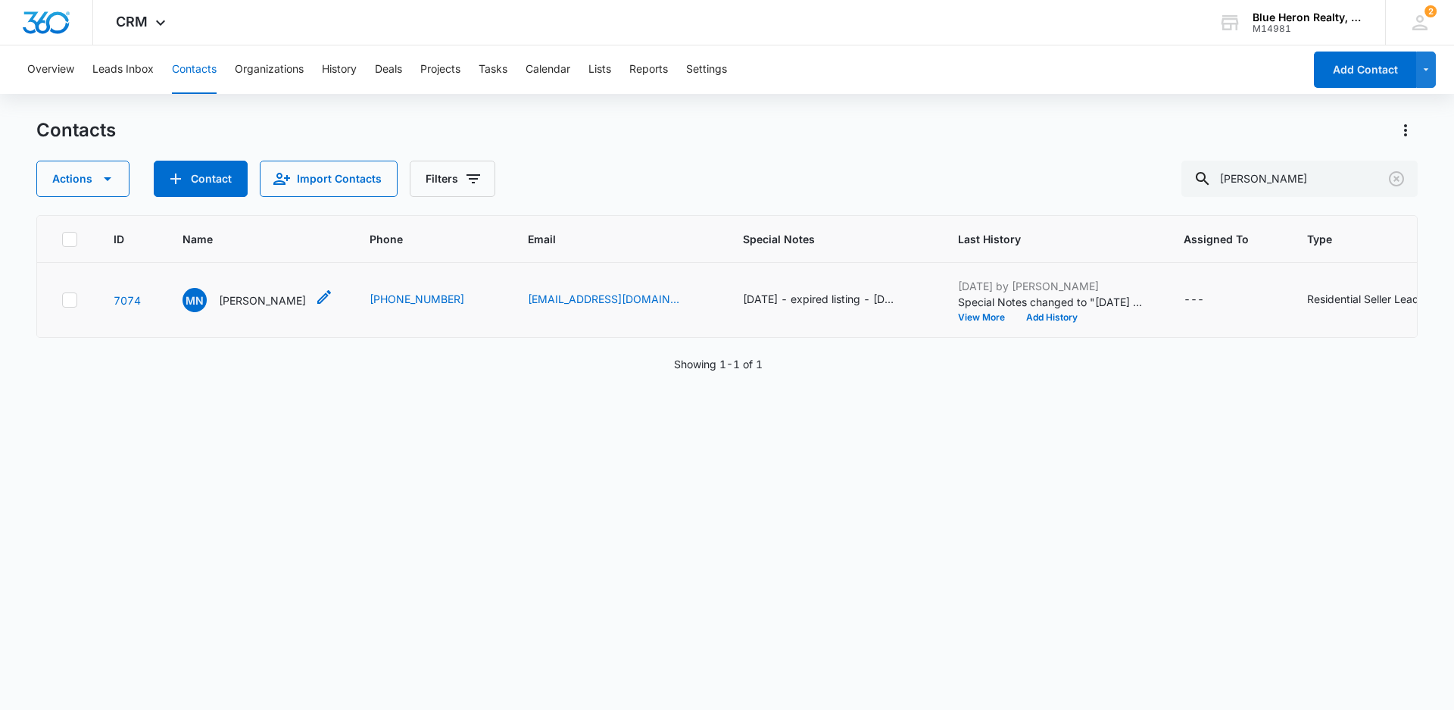
click at [286, 308] on p "[PERSON_NAME]" at bounding box center [262, 300] width 87 height 16
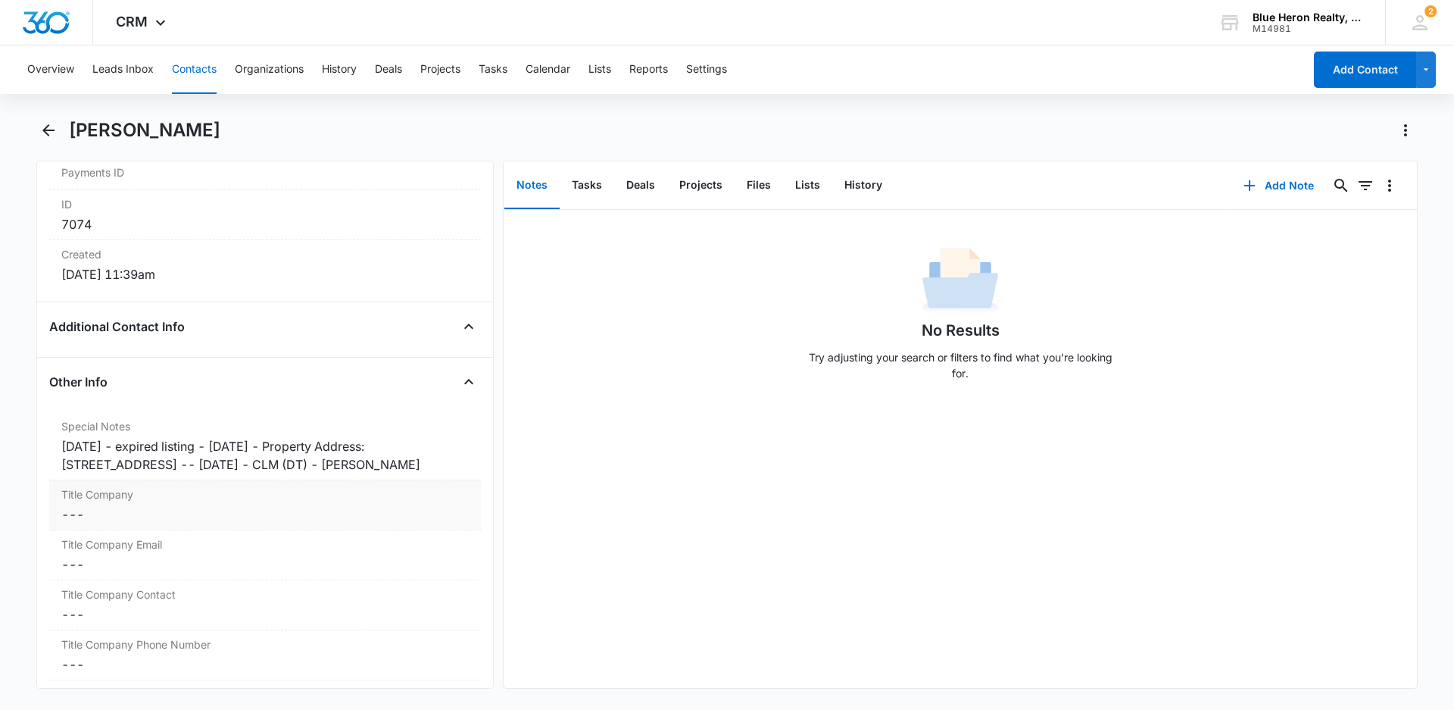
scroll to position [984, 0]
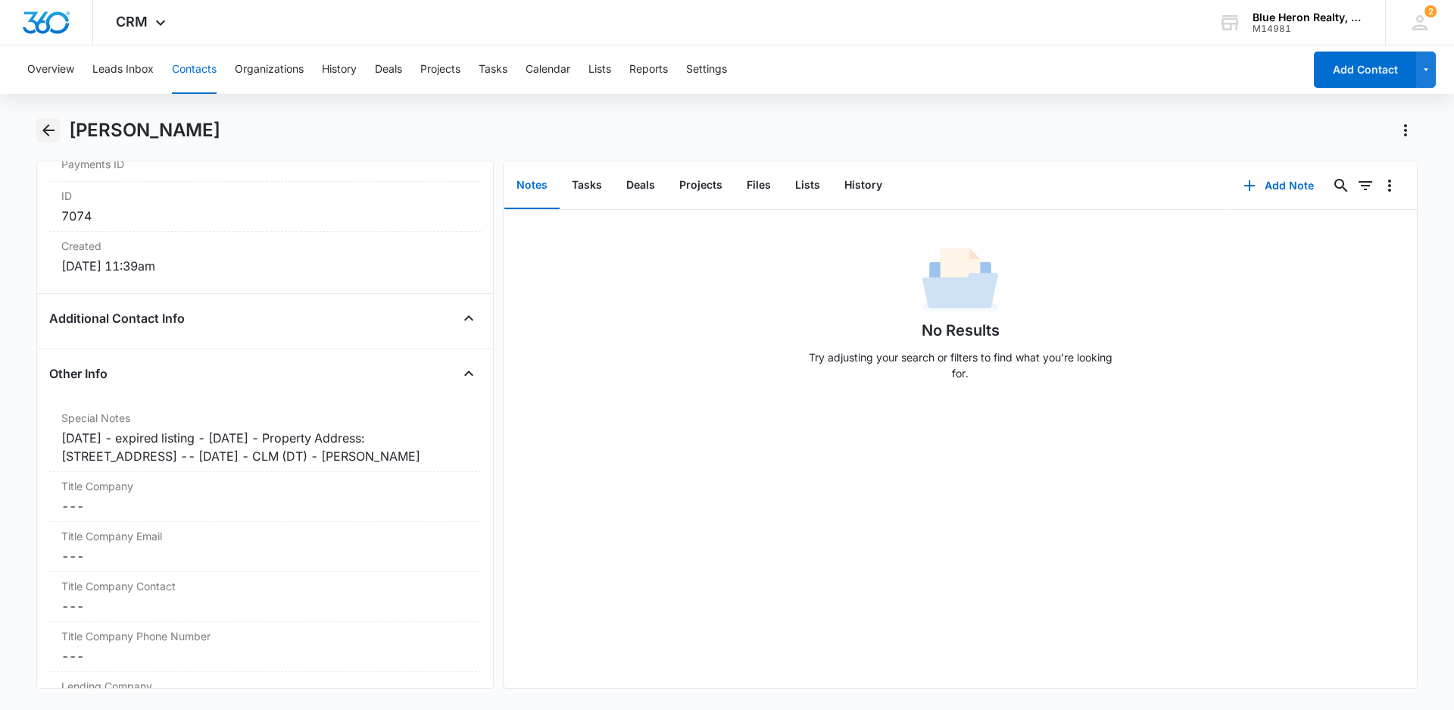
click at [47, 129] on icon "Back" at bounding box center [48, 130] width 12 height 12
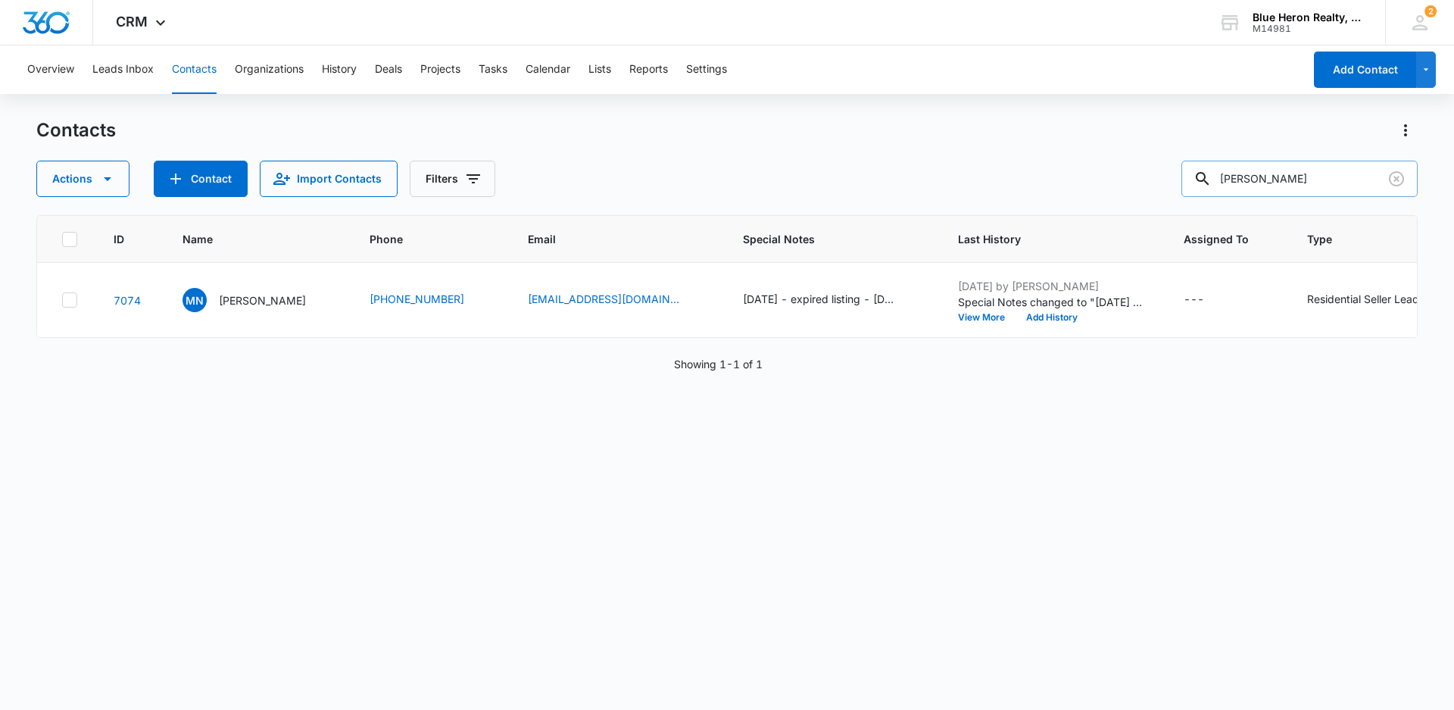
drag, startPoint x: 1353, startPoint y: 175, endPoint x: 1201, endPoint y: 173, distance: 152.2
click at [1162, 182] on div "Actions Contact Import Contacts Filters Micha N Kapourchali" at bounding box center [726, 179] width 1381 height 36
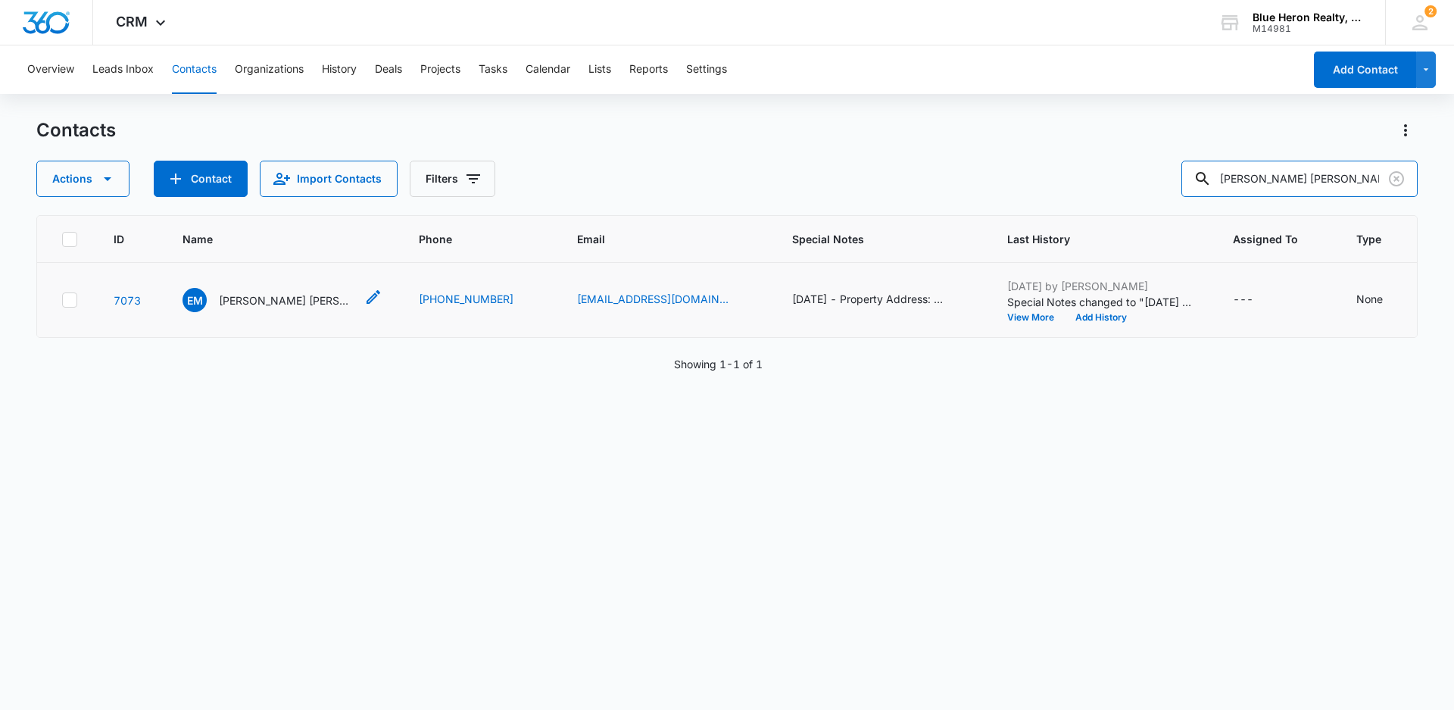
type input "Essam M. Abdelmoumen"
click at [314, 307] on p "Essam M. Abdelmoumen" at bounding box center [287, 300] width 136 height 16
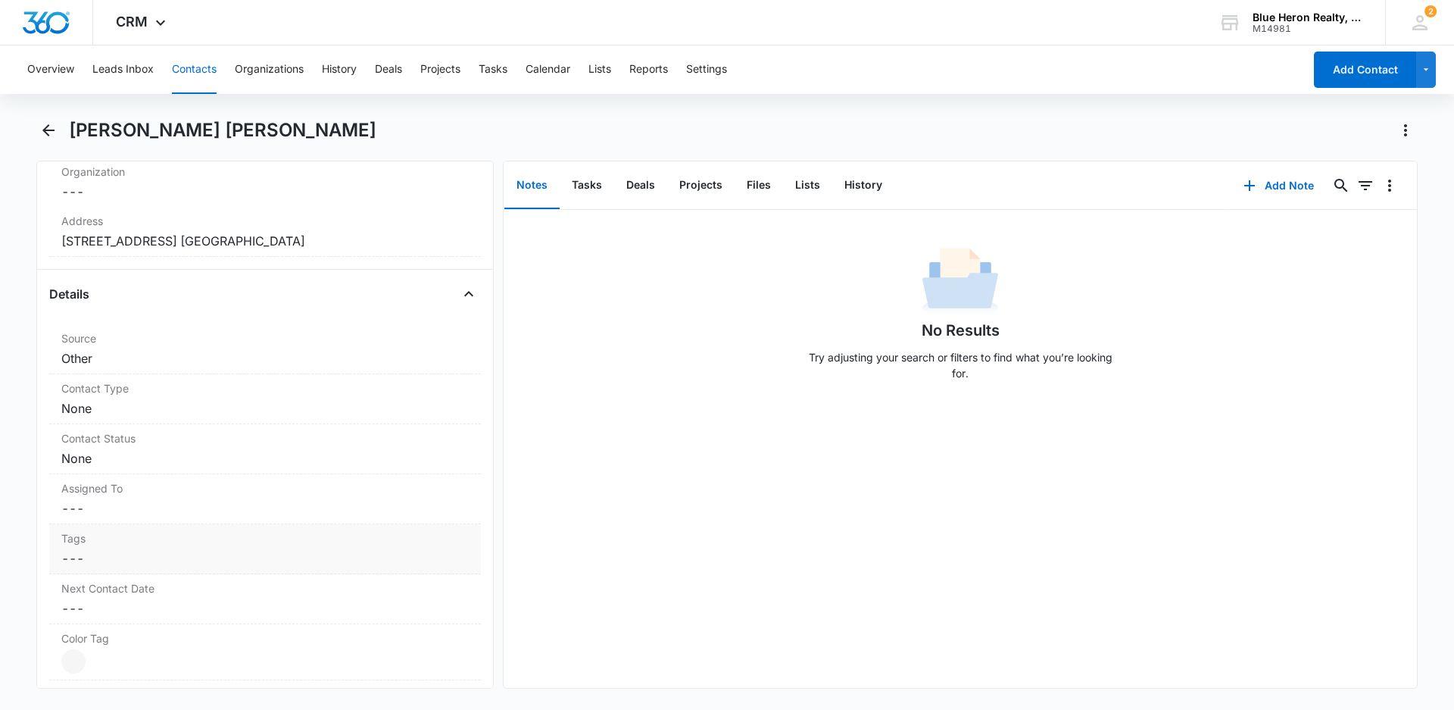
scroll to position [454, 0]
click at [155, 416] on div "Contact Type Cancel Save Changes None" at bounding box center [265, 396] width 432 height 50
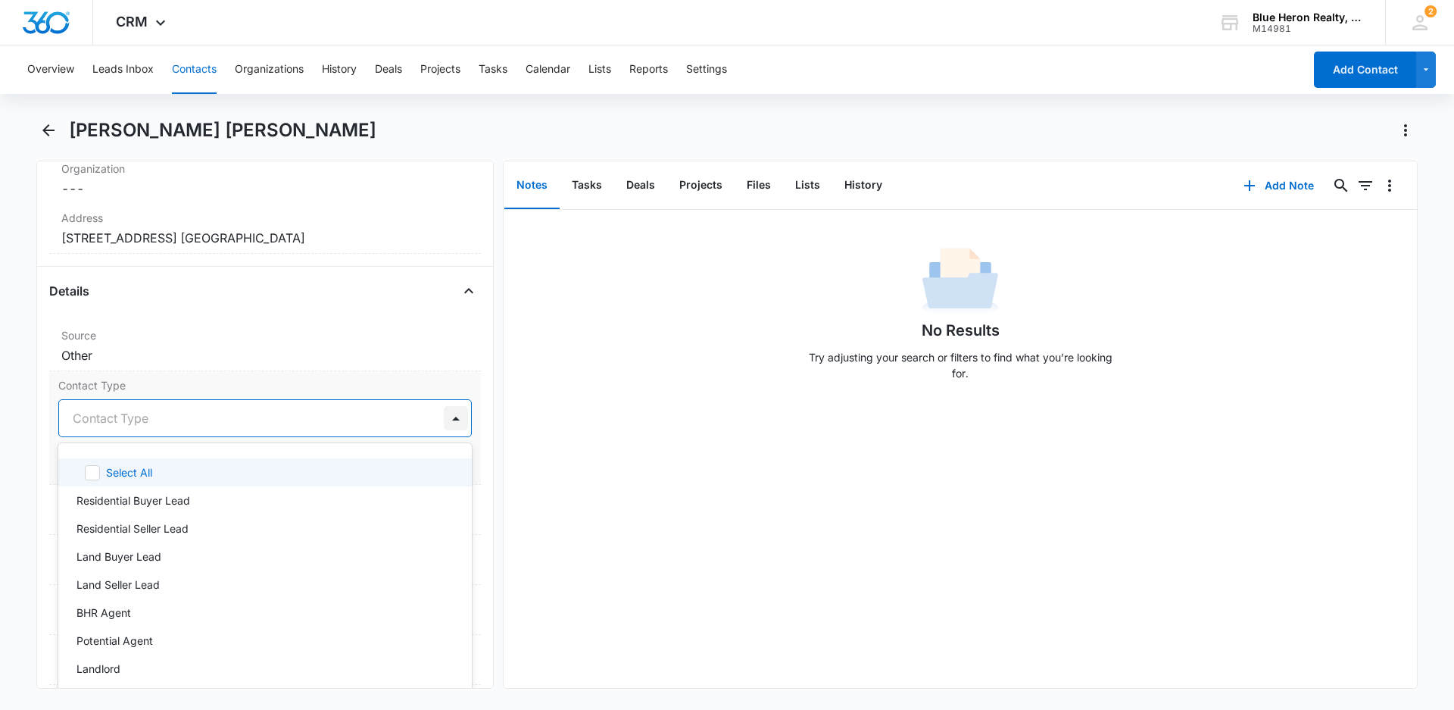
click at [444, 417] on div at bounding box center [456, 418] width 24 height 24
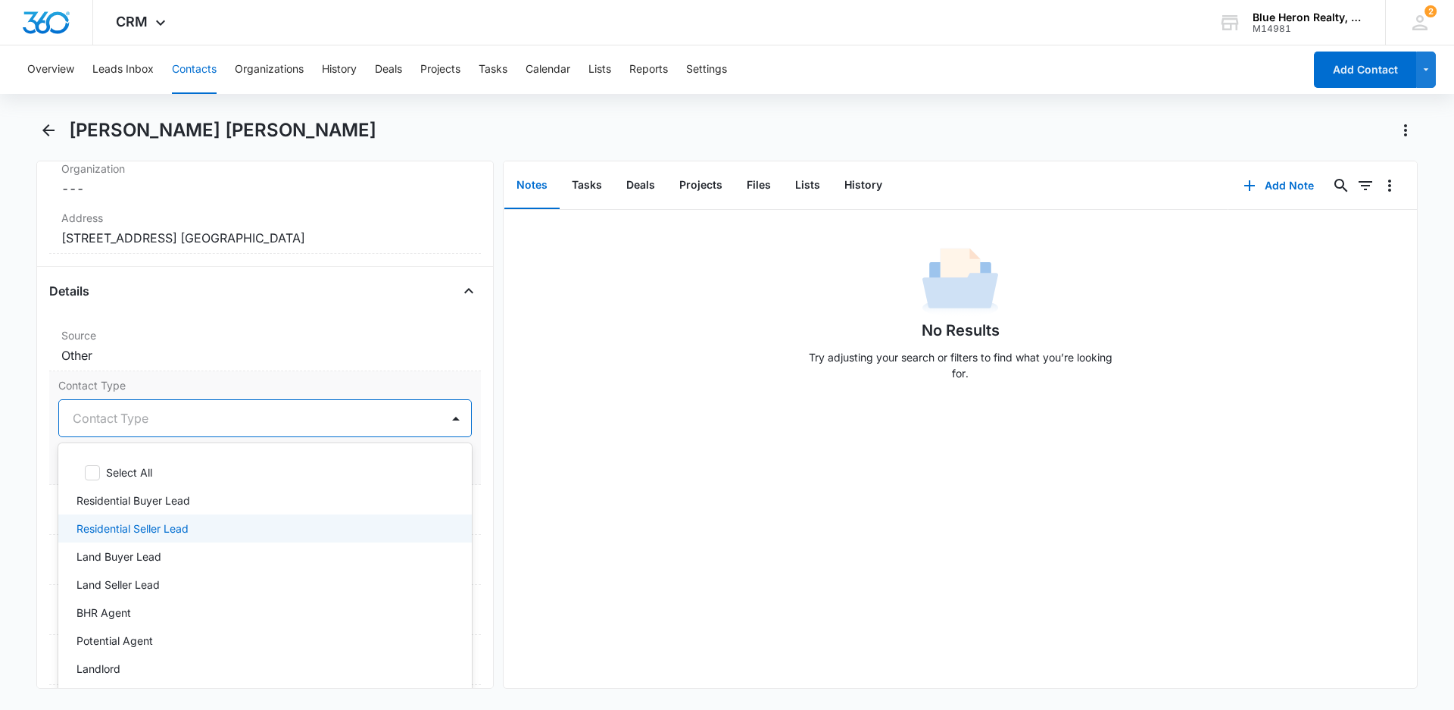
click at [215, 530] on div "Residential Seller Lead" at bounding box center [263, 528] width 374 height 16
click at [536, 522] on div "No Results Try adjusting your search or filters to find what you’re looking for." at bounding box center [960, 449] width 913 height 478
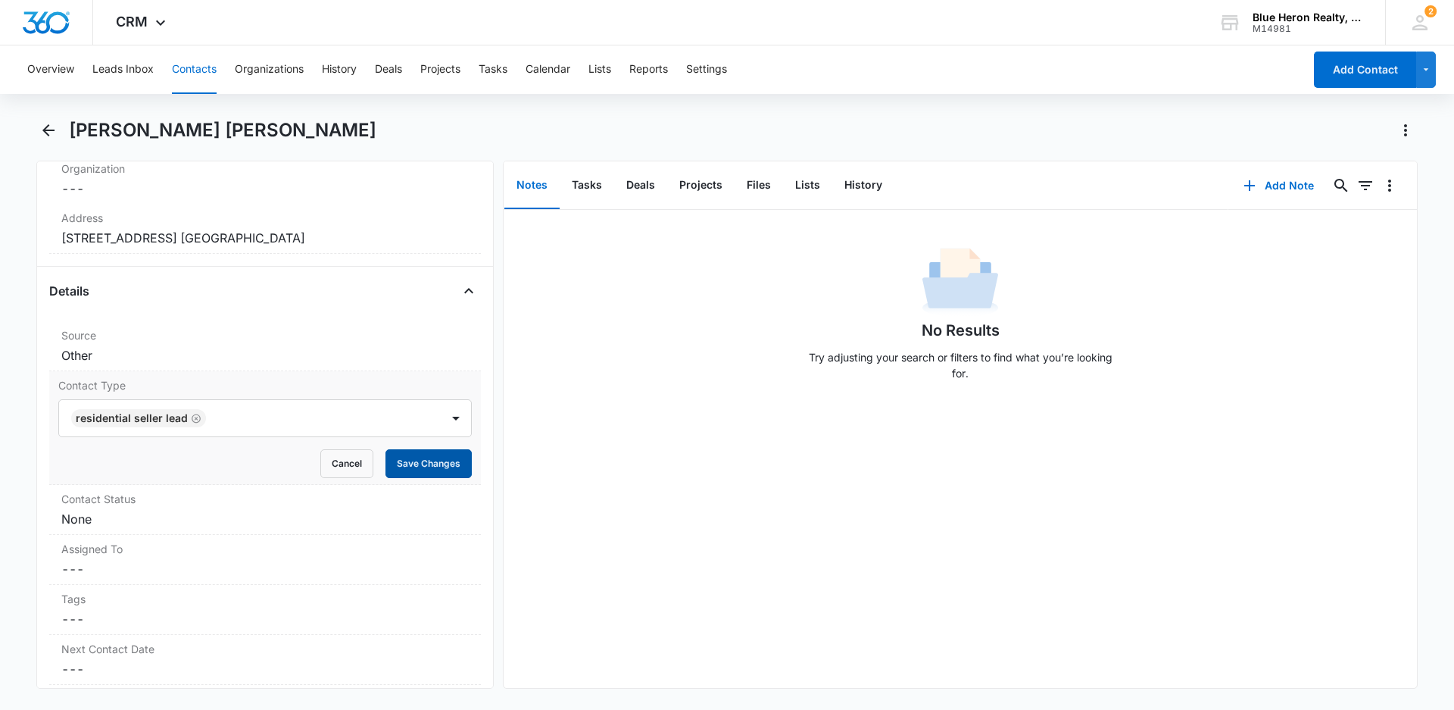
click at [403, 463] on button "Save Changes" at bounding box center [428, 463] width 86 height 29
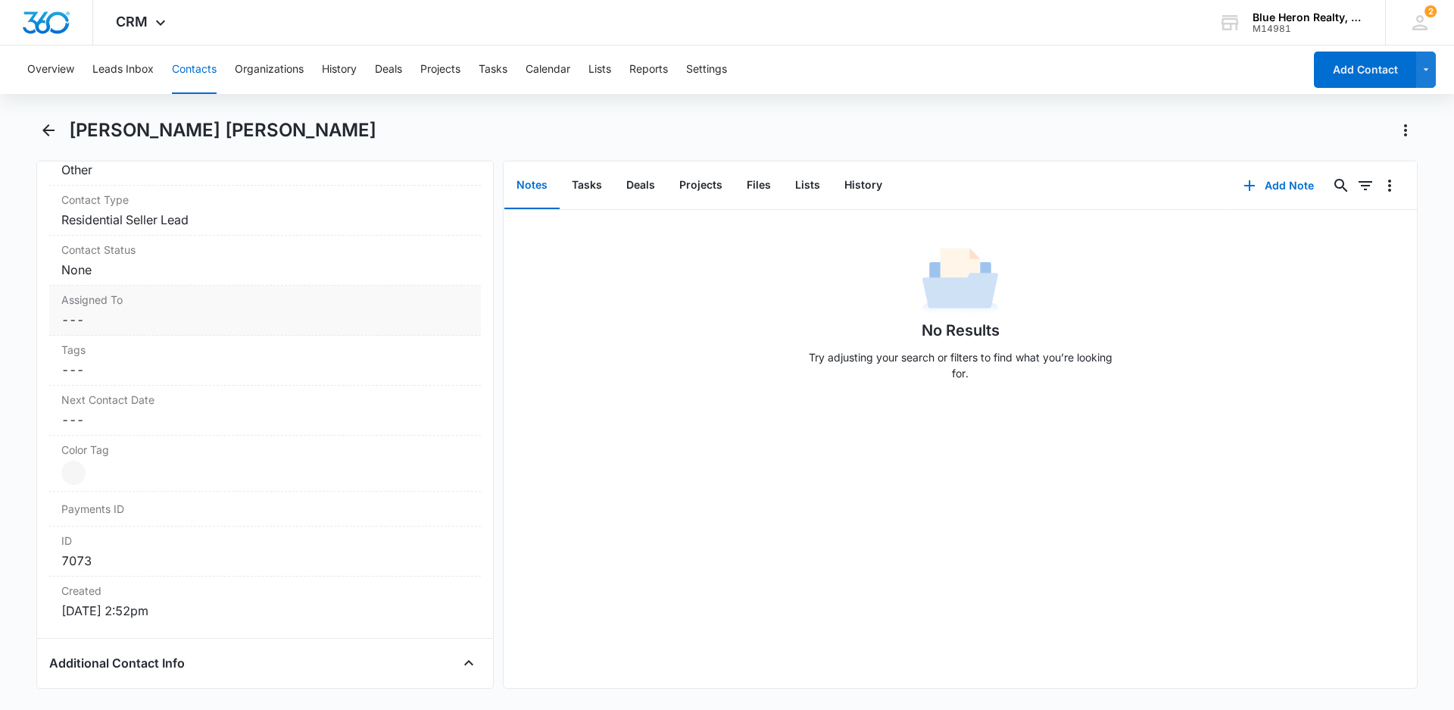
scroll to position [488, 0]
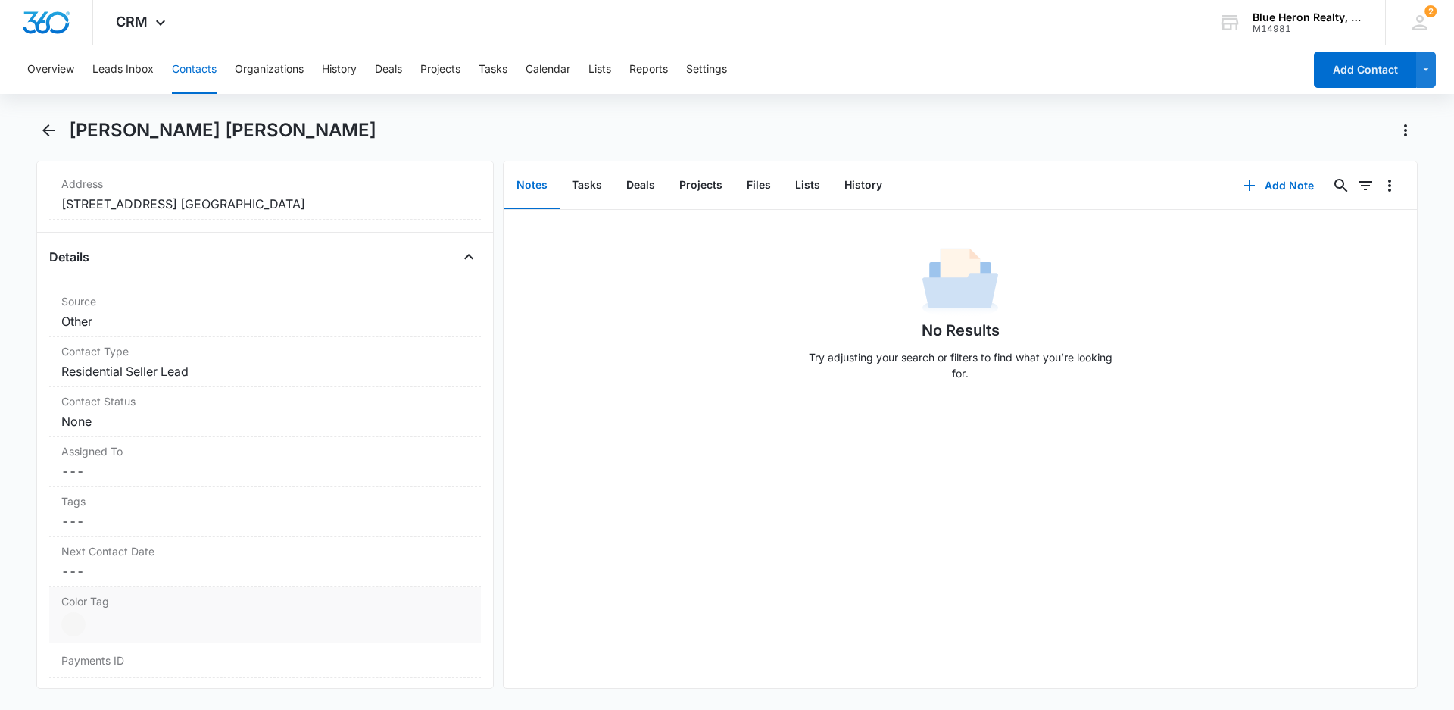
click at [86, 621] on dd "Current Color: Cancel Save Changes" at bounding box center [264, 624] width 407 height 24
click at [86, 621] on div at bounding box center [91, 628] width 19 height 19
click at [504, 554] on div "No Results Try adjusting your search or filters to find what you’re looking for." at bounding box center [960, 449] width 913 height 478
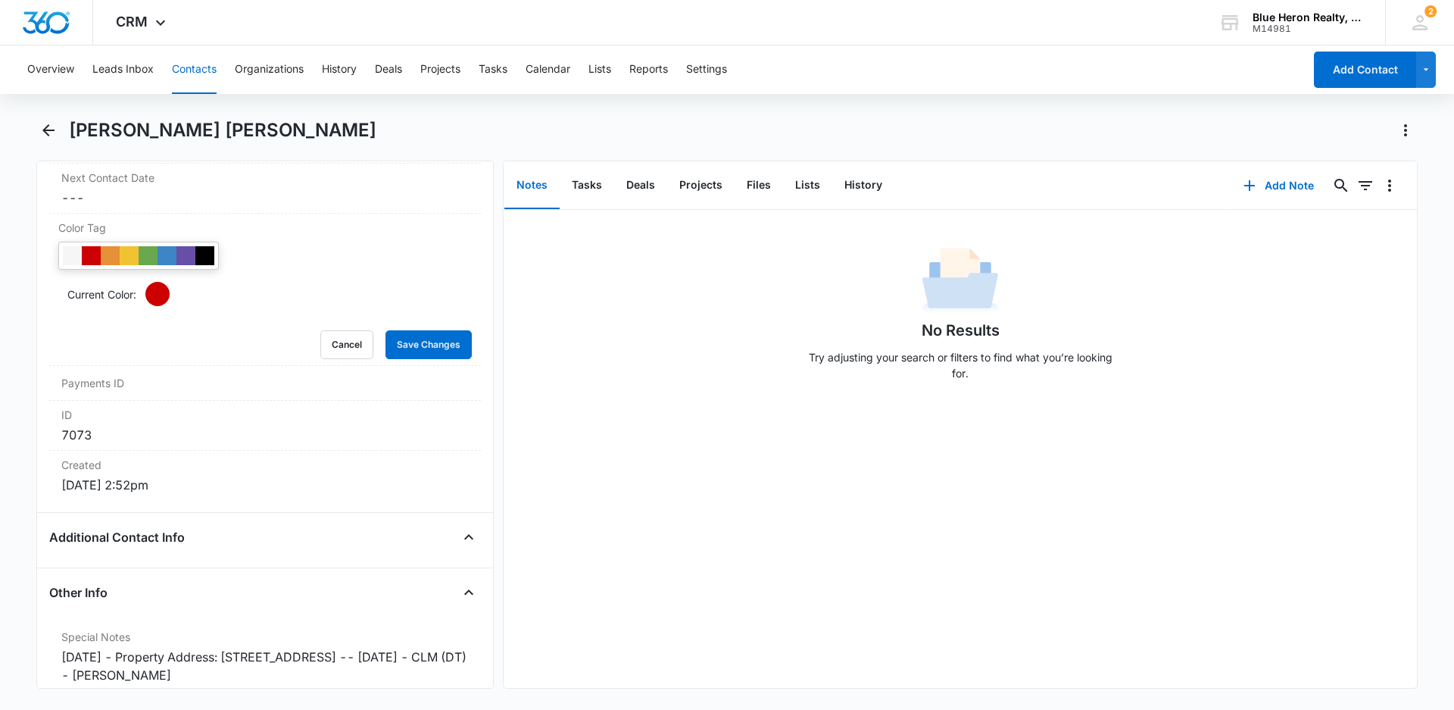
scroll to position [892, 0]
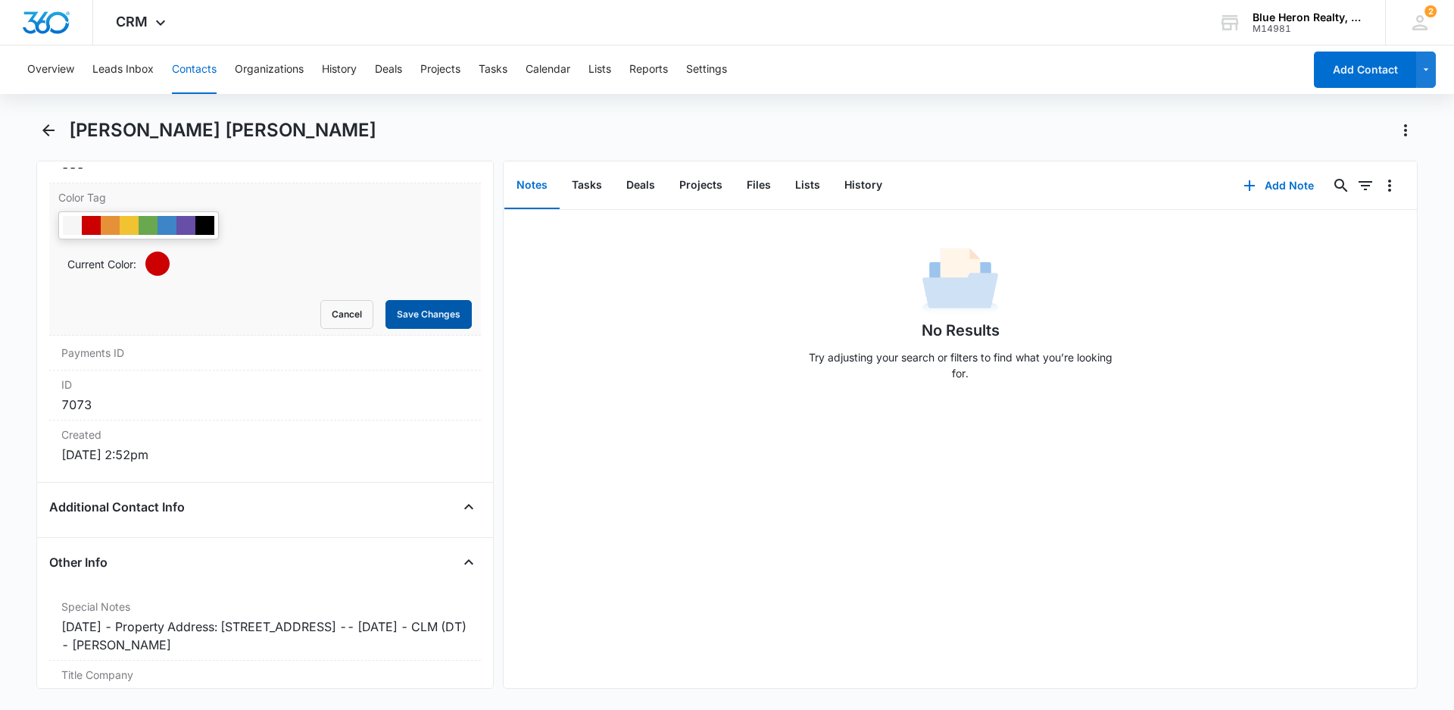
click at [415, 314] on button "Save Changes" at bounding box center [428, 314] width 86 height 29
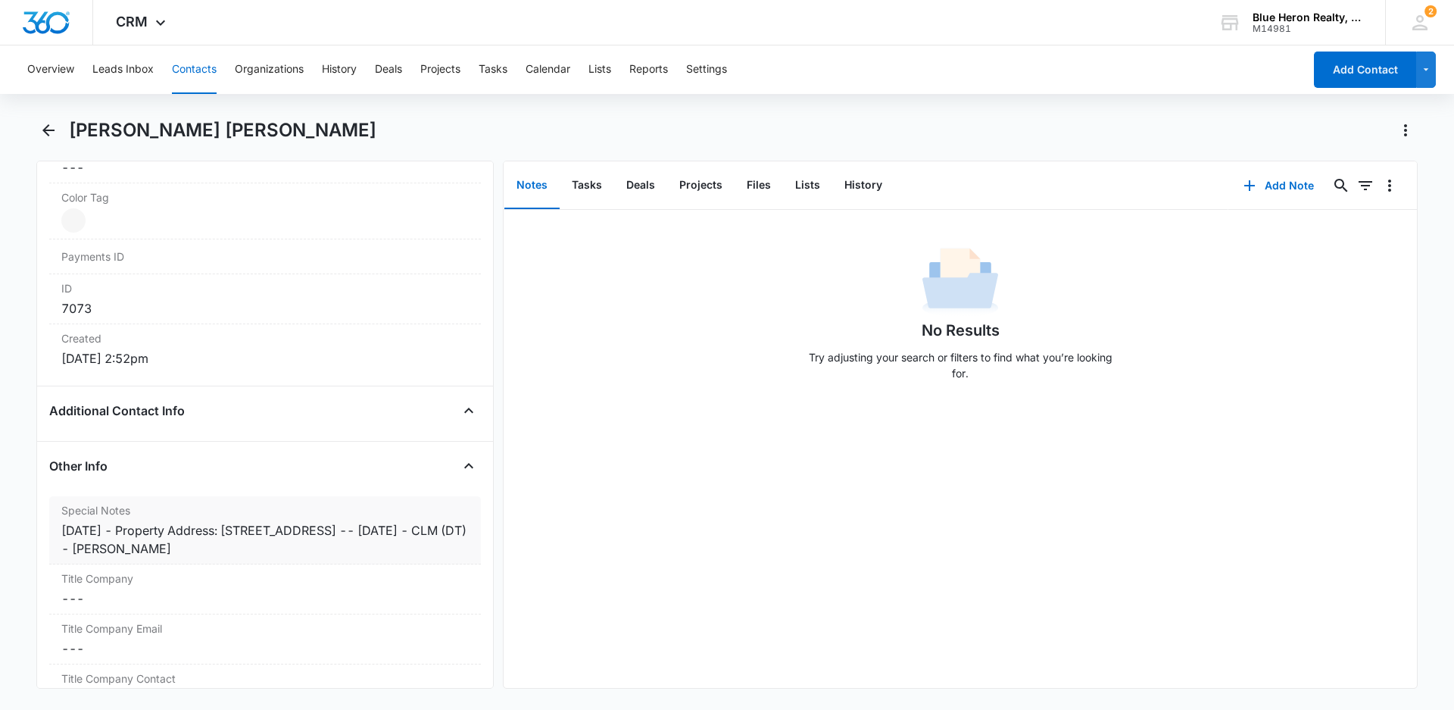
click at [117, 527] on div "7/1/25 - Property Address: 6917 Villa del Rey Ct., Springfield, VA 22150 -- 4/1…" at bounding box center [264, 539] width 407 height 36
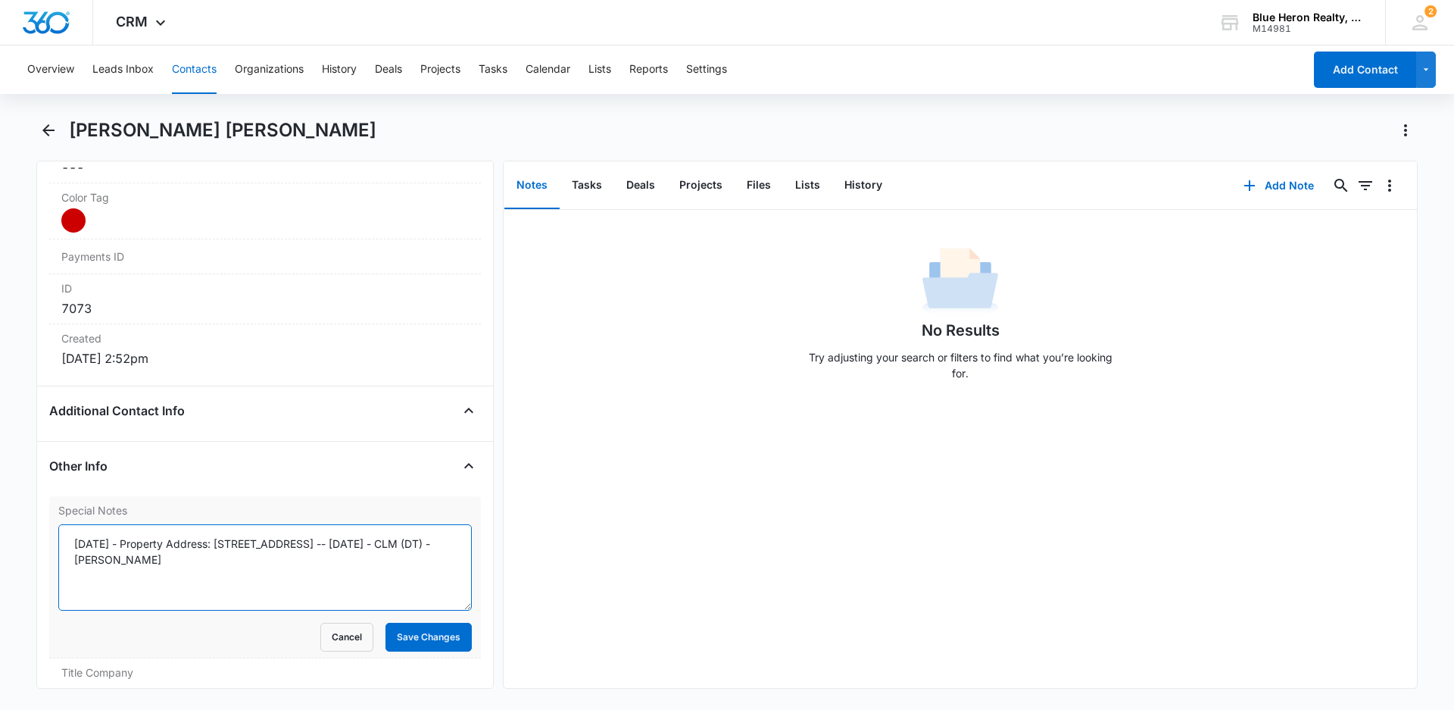
click at [123, 543] on textarea "7/1/25 - Property Address: 6917 Villa del Rey Ct., Springfield, VA 22150 -- 4/1…" at bounding box center [264, 567] width 413 height 86
type textarea "7/1/25 - expired listed - 4/3/25 - Property Address: 6917 Villa del Rey Ct., Sp…"
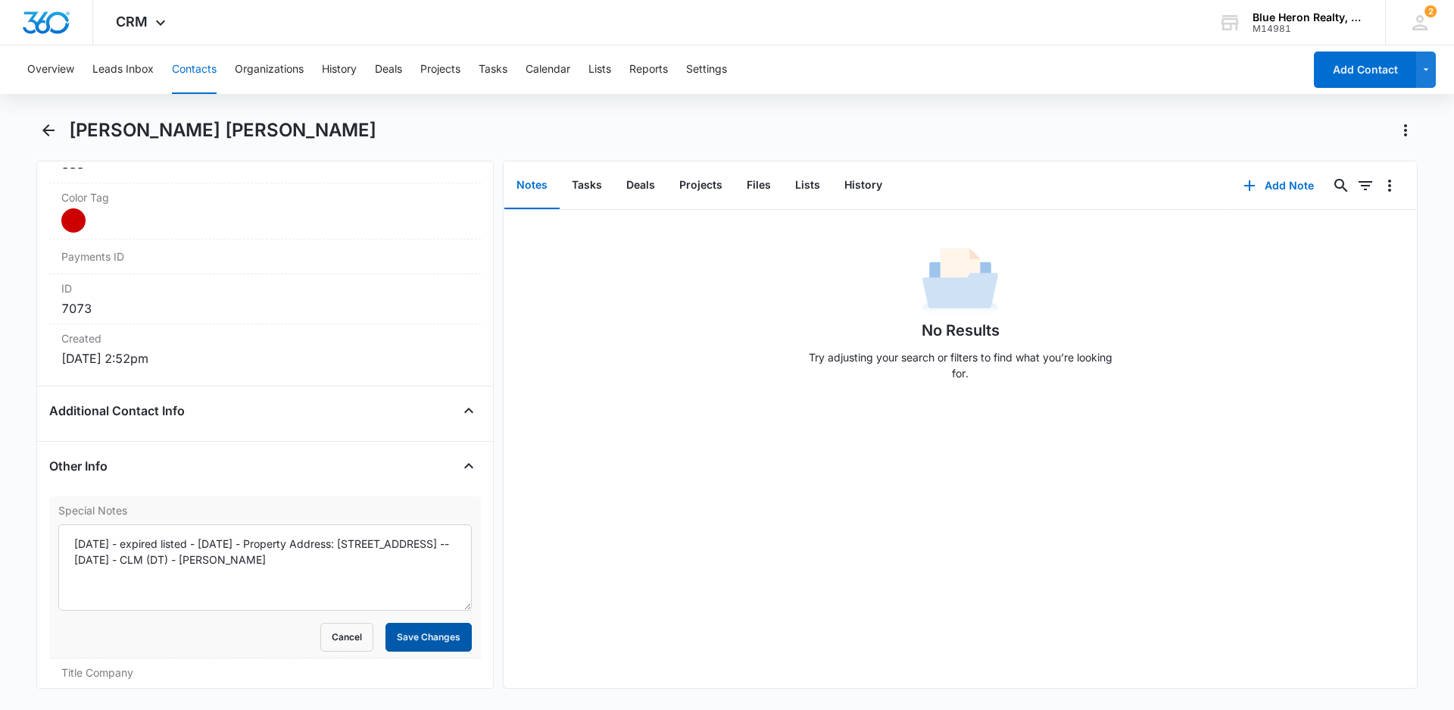
click at [412, 632] on button "Save Changes" at bounding box center [428, 636] width 86 height 29
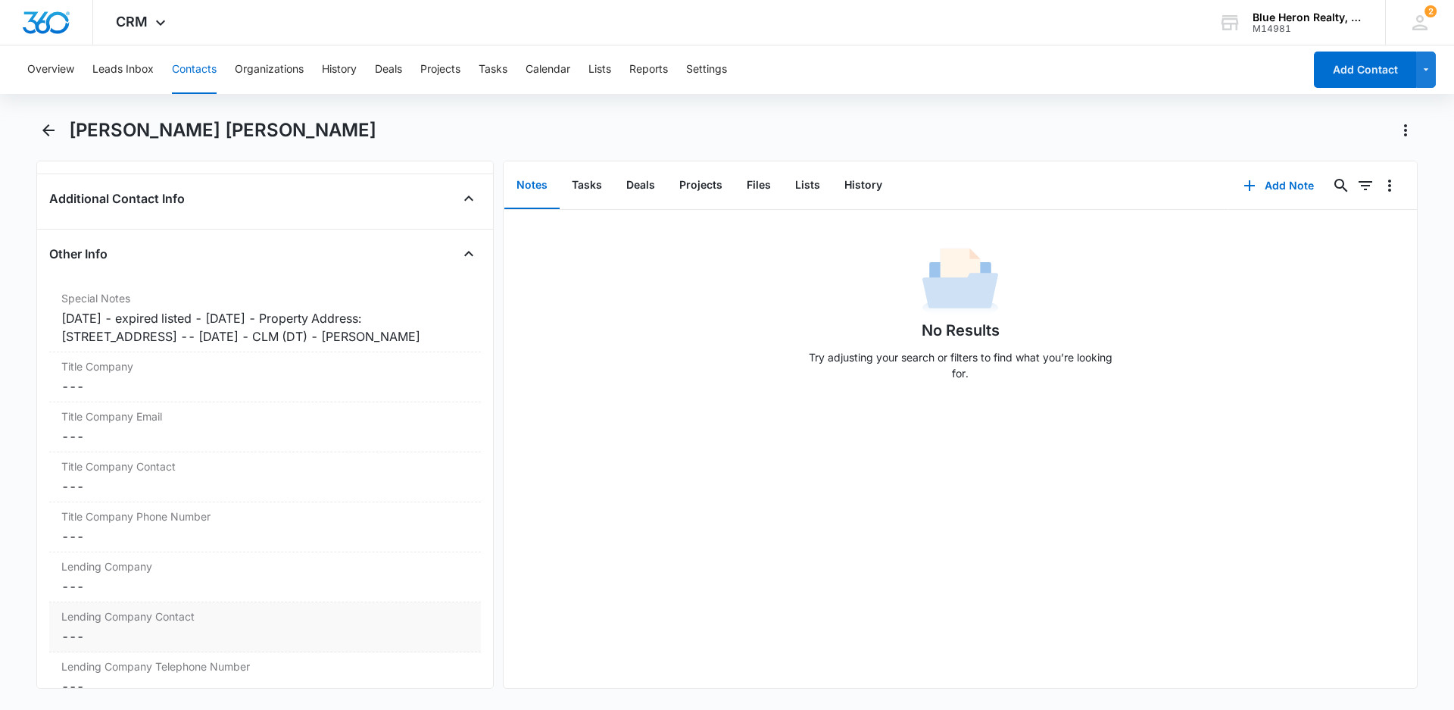
scroll to position [1119, 0]
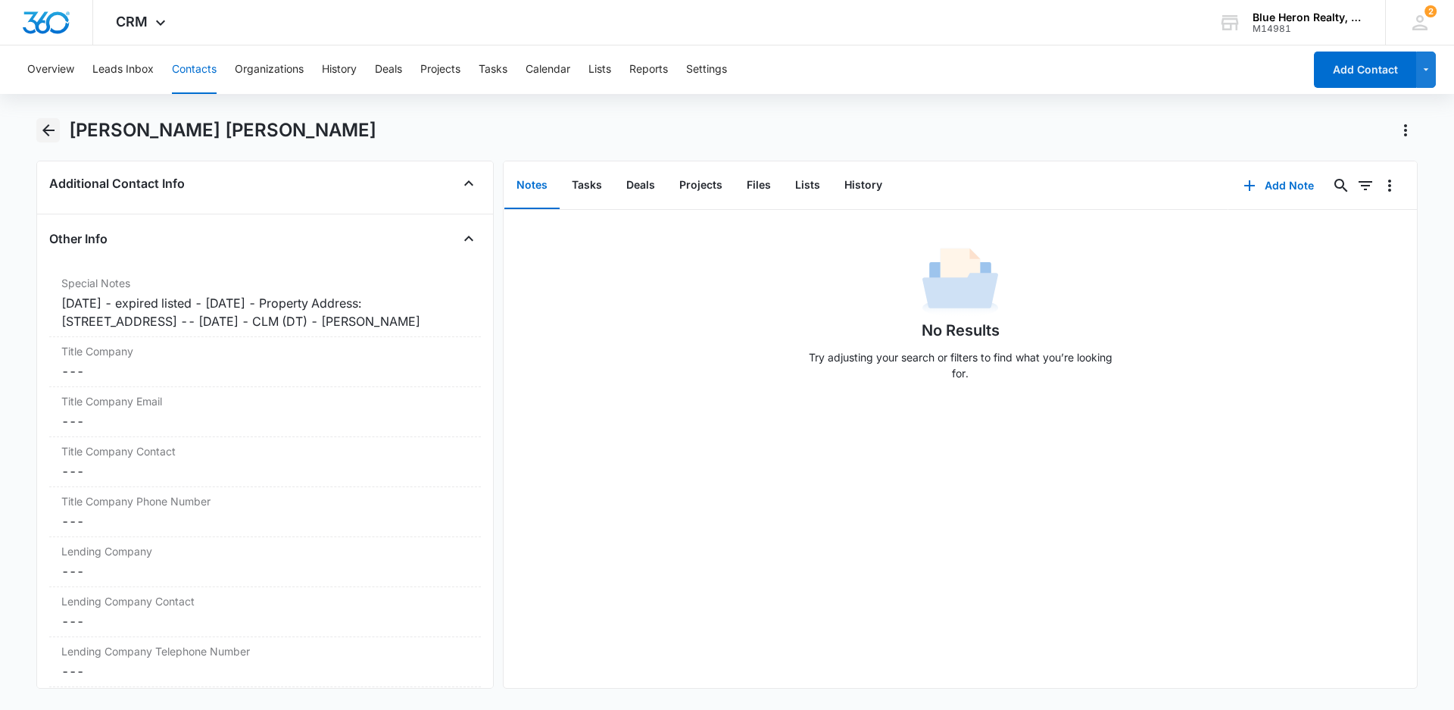
click at [44, 129] on icon "Back" at bounding box center [48, 130] width 12 height 12
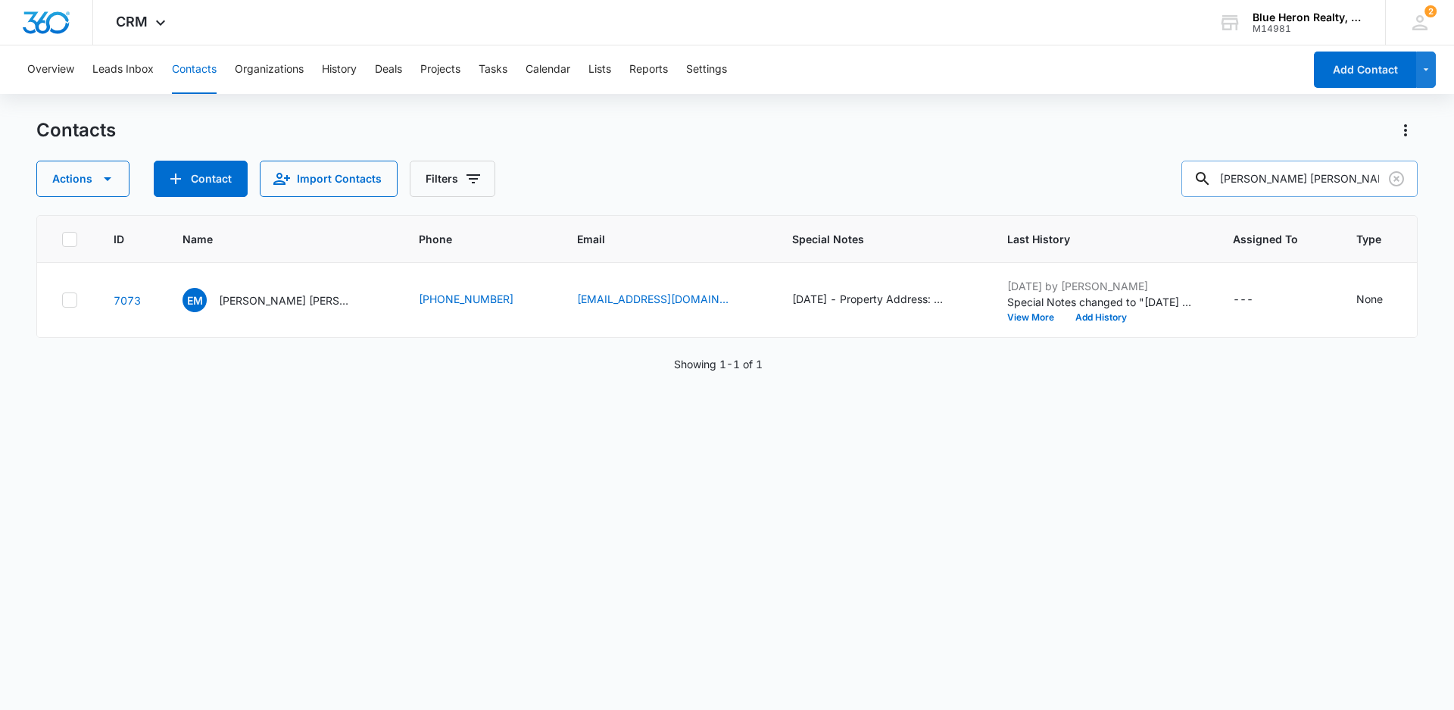
drag, startPoint x: 1349, startPoint y: 176, endPoint x: 1204, endPoint y: 175, distance: 145.4
click at [1204, 175] on input "Essam M. Abdelmoume n" at bounding box center [1299, 179] width 236 height 36
type input "Sheikhibrahim Ahmed"
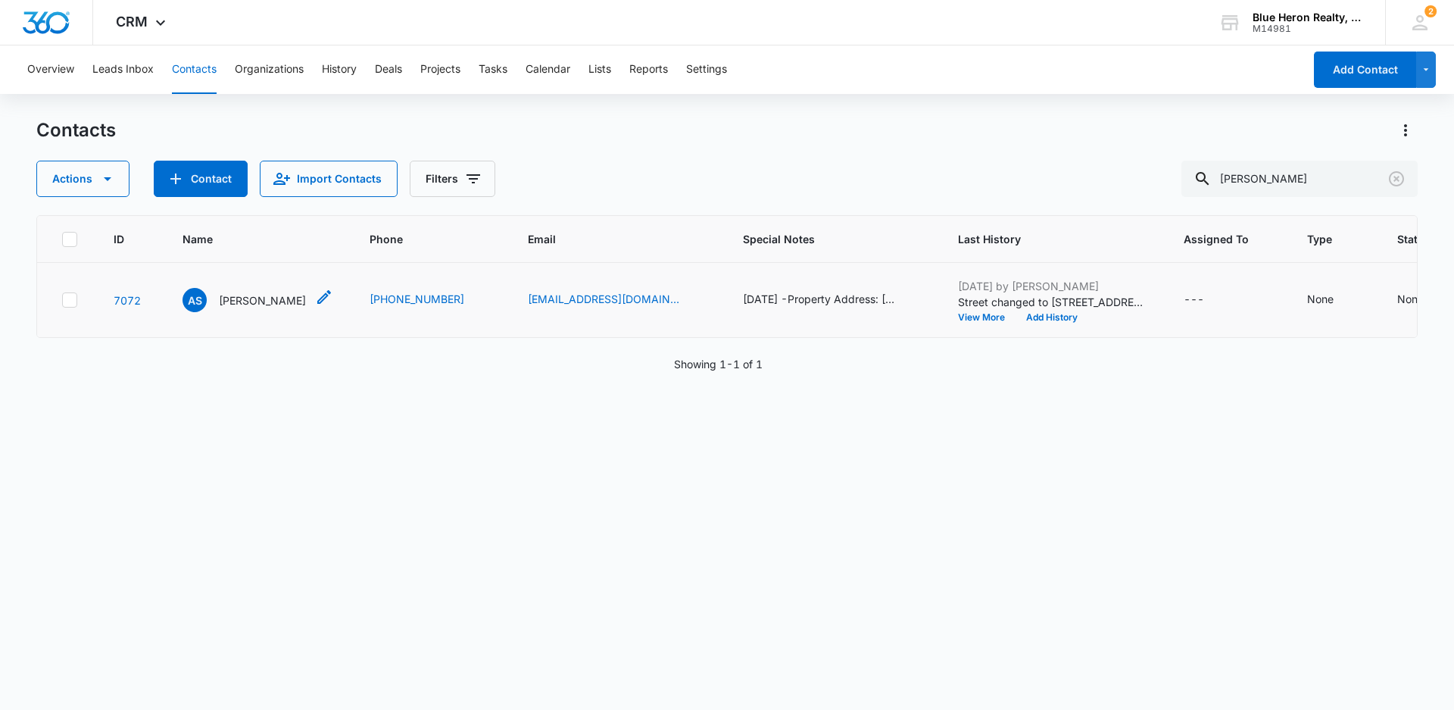
click at [244, 308] on p "Ahmed Sheikhibrahim" at bounding box center [262, 300] width 87 height 16
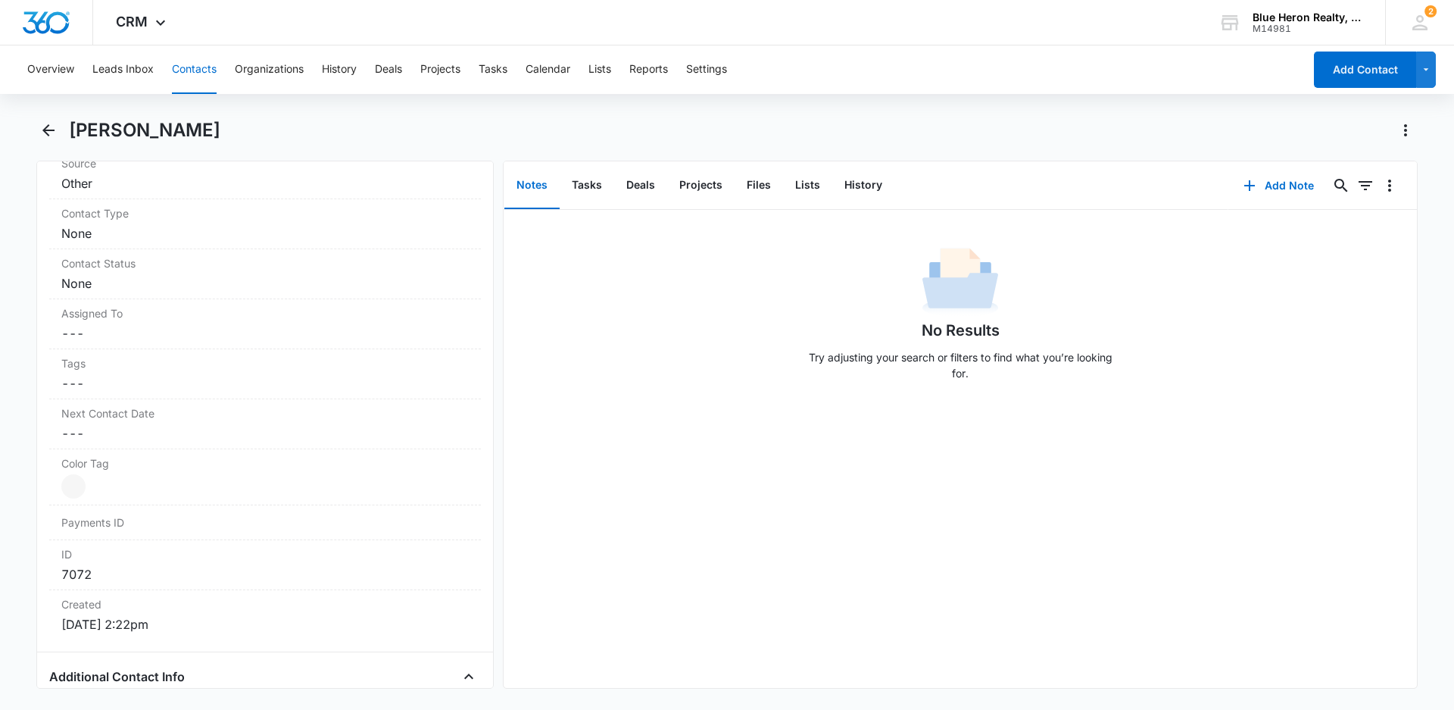
scroll to position [672, 0]
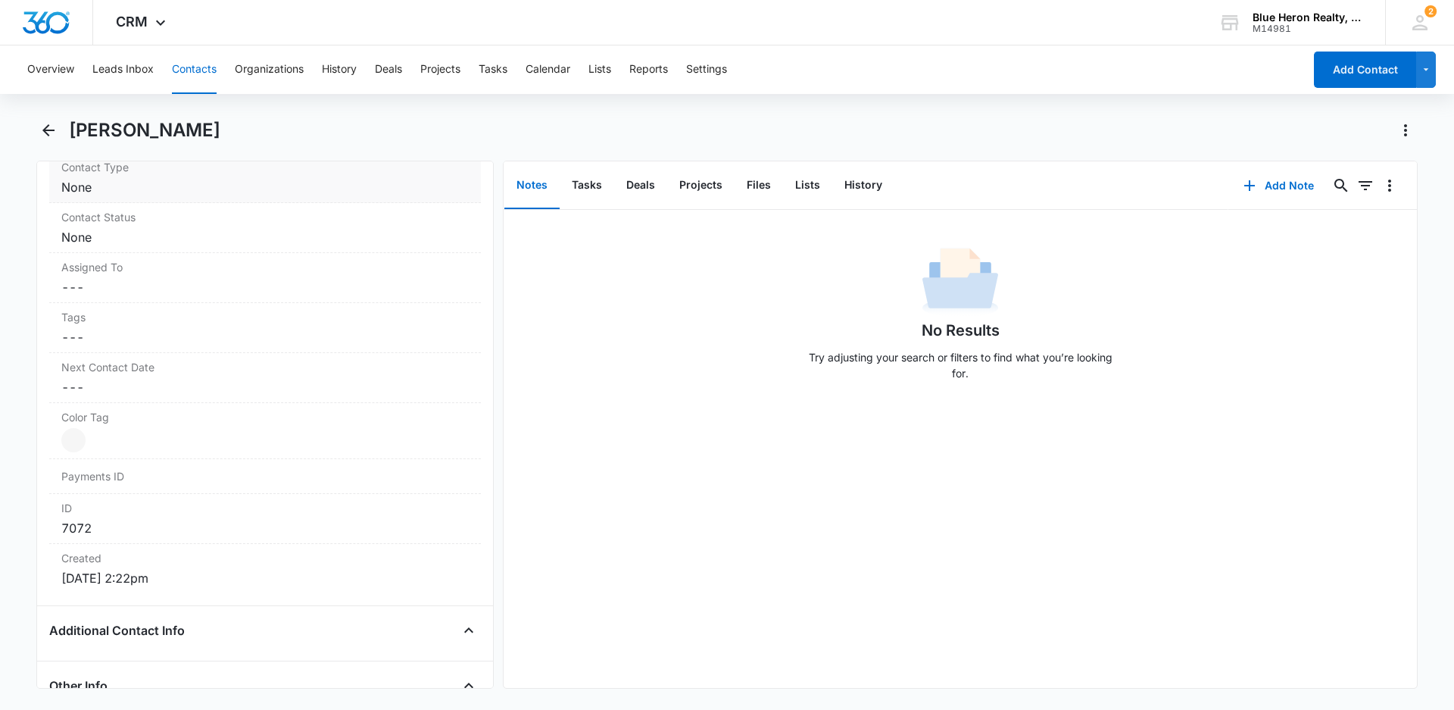
click at [298, 187] on dd "Cancel Save Changes None" at bounding box center [264, 187] width 407 height 18
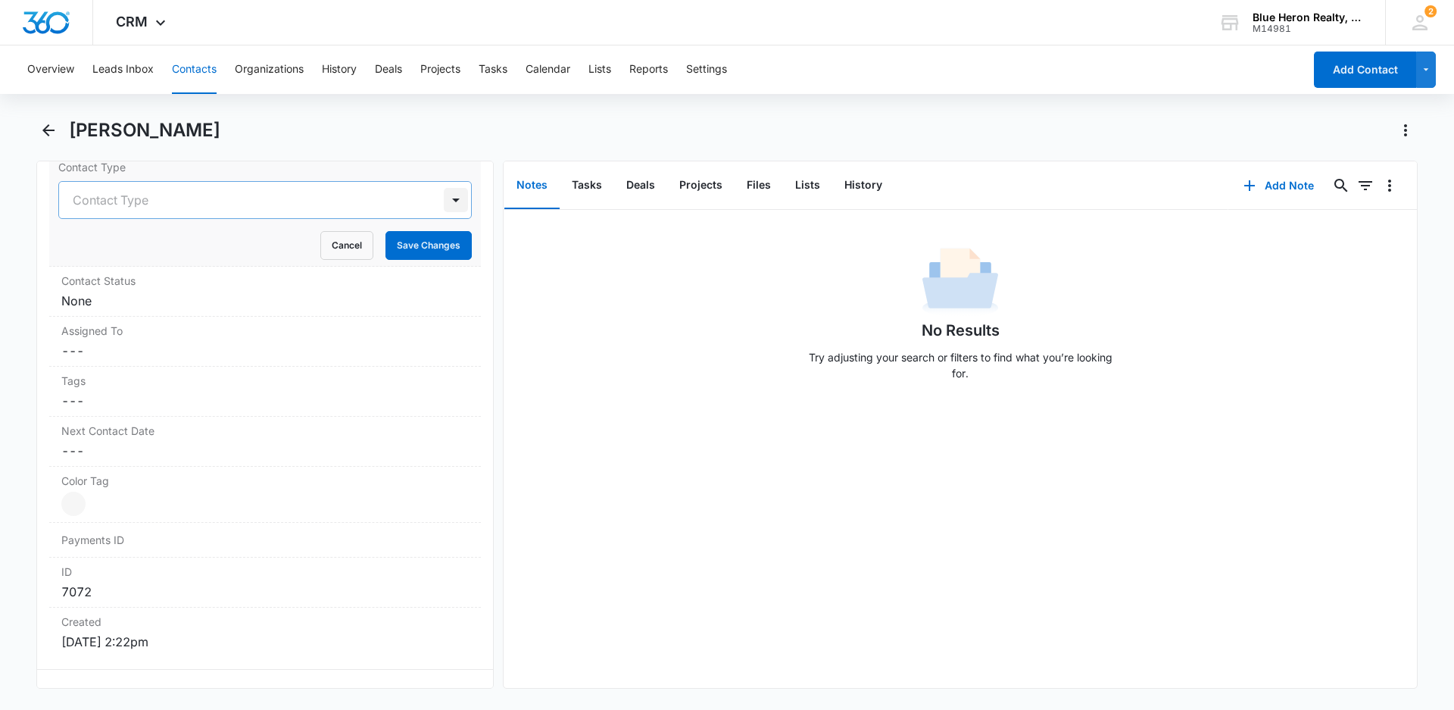
click at [444, 198] on div at bounding box center [456, 200] width 24 height 24
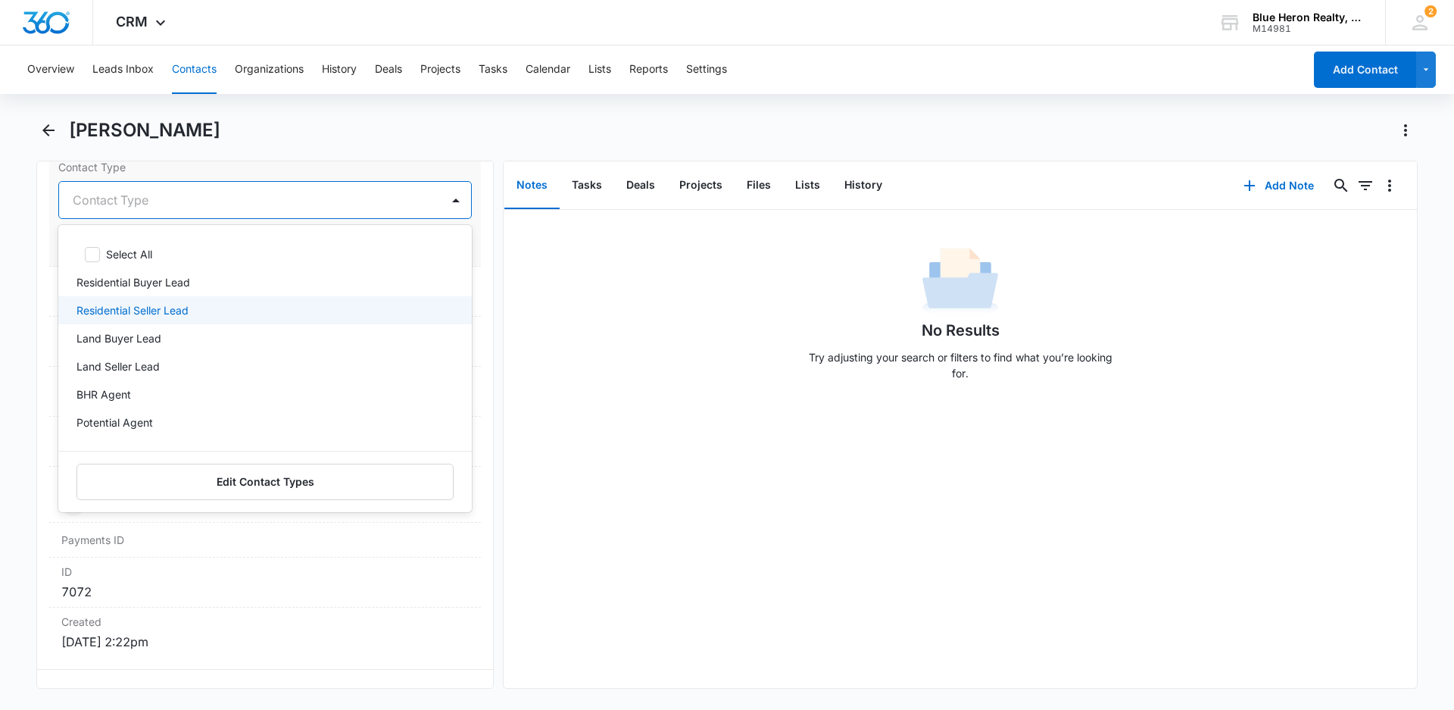
click at [163, 309] on p "Residential Seller Lead" at bounding box center [132, 310] width 112 height 16
click at [607, 515] on div "No Results Try adjusting your search or filters to find what you’re looking for." at bounding box center [960, 449] width 913 height 478
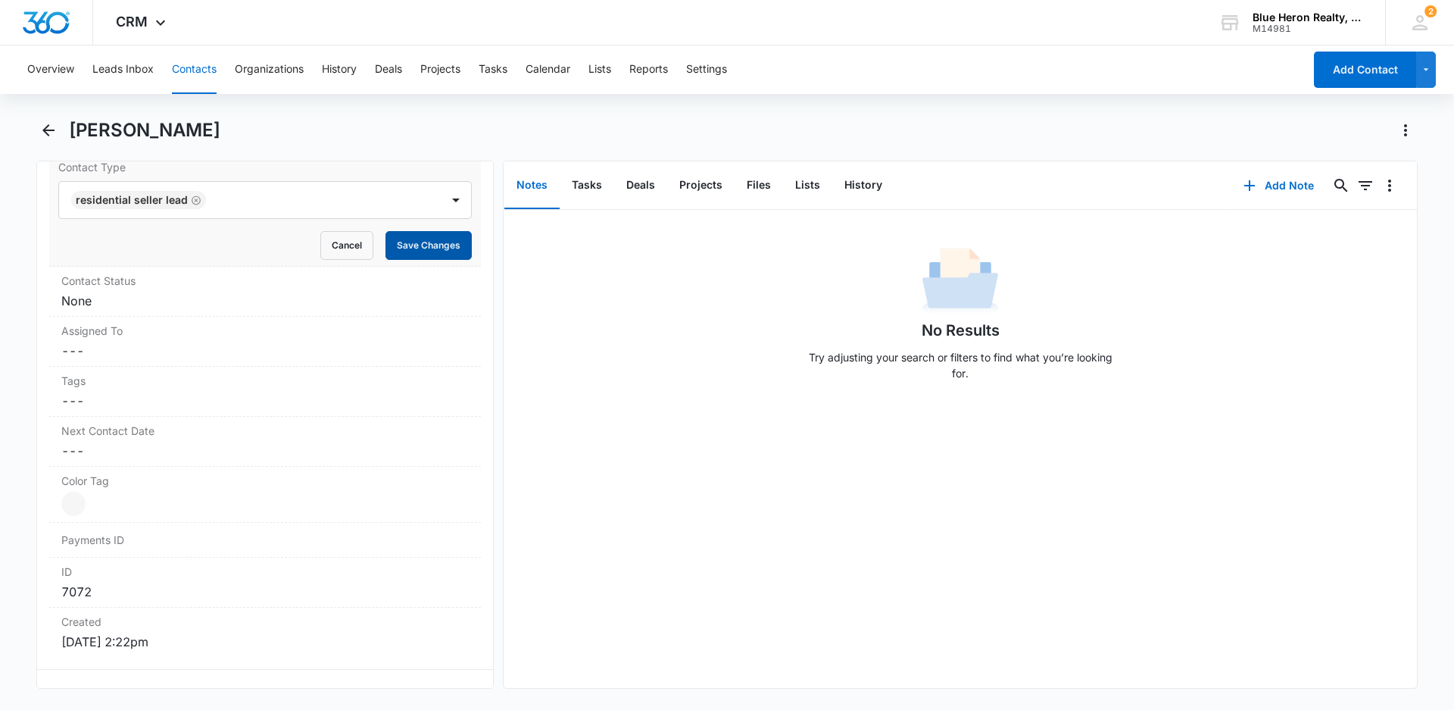
click at [424, 251] on button "Save Changes" at bounding box center [428, 245] width 86 height 29
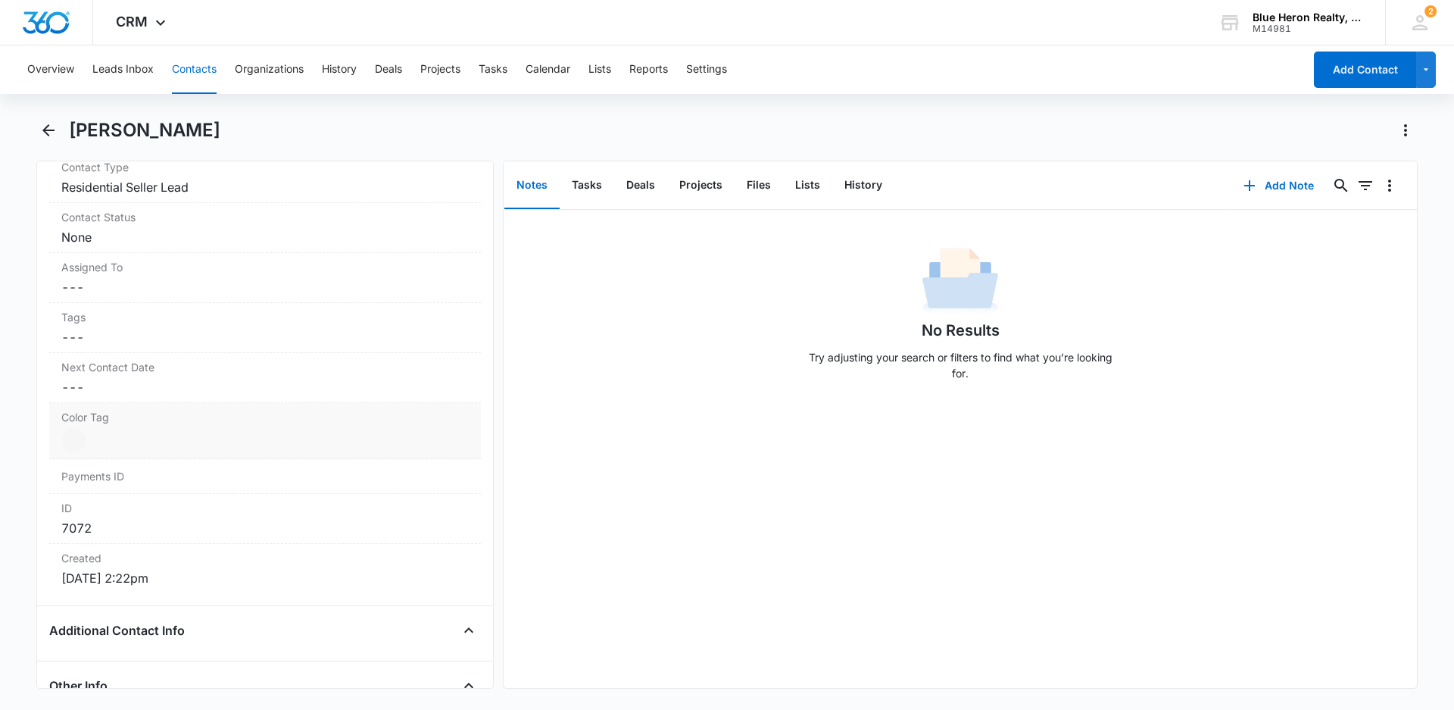
click at [69, 435] on div at bounding box center [73, 440] width 24 height 24
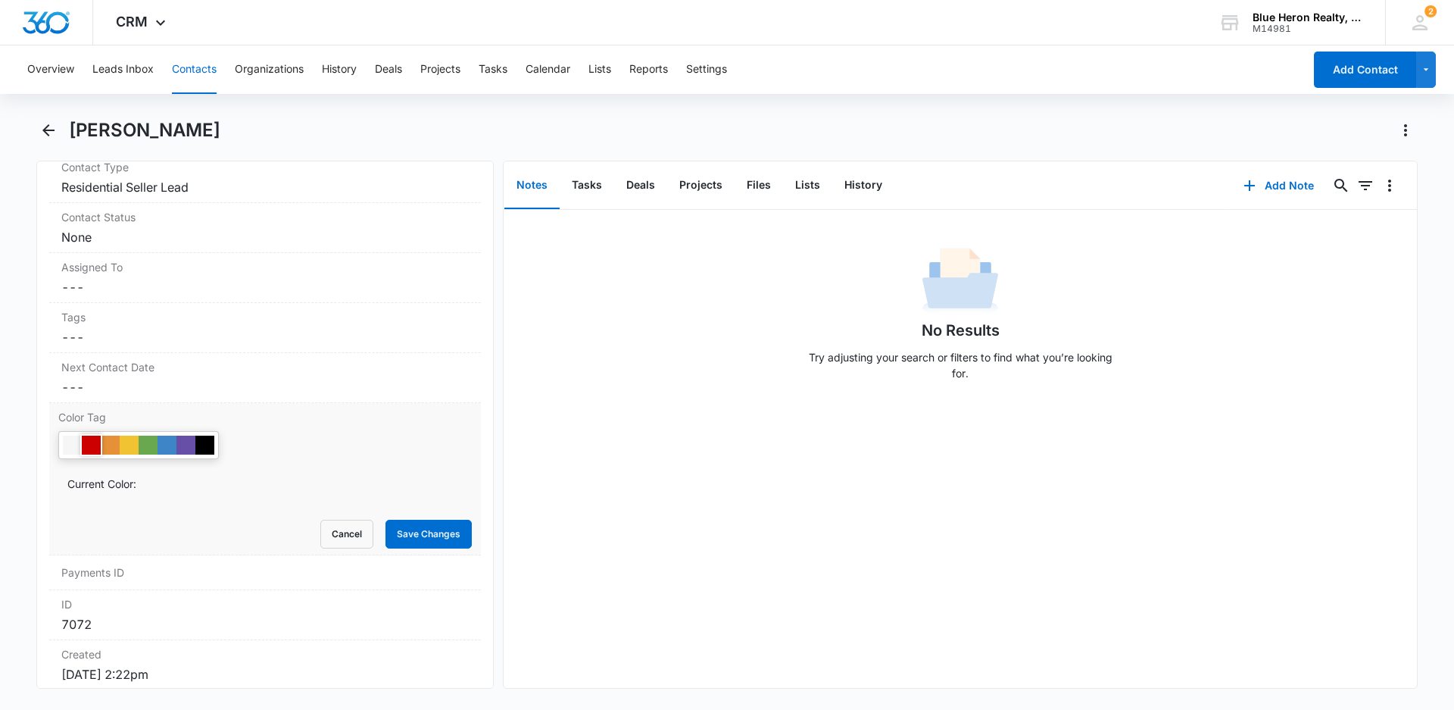
click at [86, 445] on div at bounding box center [91, 444] width 19 height 19
click at [423, 534] on button "Save Changes" at bounding box center [428, 533] width 86 height 29
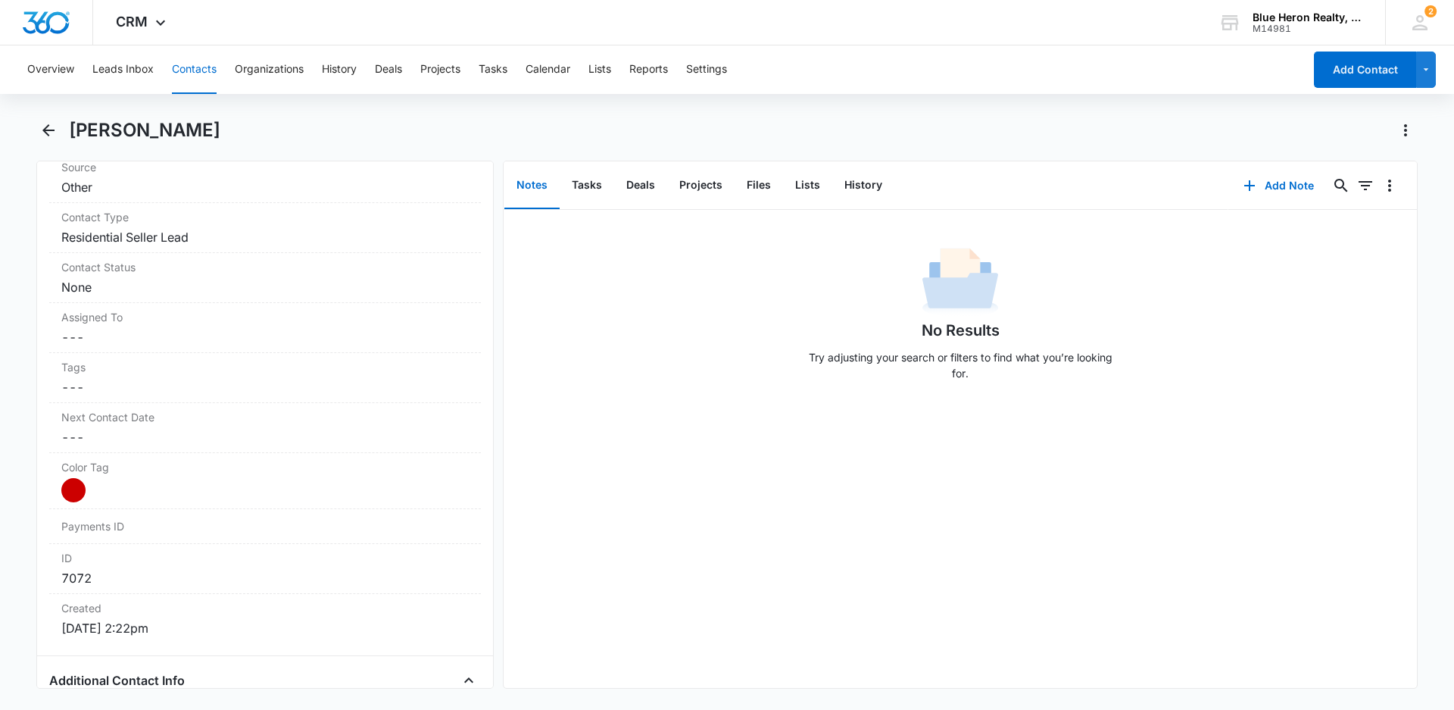
scroll to position [597, 0]
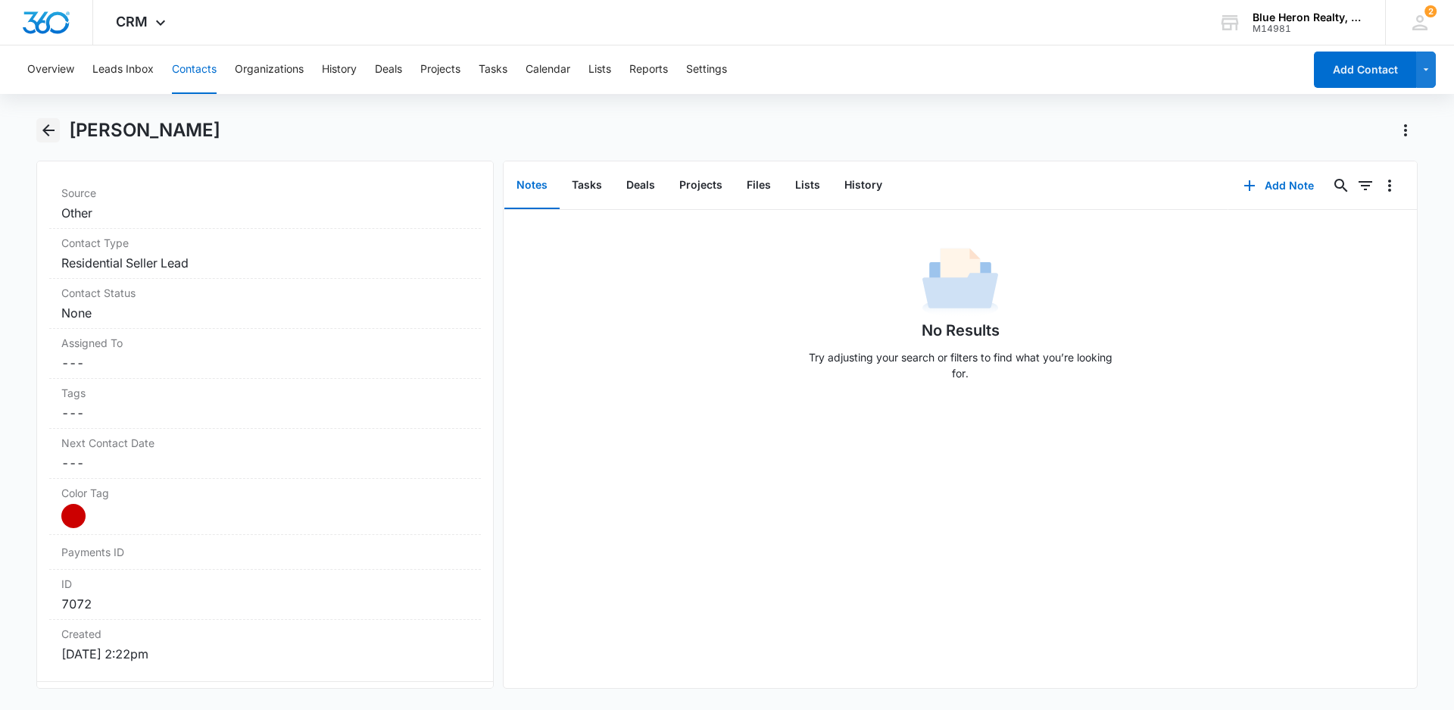
click at [42, 131] on icon "Back" at bounding box center [48, 130] width 18 height 18
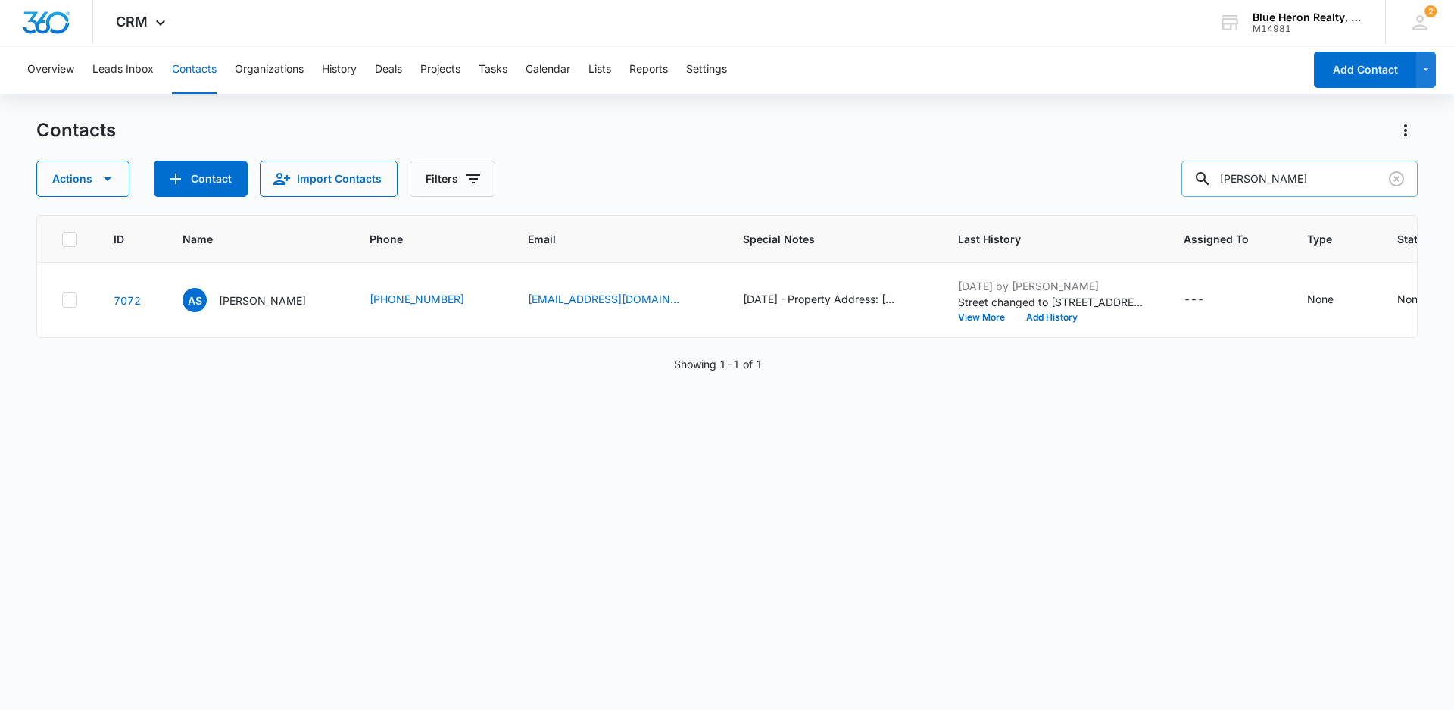
drag, startPoint x: 1338, startPoint y: 176, endPoint x: 1214, endPoint y: 168, distance: 124.4
click at [1218, 183] on div "Sheikhibrahim Ahmed" at bounding box center [1299, 179] width 236 height 36
type input "Maria L. Cruzado"
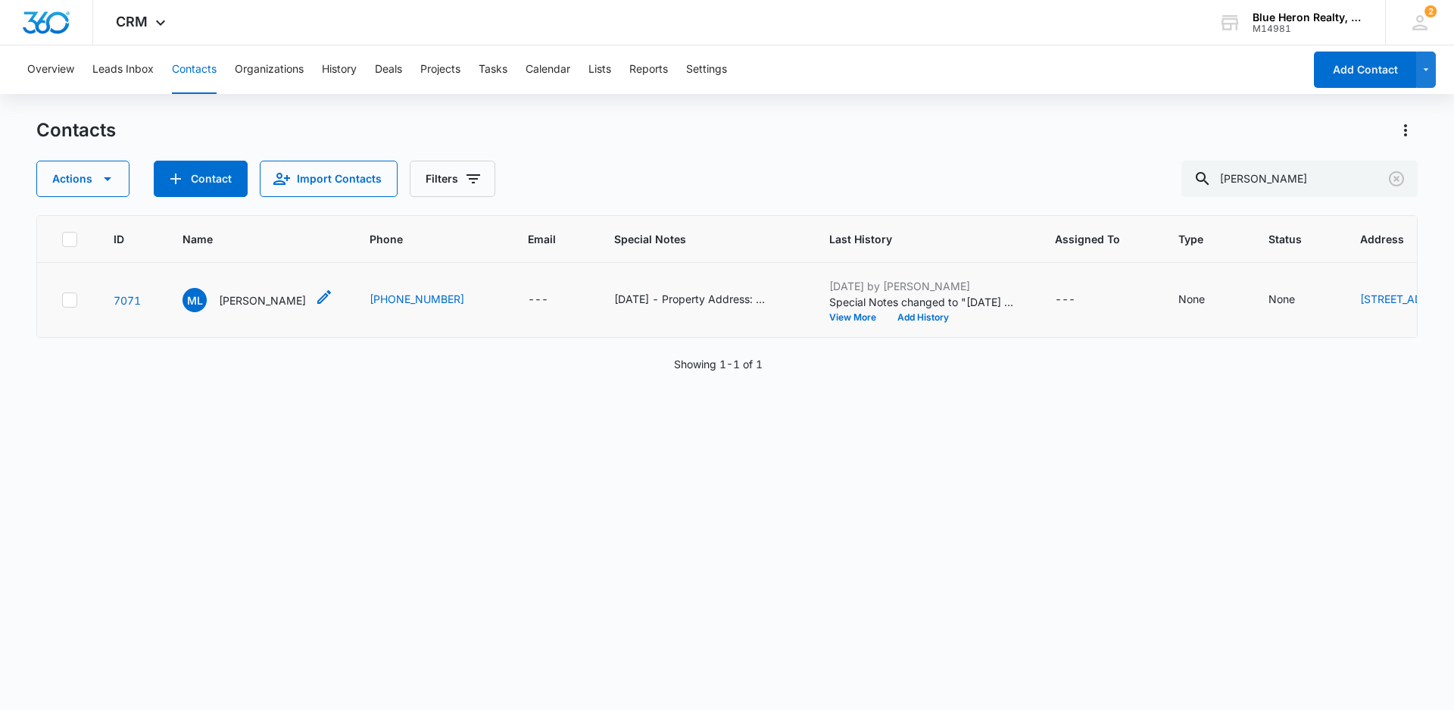
click at [274, 308] on p "Maria L. Cruzado" at bounding box center [262, 300] width 87 height 16
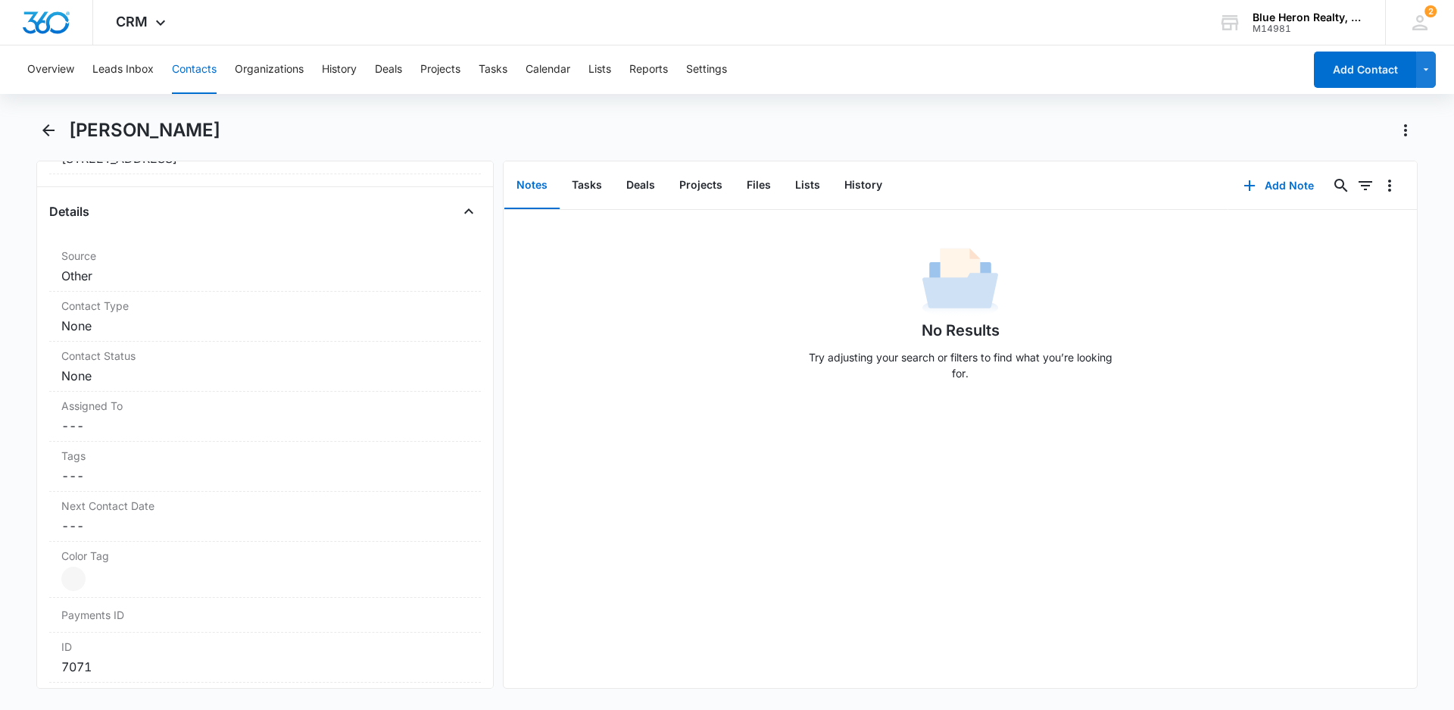
scroll to position [543, 0]
click at [169, 318] on dd "Cancel Save Changes None" at bounding box center [264, 316] width 407 height 18
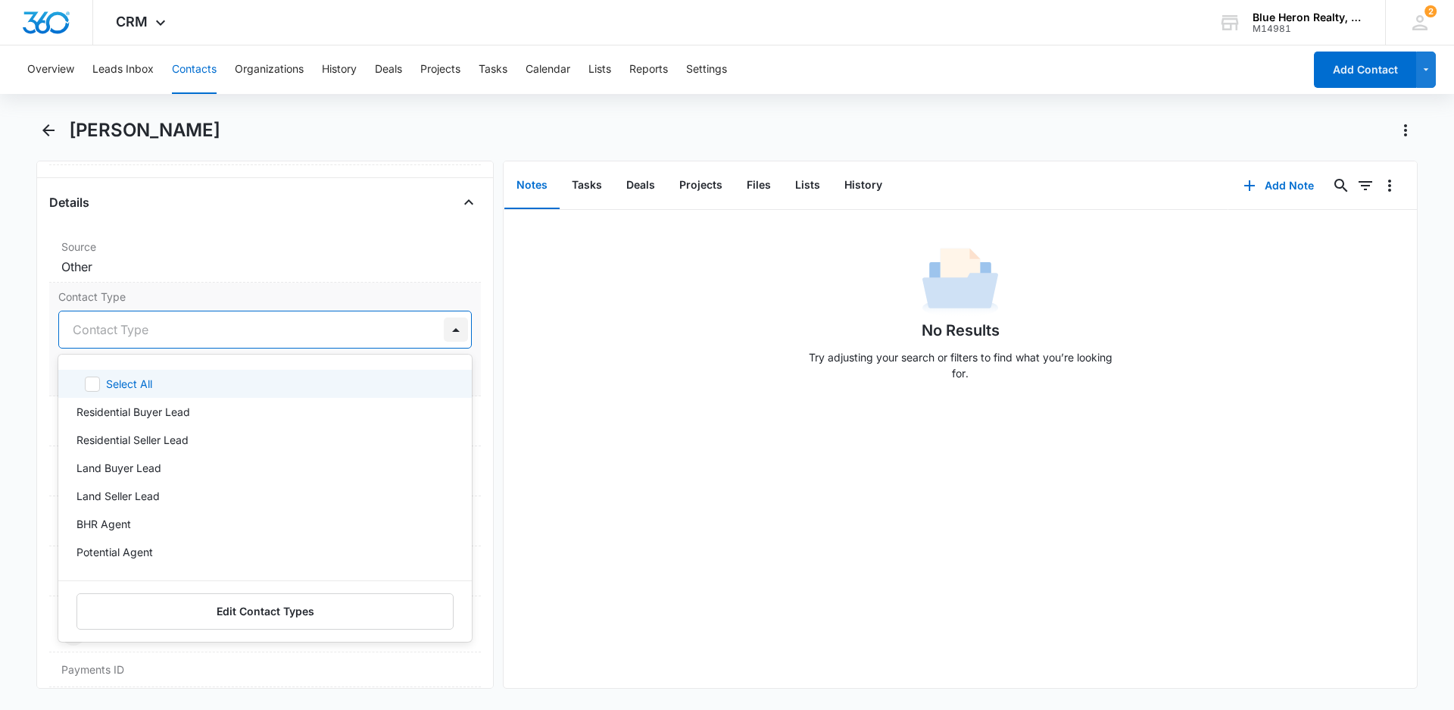
click at [444, 330] on div at bounding box center [456, 329] width 24 height 24
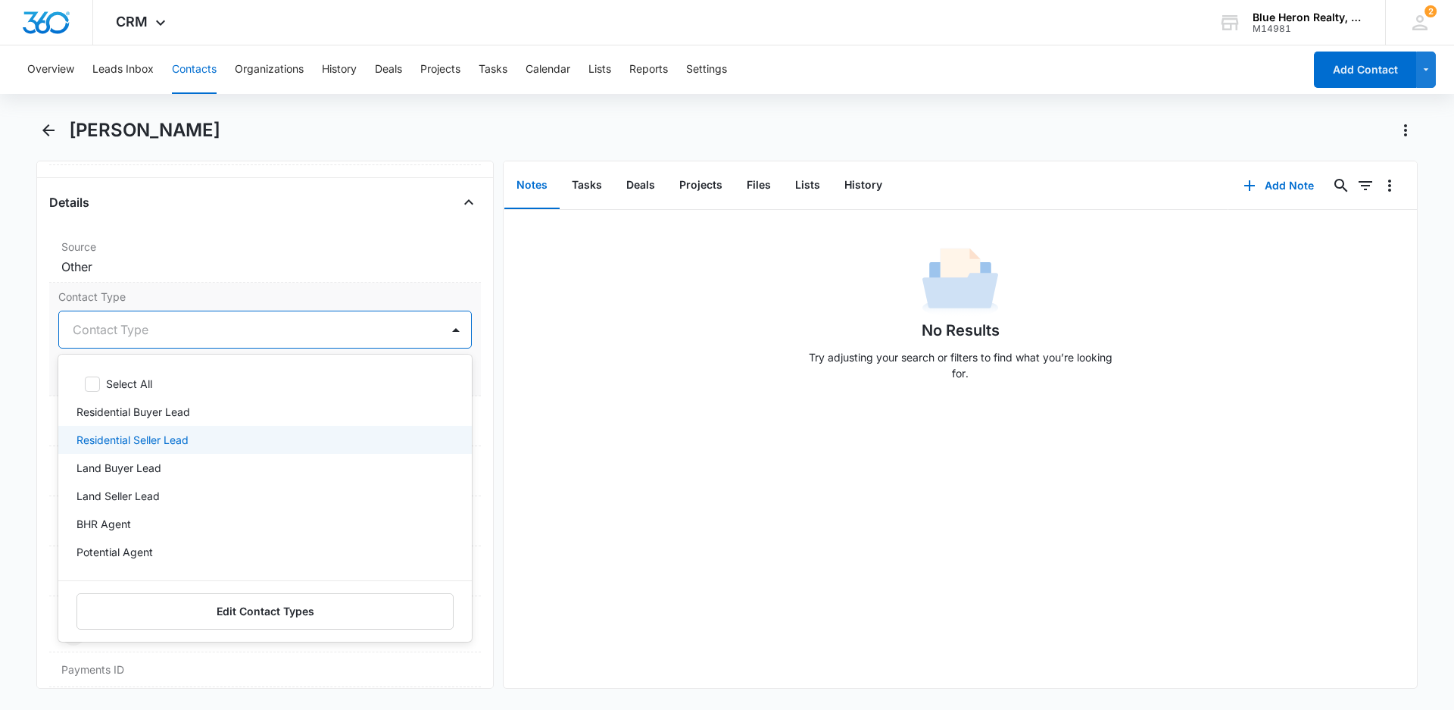
click at [138, 438] on p "Residential Seller Lead" at bounding box center [132, 440] width 112 height 16
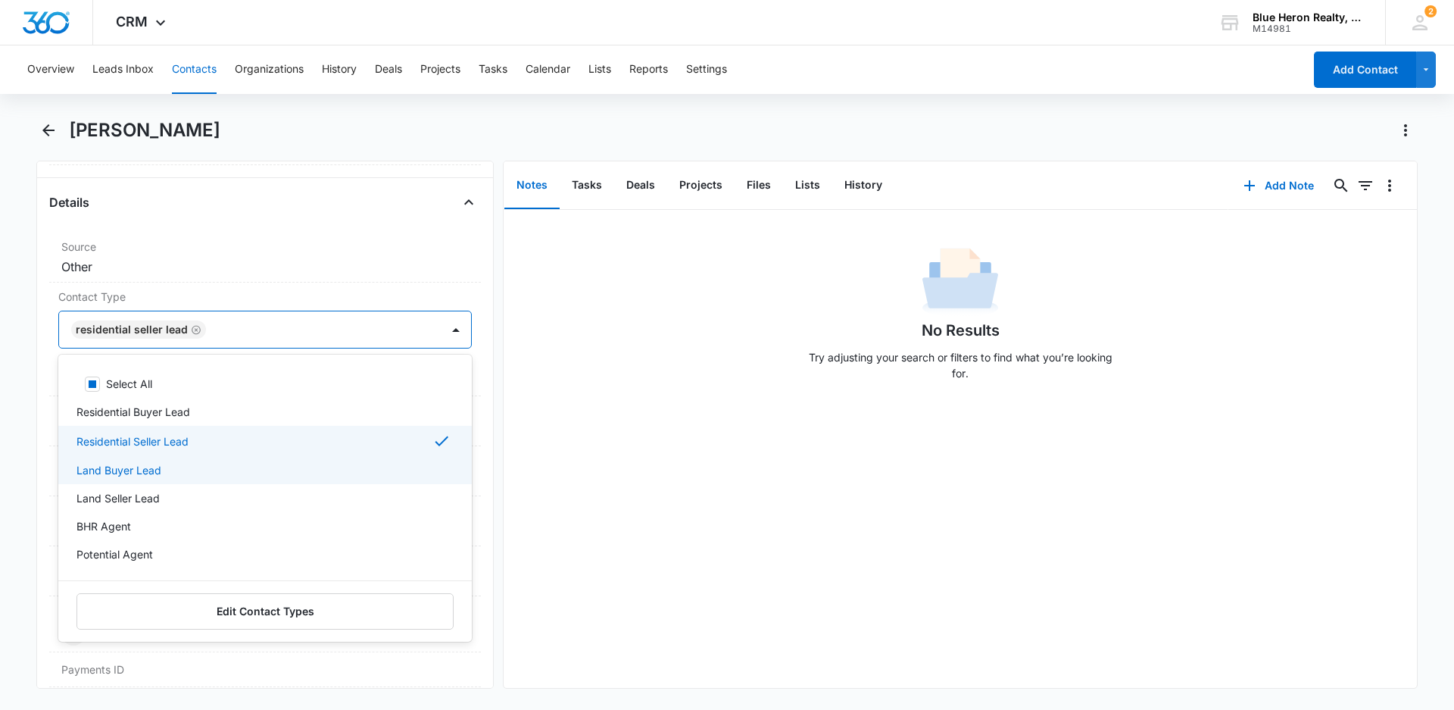
click at [680, 550] on div "No Results Try adjusting your search or filters to find what you’re looking for." at bounding box center [960, 449] width 913 height 478
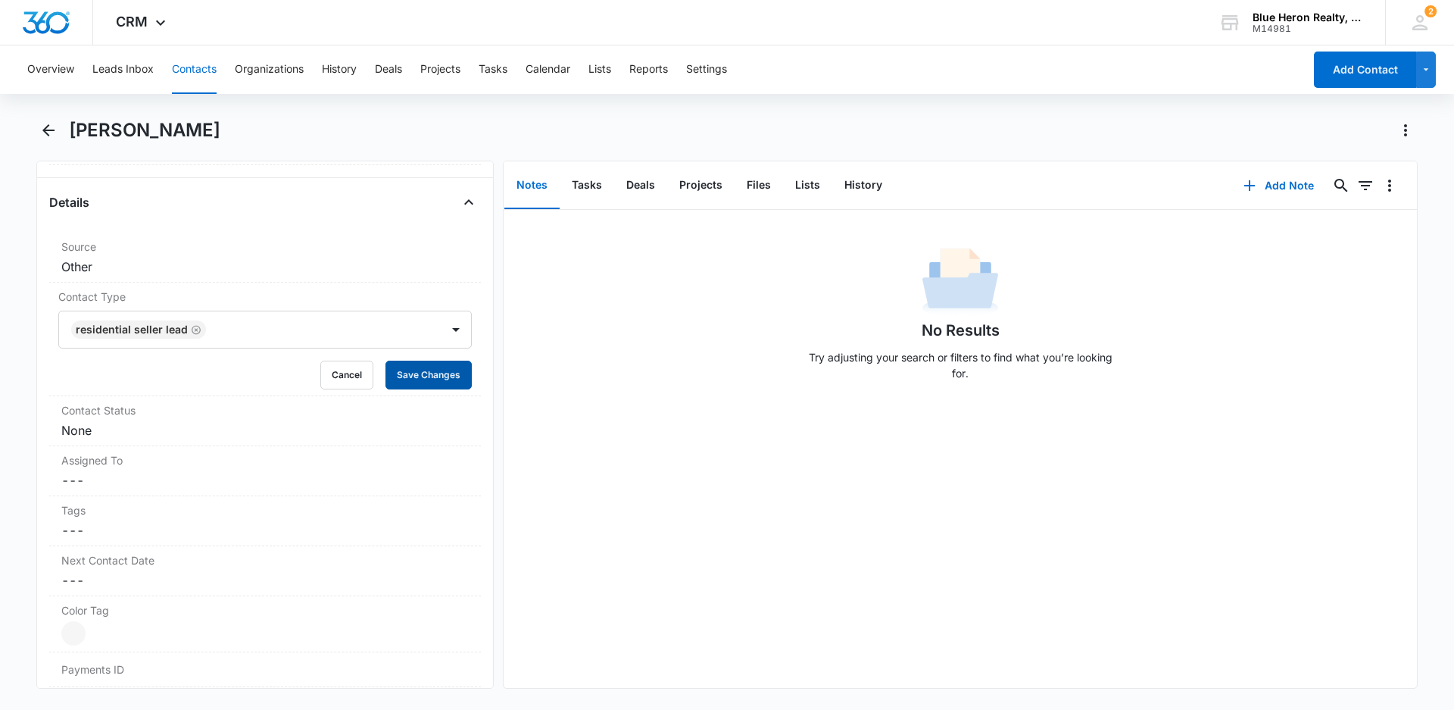
drag, startPoint x: 419, startPoint y: 376, endPoint x: 497, endPoint y: 379, distance: 78.1
click at [418, 377] on button "Save Changes" at bounding box center [428, 374] width 86 height 29
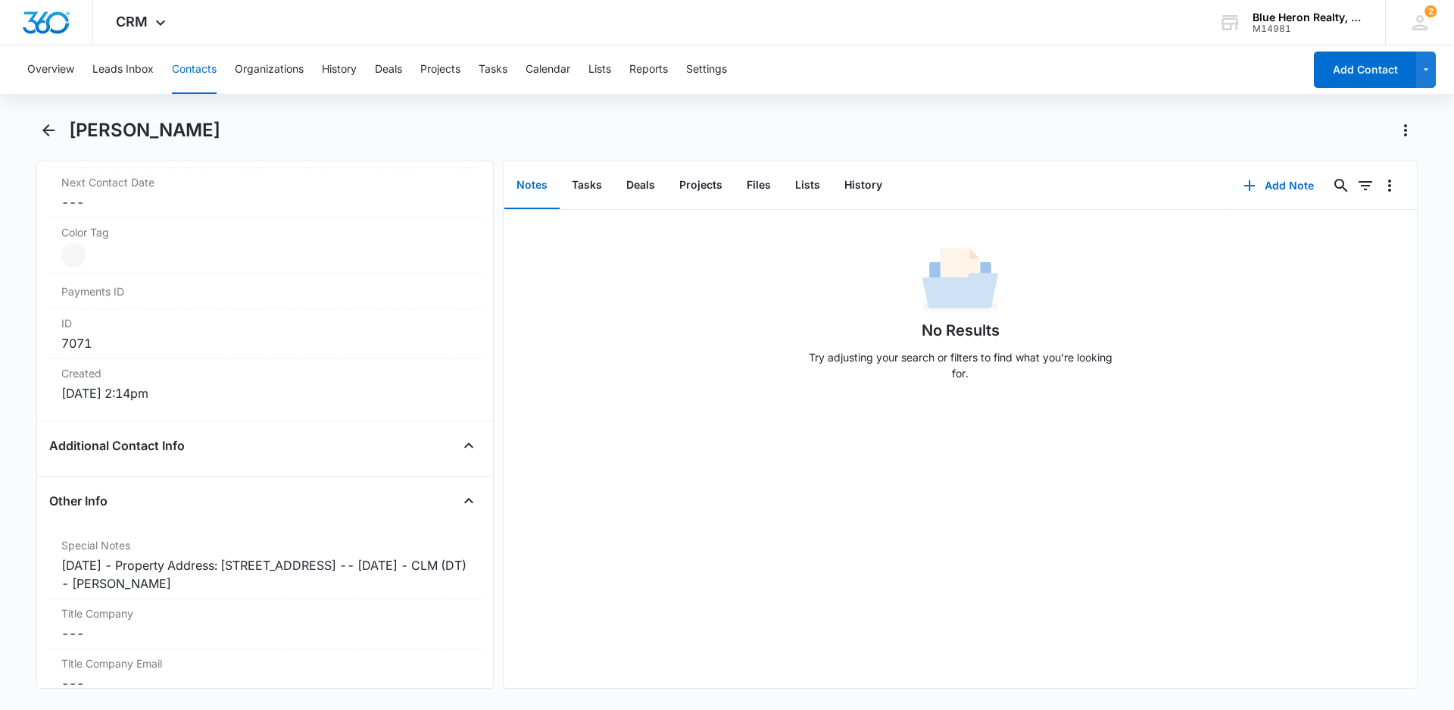
scroll to position [777, 0]
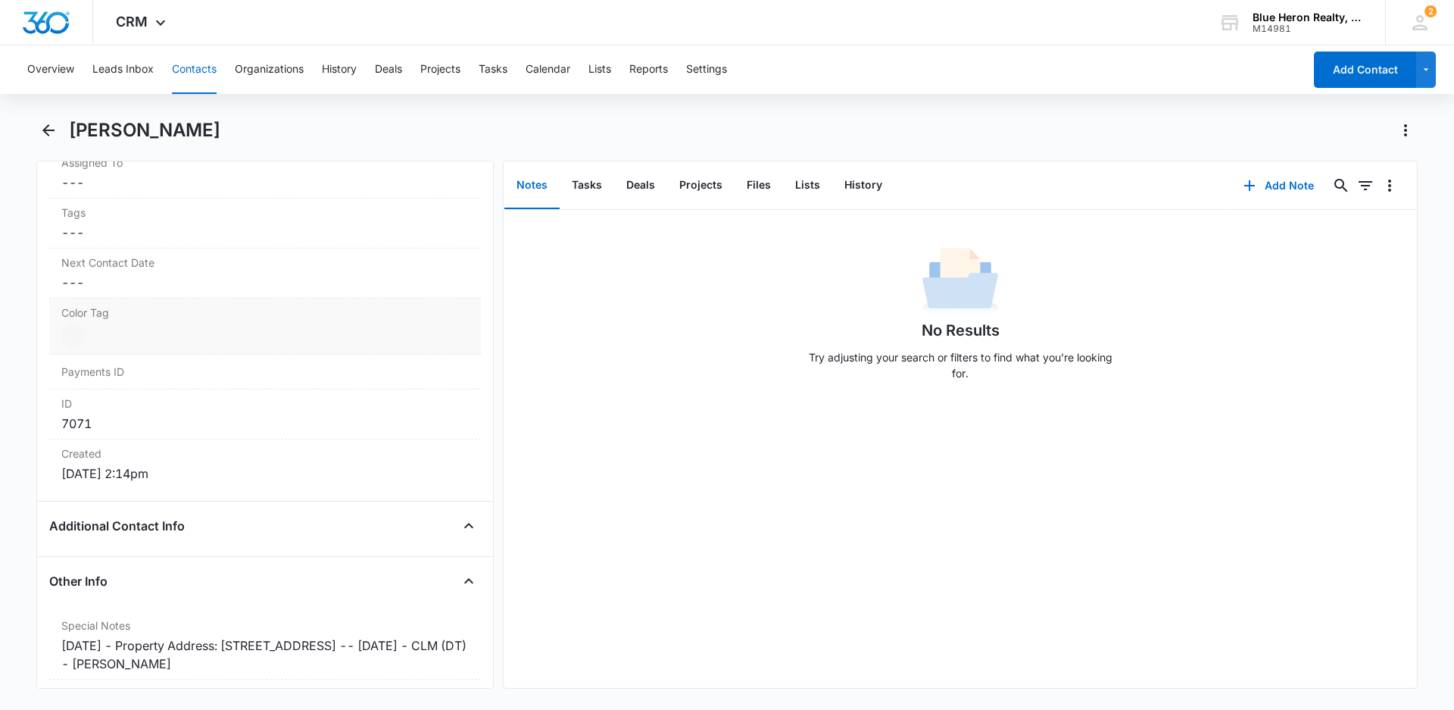
click at [87, 337] on dd "Current Color: Cancel Save Changes" at bounding box center [264, 335] width 407 height 24
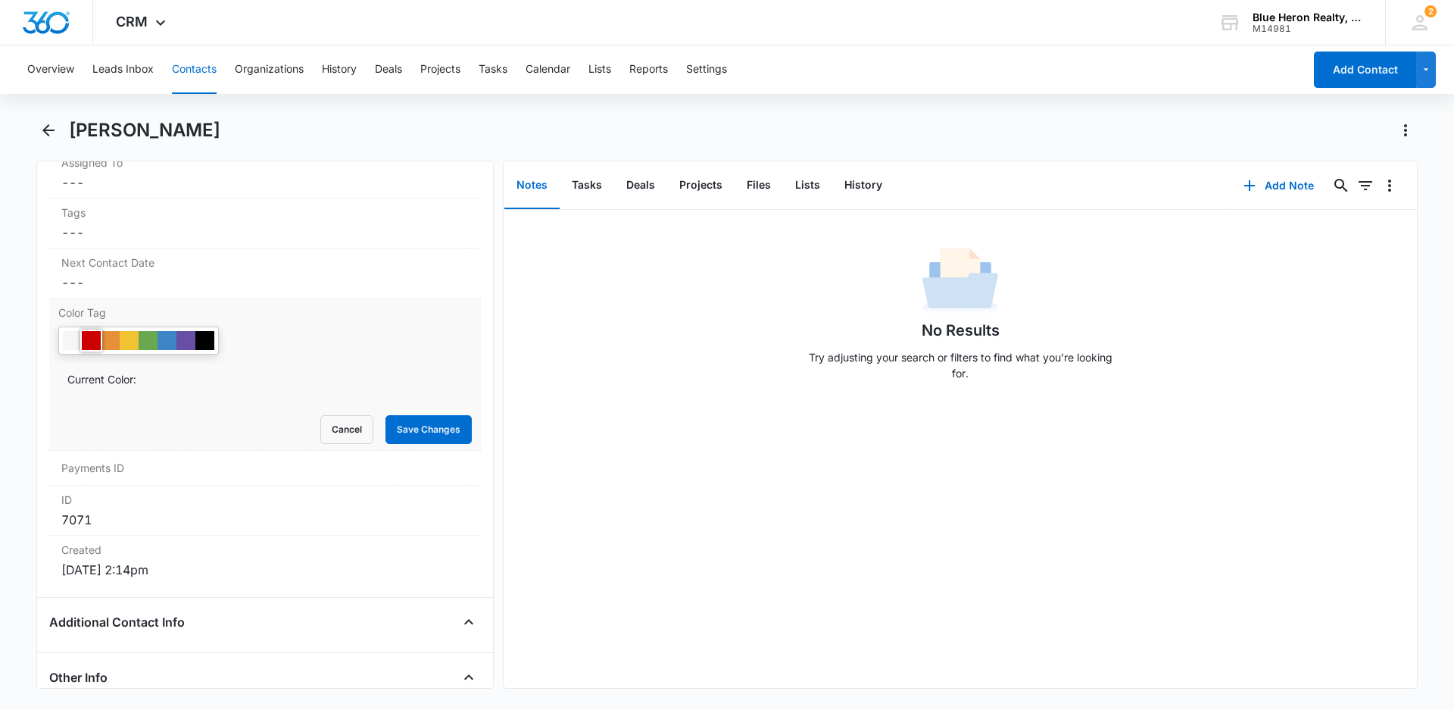
click at [91, 338] on div at bounding box center [91, 340] width 19 height 19
click at [449, 432] on button "Save Changes" at bounding box center [428, 429] width 86 height 29
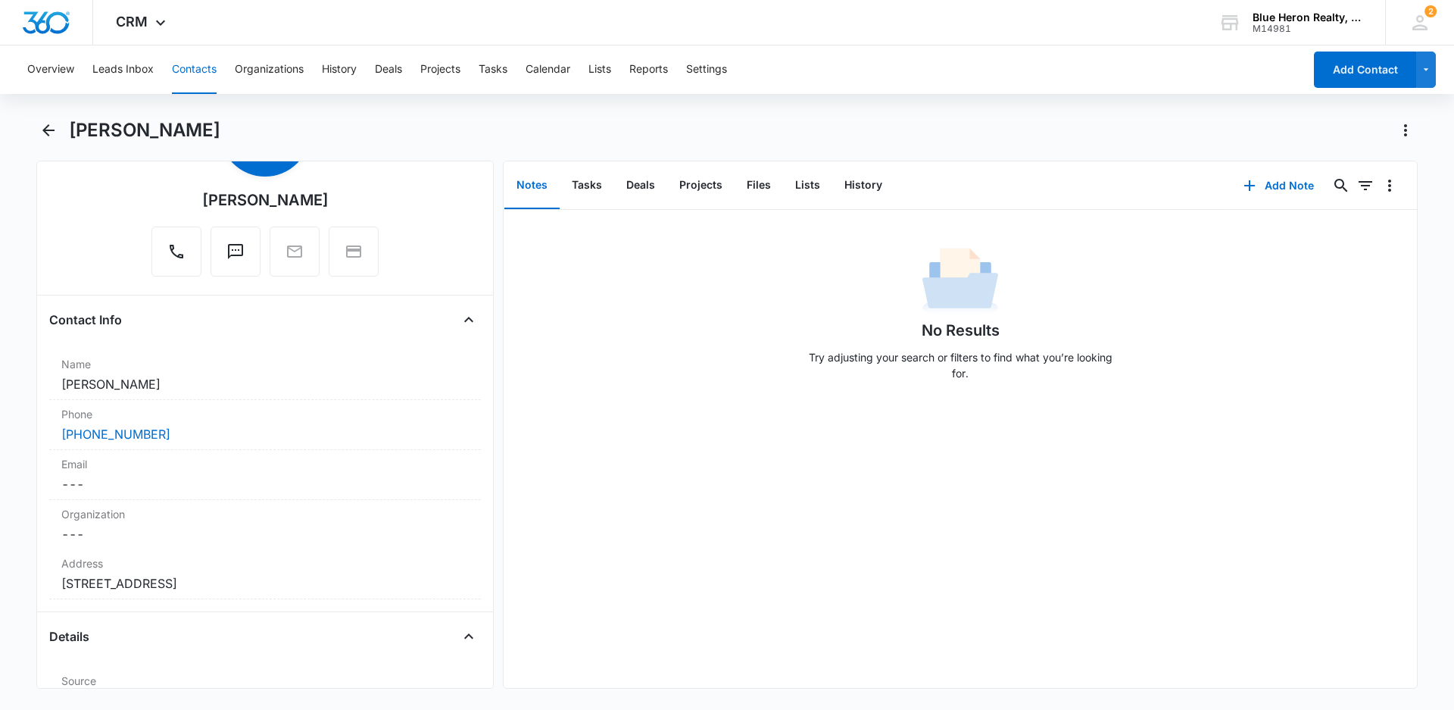
scroll to position [0, 0]
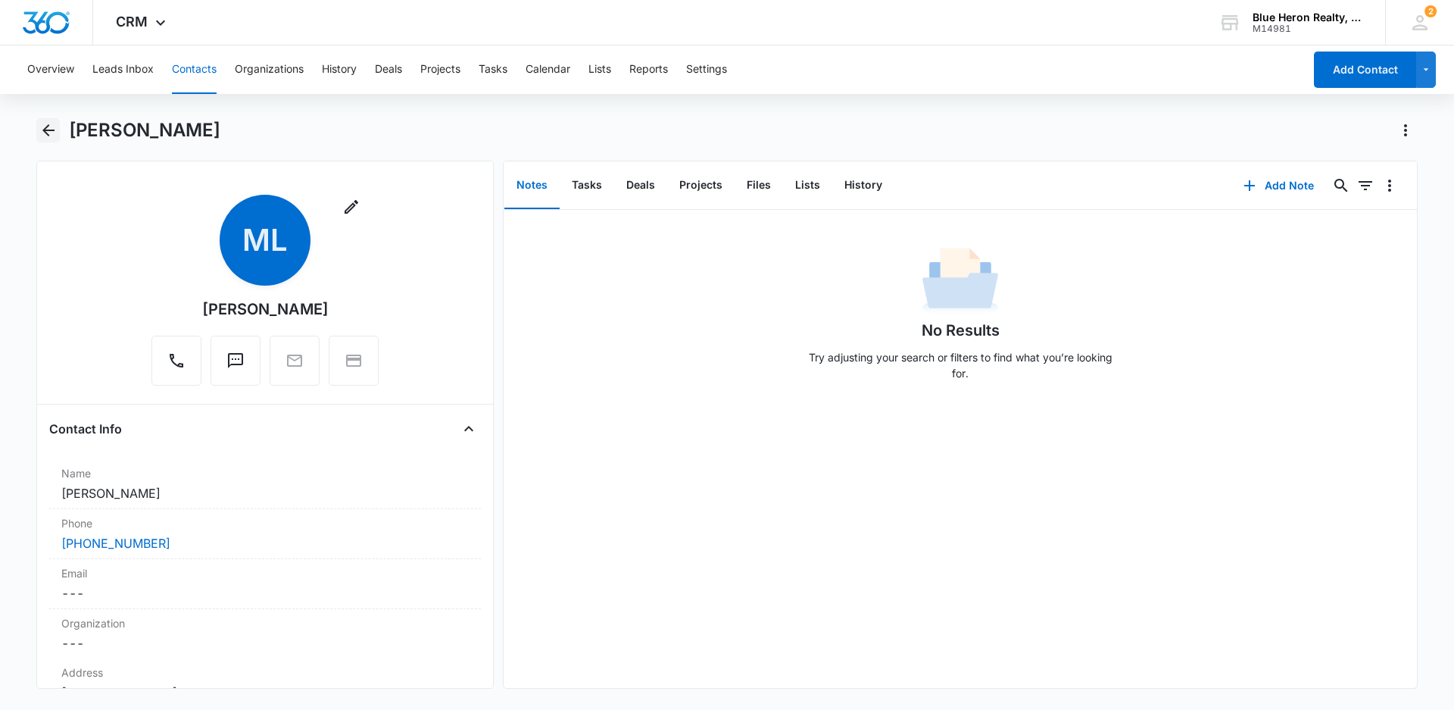
click at [48, 128] on icon "Back" at bounding box center [48, 130] width 18 height 18
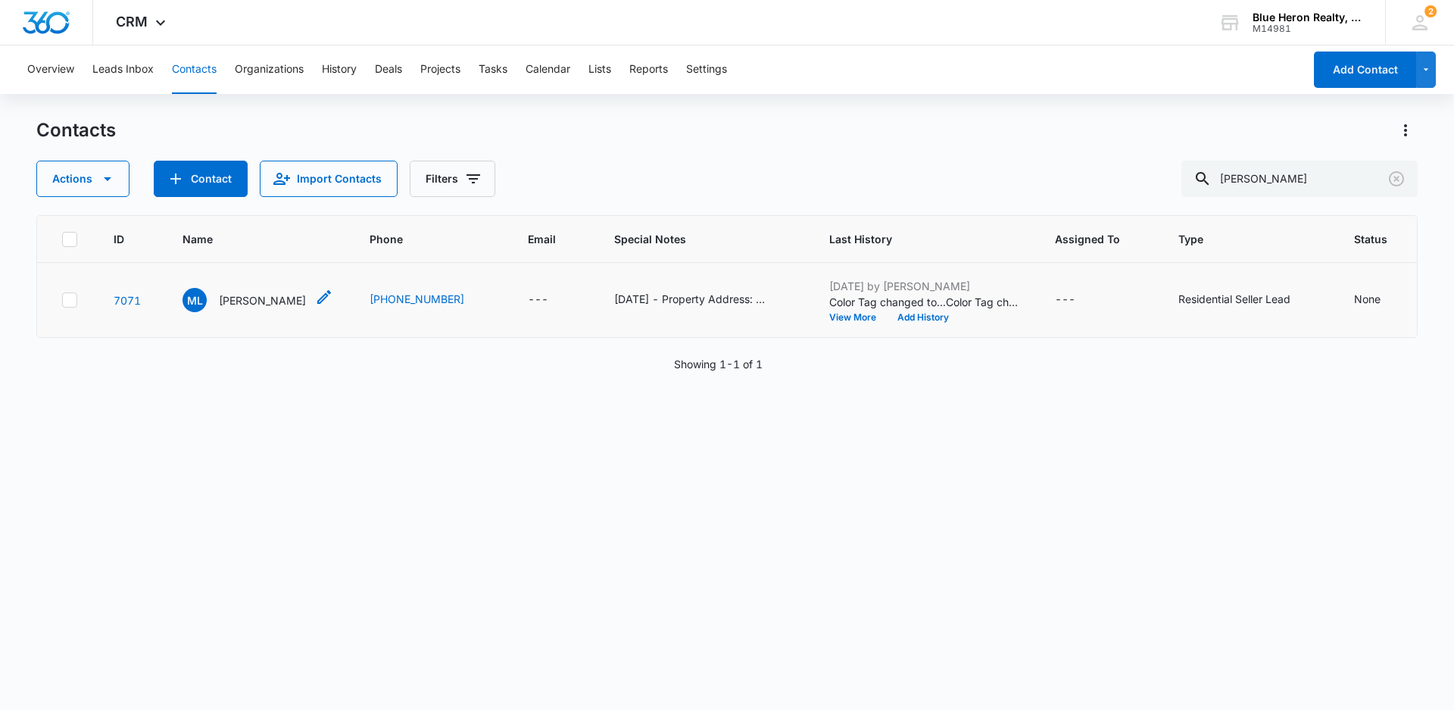
click at [291, 312] on div "ML Maria L. Cruzado" at bounding box center [243, 300] width 123 height 24
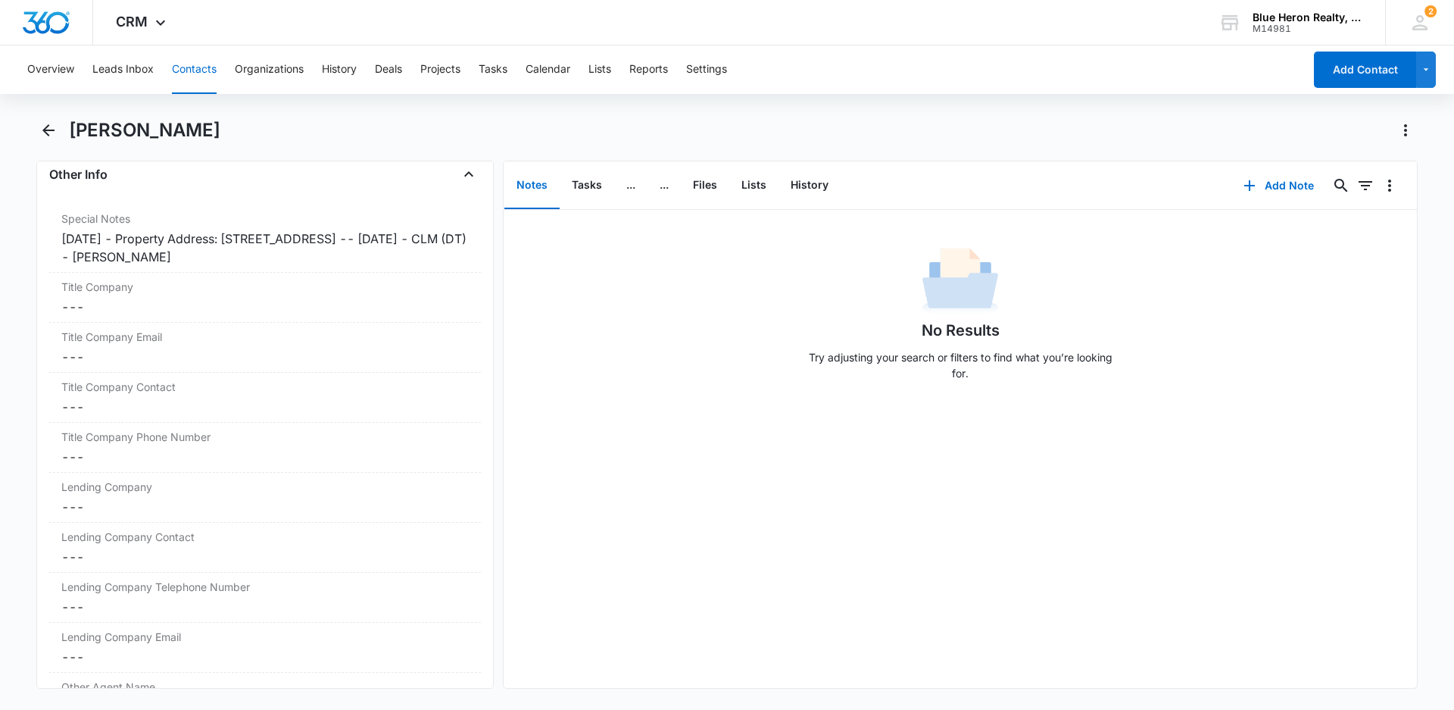
scroll to position [1187, 0]
click at [115, 232] on div "7/1/25 - Property Address: 5913 Mayflower Ct., Apt 101, Alexandria, VA 22312 --…" at bounding box center [264, 244] width 407 height 36
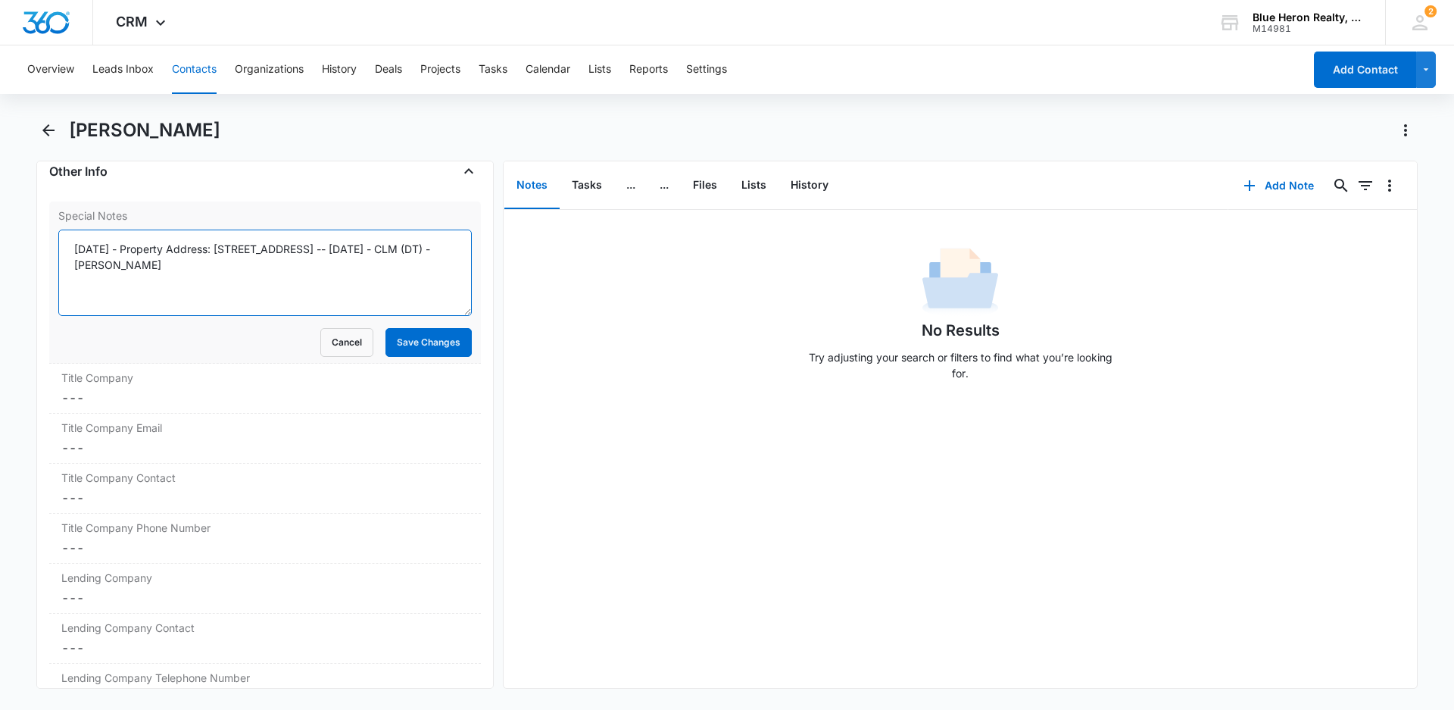
click at [122, 249] on textarea "7/1/25 - Property Address: 5913 Mayflower Ct., Apt 101, Alexandria, VA 22312 --…" at bounding box center [264, 272] width 413 height 86
type textarea "7/1/25 - expired listing - 4/3/25 - Property Address: 5913 Mayflower Ct., Apt 1…"
click at [388, 351] on button "Save Changes" at bounding box center [428, 342] width 86 height 29
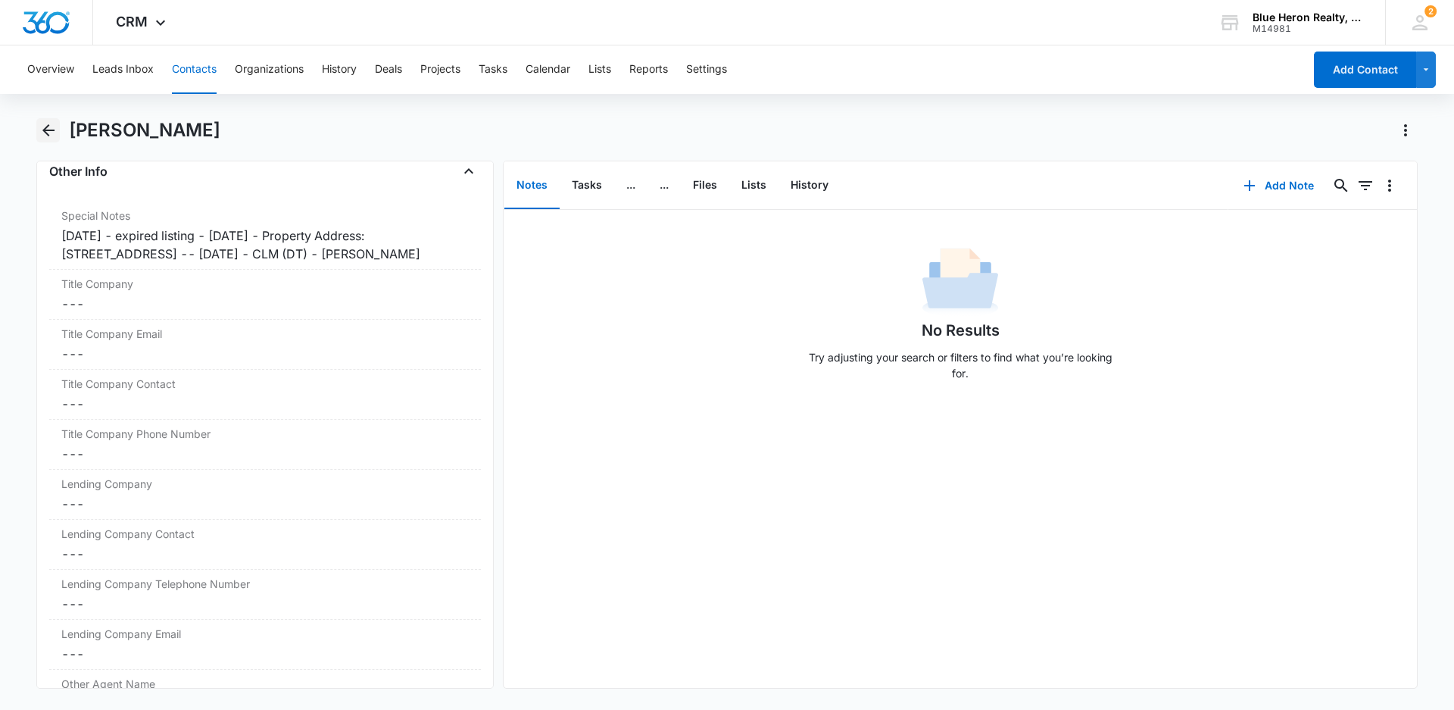
click at [43, 130] on icon "Back" at bounding box center [48, 130] width 12 height 12
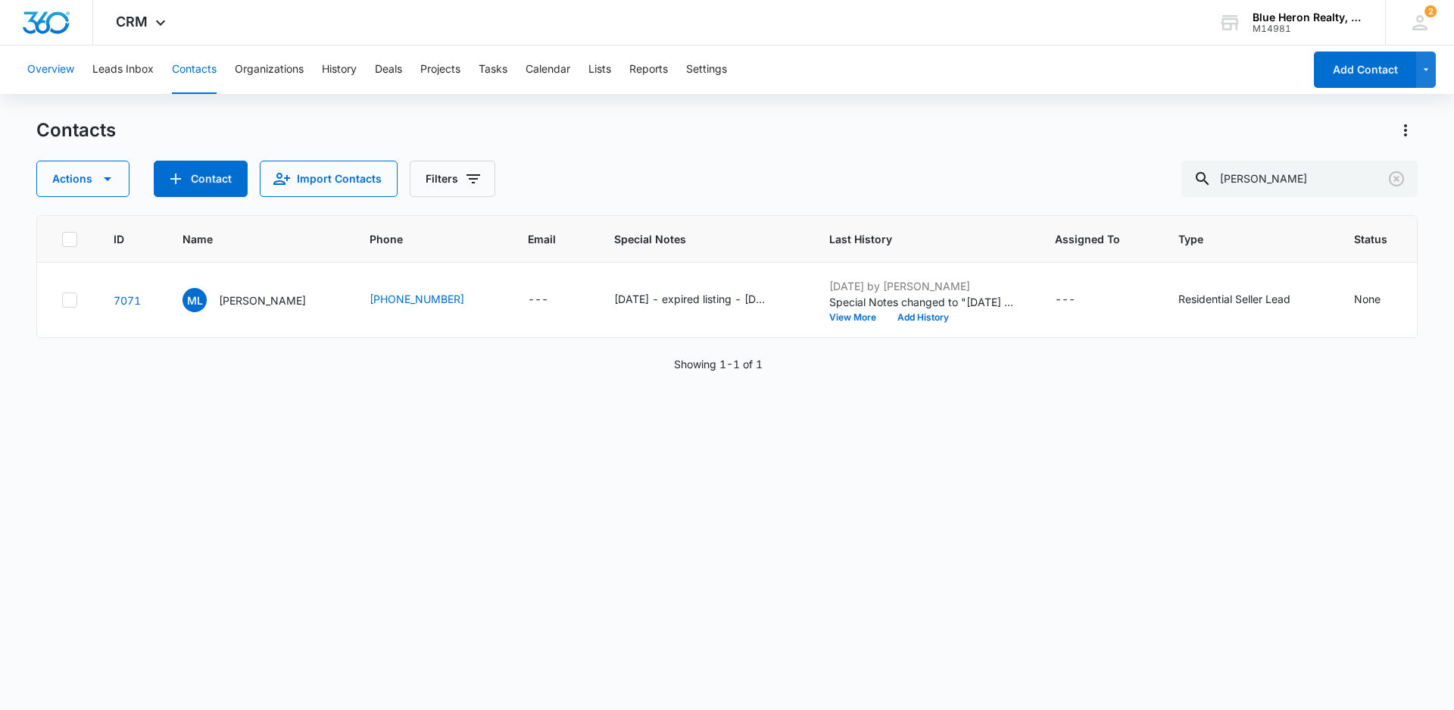
click at [41, 70] on button "Overview" at bounding box center [50, 69] width 47 height 48
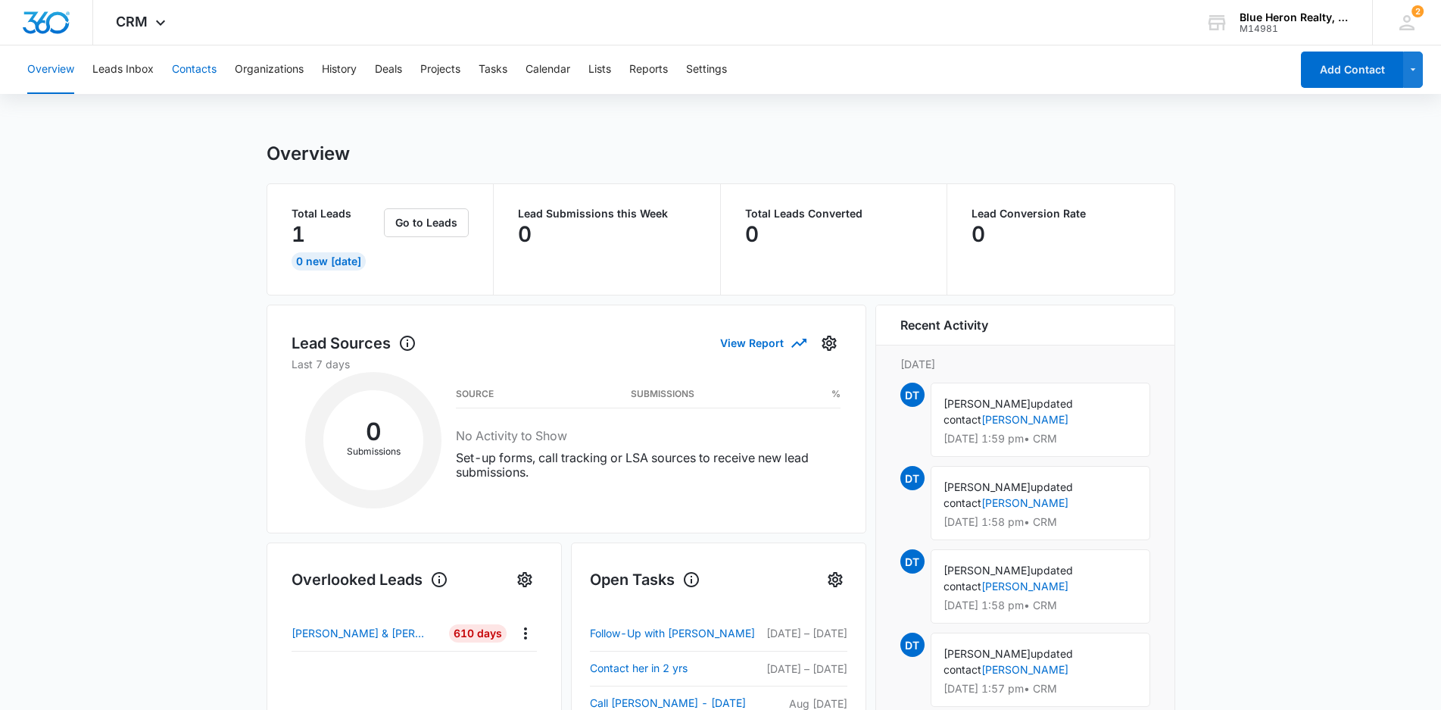
click at [206, 71] on button "Contacts" at bounding box center [194, 69] width 45 height 48
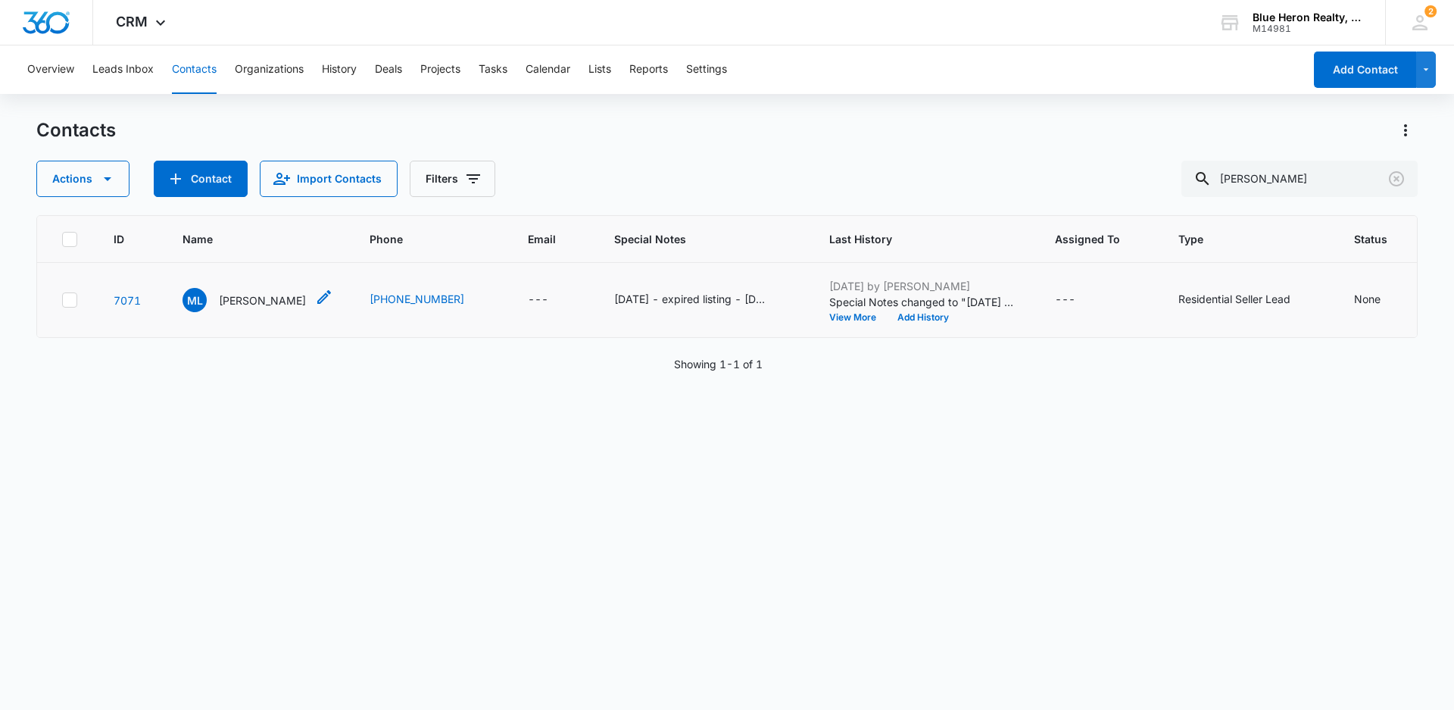
click at [253, 308] on p "Maria L. Cruzado" at bounding box center [262, 300] width 87 height 16
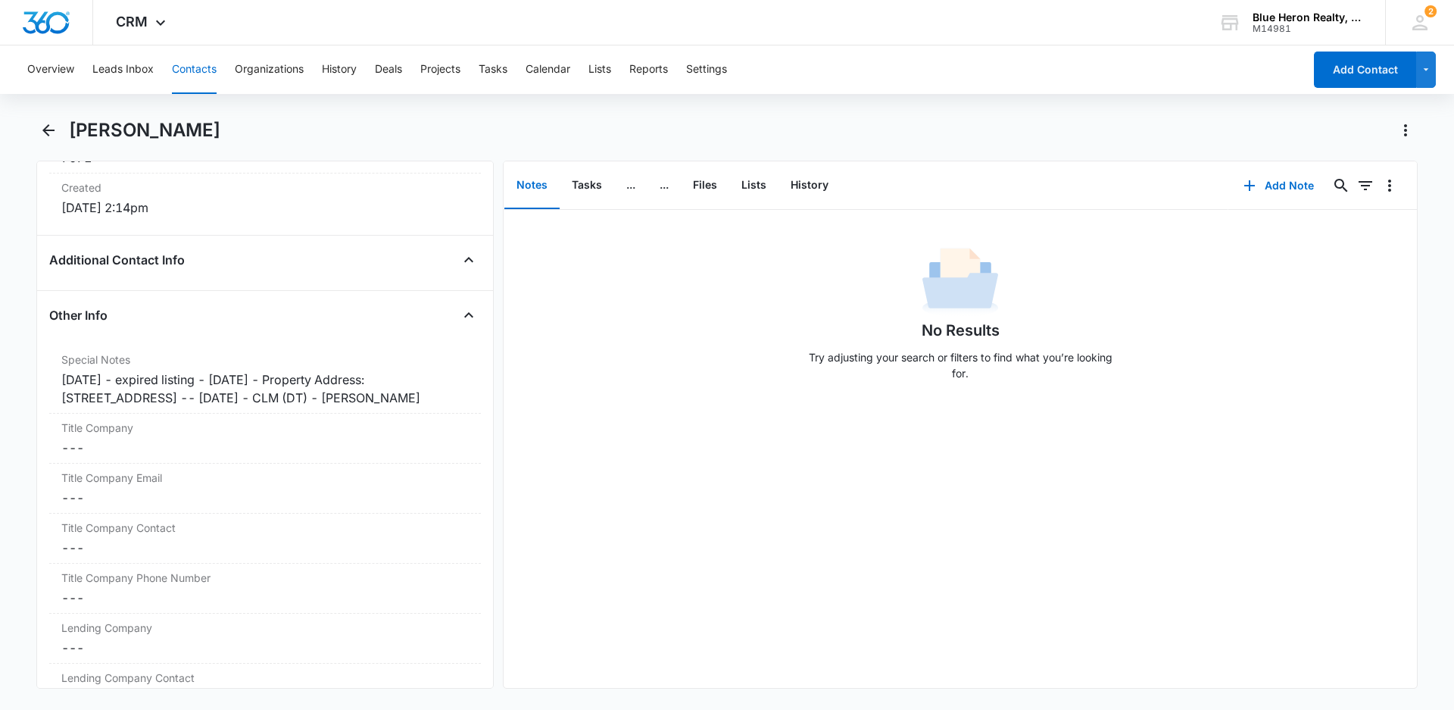
scroll to position [1055, 0]
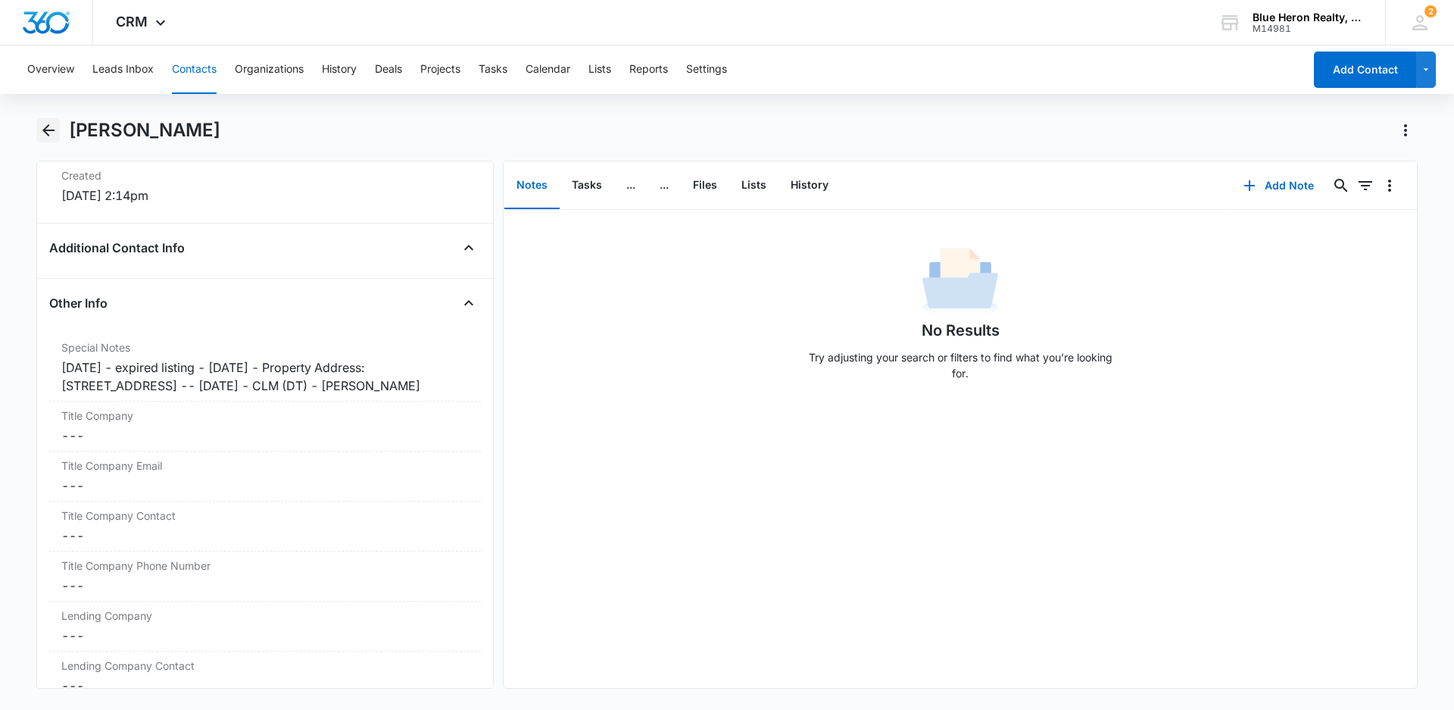
click at [48, 132] on icon "Back" at bounding box center [48, 130] width 18 height 18
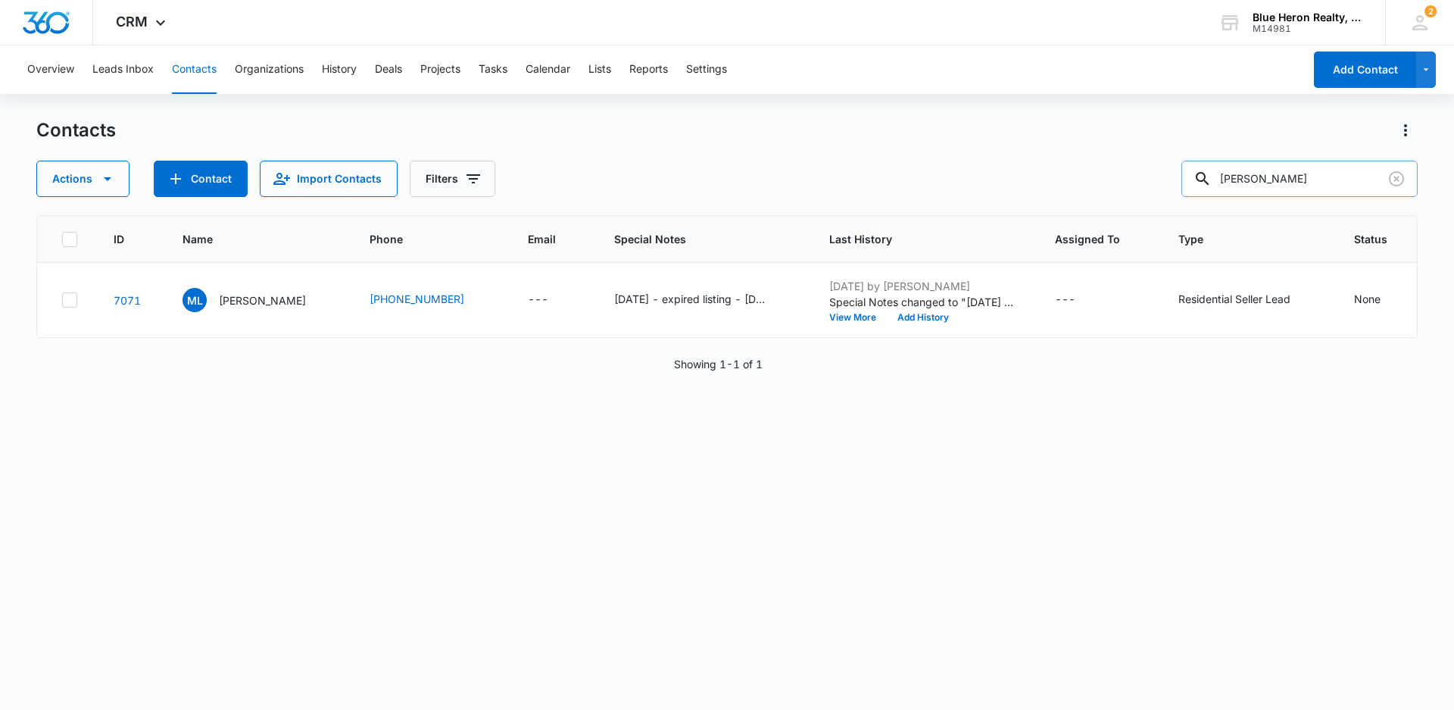
drag, startPoint x: 1330, startPoint y: 175, endPoint x: 1203, endPoint y: 172, distance: 127.3
click at [1203, 172] on input "Maria L. Cruzado" at bounding box center [1299, 179] width 236 height 36
type input "Benjay F. Prado"
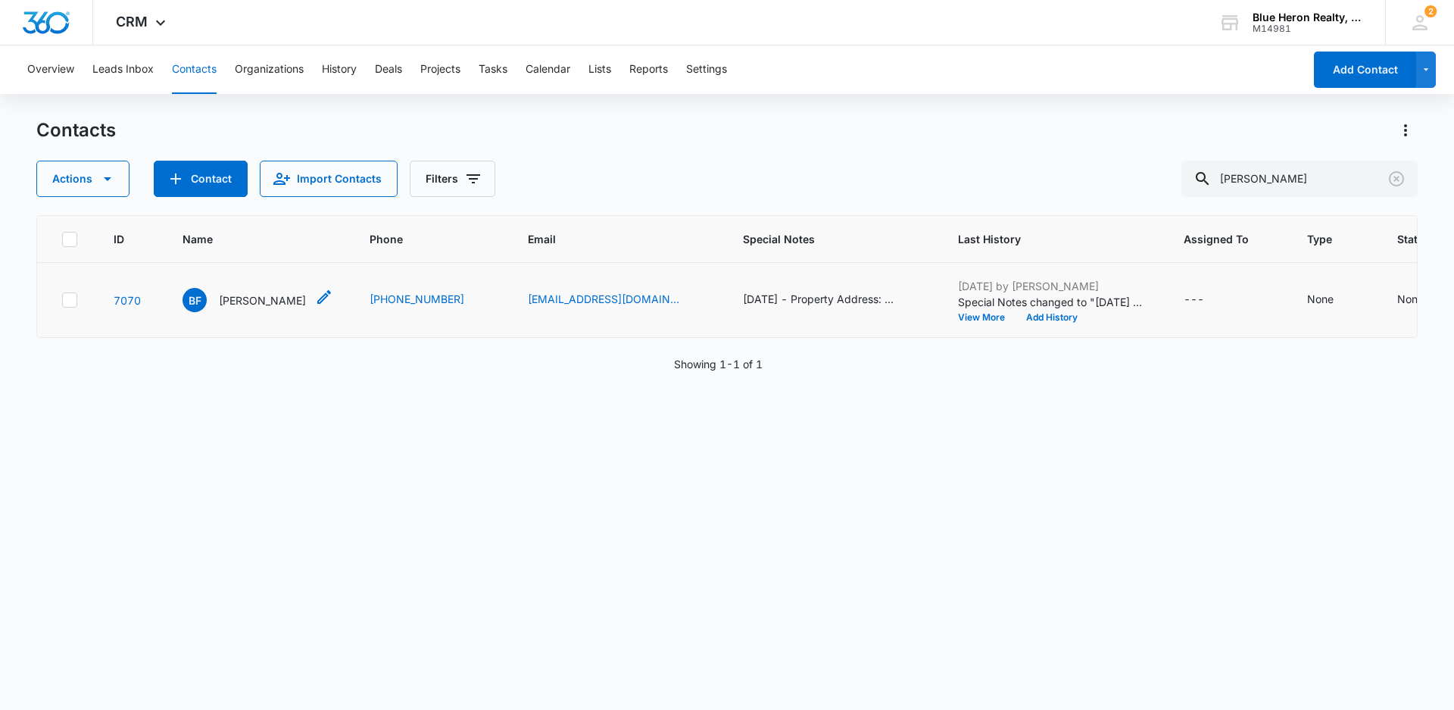
click at [271, 308] on p "Benjay F. Prado" at bounding box center [262, 300] width 87 height 16
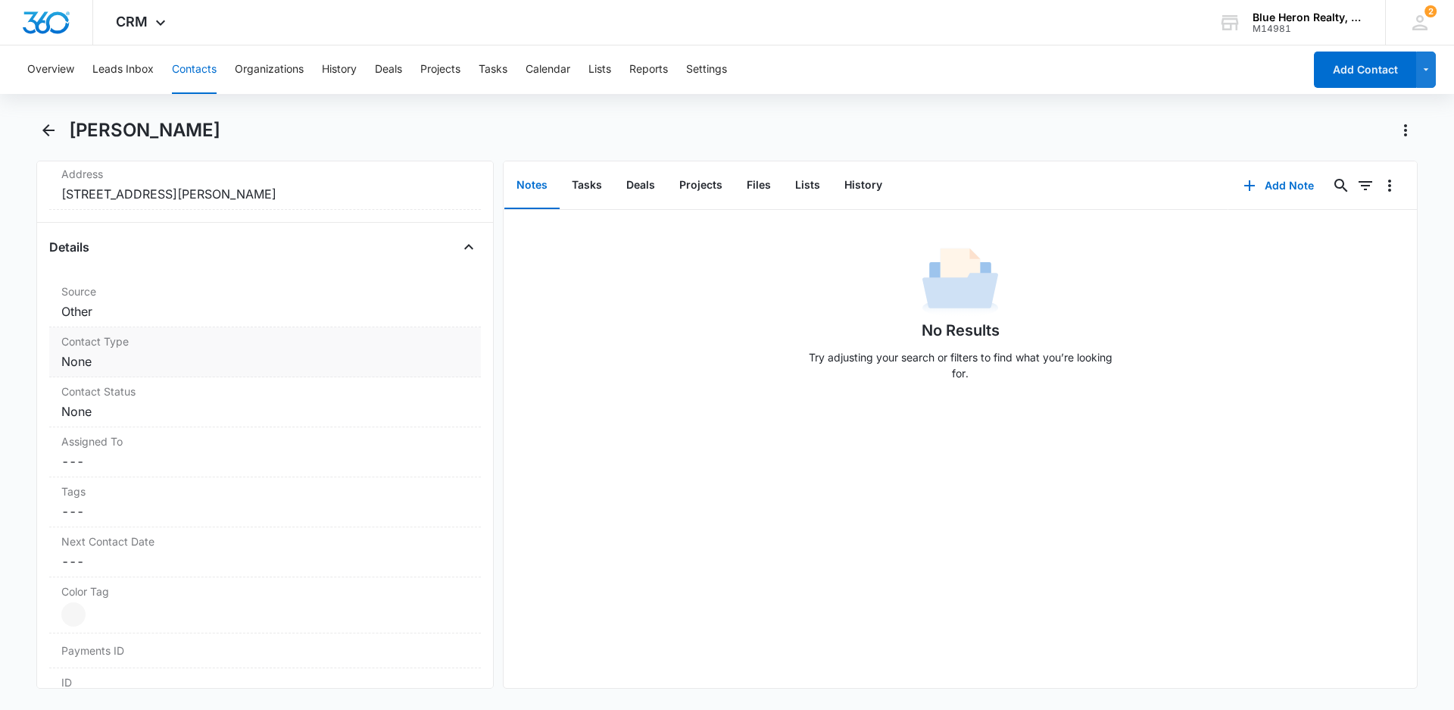
scroll to position [502, 0]
click at [298, 356] on dd "Cancel Save Changes None" at bounding box center [264, 357] width 407 height 18
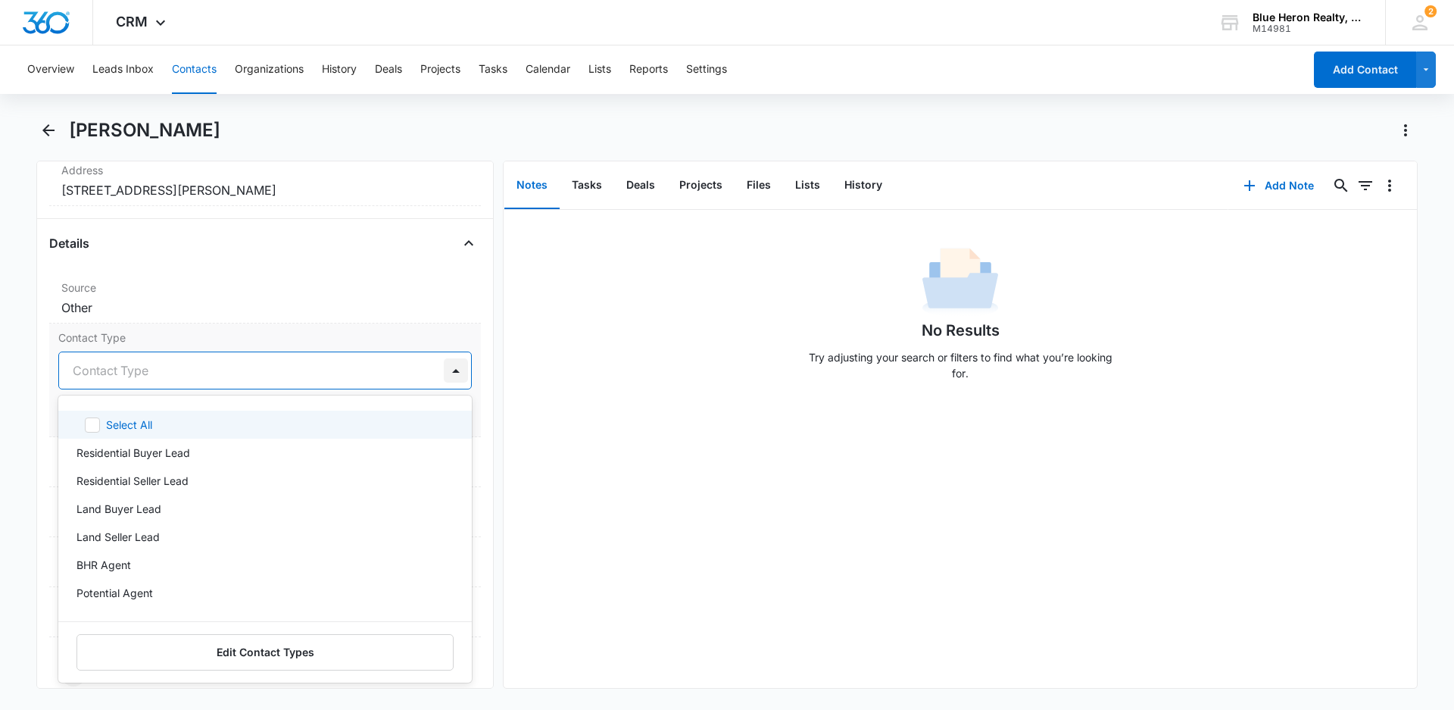
click at [444, 370] on div at bounding box center [456, 370] width 24 height 24
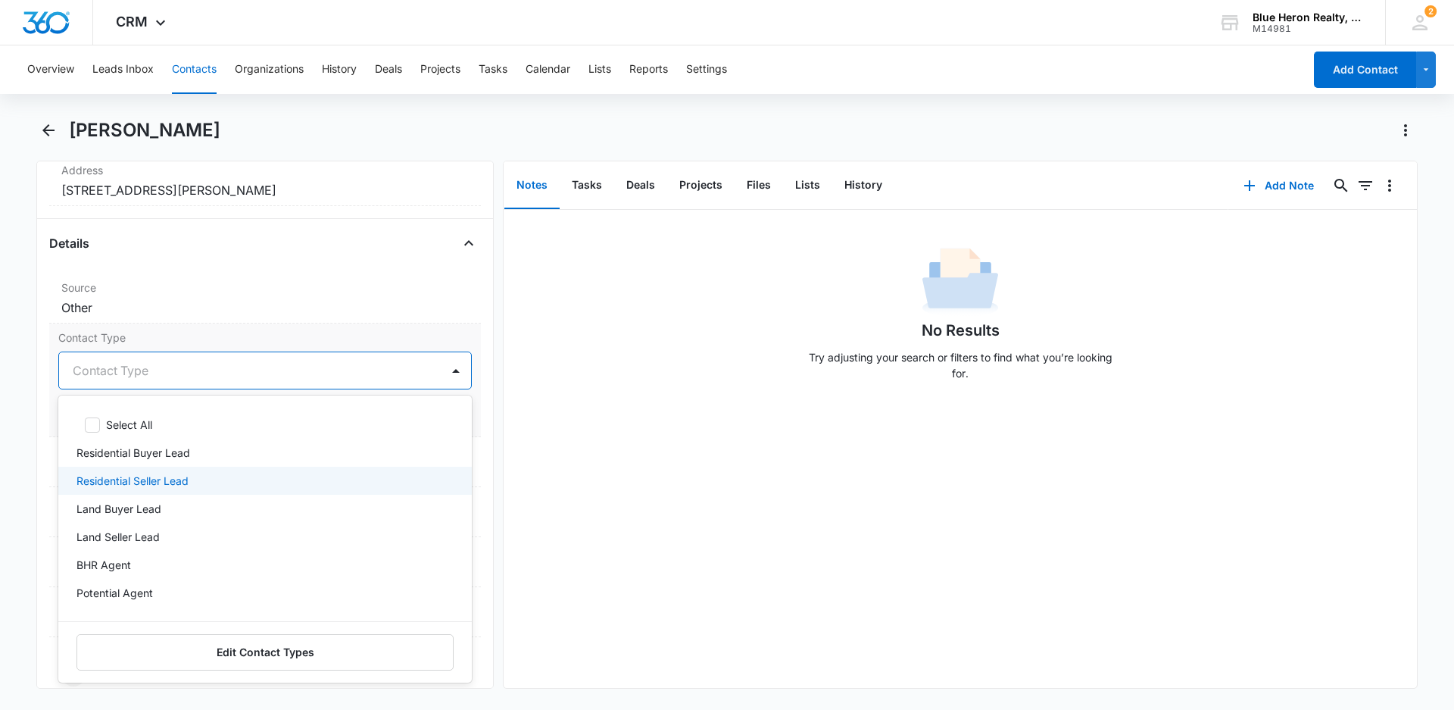
click at [195, 481] on div "Residential Seller Lead" at bounding box center [263, 481] width 374 height 16
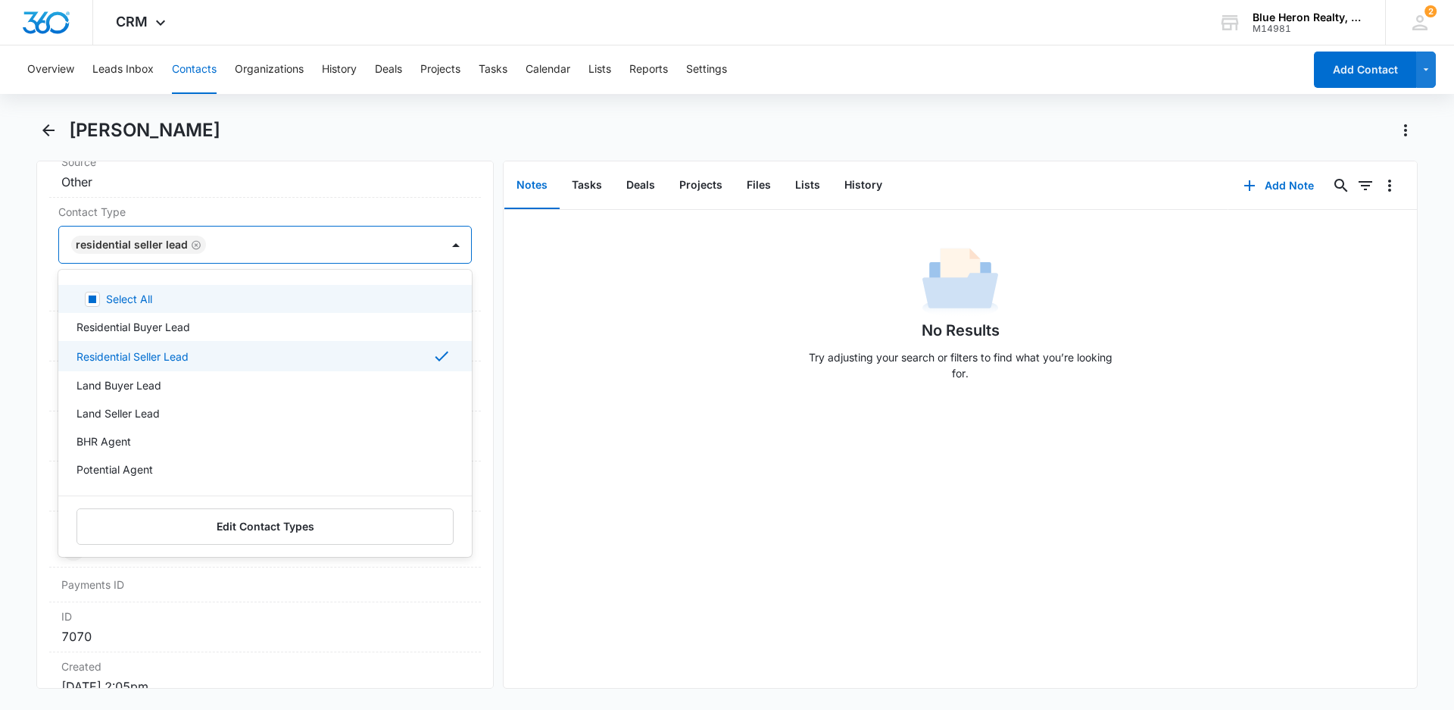
scroll to position [650, 0]
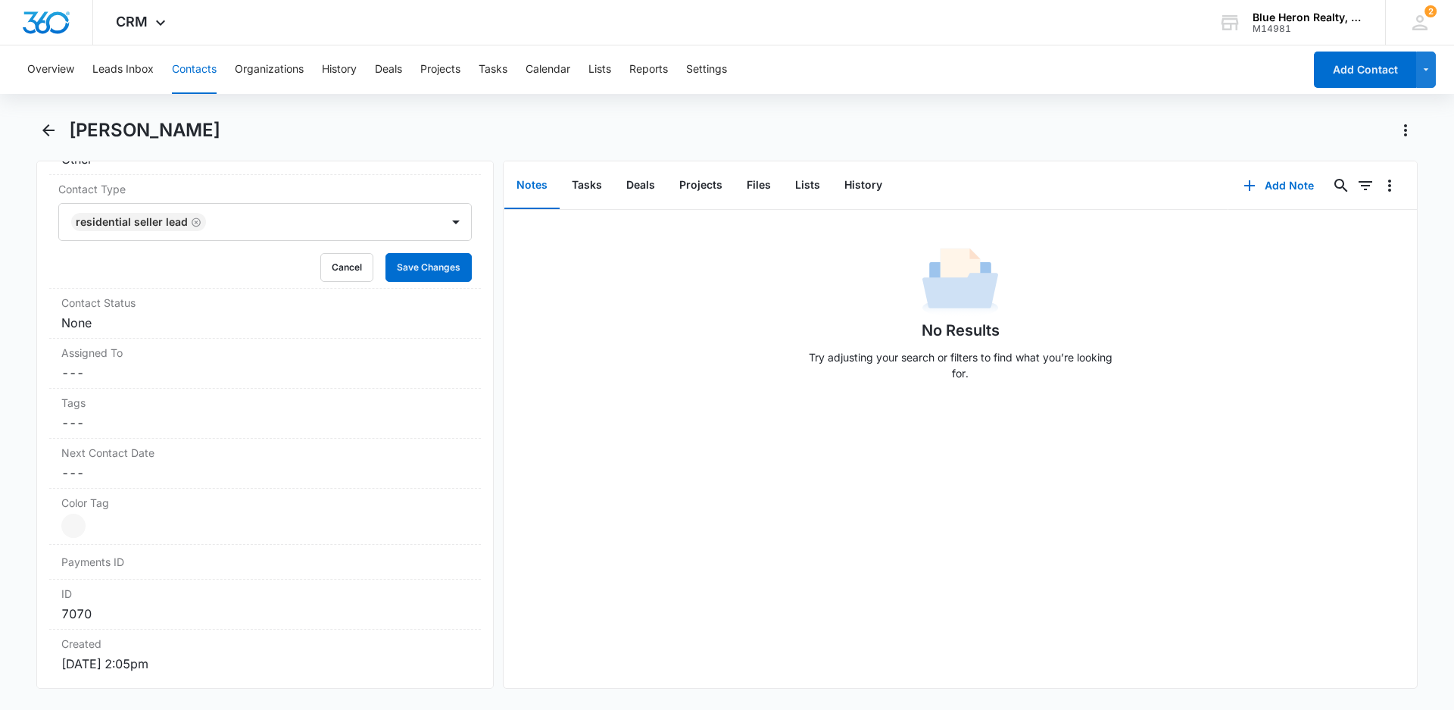
click at [543, 498] on div "No Results Try adjusting your search or filters to find what you’re looking for." at bounding box center [960, 449] width 913 height 478
click at [416, 260] on button "Save Changes" at bounding box center [428, 267] width 86 height 29
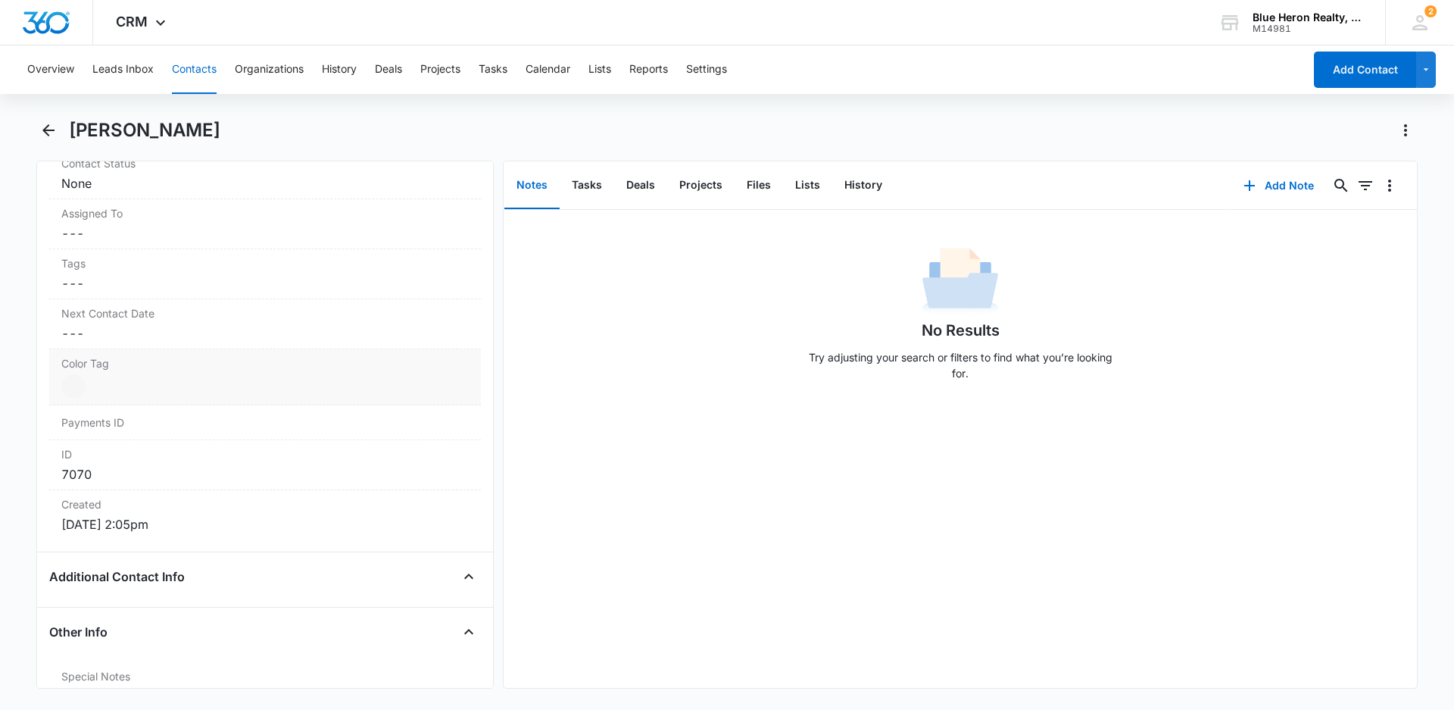
scroll to position [802, 0]
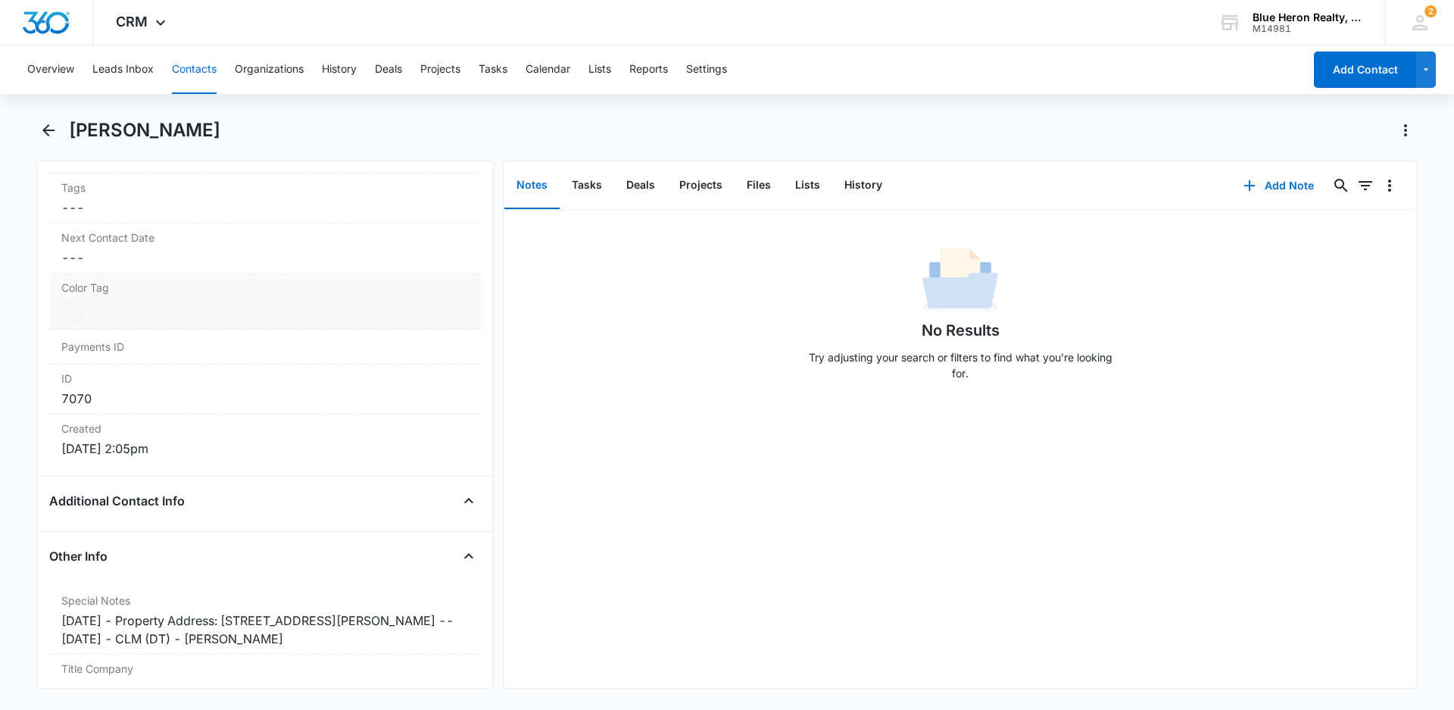
click at [80, 312] on div at bounding box center [73, 310] width 24 height 24
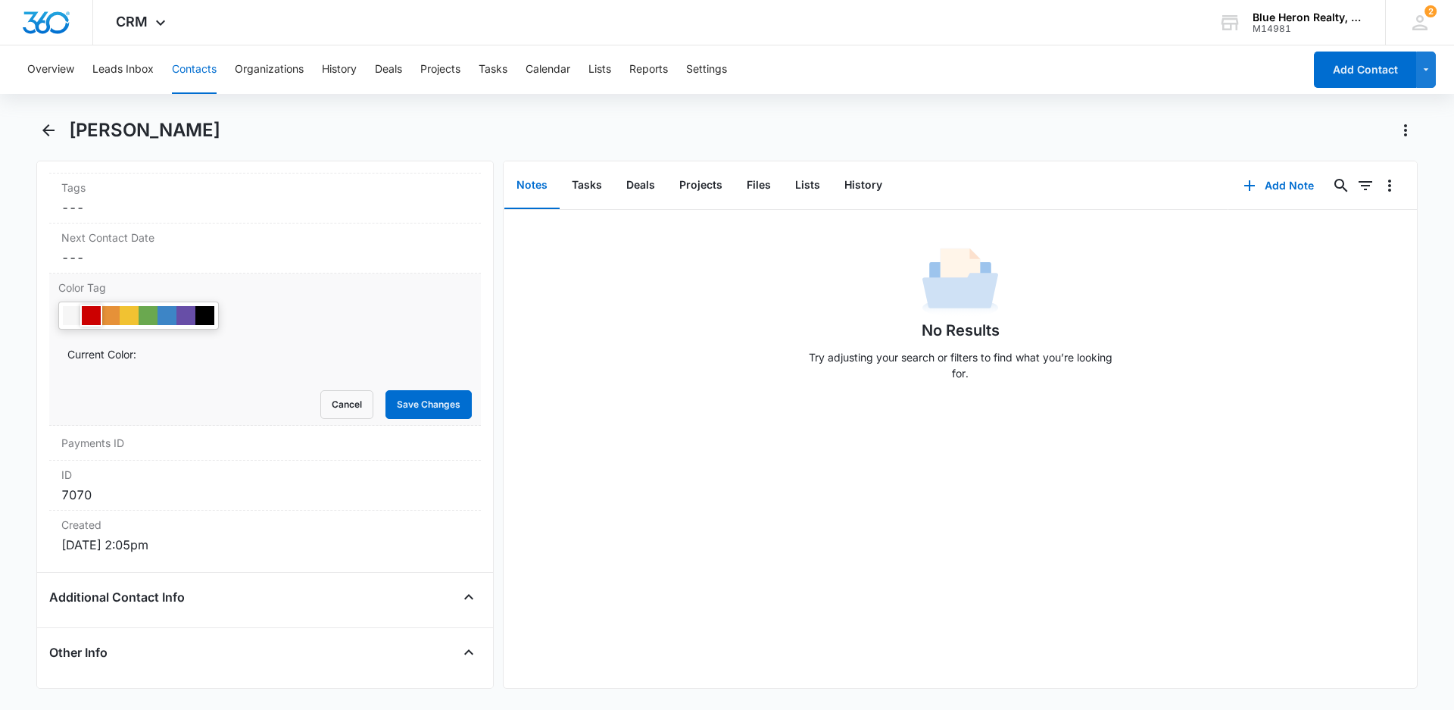
click at [92, 315] on div at bounding box center [91, 315] width 19 height 19
click at [395, 410] on button "Save Changes" at bounding box center [428, 404] width 86 height 29
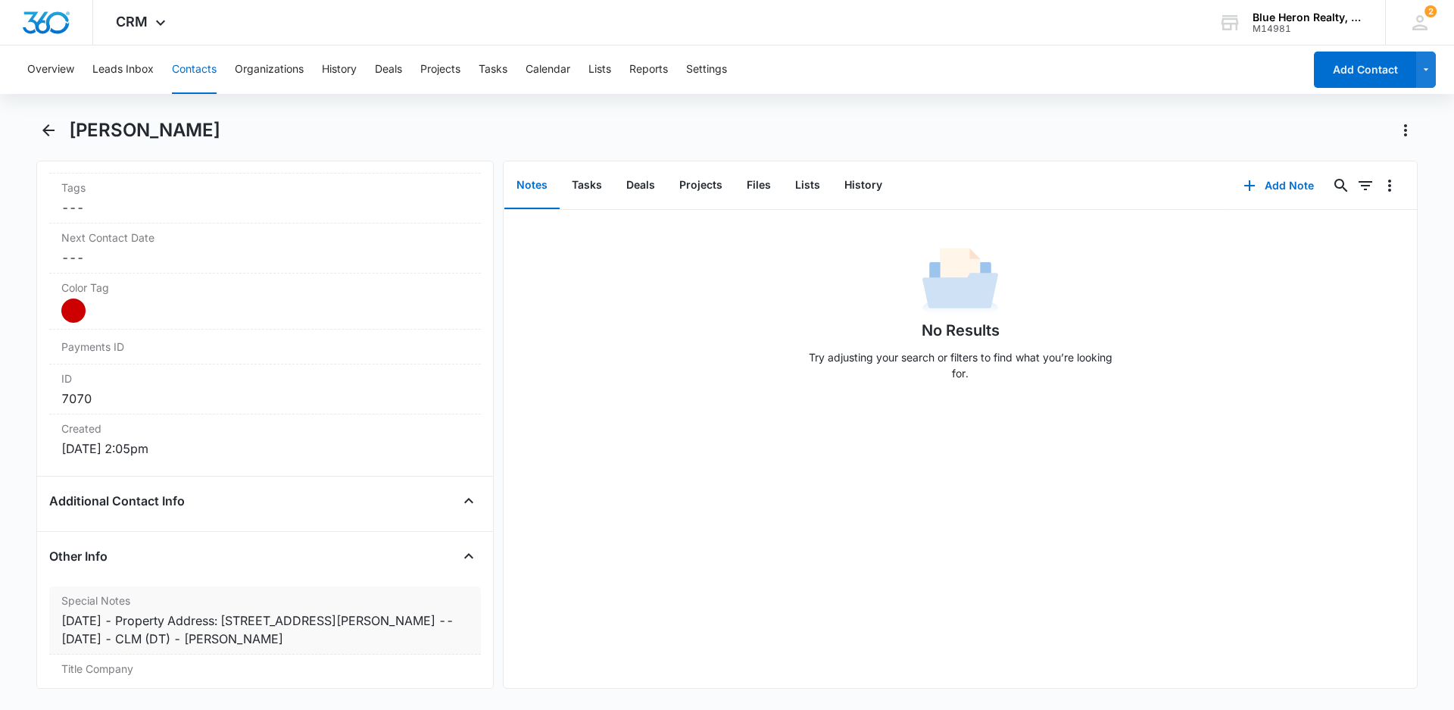
click at [131, 620] on div "7/1/2025 - Property Address: 7502 Simms Road, Alexandria, VA 22315 -- 4/10/25 -…" at bounding box center [264, 629] width 407 height 36
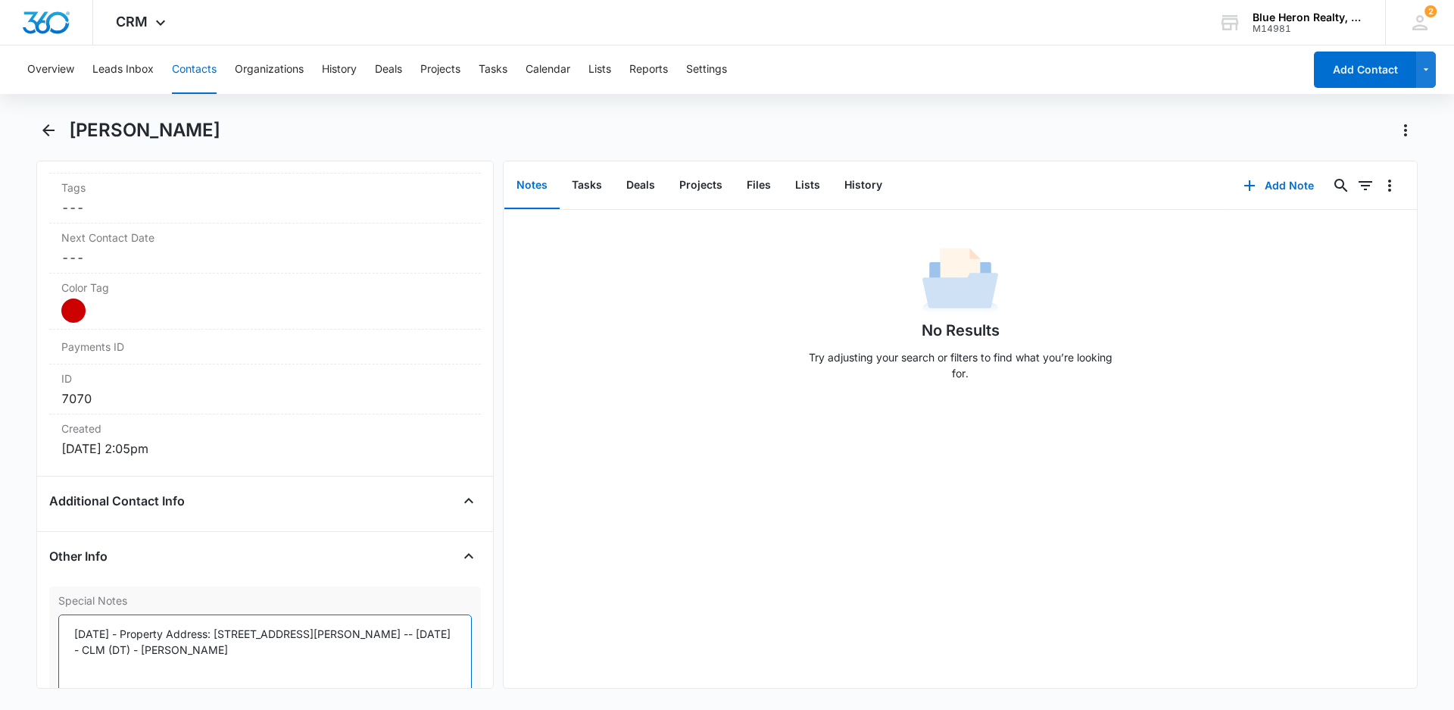
click at [136, 634] on textarea "7/1/2025 - Property Address: 7502 Simms Road, Alexandria, VA 22315 -- 4/10/25 -…" at bounding box center [264, 657] width 413 height 86
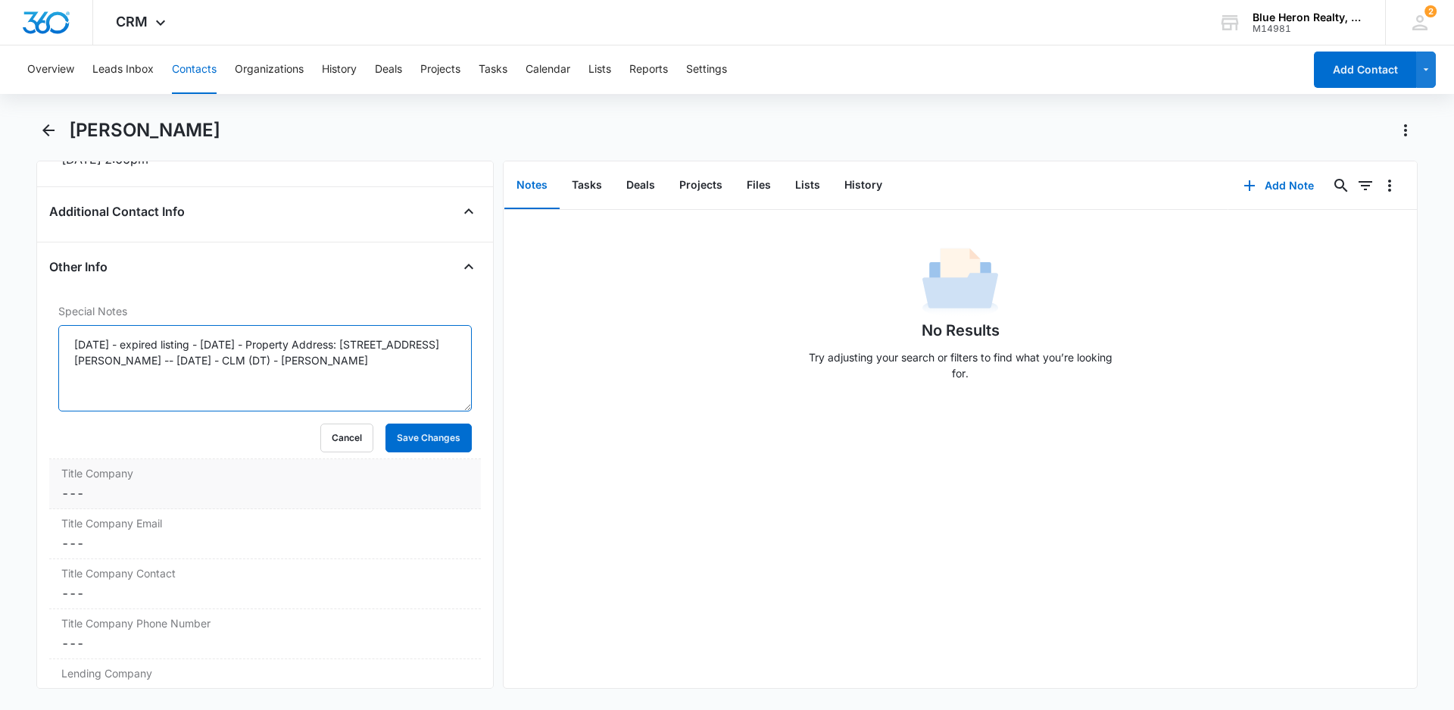
scroll to position [1092, 0]
type textarea "7/1/2025 - expired listing - 4/3/25 - Property Address: 7502 Simms Road, Alexan…"
click at [413, 444] on button "Save Changes" at bounding box center [428, 437] width 86 height 29
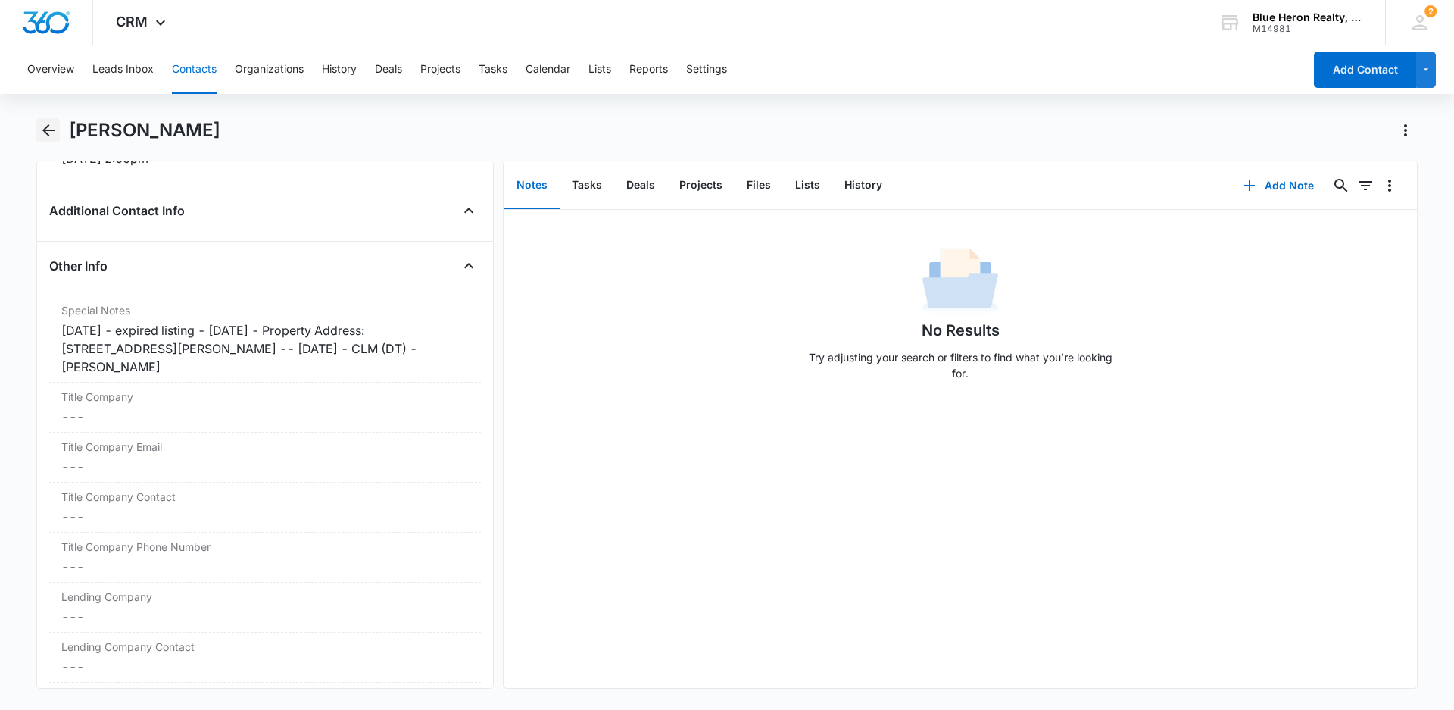
click at [45, 130] on icon "Back" at bounding box center [48, 130] width 12 height 12
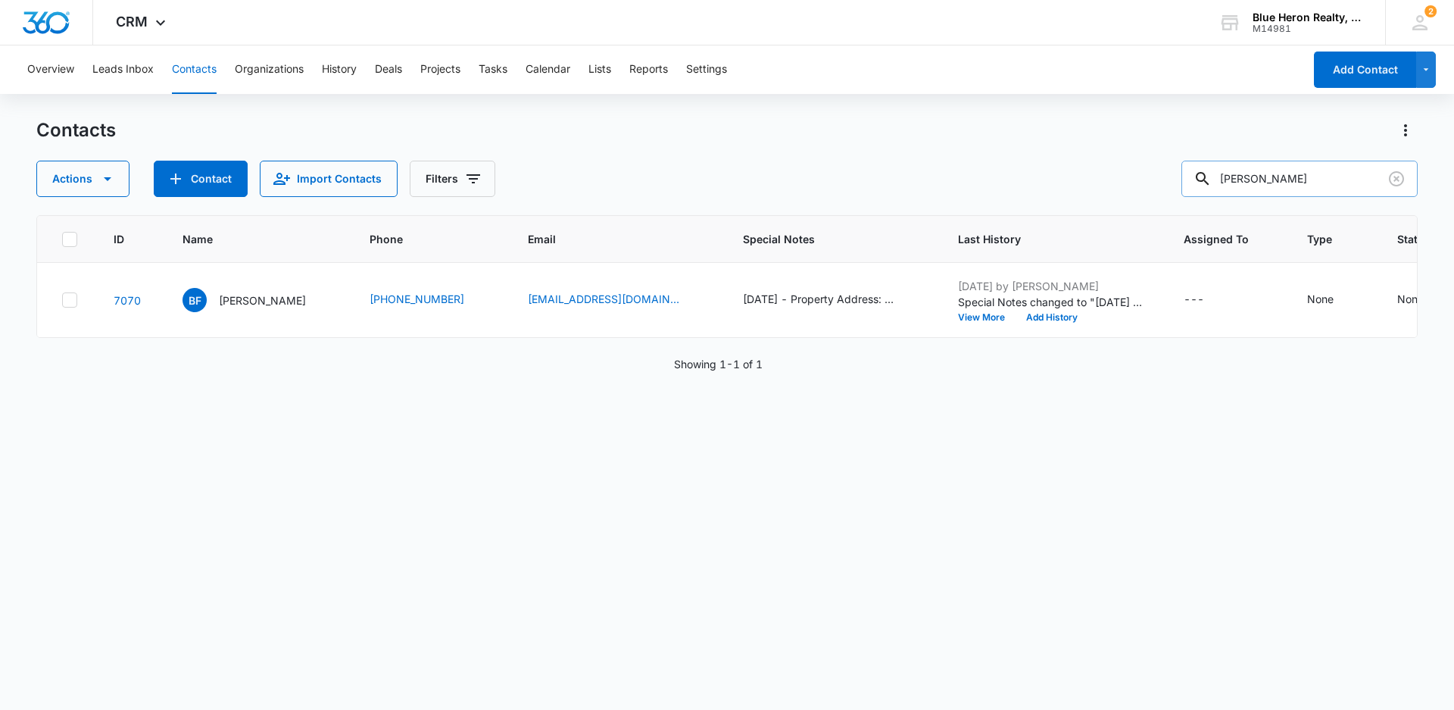
drag, startPoint x: 1327, startPoint y: 173, endPoint x: 1224, endPoint y: 172, distance: 103.0
click at [1224, 172] on div "Benjay F. Prado" at bounding box center [1299, 179] width 236 height 36
type input "Adrian O. Sanchez"
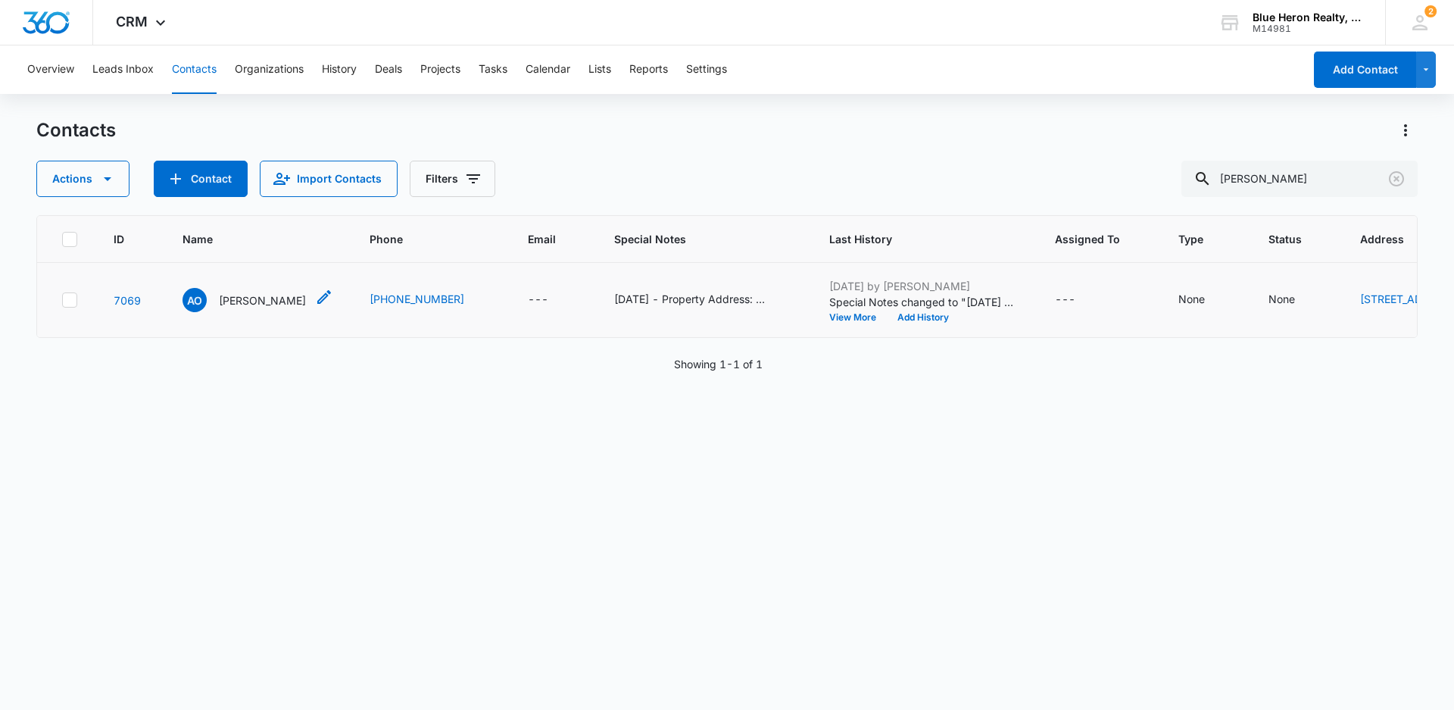
click at [279, 308] on p "Adrian O. Sanchez" at bounding box center [262, 300] width 87 height 16
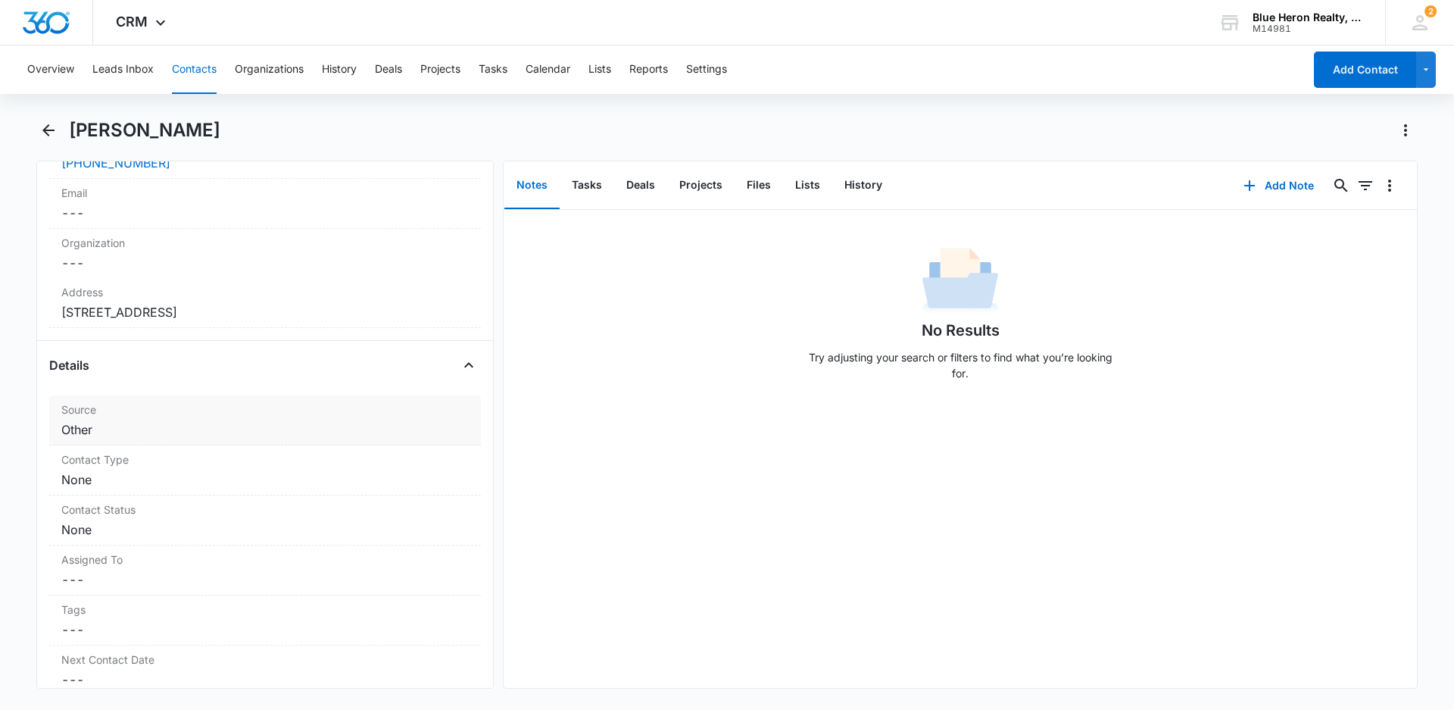
scroll to position [383, 0]
click at [223, 466] on div "Contact Type Cancel Save Changes None" at bounding box center [265, 467] width 432 height 50
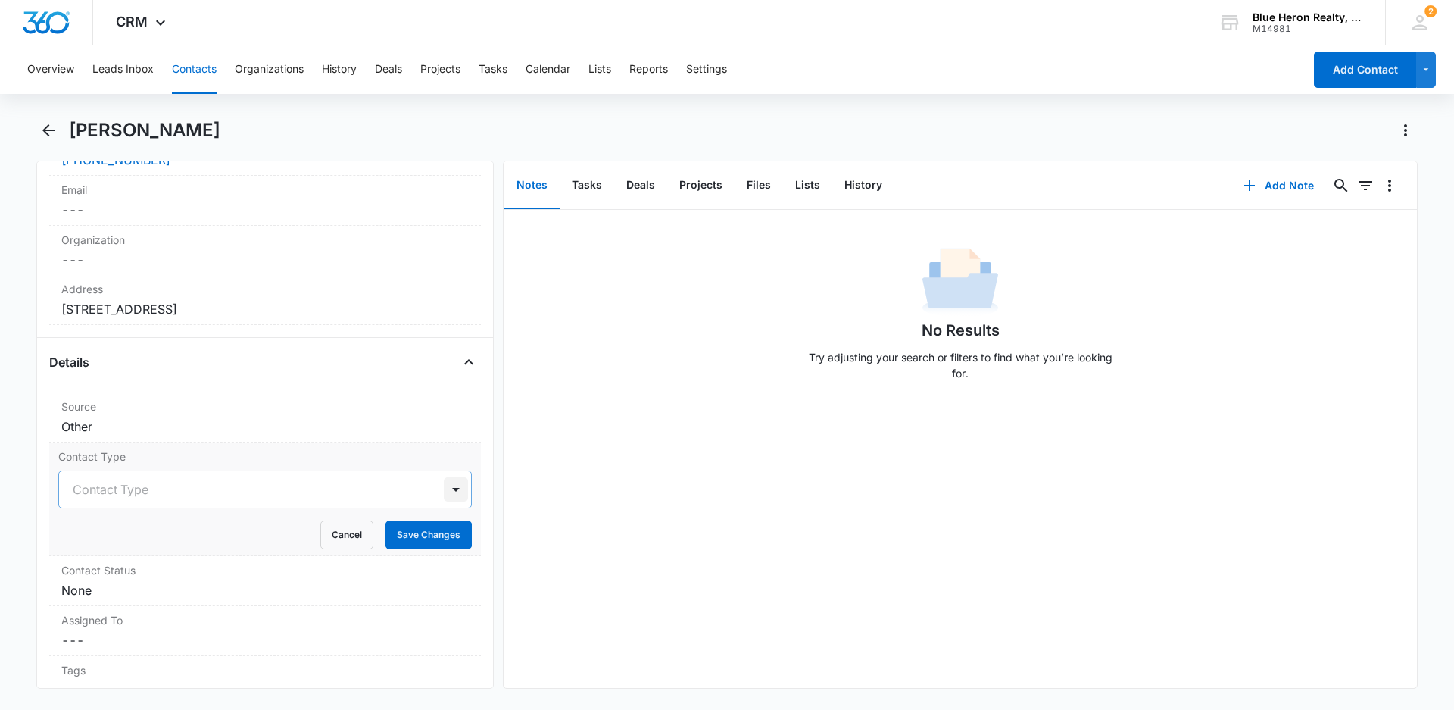
click at [446, 487] on div at bounding box center [456, 489] width 24 height 24
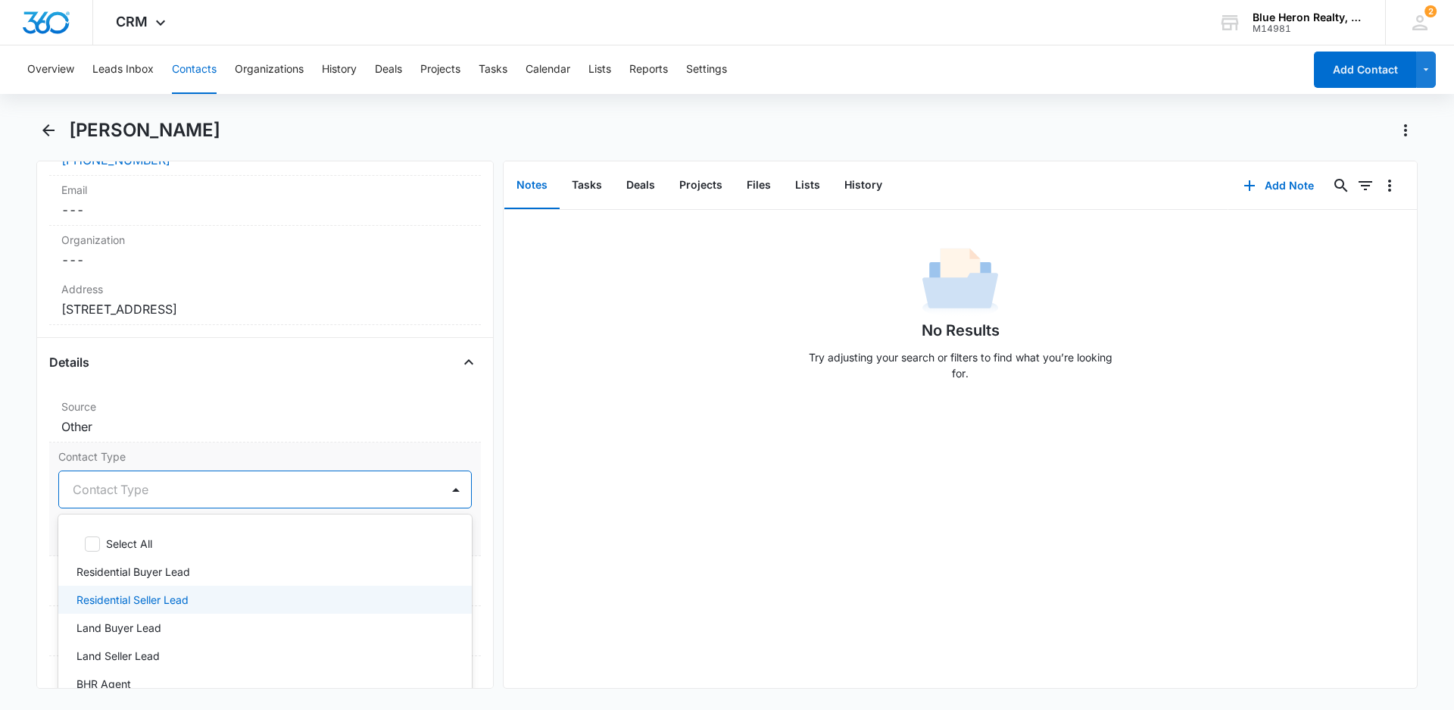
click at [174, 597] on p "Residential Seller Lead" at bounding box center [132, 599] width 112 height 16
click at [636, 588] on div "No Results Try adjusting your search or filters to find what you’re looking for." at bounding box center [960, 449] width 913 height 478
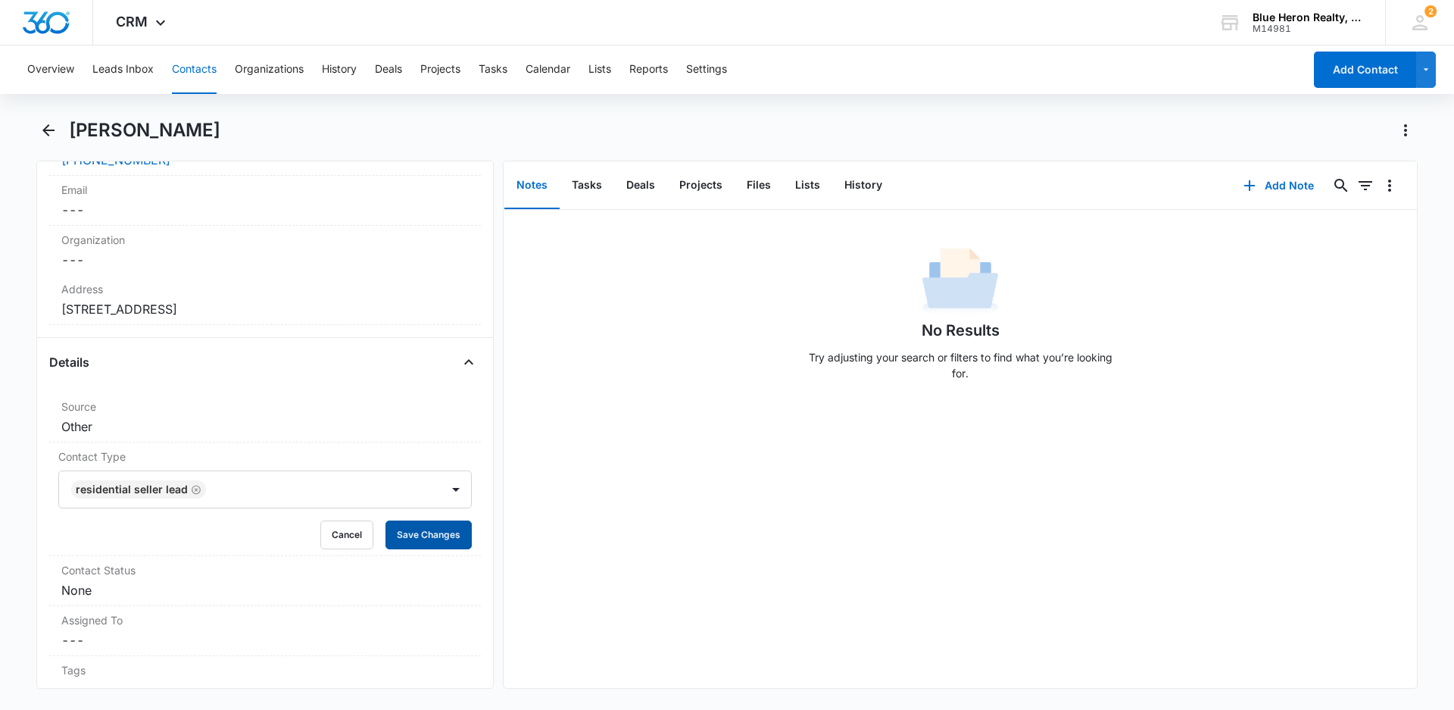
drag, startPoint x: 412, startPoint y: 536, endPoint x: 526, endPoint y: 539, distance: 113.6
click at [413, 538] on button "Save Changes" at bounding box center [428, 534] width 86 height 29
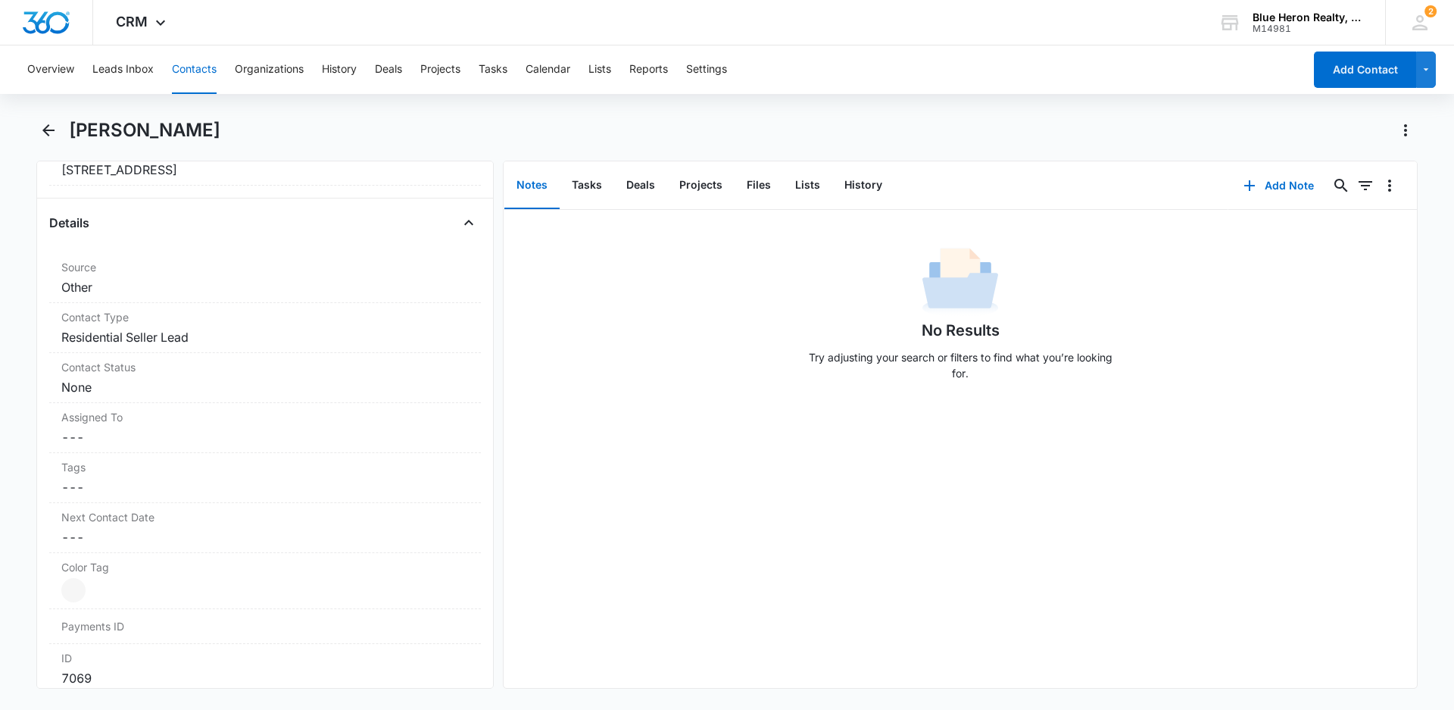
scroll to position [582, 0]
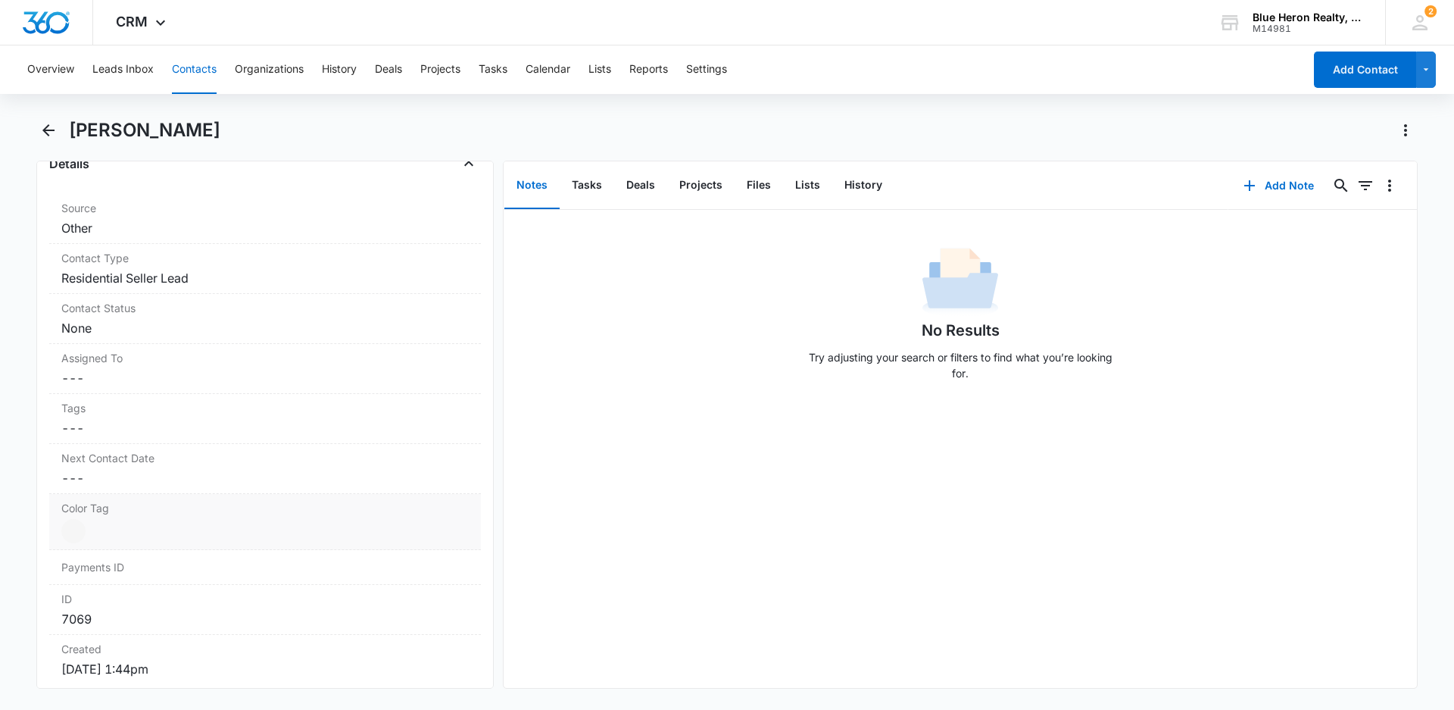
click at [74, 526] on div at bounding box center [73, 531] width 24 height 24
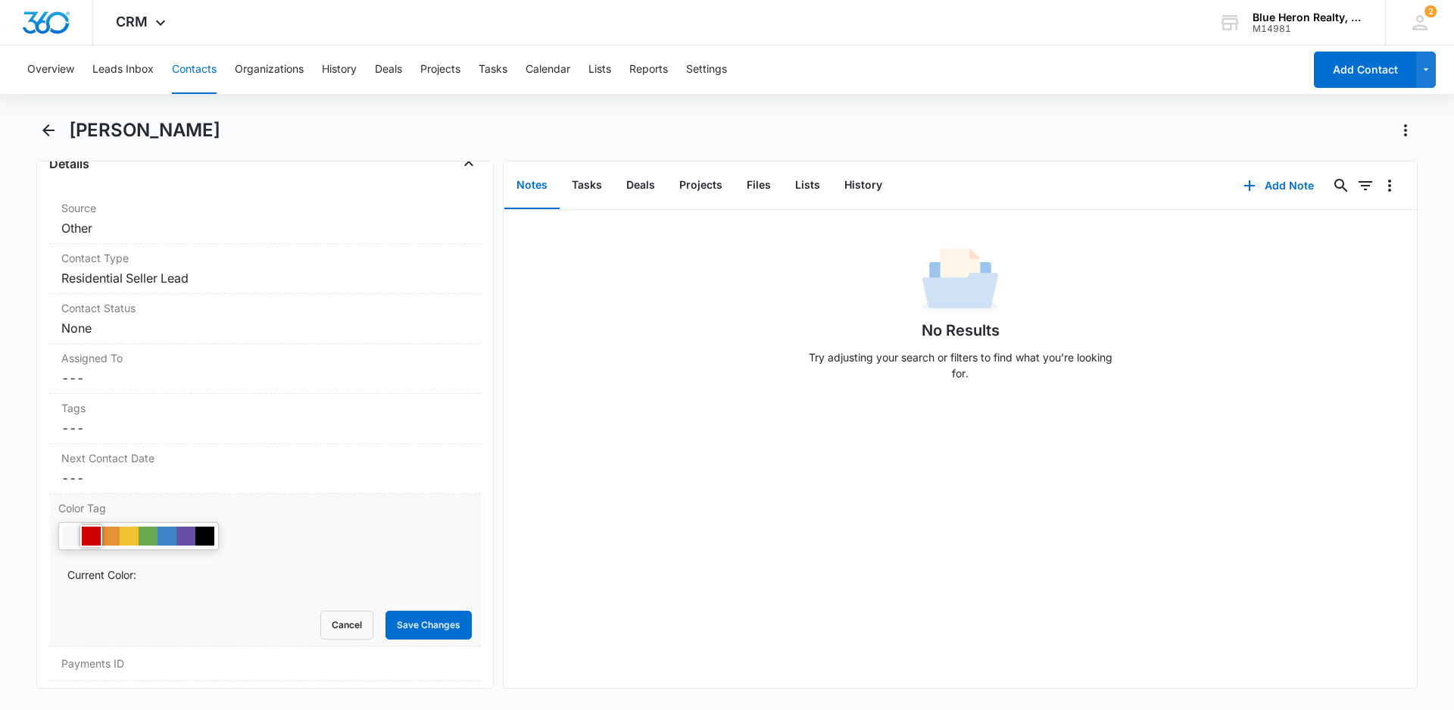
click at [95, 536] on div at bounding box center [91, 535] width 19 height 19
click at [622, 622] on div "No Results Try adjusting your search or filters to find what you’re looking for." at bounding box center [960, 449] width 913 height 478
drag, startPoint x: 399, startPoint y: 623, endPoint x: 524, endPoint y: 610, distance: 125.6
click at [402, 624] on button "Save Changes" at bounding box center [428, 624] width 86 height 29
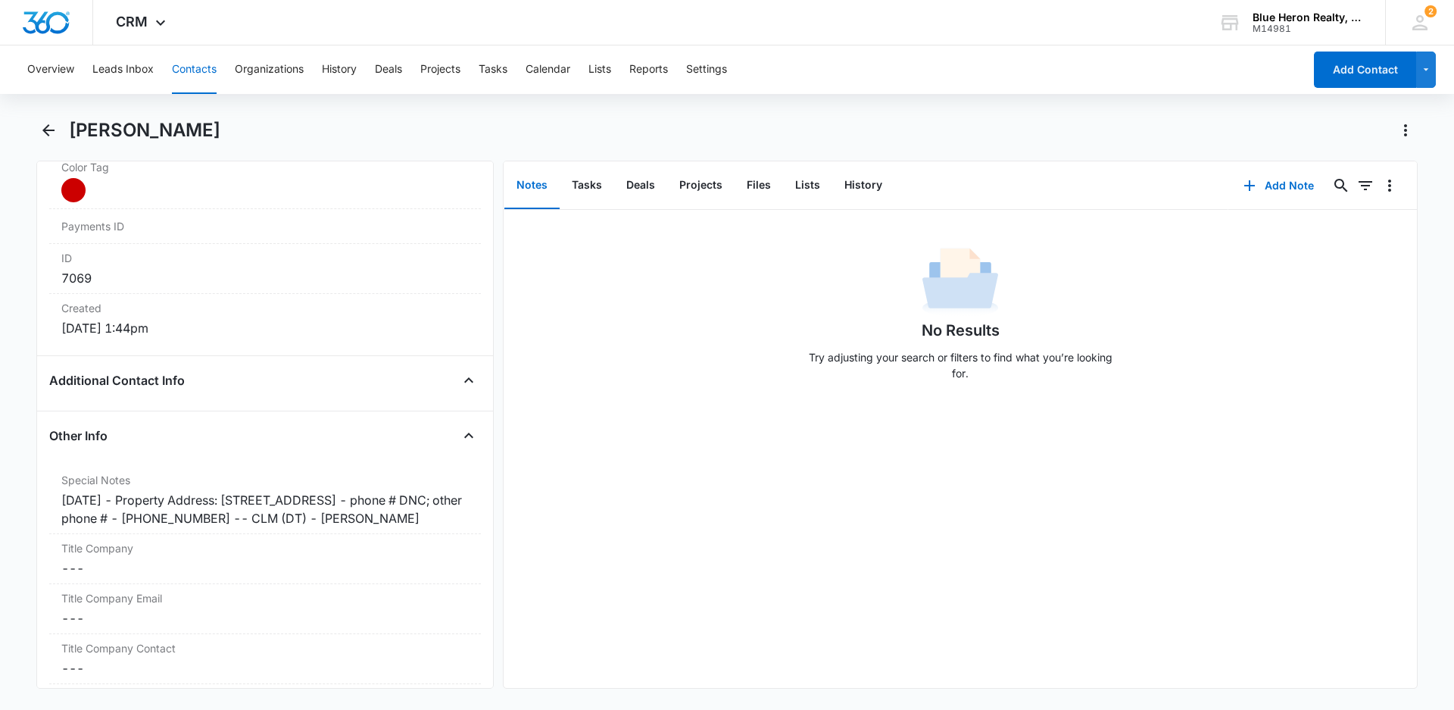
scroll to position [935, 0]
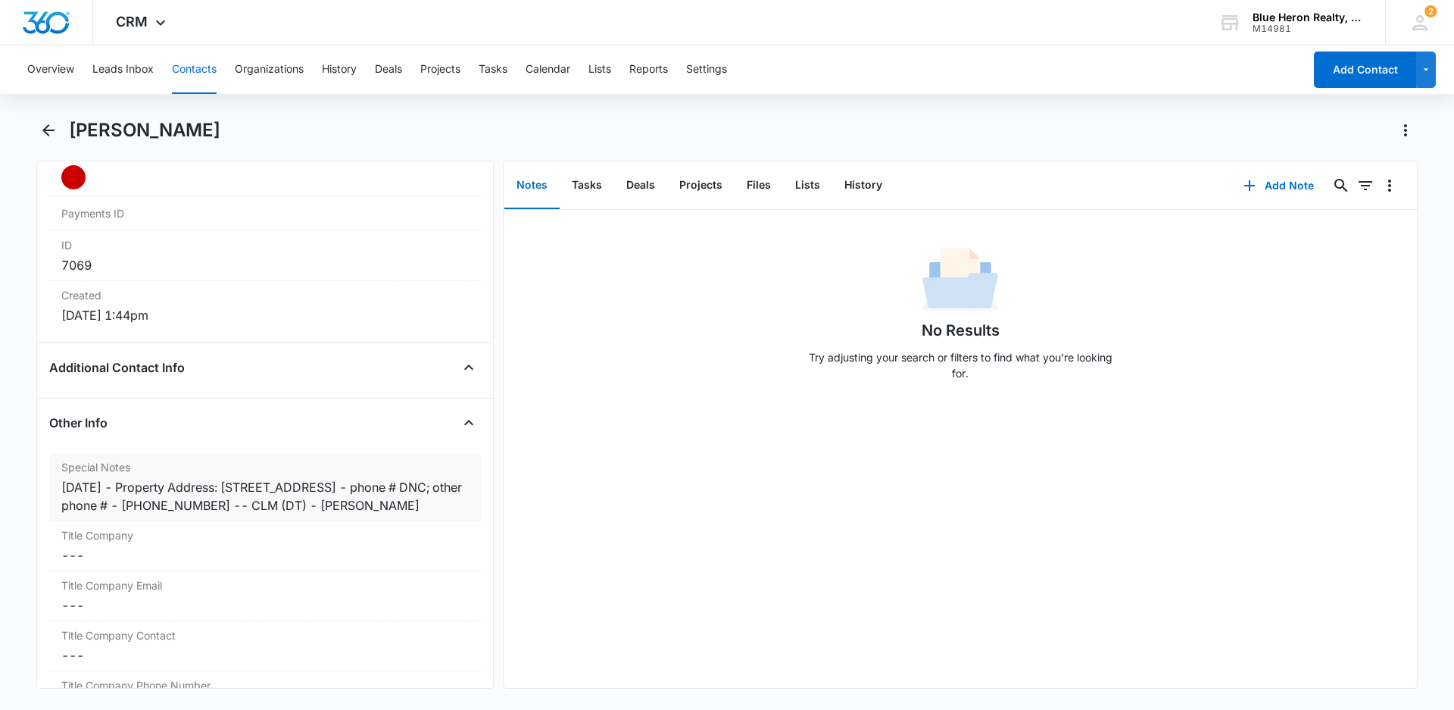
click at [133, 486] on div "7/1/2025 - Property Address: 1669 Bandit Loop Unit 304A, Reston, VA 20190 - pho…" at bounding box center [264, 496] width 407 height 36
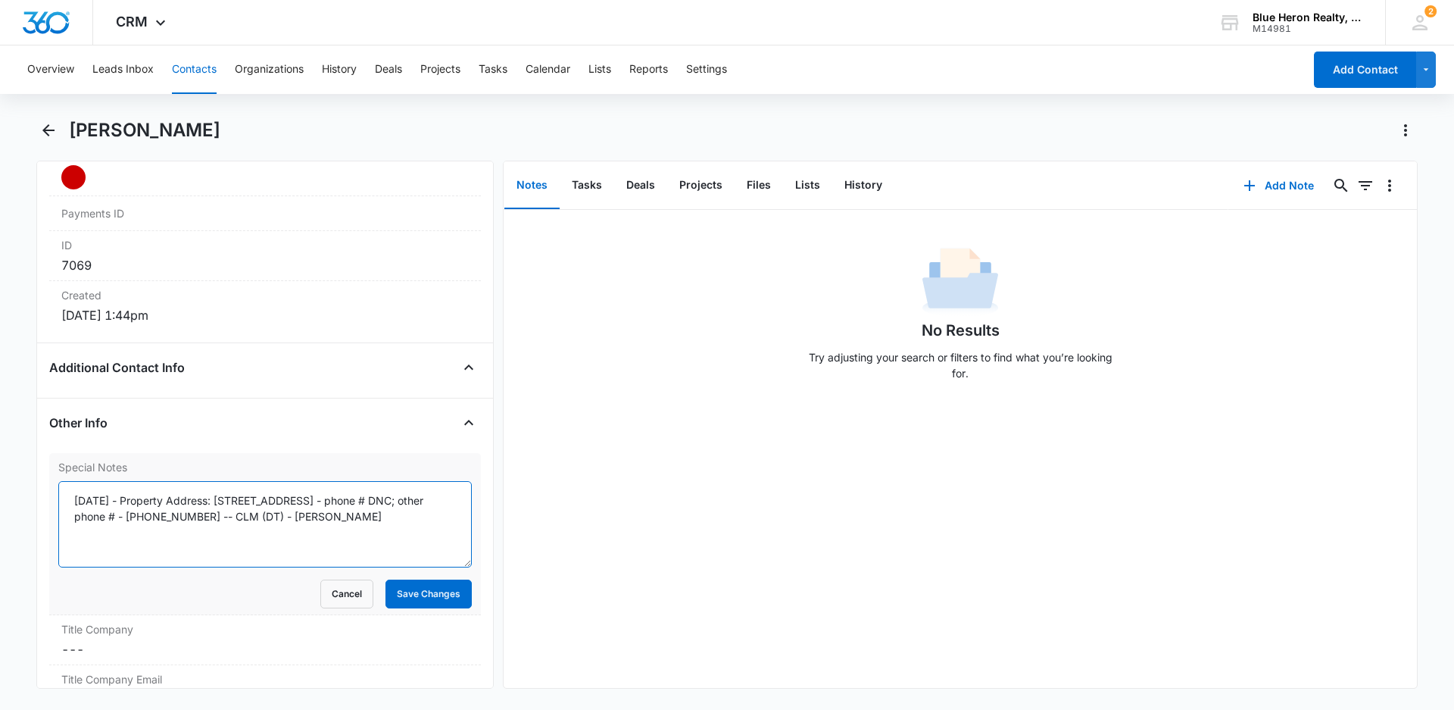
click at [136, 499] on textarea "7/1/2025 - Property Address: 1669 Bandit Loop Unit 304A, Reston, VA 20190 - pho…" at bounding box center [264, 524] width 413 height 86
type textarea "7/1/2025 - expired listing - 4/3/25 - Property Address: 1669 Bandit Loop Unit 3…"
click at [433, 604] on button "Save Changes" at bounding box center [428, 593] width 86 height 29
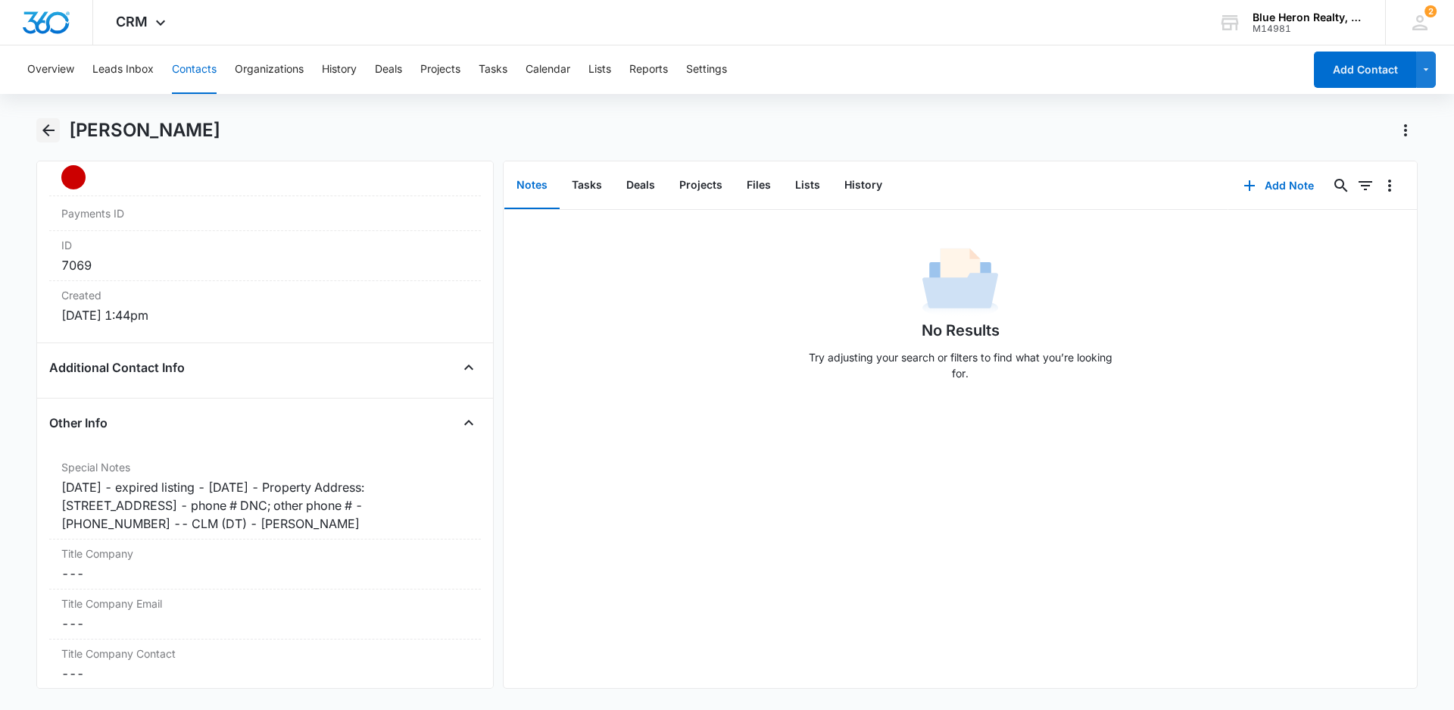
click at [51, 133] on icon "Back" at bounding box center [48, 130] width 18 height 18
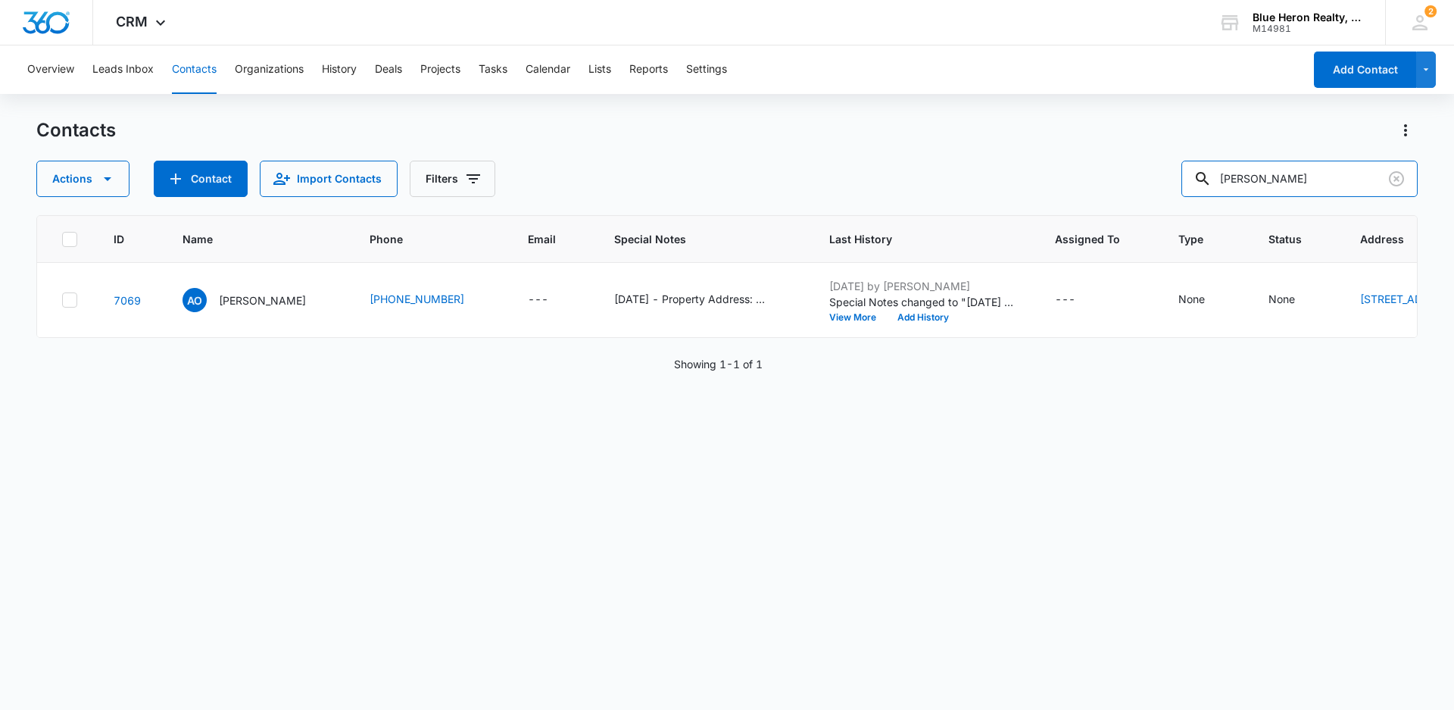
drag, startPoint x: 1349, startPoint y: 174, endPoint x: 1147, endPoint y: 177, distance: 202.2
click at [1149, 177] on div "Actions Contact Import Contacts Filters Adrian O. Sanchez" at bounding box center [726, 179] width 1381 height 36
type input "Veronica Ortiz"
click at [262, 308] on p "Veronica Ortiz" at bounding box center [262, 300] width 87 height 16
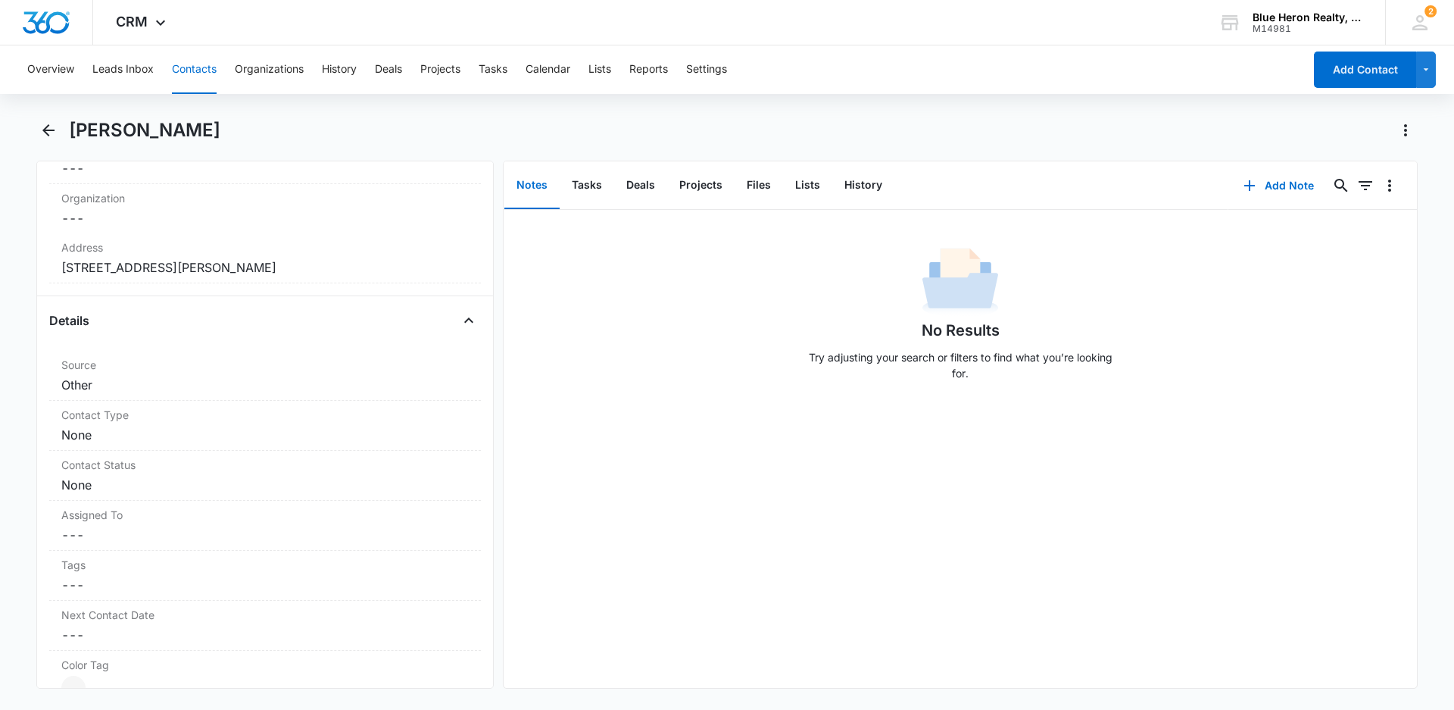
scroll to position [432, 0]
click at [177, 424] on dd "Cancel Save Changes None" at bounding box center [264, 427] width 407 height 18
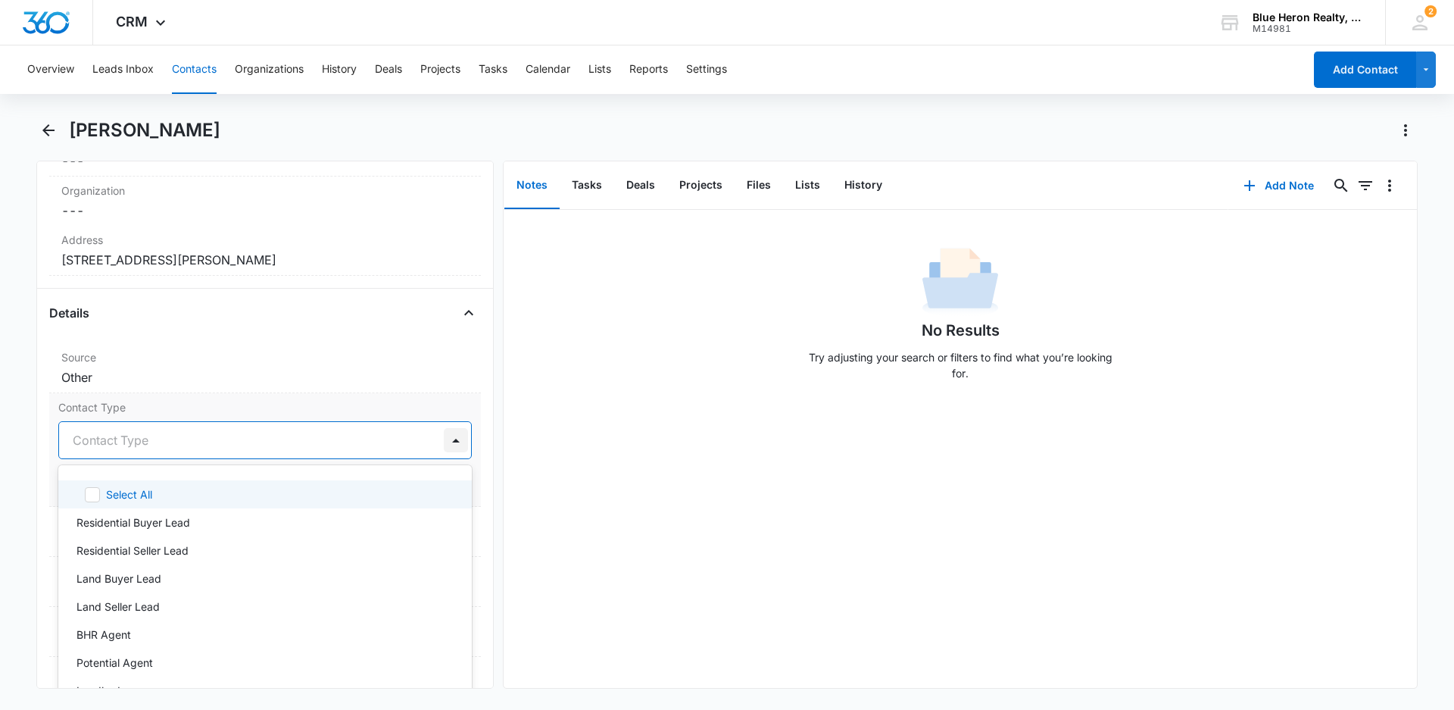
click at [444, 438] on div at bounding box center [456, 440] width 24 height 24
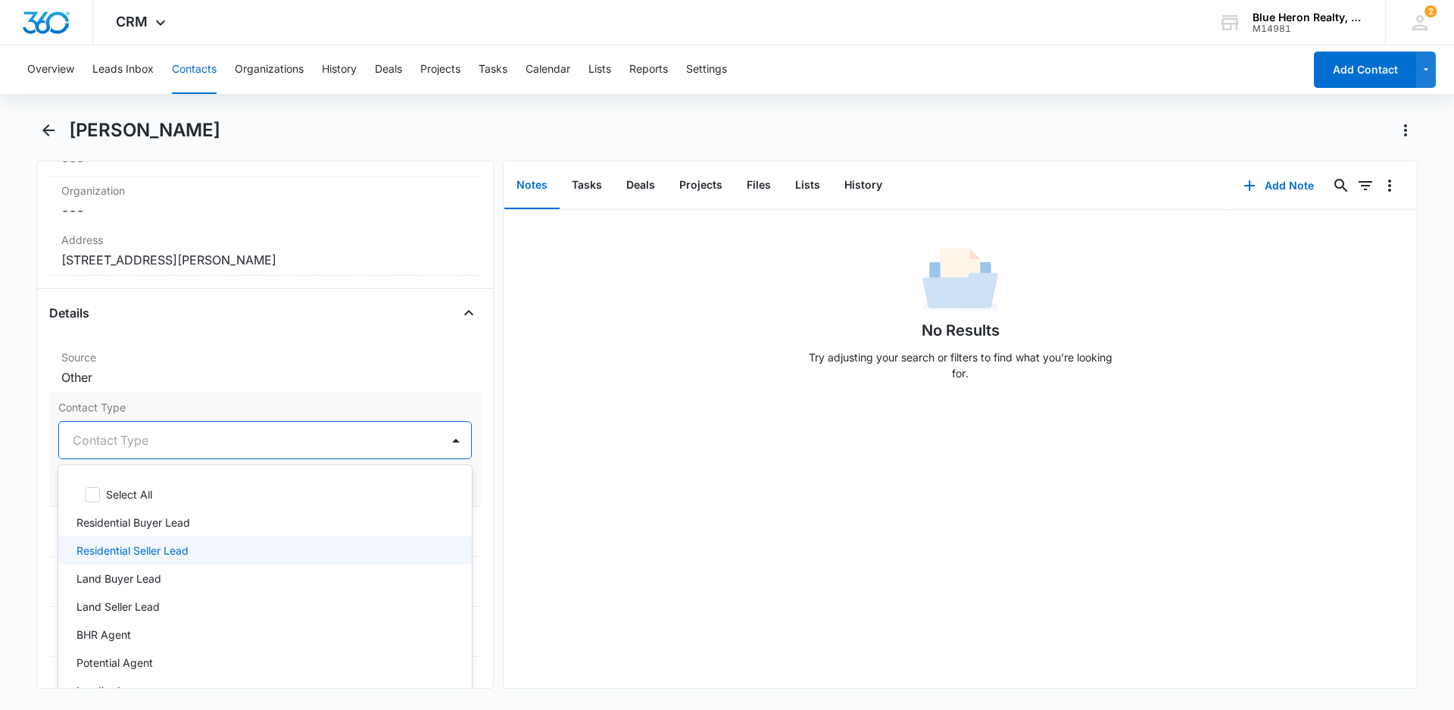
click at [148, 545] on p "Residential Seller Lead" at bounding box center [132, 550] width 112 height 16
click at [572, 522] on div "No Results Try adjusting your search or filters to find what you’re looking for." at bounding box center [960, 449] width 913 height 478
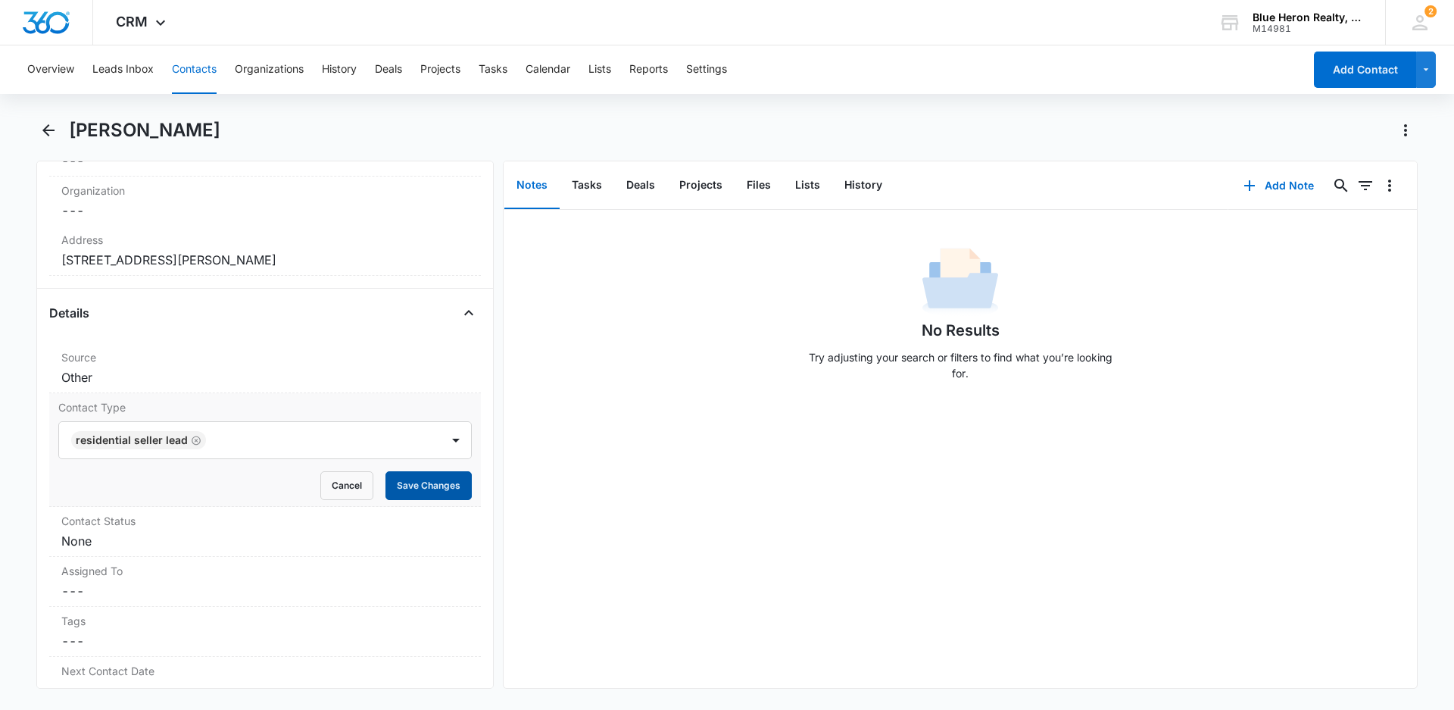
click at [415, 476] on button "Save Changes" at bounding box center [428, 485] width 86 height 29
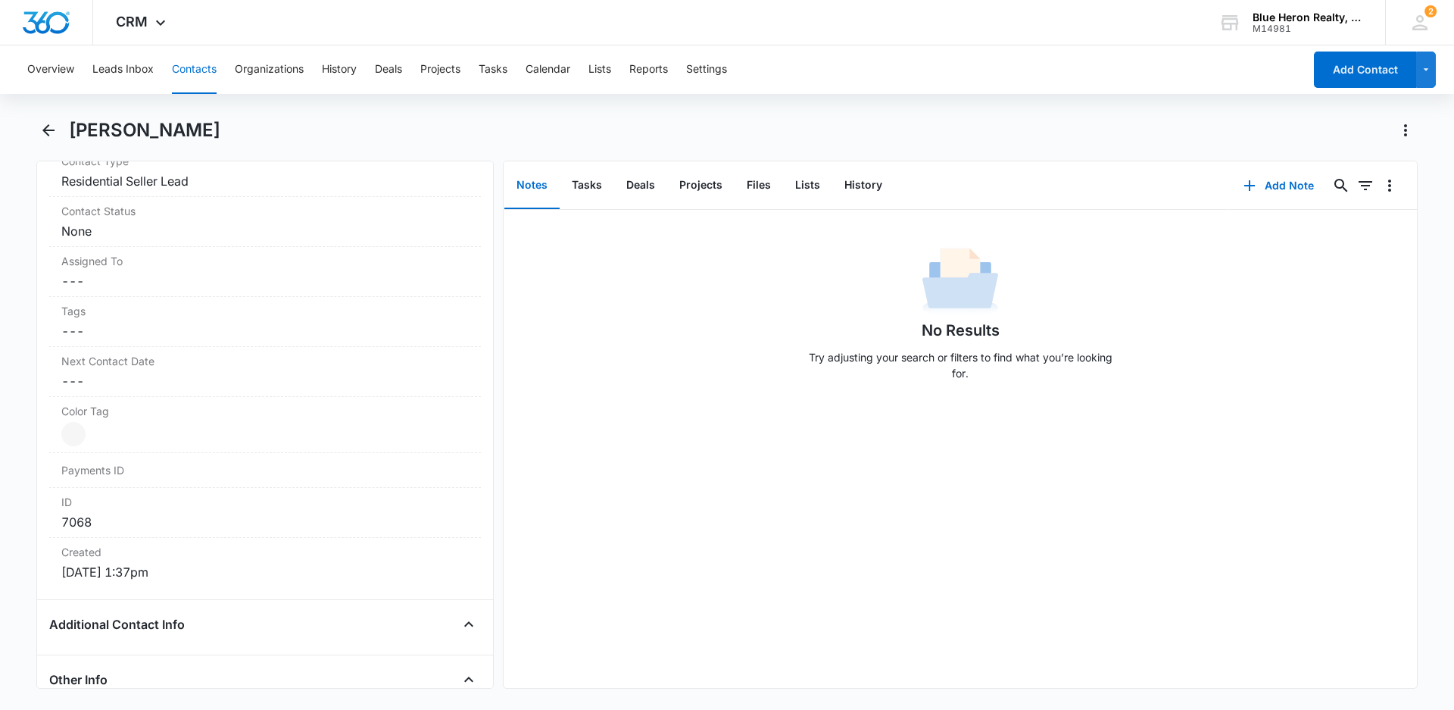
scroll to position [685, 0]
click at [73, 425] on div at bounding box center [73, 427] width 24 height 24
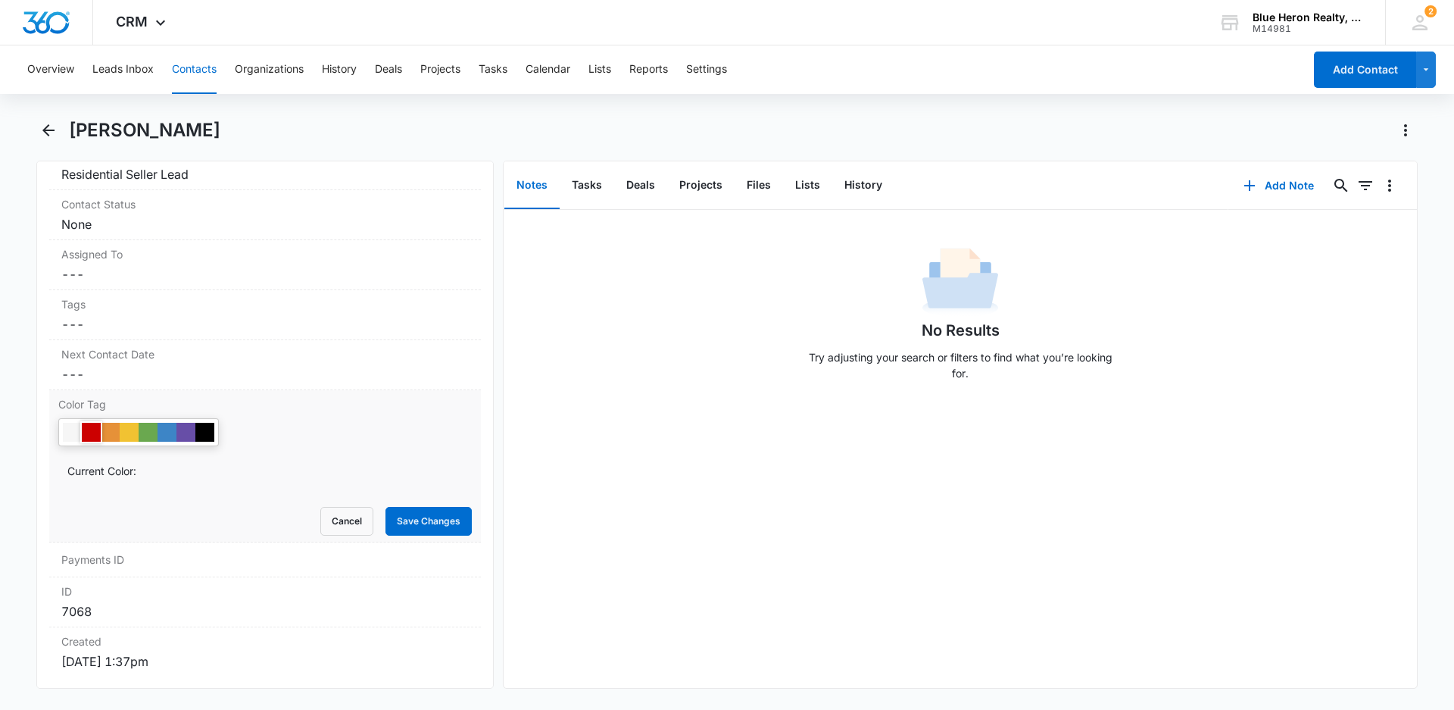
click at [92, 431] on div at bounding box center [91, 432] width 19 height 19
click at [417, 520] on button "Save Changes" at bounding box center [428, 521] width 86 height 29
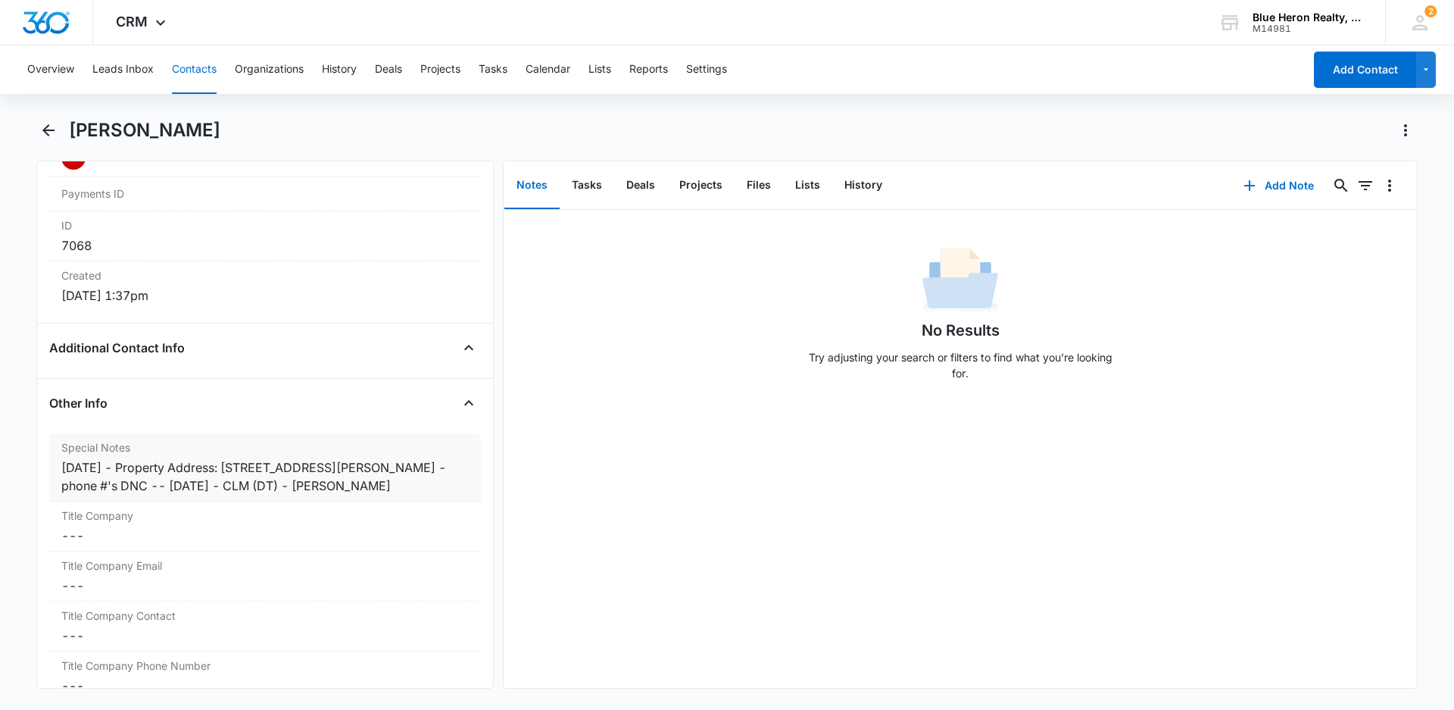
scroll to position [958, 0]
click at [133, 464] on div "7/1/2025 - Property Address: 8370 Greensboro Dr., Unit 1011, McLean, VA 22102 -…" at bounding box center [264, 473] width 407 height 36
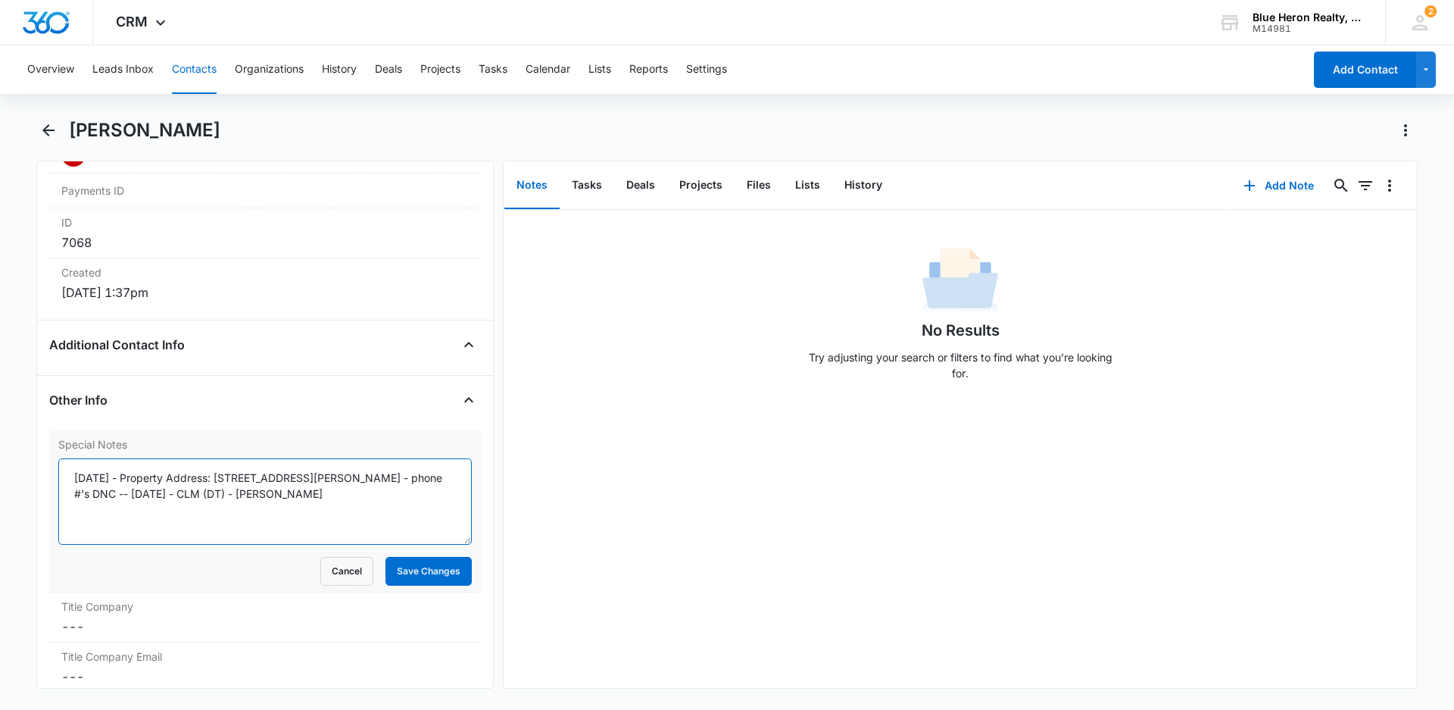
click at [136, 475] on textarea "7/1/2025 - Property Address: 8370 Greensboro Dr., Unit 1011, McLean, VA 22102 -…" at bounding box center [264, 501] width 413 height 86
type textarea "7/1/2025 - expired listing - 4/3/25 - Property Address: 8370 Greensboro Dr., Un…"
click at [398, 569] on button "Save Changes" at bounding box center [428, 571] width 86 height 29
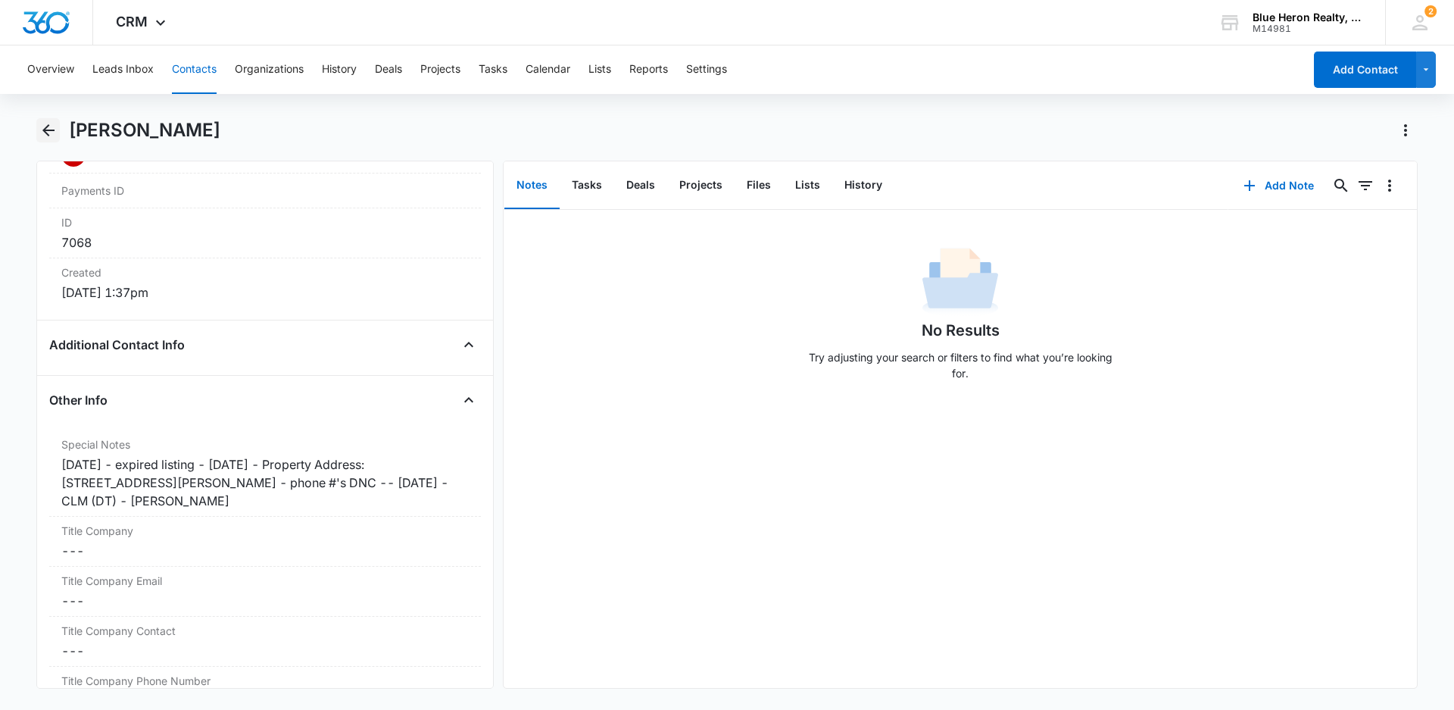
drag, startPoint x: 48, startPoint y: 131, endPoint x: 63, endPoint y: 136, distance: 16.0
click at [48, 131] on icon "Back" at bounding box center [48, 130] width 12 height 12
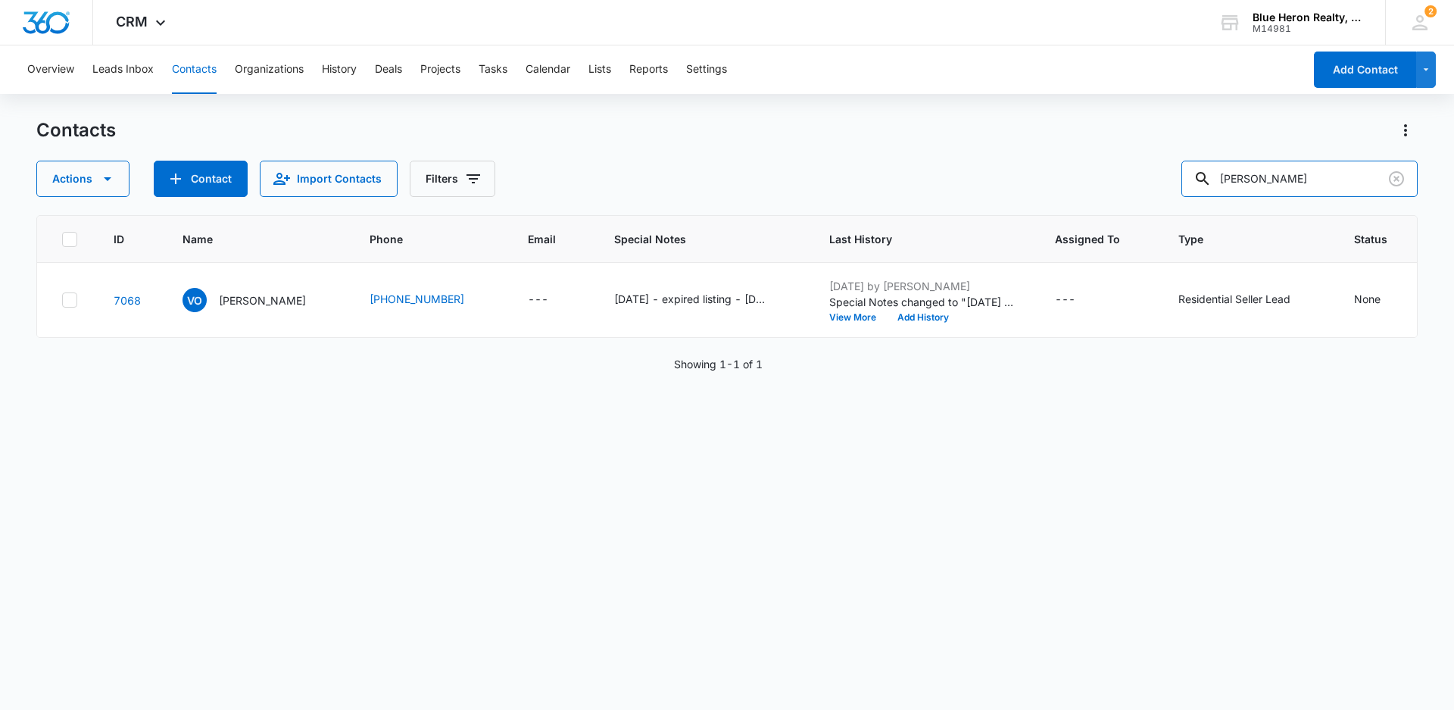
drag, startPoint x: 1315, startPoint y: 175, endPoint x: 1144, endPoint y: 174, distance: 171.1
click at [1144, 174] on div "Actions Contact Import Contacts Filters Veronica Ortiz" at bounding box center [726, 179] width 1381 height 36
type input "Kandahari"
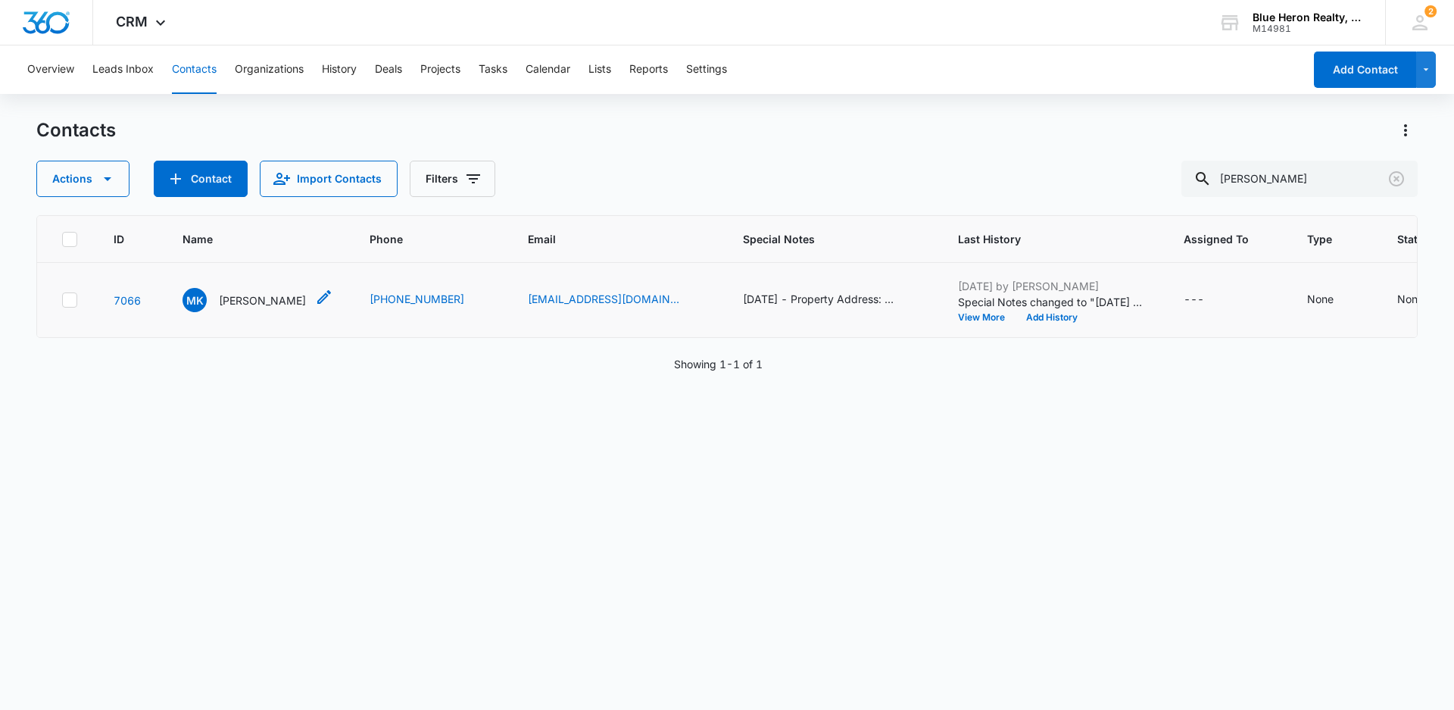
click at [260, 308] on p "Madina Kandahari" at bounding box center [262, 300] width 87 height 16
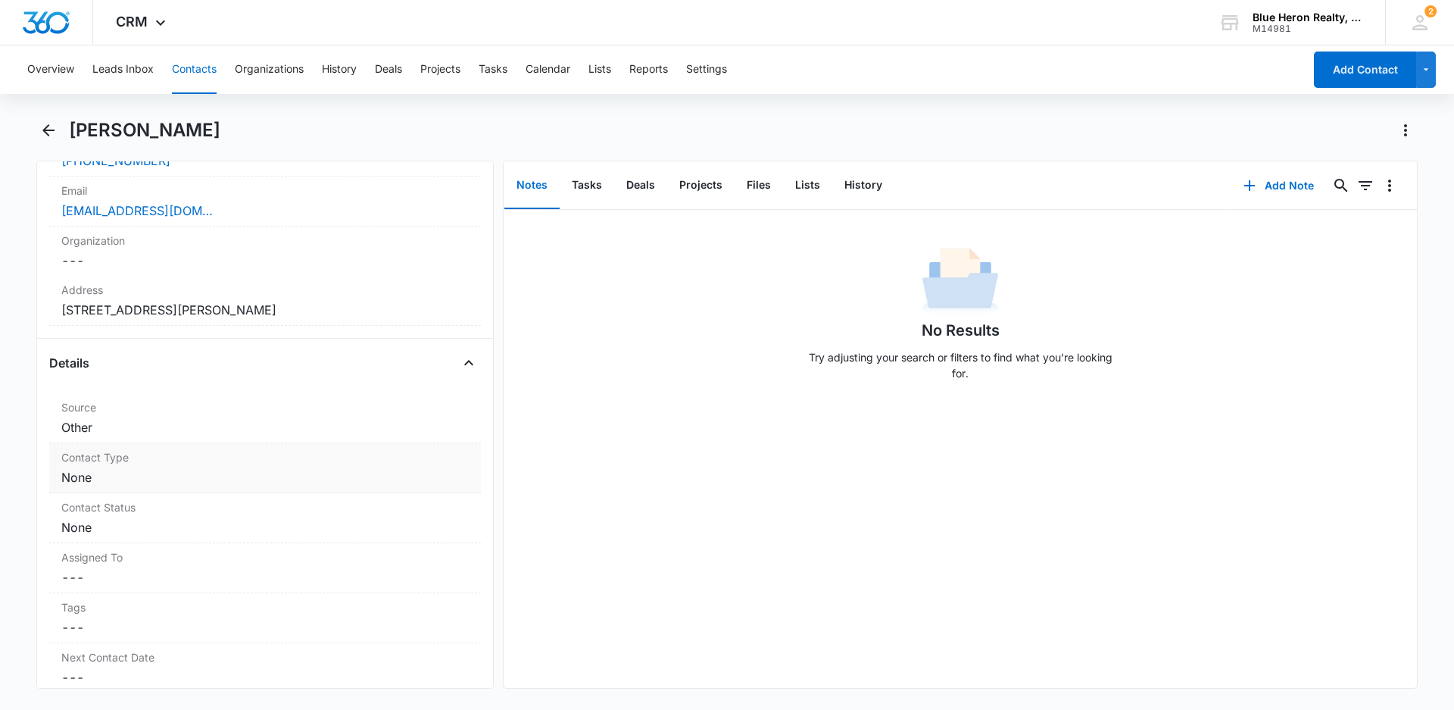
scroll to position [402, 0]
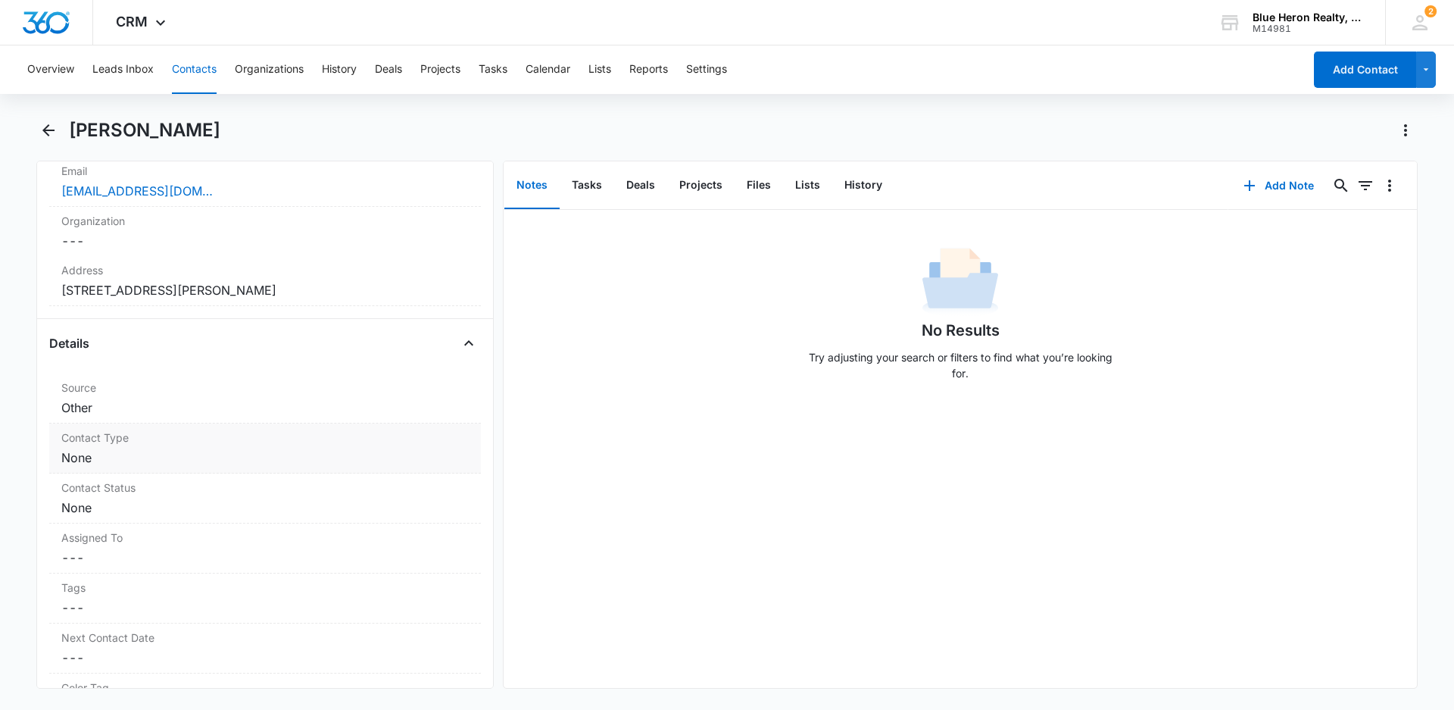
click at [142, 455] on dd "Cancel Save Changes None" at bounding box center [264, 457] width 407 height 18
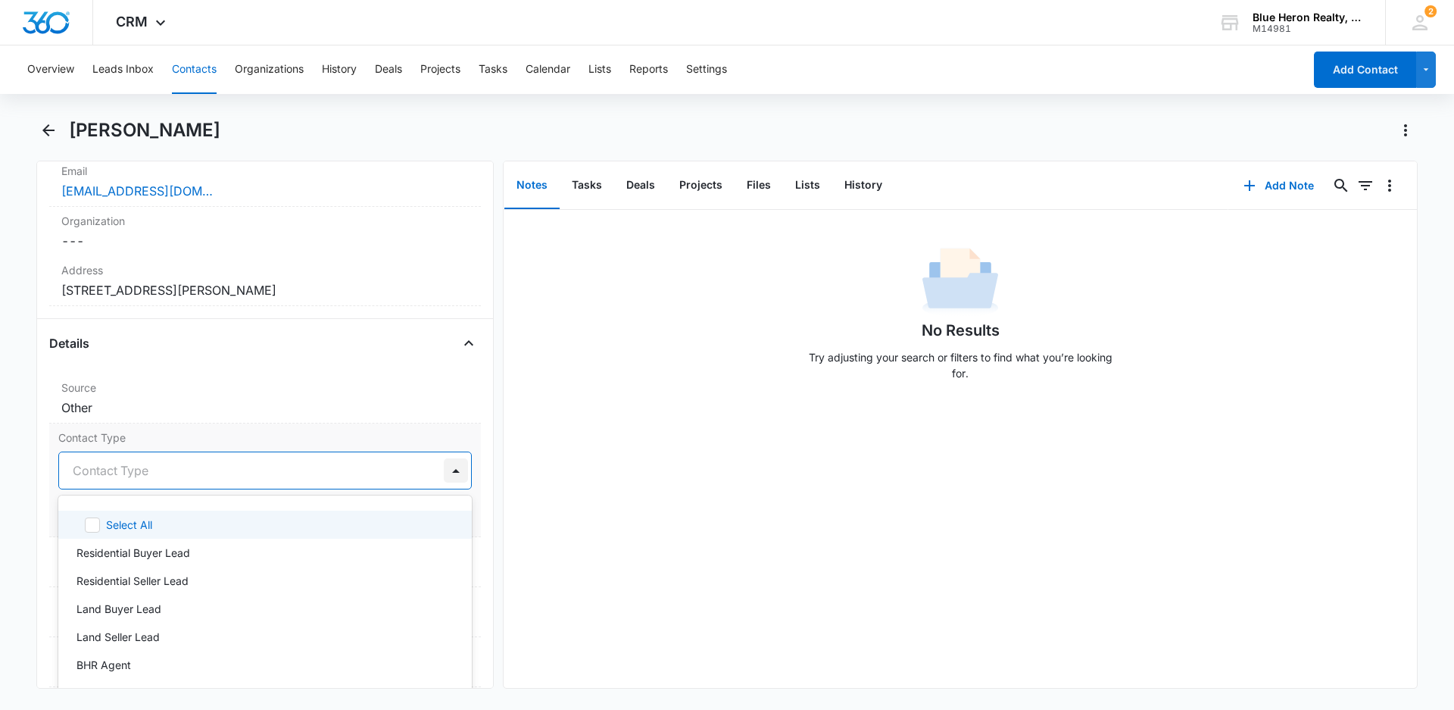
click at [444, 467] on div at bounding box center [456, 470] width 24 height 24
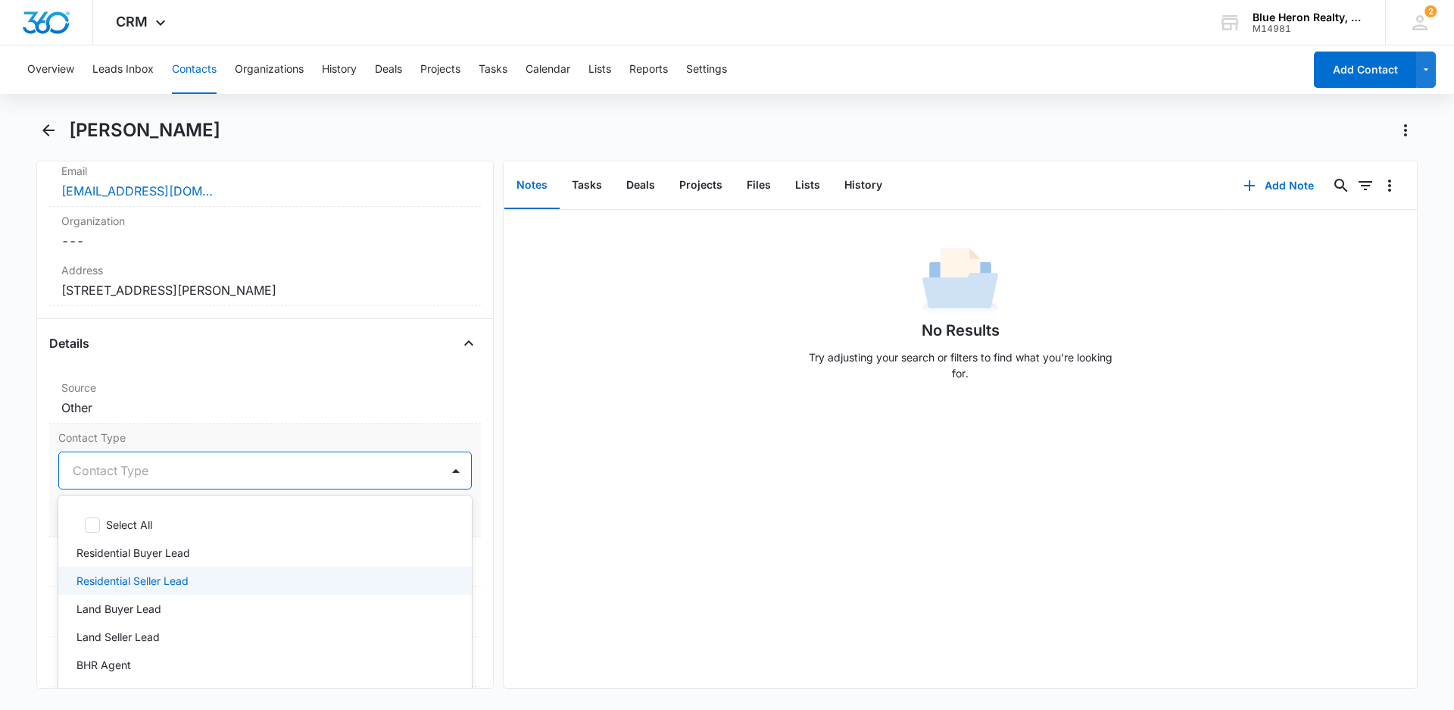
click at [172, 582] on p "Residential Seller Lead" at bounding box center [132, 580] width 112 height 16
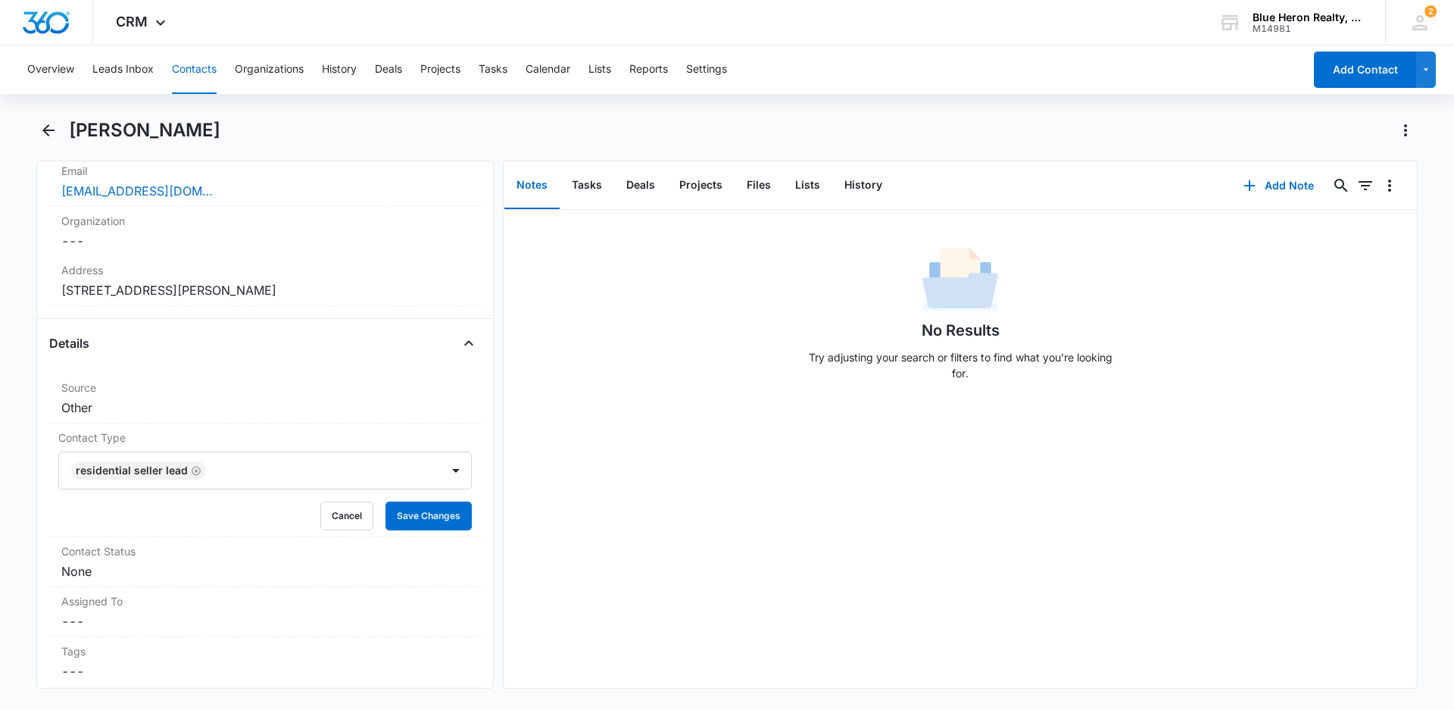
click at [560, 572] on div "No Results Try adjusting your search or filters to find what you’re looking for." at bounding box center [960, 449] width 913 height 478
click at [413, 518] on button "Save Changes" at bounding box center [428, 515] width 86 height 29
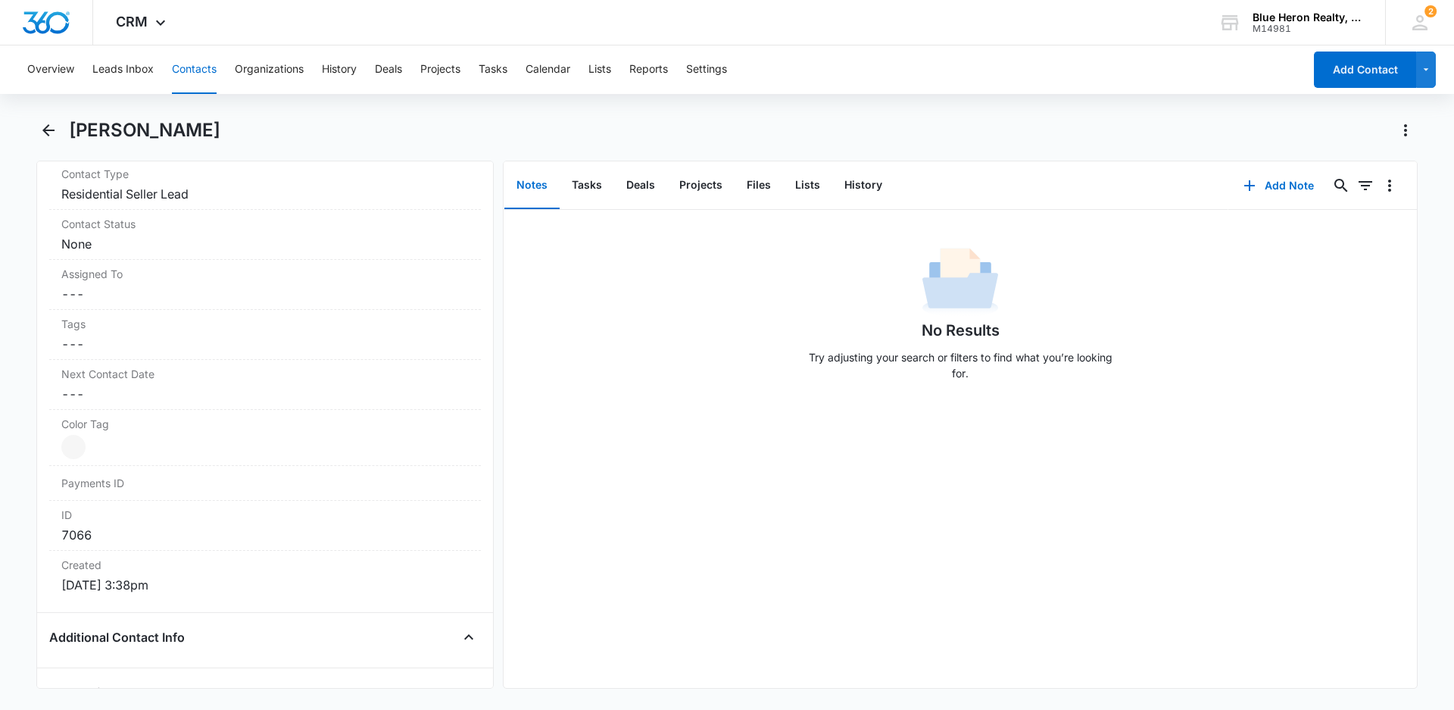
scroll to position [675, 0]
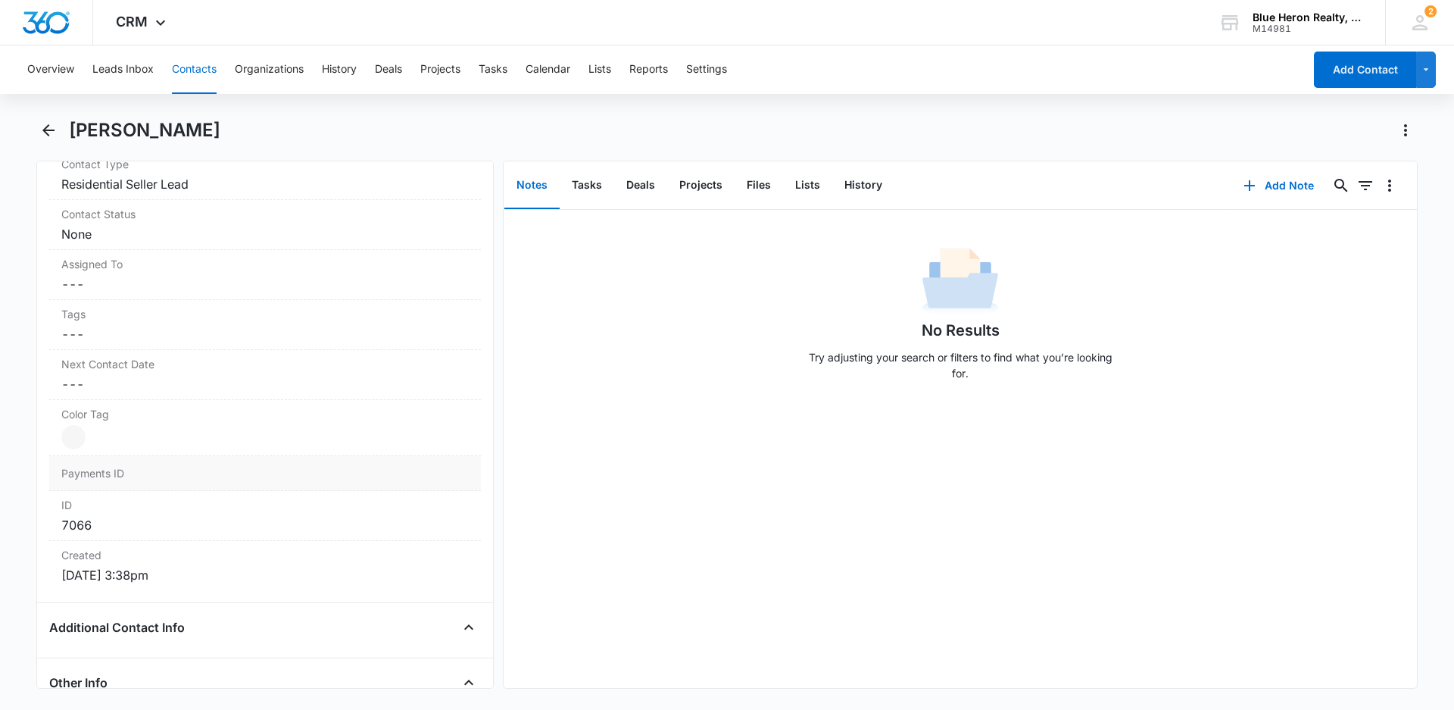
click at [79, 437] on div at bounding box center [73, 437] width 24 height 24
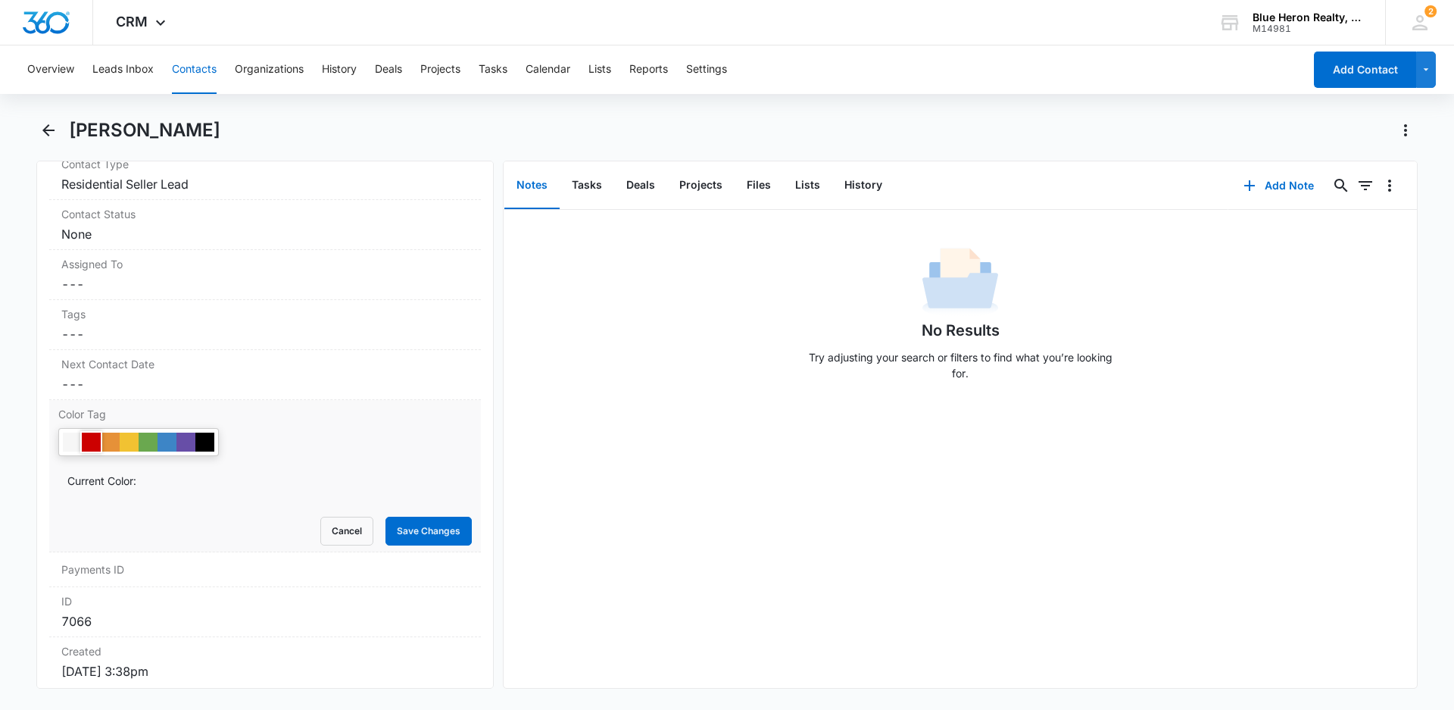
click at [88, 440] on div at bounding box center [91, 441] width 19 height 19
click at [632, 524] on div "No Results Try adjusting your search or filters to find what you’re looking for." at bounding box center [960, 449] width 913 height 478
click at [424, 532] on button "Save Changes" at bounding box center [428, 530] width 86 height 29
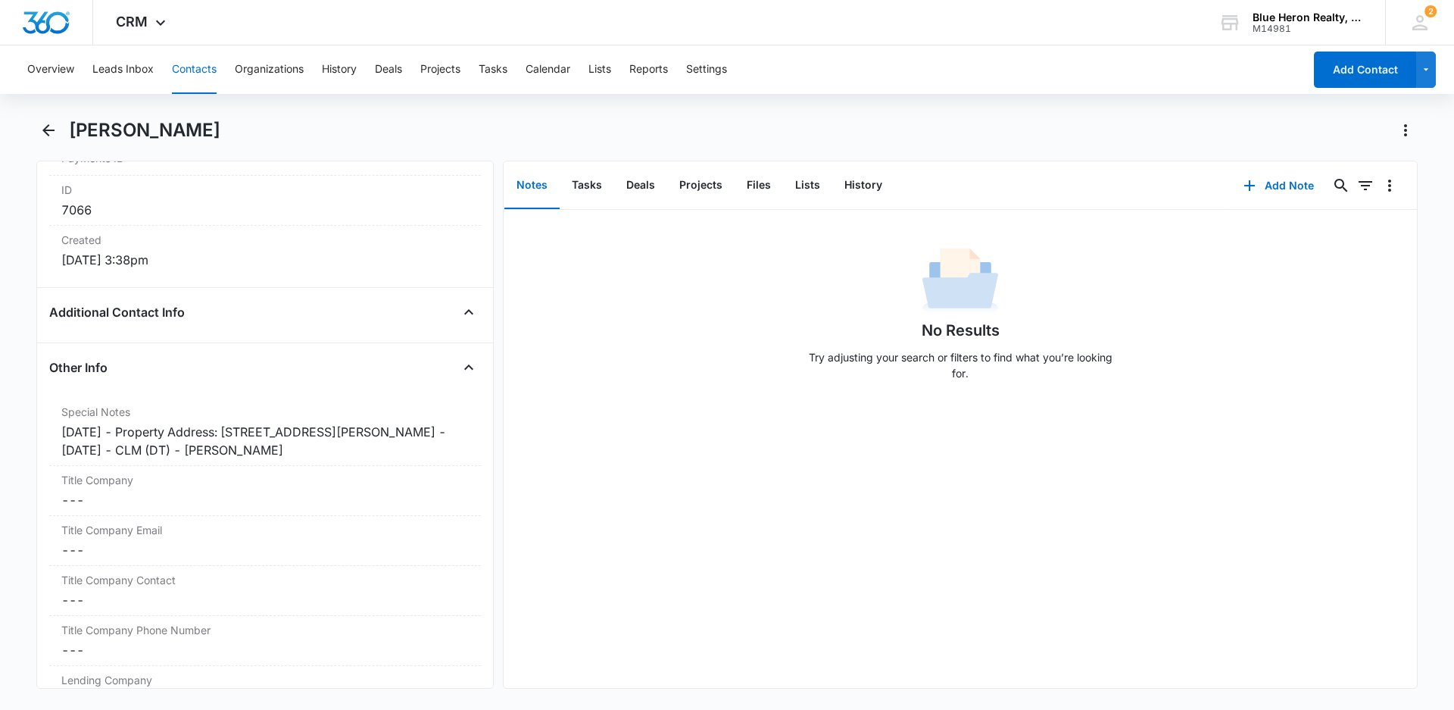
scroll to position [997, 0]
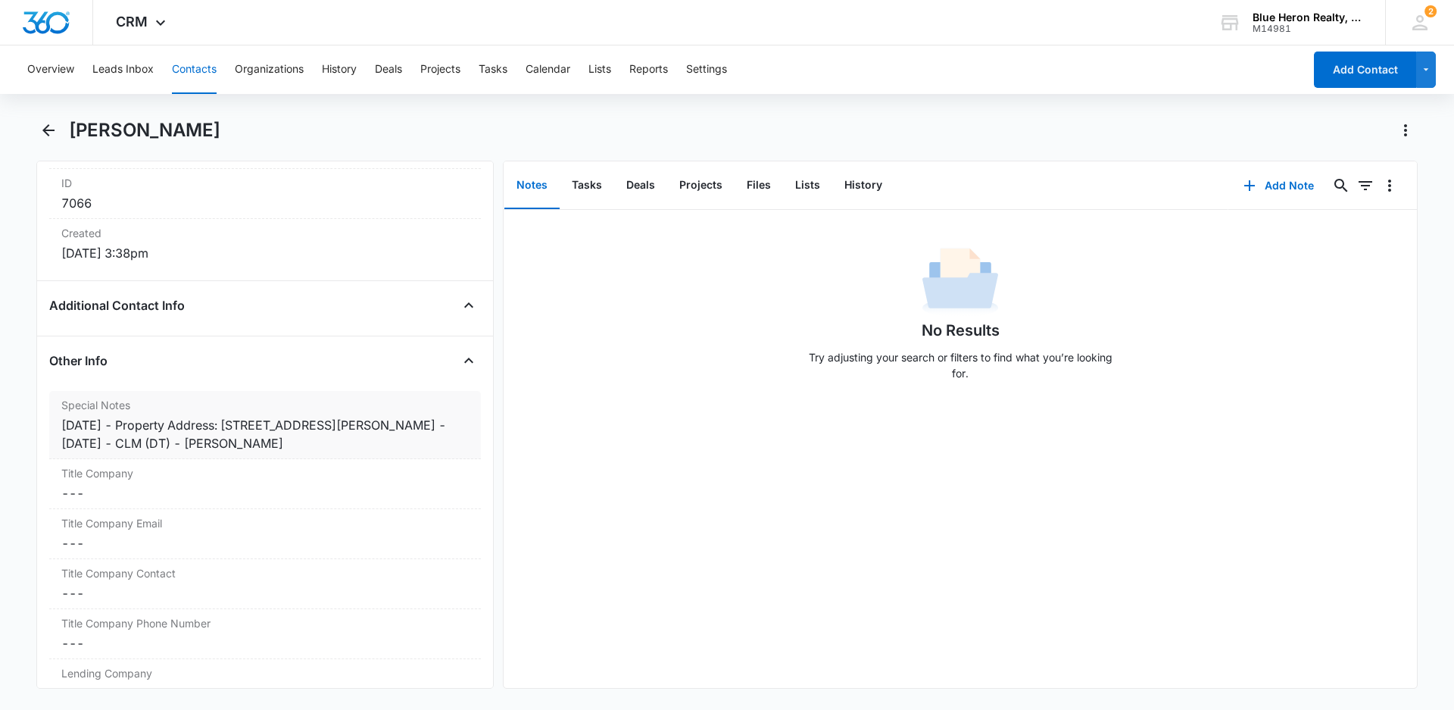
click at [141, 426] on div "6/30/2025 - Property Address: 9558 Walker Way, Manassas Park, VA 20111 - 4/10/2…" at bounding box center [264, 434] width 407 height 36
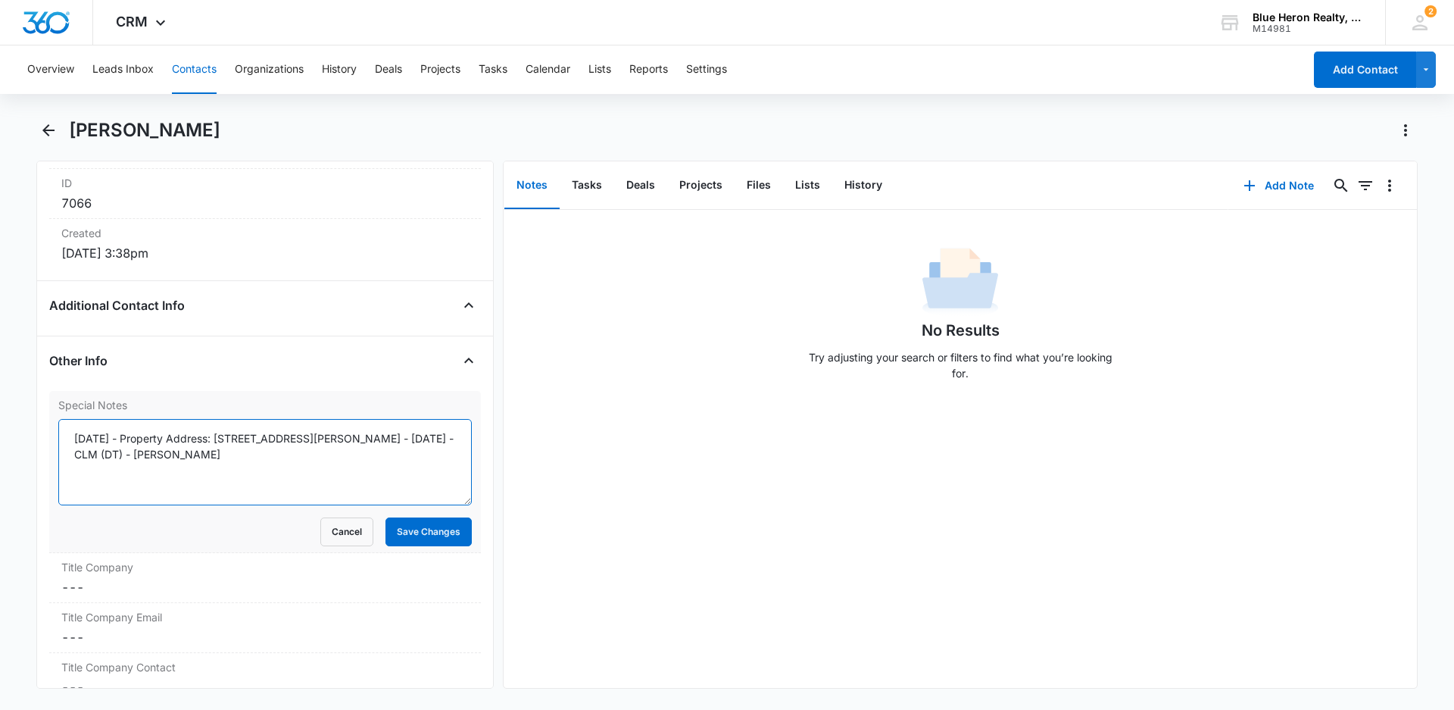
click at [142, 441] on textarea "6/30/2025 - Property Address: 9558 Walker Way, Manassas Park, VA 20111 - 4/10/2…" at bounding box center [264, 462] width 413 height 86
type textarea "6/30/2025 - expired listing - 4/3/25 - Property Address: 9558 Walker Way, Manas…"
click at [410, 535] on button "Save Changes" at bounding box center [428, 531] width 86 height 29
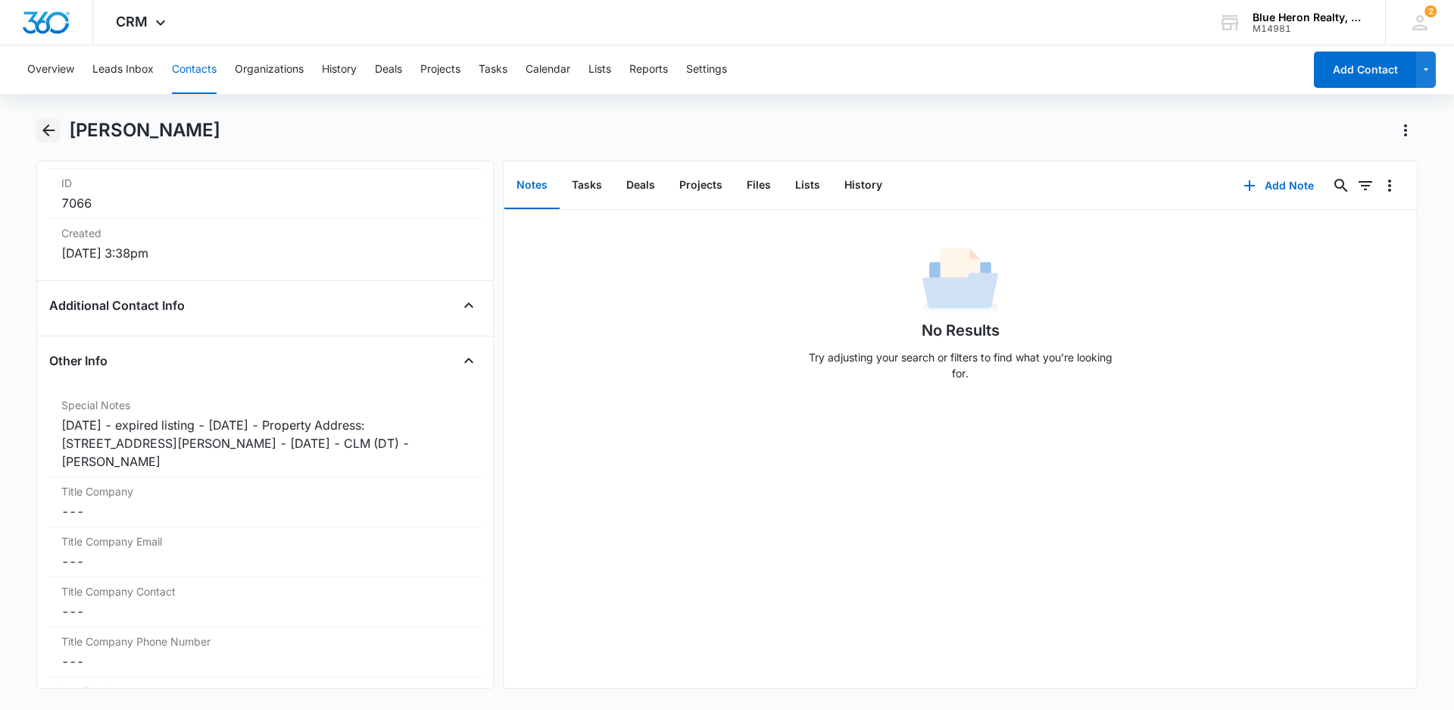
click at [46, 131] on icon "Back" at bounding box center [48, 130] width 12 height 12
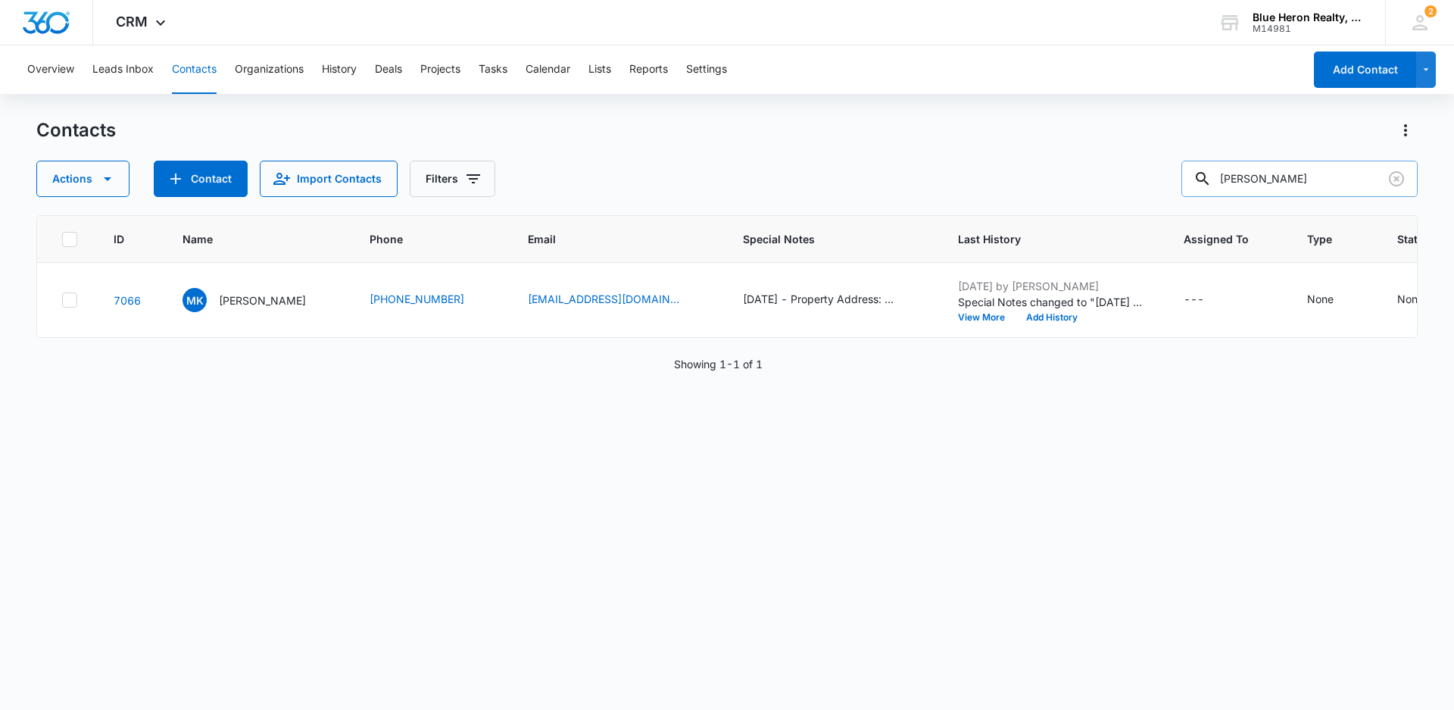
drag, startPoint x: 1305, startPoint y: 180, endPoint x: 1212, endPoint y: 179, distance: 92.4
click at [1212, 179] on div "Kandahari" at bounding box center [1299, 179] width 236 height 36
type input "Jodie W. Minor Jr."
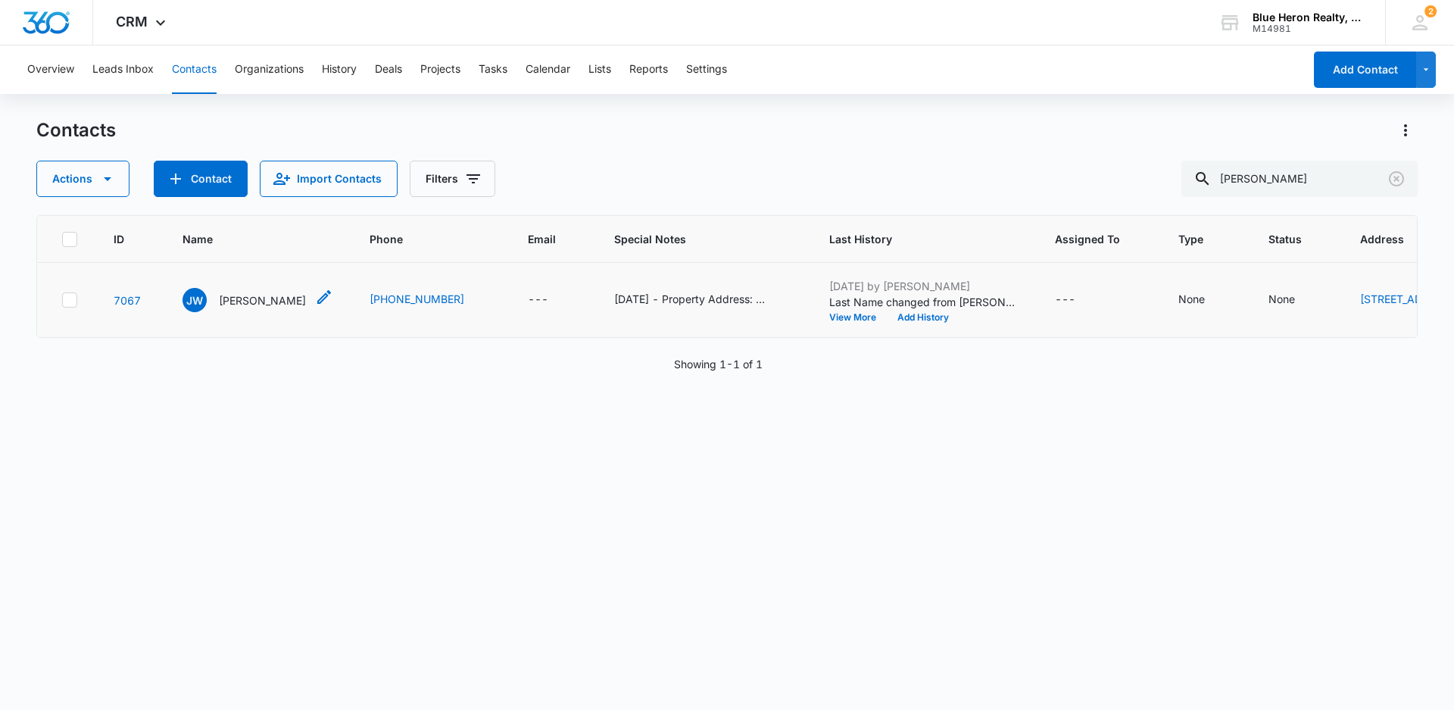
click at [263, 308] on p "Jodie W. Minor Jr." at bounding box center [262, 300] width 87 height 16
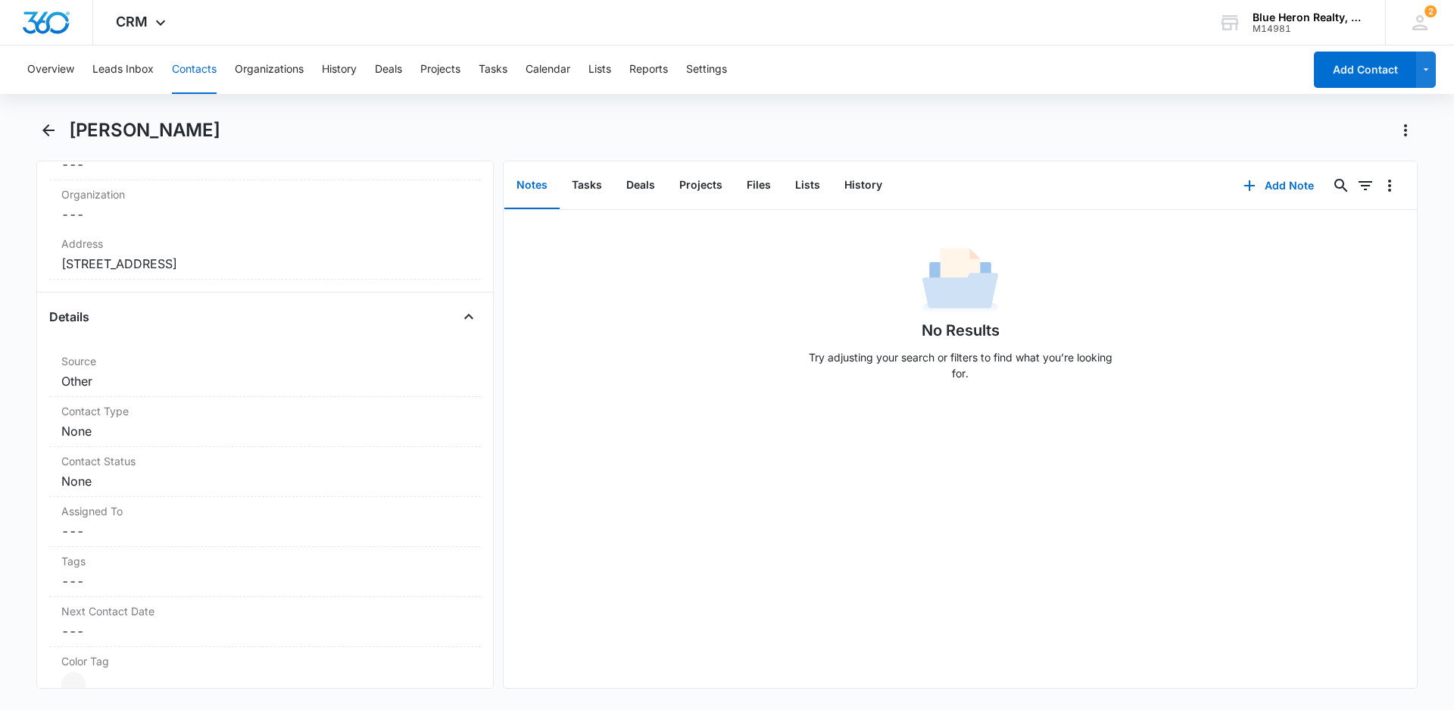
scroll to position [438, 0]
click at [144, 423] on dd "Cancel Save Changes None" at bounding box center [264, 421] width 407 height 18
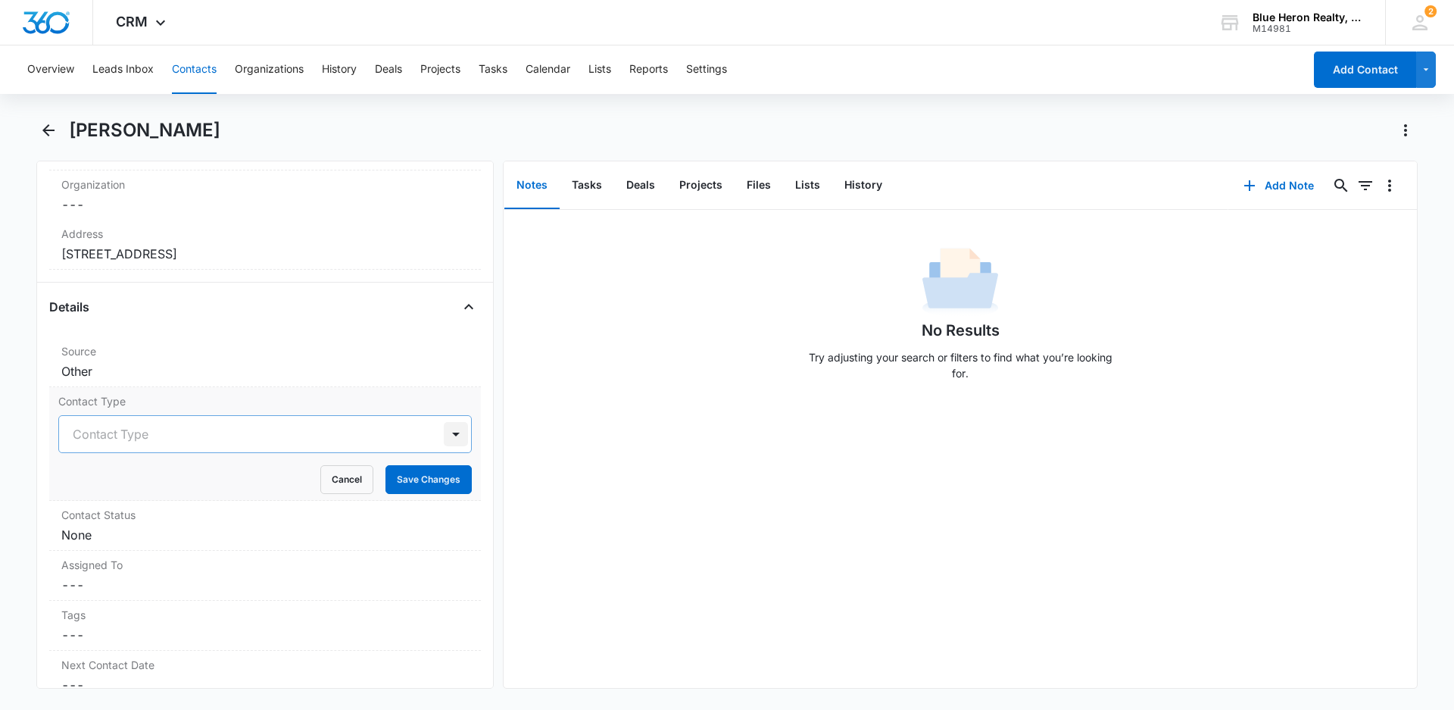
click at [444, 430] on div at bounding box center [456, 434] width 24 height 24
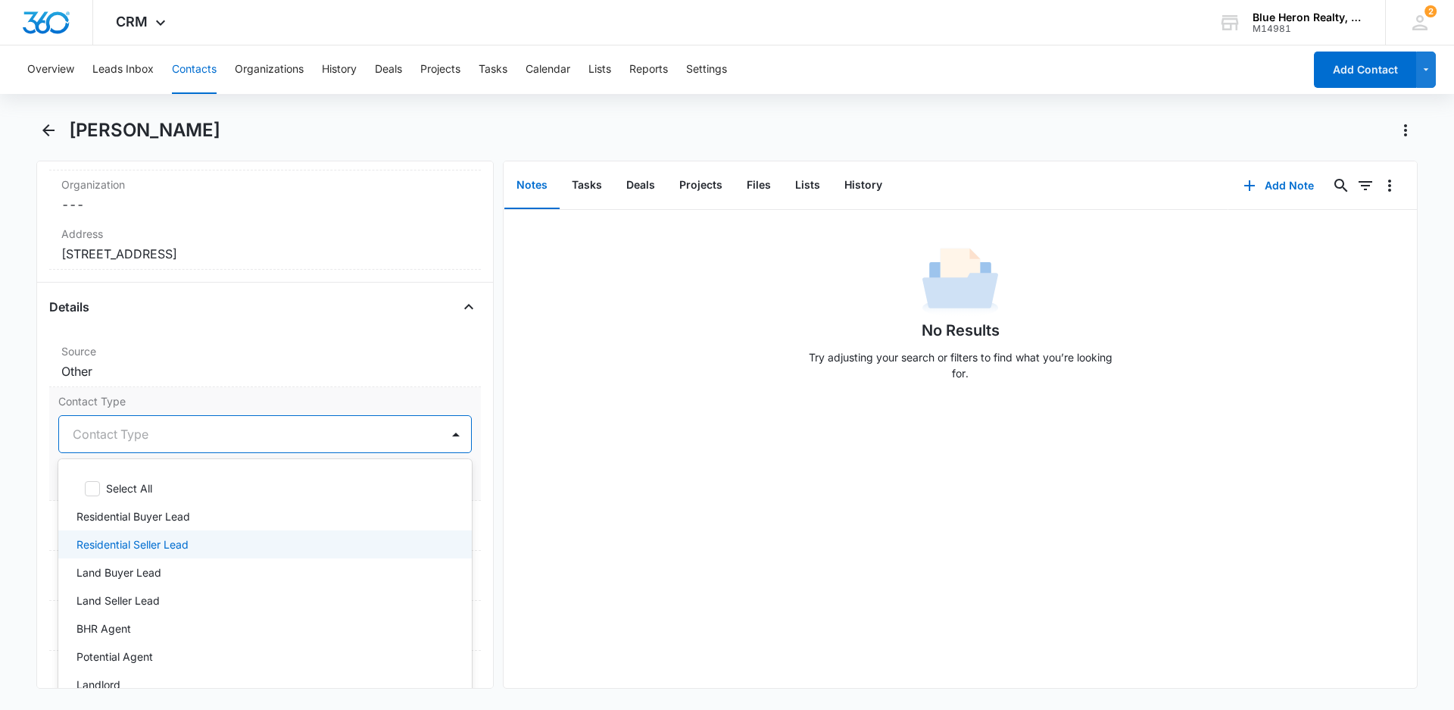
click at [160, 540] on p "Residential Seller Lead" at bounding box center [132, 544] width 112 height 16
click at [588, 541] on div "No Results Try adjusting your search or filters to find what you’re looking for." at bounding box center [960, 449] width 913 height 478
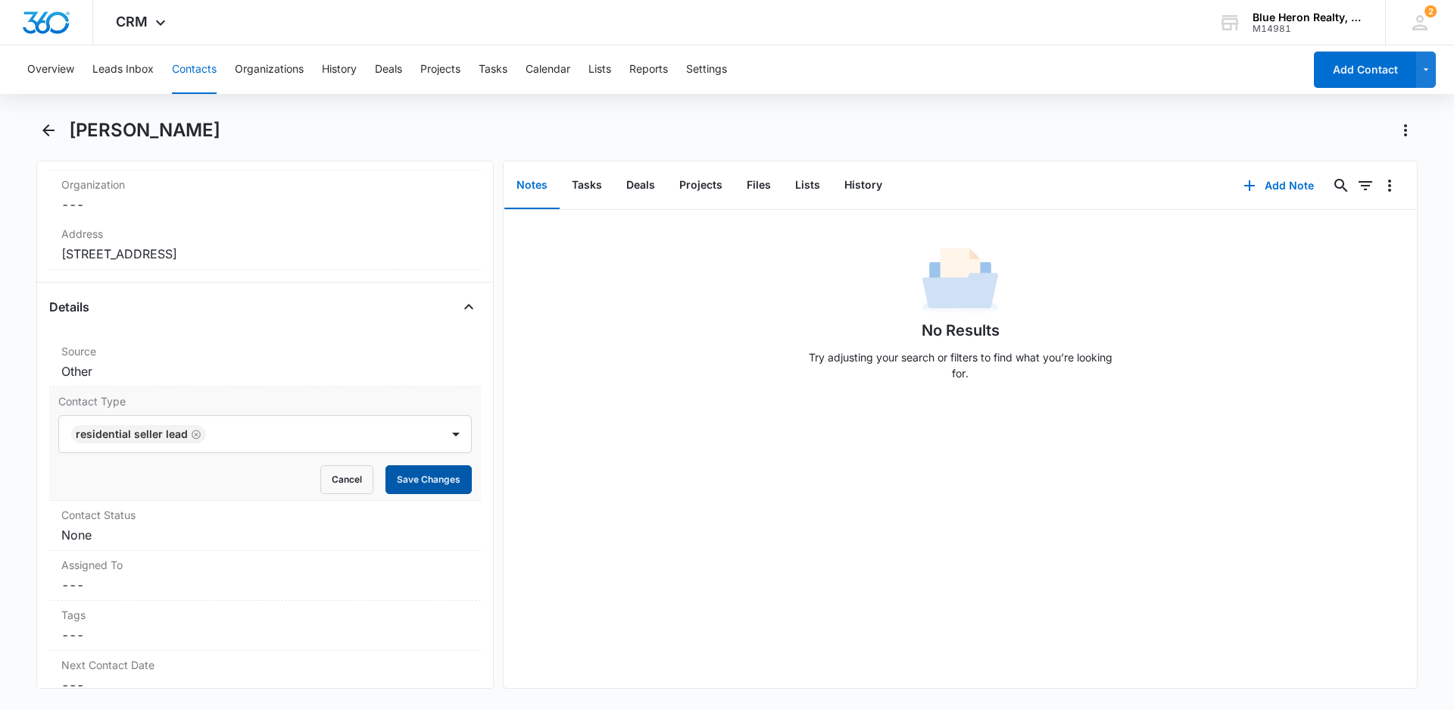
click at [411, 479] on button "Save Changes" at bounding box center [428, 479] width 86 height 29
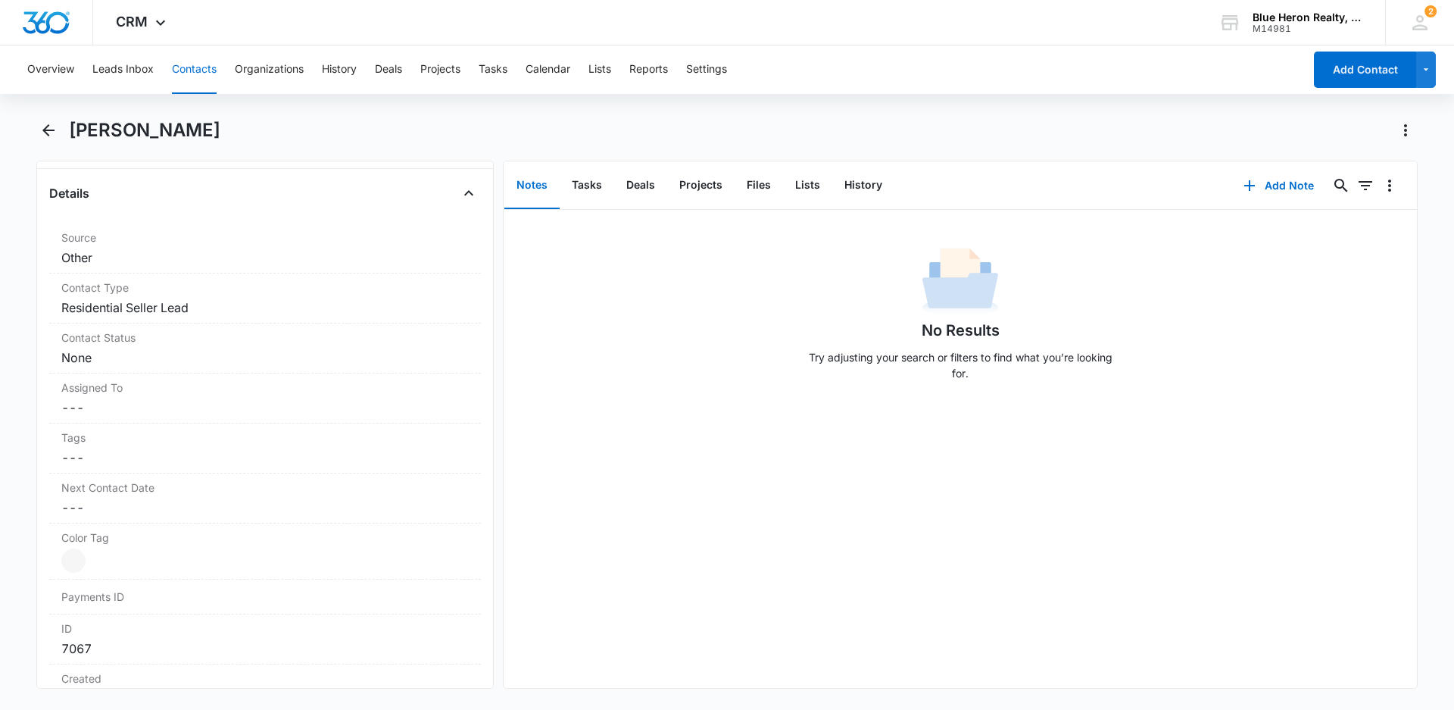
scroll to position [627, 0]
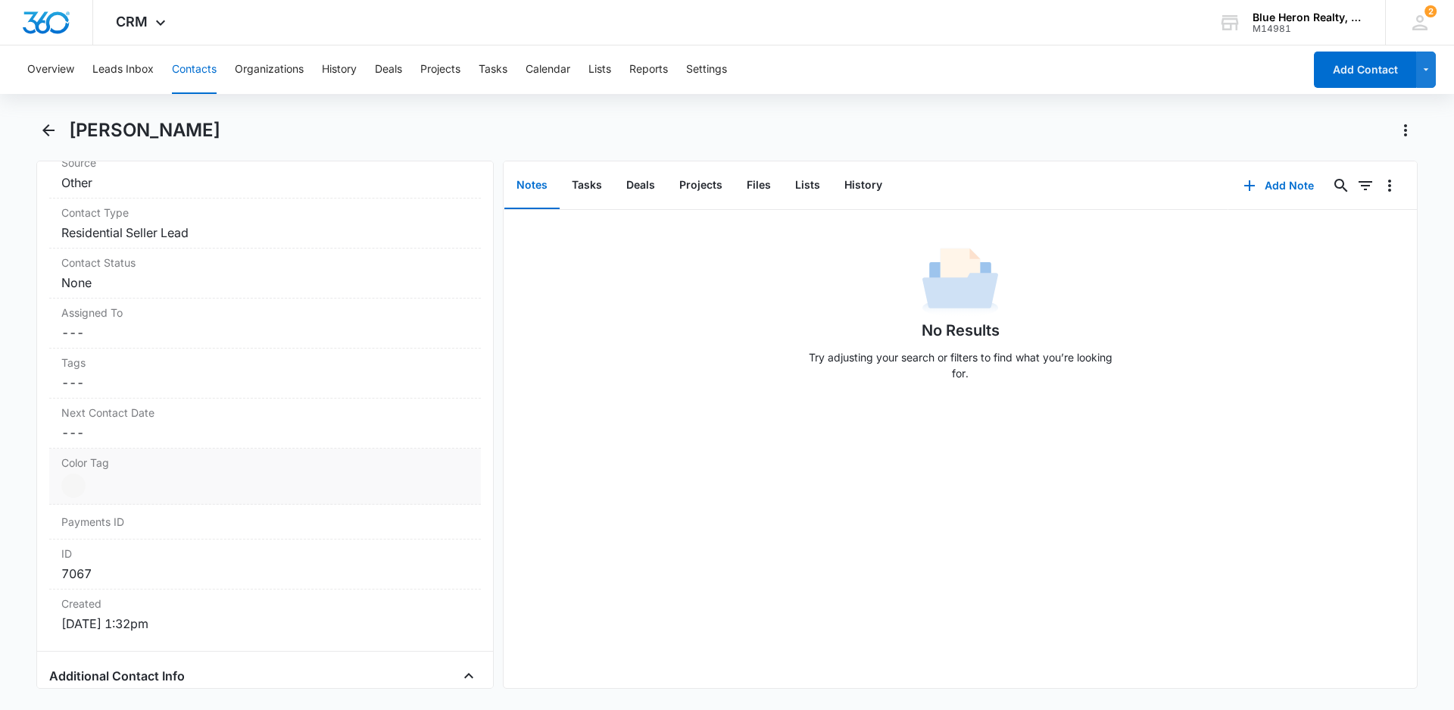
click at [73, 488] on div at bounding box center [73, 485] width 24 height 24
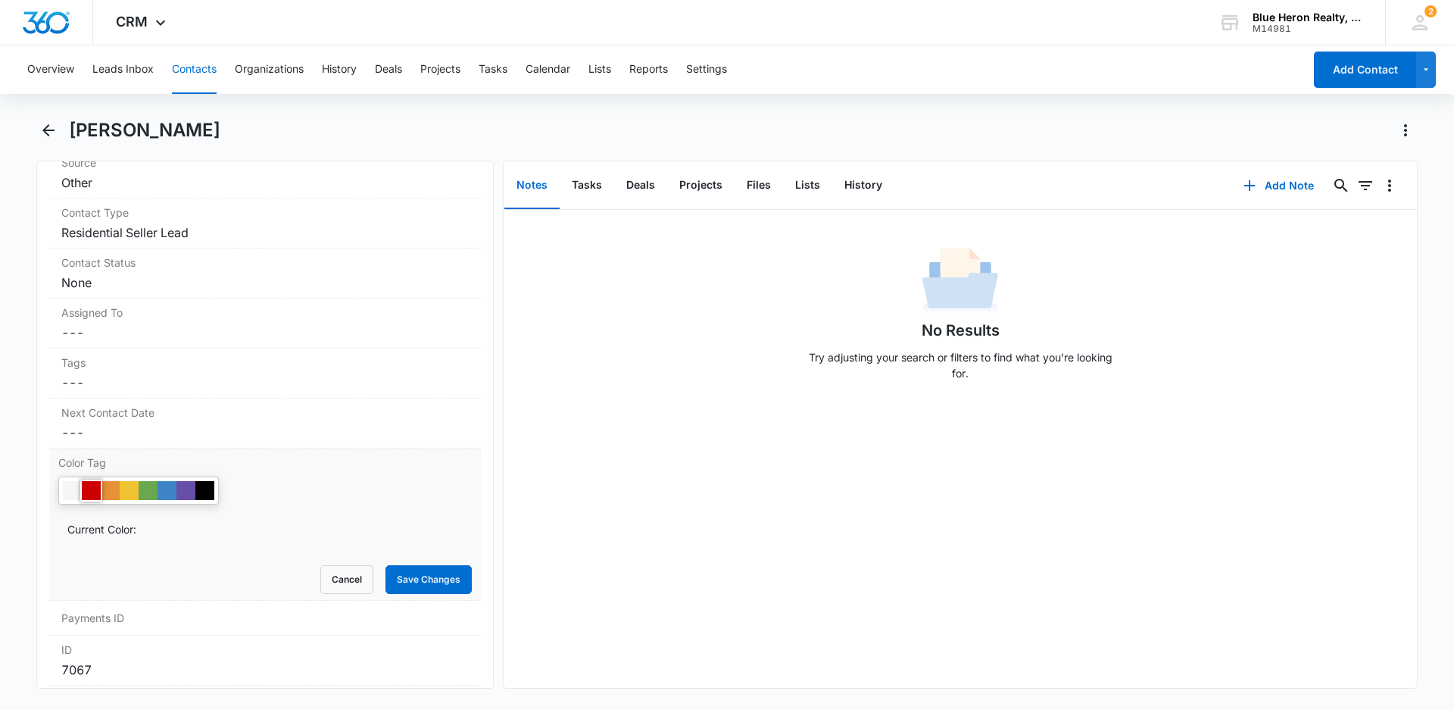
click at [95, 493] on div at bounding box center [91, 490] width 19 height 19
click at [600, 544] on div "No Results Try adjusting your search or filters to find what you’re looking for." at bounding box center [960, 449] width 913 height 478
click at [403, 580] on button "Save Changes" at bounding box center [428, 579] width 86 height 29
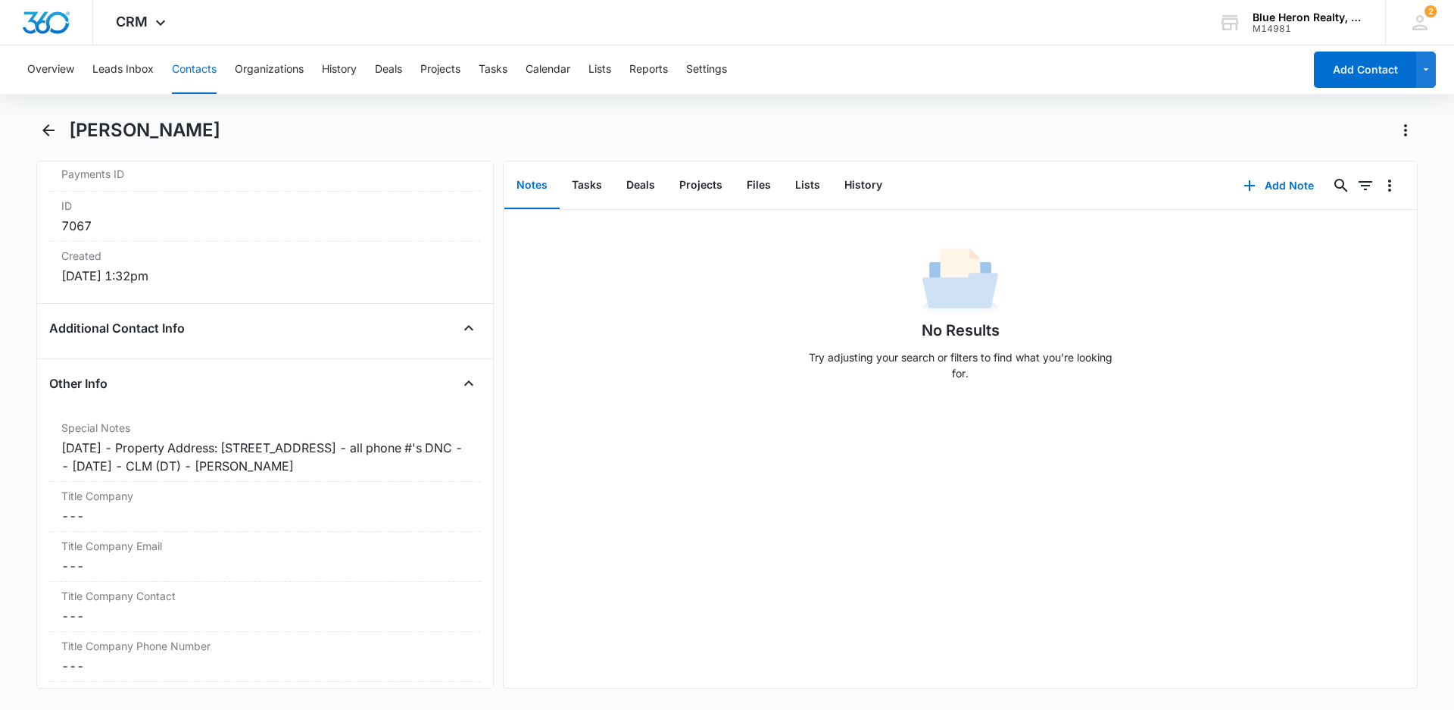
scroll to position [981, 0]
click at [133, 440] on div "7/1/2025 - Property Address: 14985 River Walk Way, Woodbridge,VA 22191 - all ph…" at bounding box center [264, 450] width 407 height 36
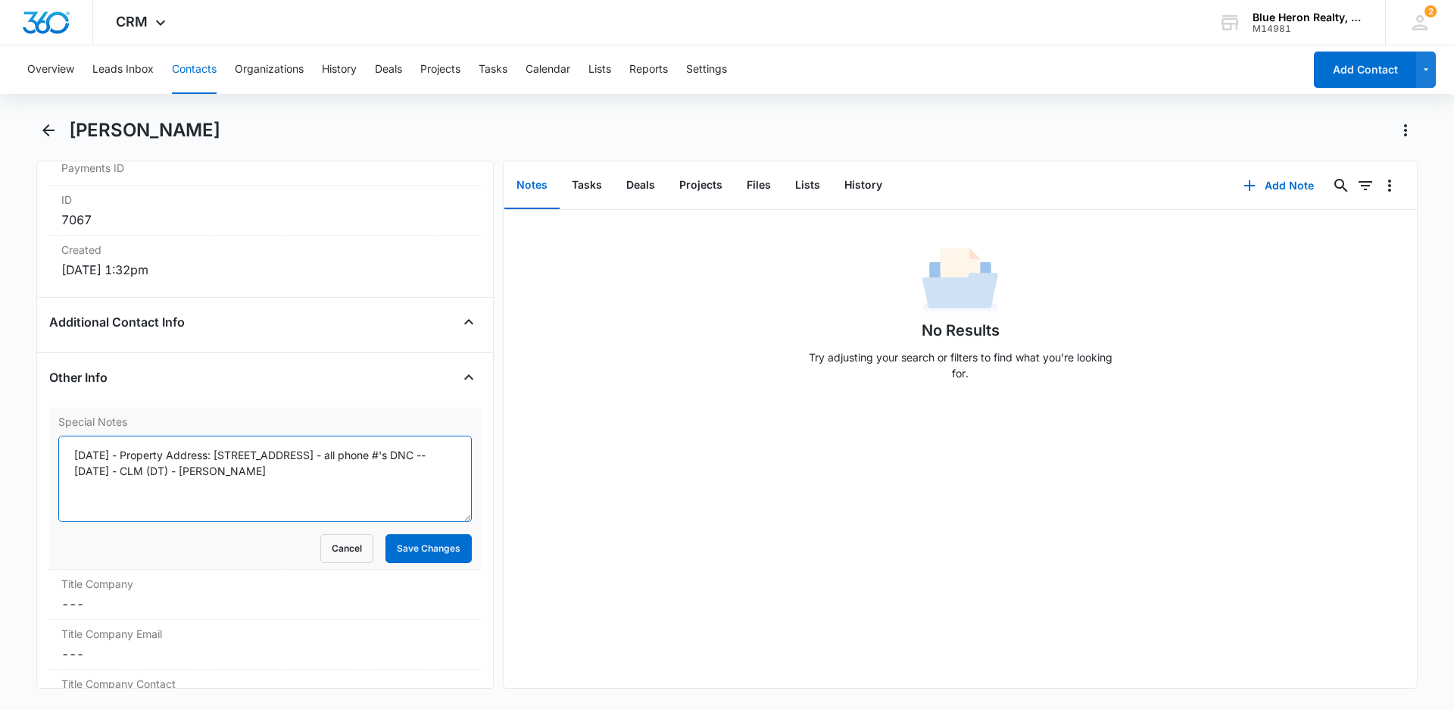
click at [135, 456] on textarea "7/1/2025 - Property Address: 14985 River Walk Way, Woodbridge,VA 22191 - all ph…" at bounding box center [264, 478] width 413 height 86
type textarea "7/1/2025 - expired listing - 3/31/25 - Property Address: 14985 River Walk Way, …"
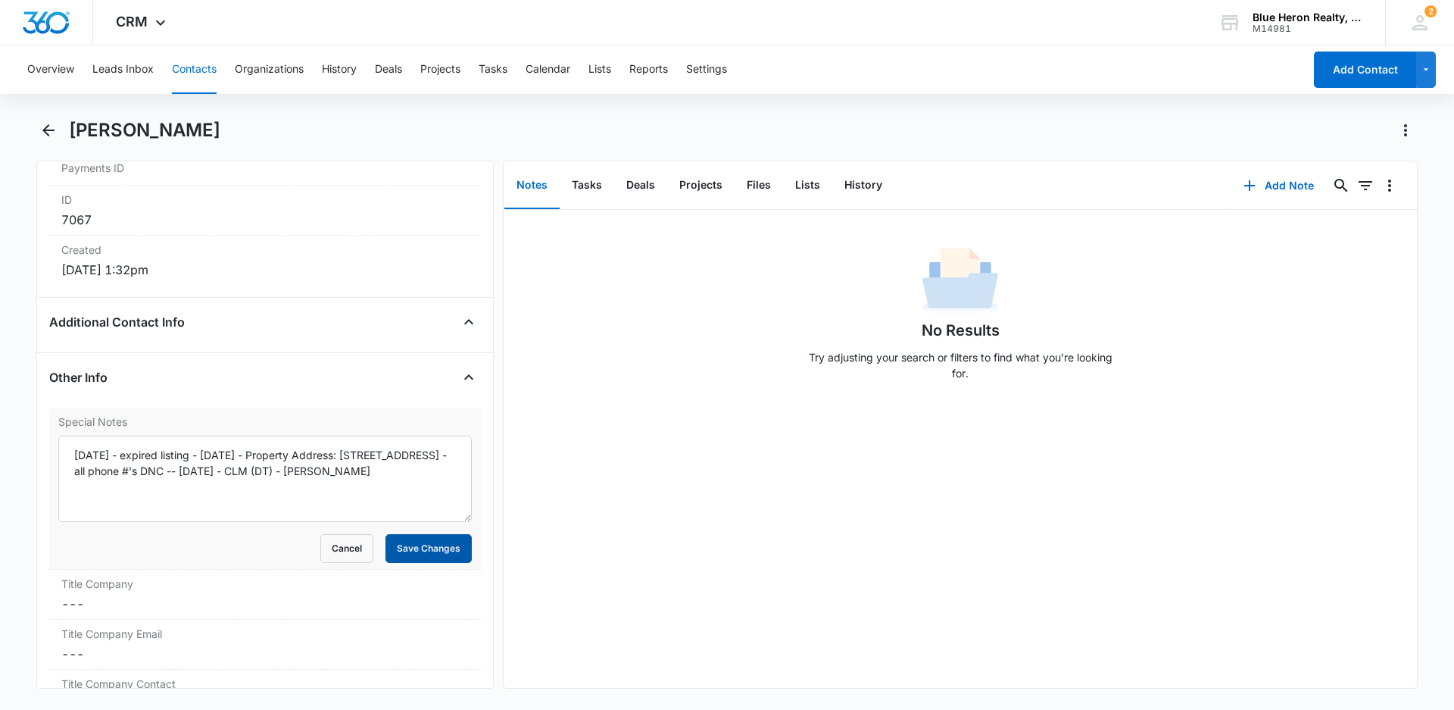
click at [415, 550] on button "Save Changes" at bounding box center [428, 548] width 86 height 29
